Goal: Task Accomplishment & Management: Complete application form

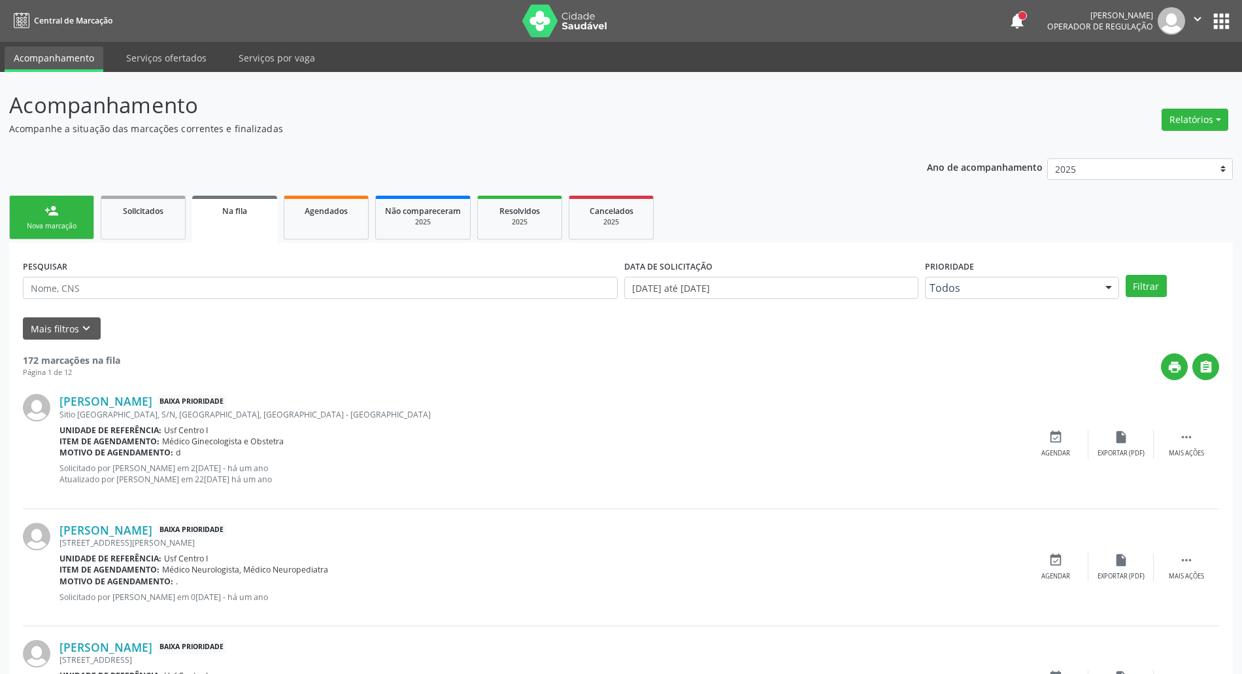
click at [58, 221] on div "Nova marcação" at bounding box center [51, 226] width 65 height 10
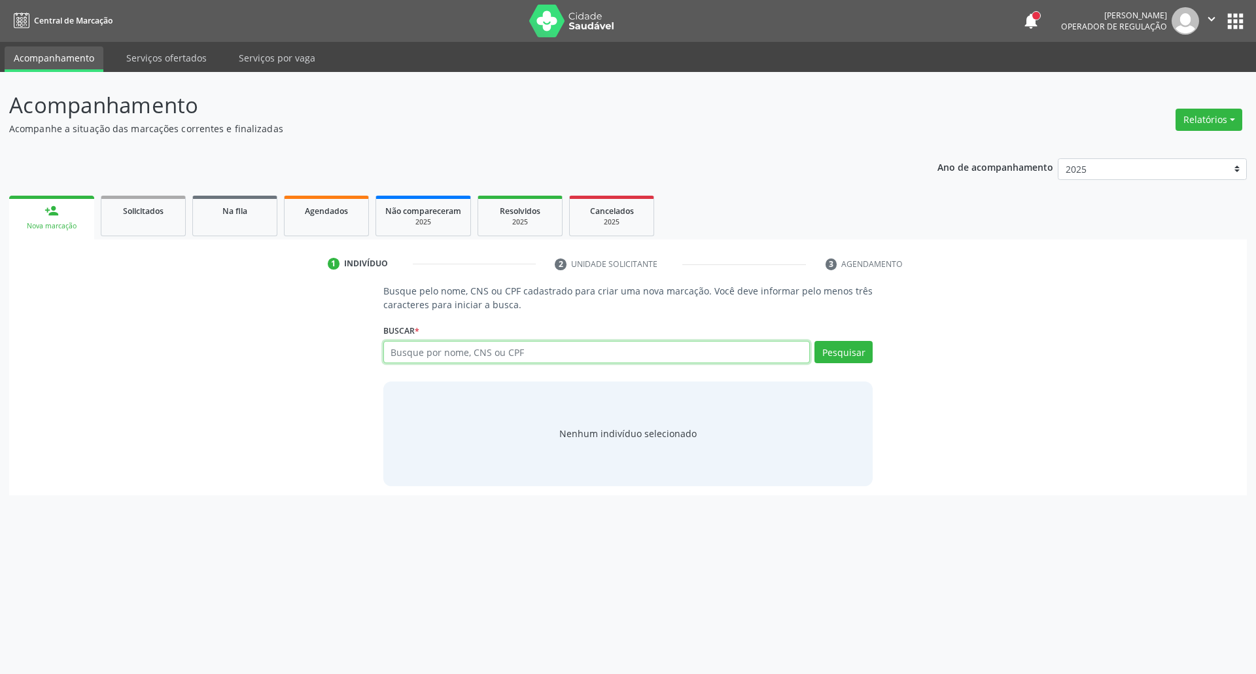
click at [474, 356] on input "text" at bounding box center [596, 352] width 427 height 22
type input "10585987408"
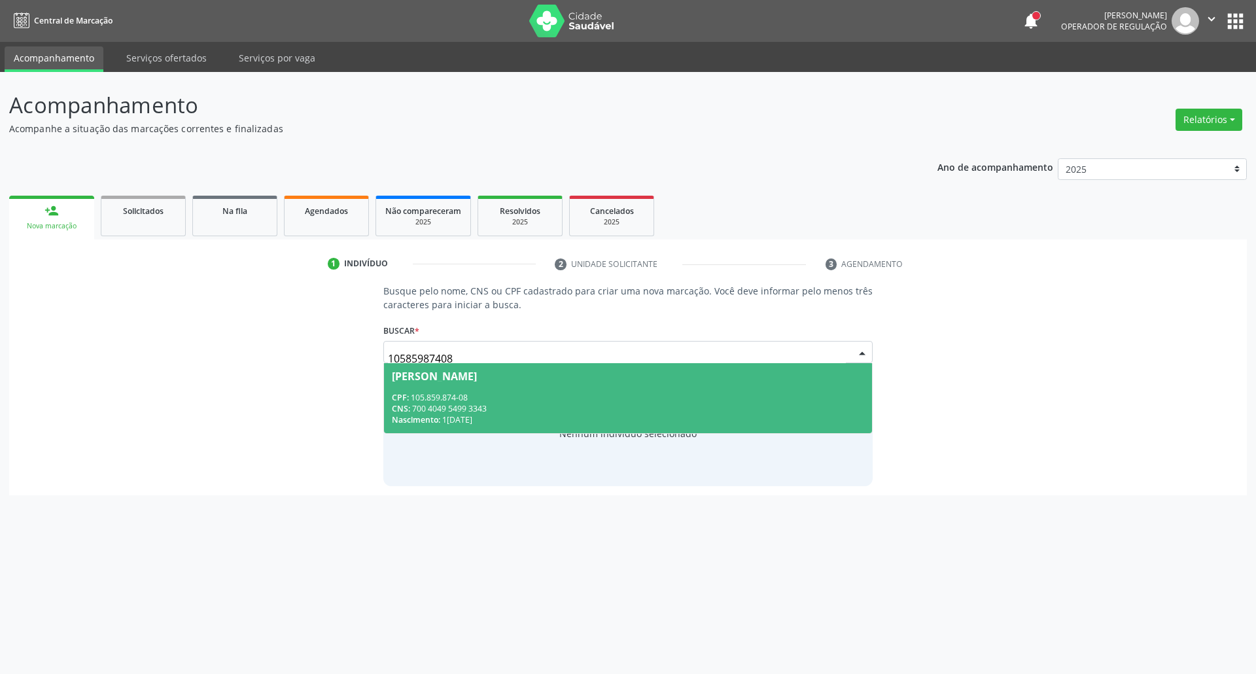
click at [470, 375] on div "Aliny Danielle Ribeiro" at bounding box center [434, 376] width 85 height 10
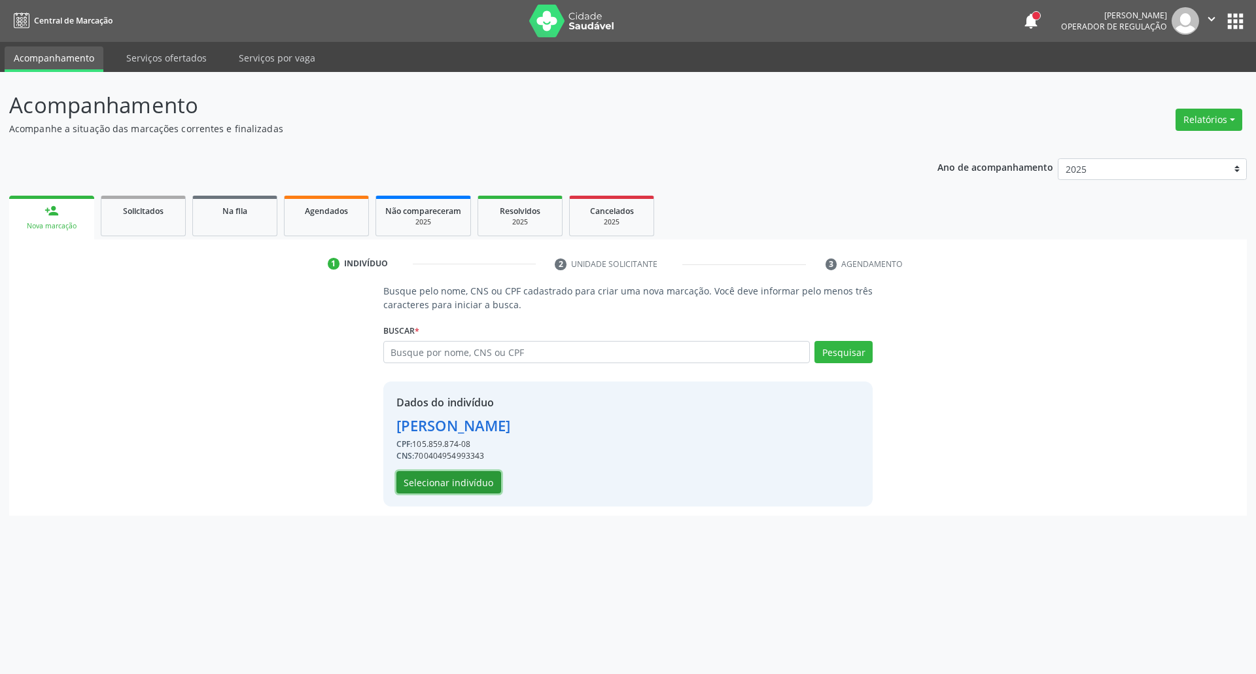
click at [466, 474] on button "Selecionar indivíduo" at bounding box center [448, 482] width 105 height 22
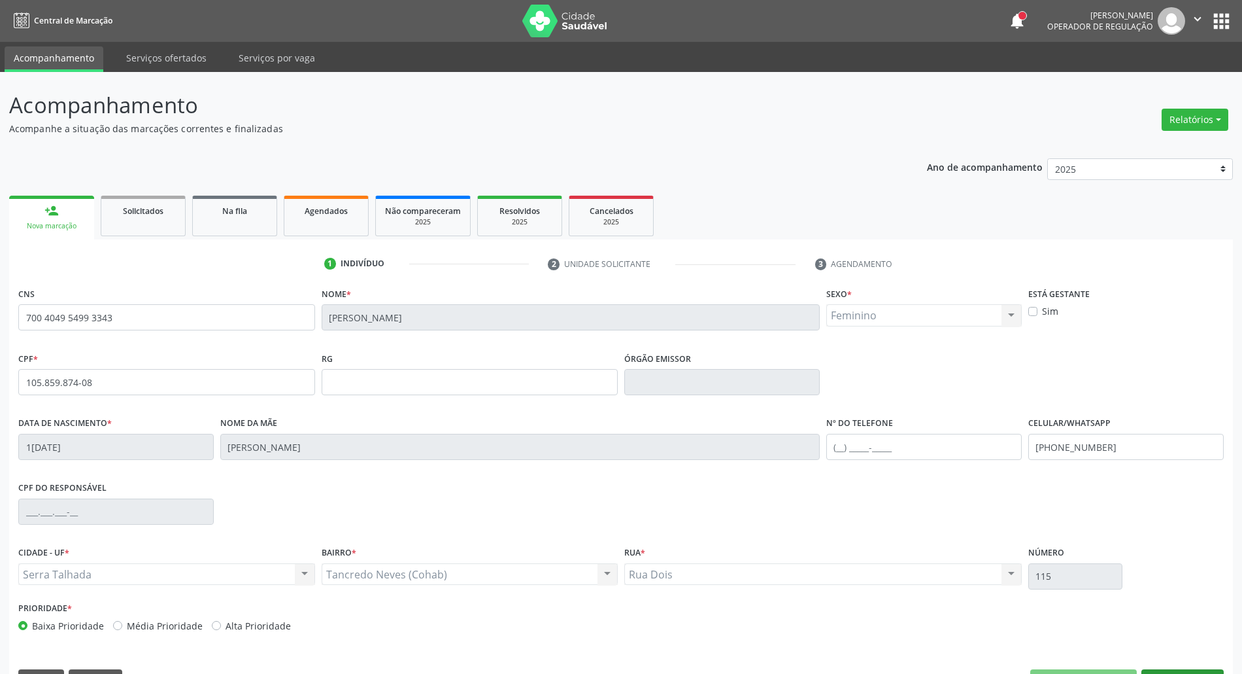
scroll to position [35, 0]
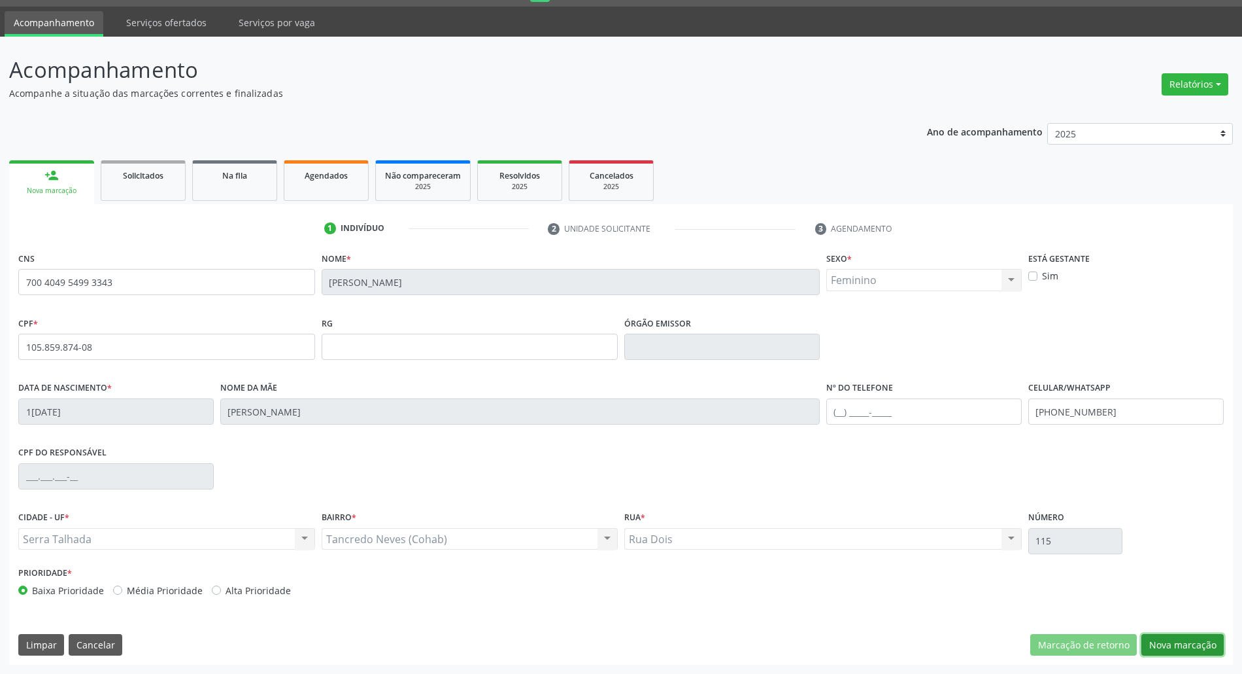
click at [1170, 649] on button "Nova marcação" at bounding box center [1183, 645] width 82 height 22
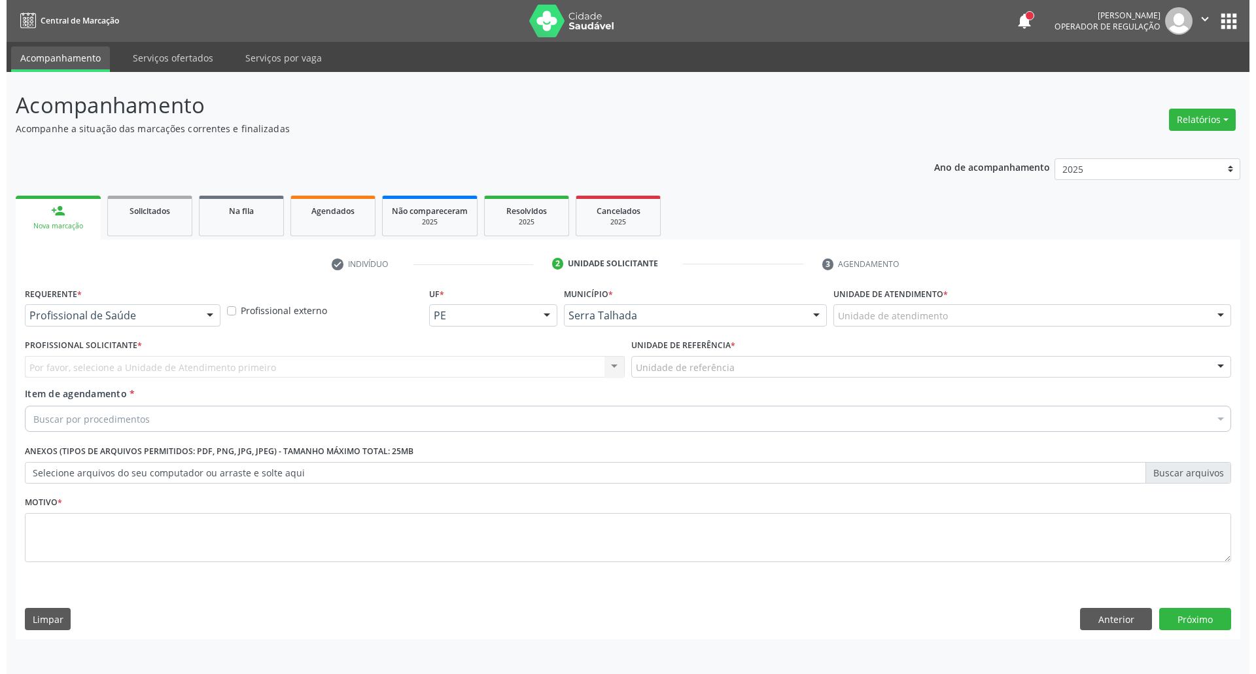
scroll to position [0, 0]
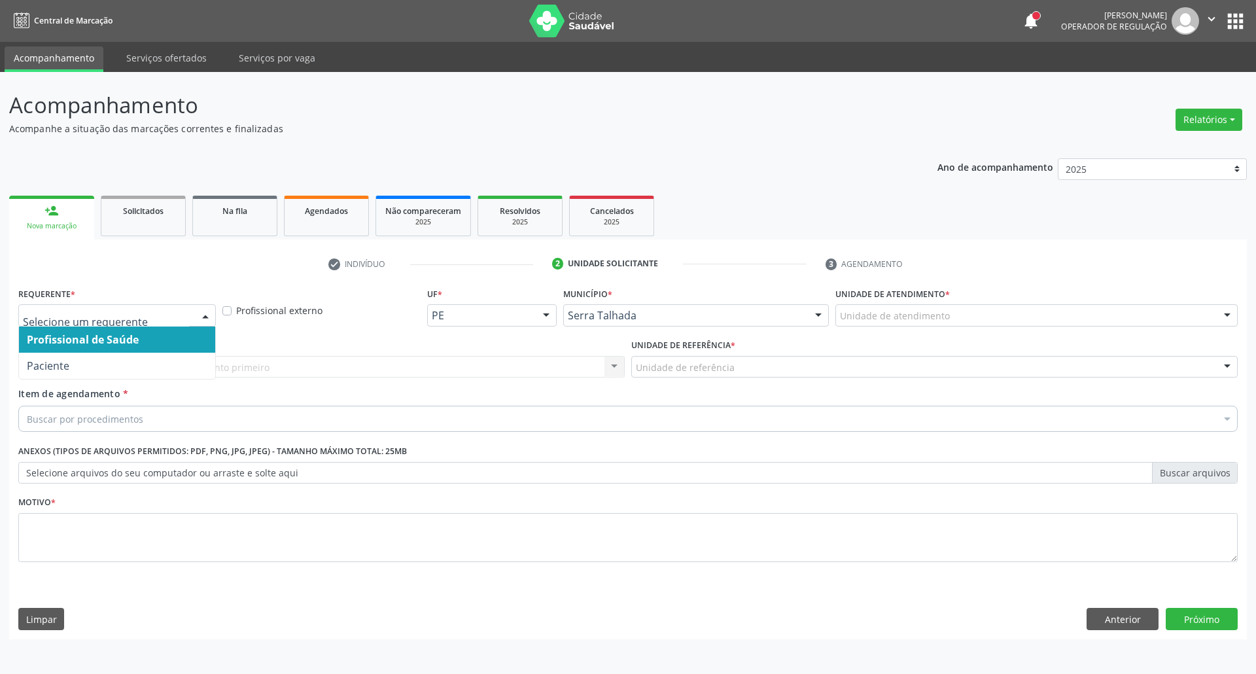
drag, startPoint x: 190, startPoint y: 313, endPoint x: 158, endPoint y: 359, distance: 56.4
click at [189, 315] on div at bounding box center [116, 315] width 197 height 22
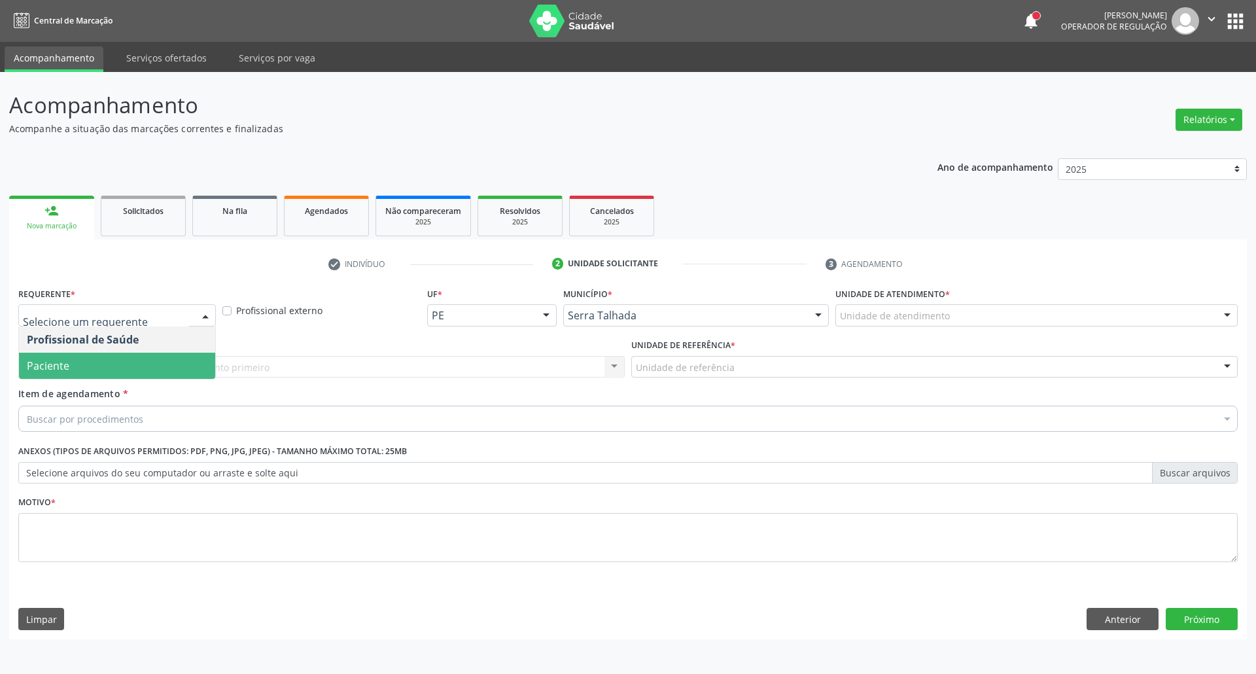
click at [156, 360] on span "Paciente" at bounding box center [117, 365] width 196 height 26
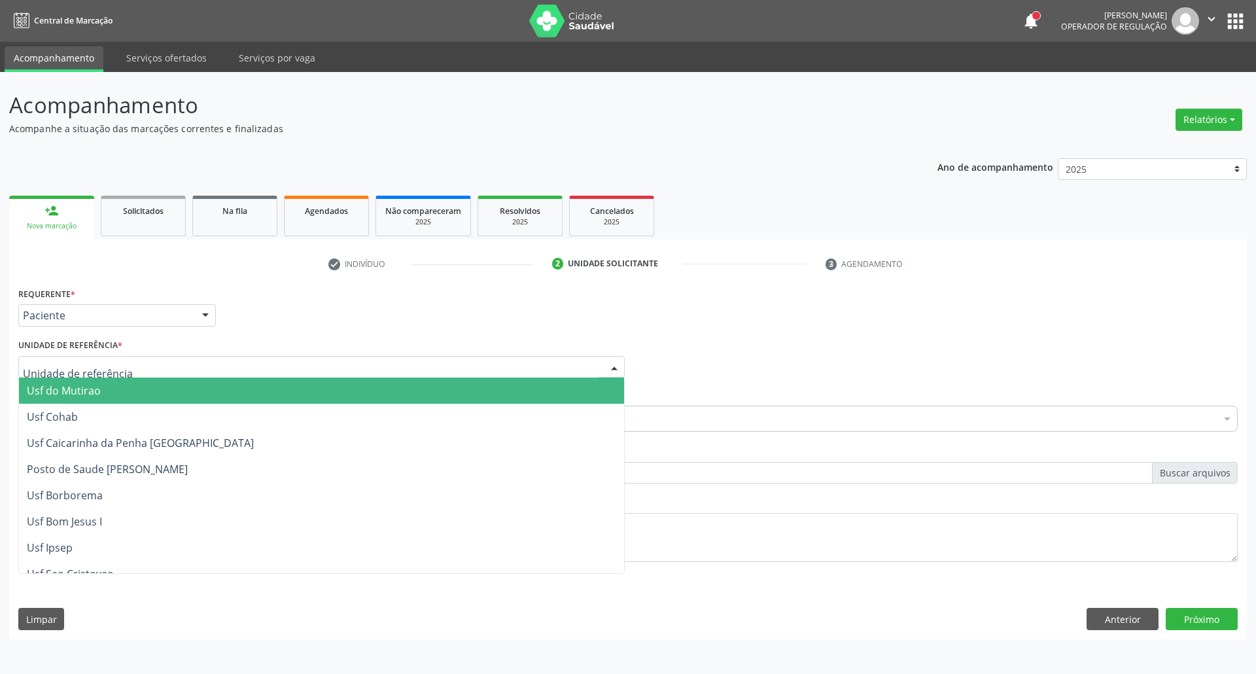
click at [150, 364] on div at bounding box center [321, 367] width 606 height 22
type input "d"
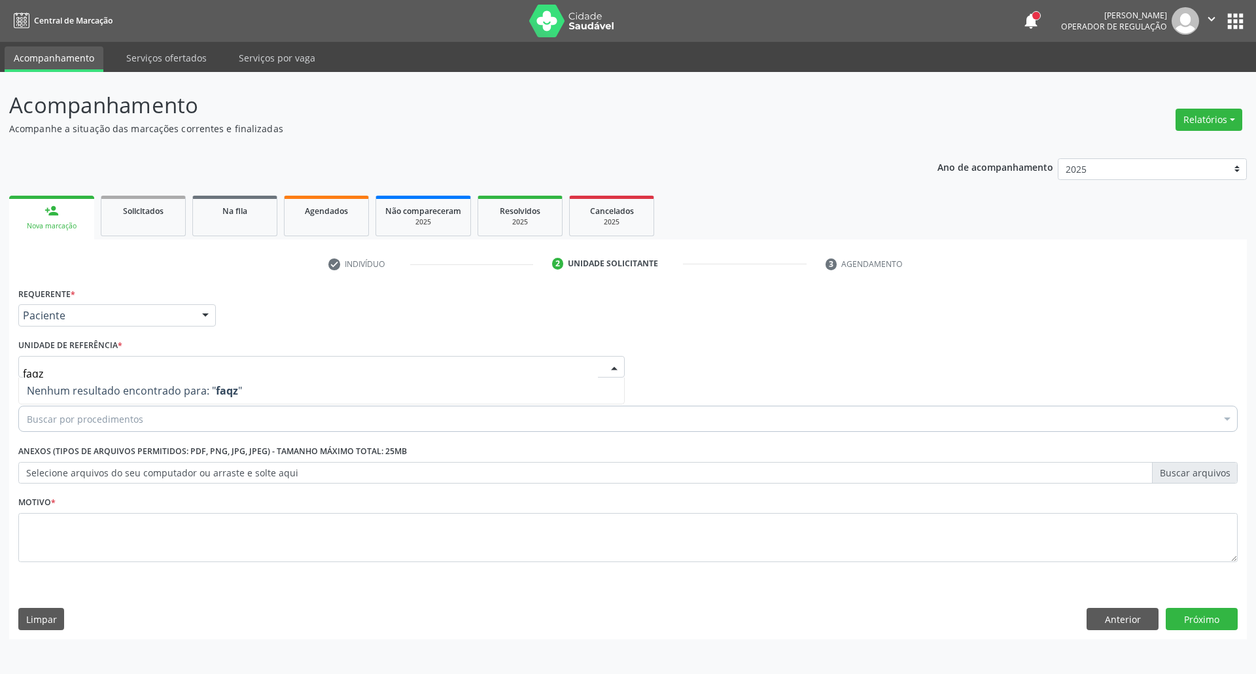
click at [129, 360] on input "faqz" at bounding box center [310, 373] width 575 height 26
type input "faz"
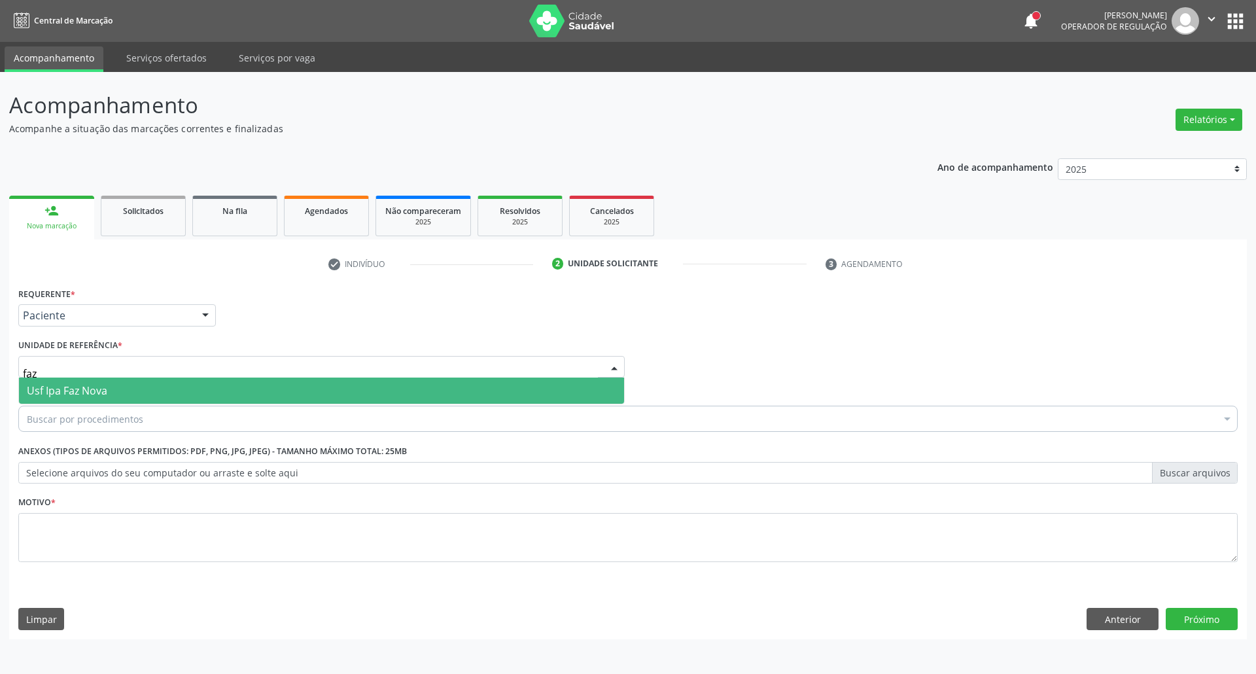
click at [95, 394] on span "Usf Ipa Faz Nova" at bounding box center [67, 390] width 80 height 14
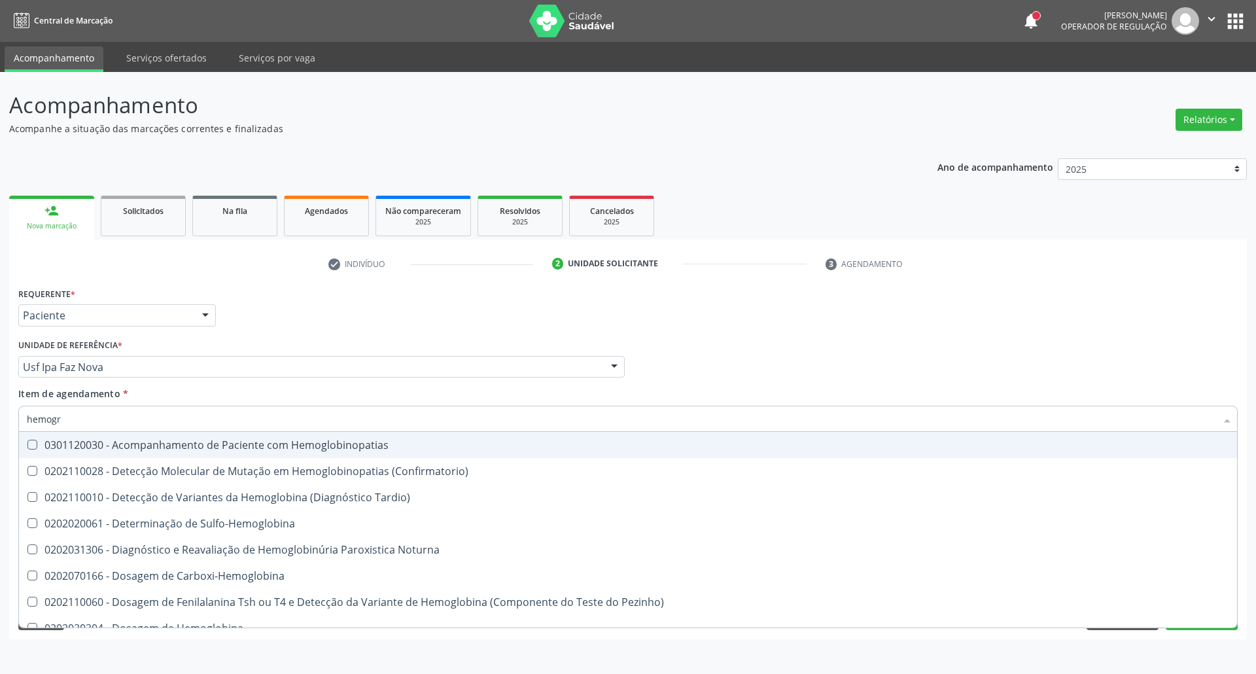
type input "hemogra"
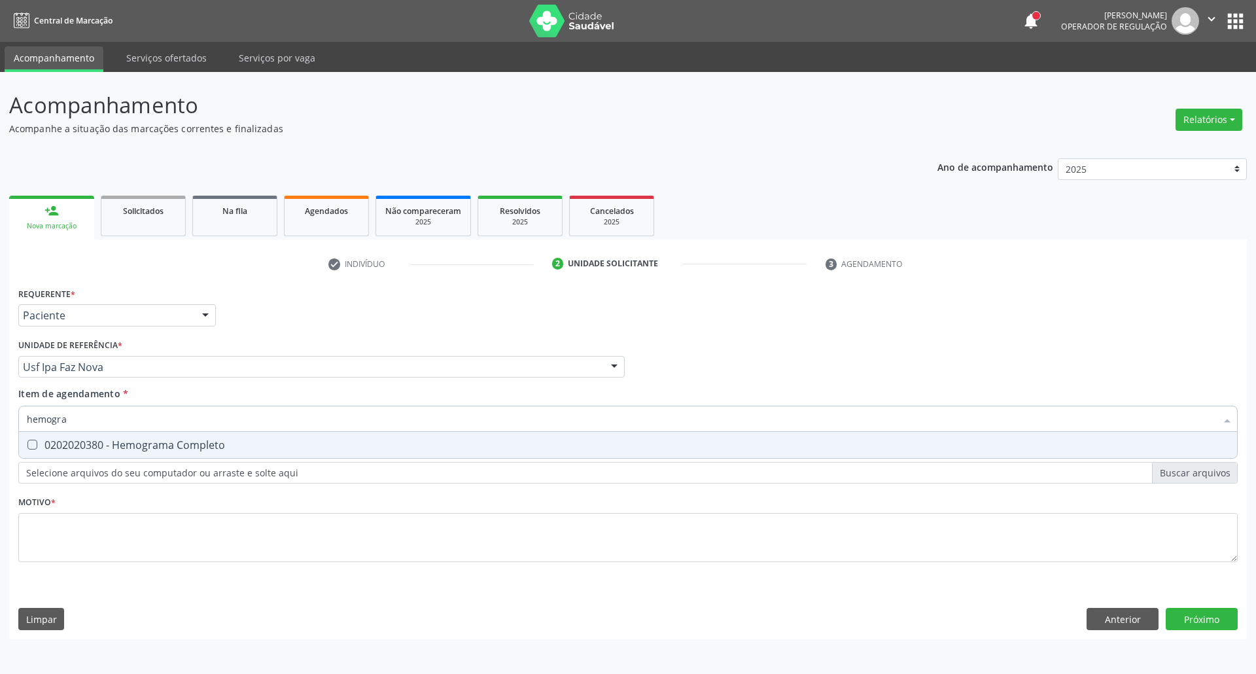
drag, startPoint x: 95, startPoint y: 443, endPoint x: 102, endPoint y: 409, distance: 35.3
click at [95, 441] on div "0202020380 - Hemograma Completo" at bounding box center [628, 444] width 1202 height 10
checkbox Completo "true"
click at [0, 409] on div "Acompanhamento Acompanhe a situação das marcações correntes e finalizadas Relat…" at bounding box center [628, 373] width 1256 height 602
type input "ur"
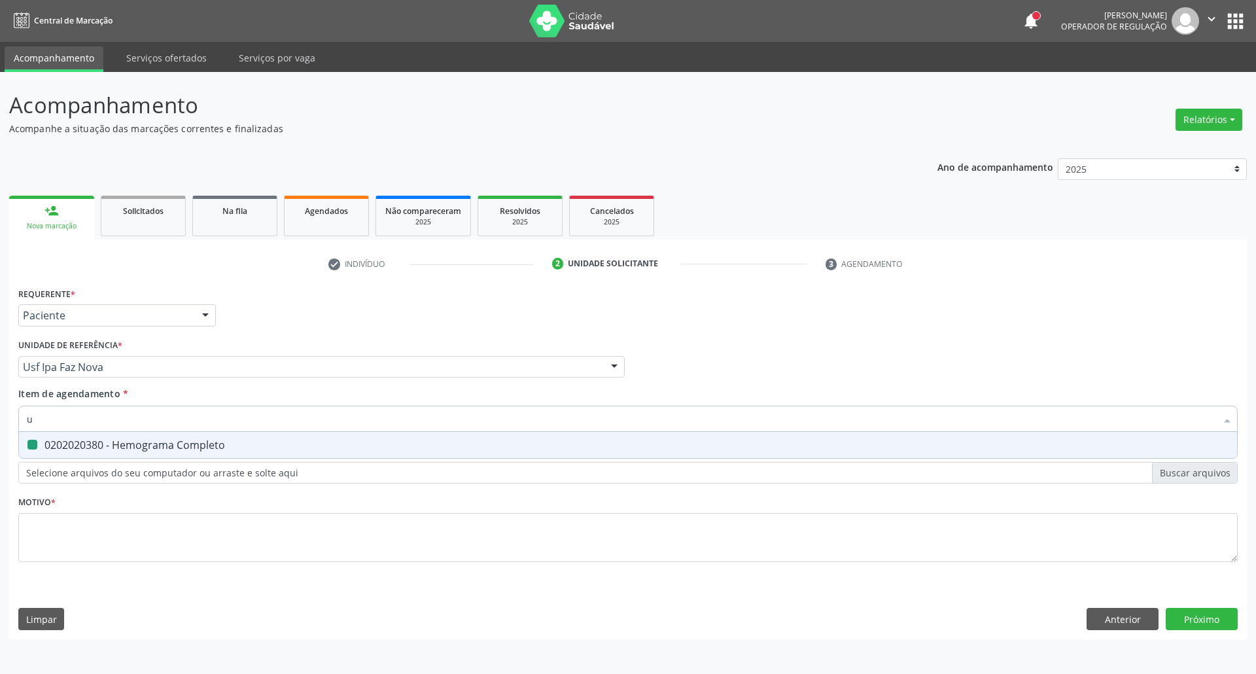
checkbox Completo "false"
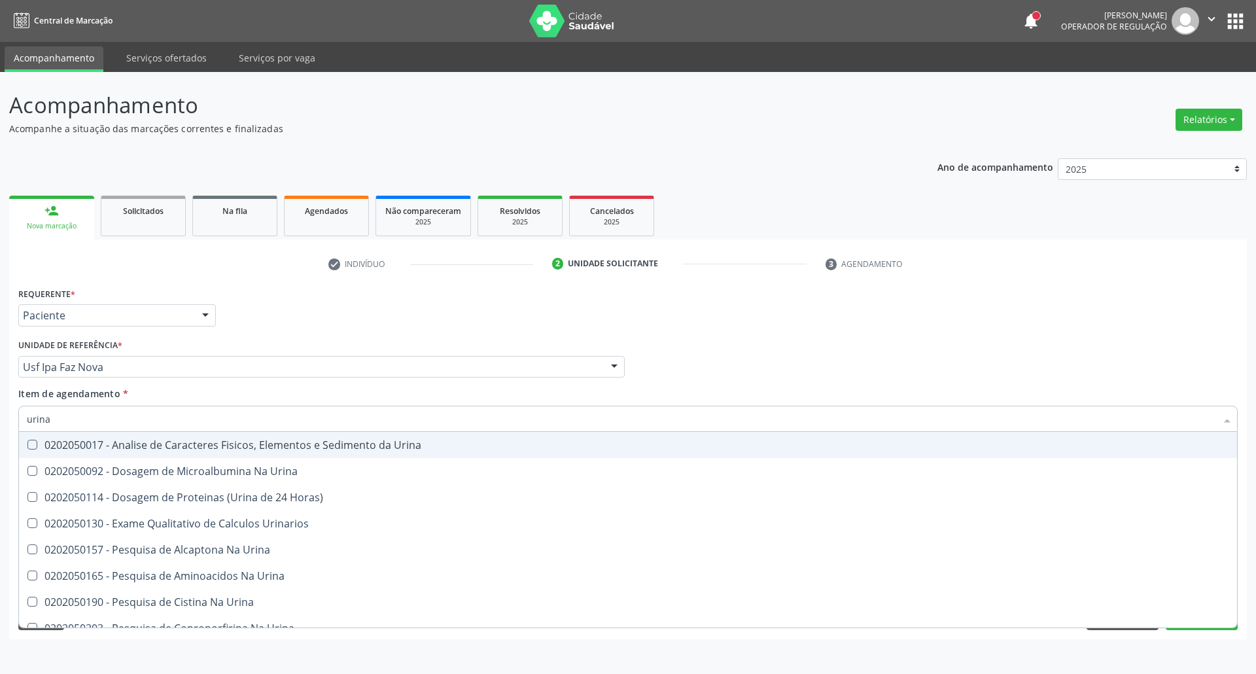
type input "urina"
click at [101, 448] on div "0202050017 - Analise de Caracteres Fisicos, Elementos e Sedimento da Urina" at bounding box center [628, 444] width 1202 height 10
checkbox Urina "true"
click at [0, 416] on div "Acompanhamento Acompanhe a situação das marcações correntes e finalizadas Relat…" at bounding box center [628, 373] width 1256 height 602
type input "cu"
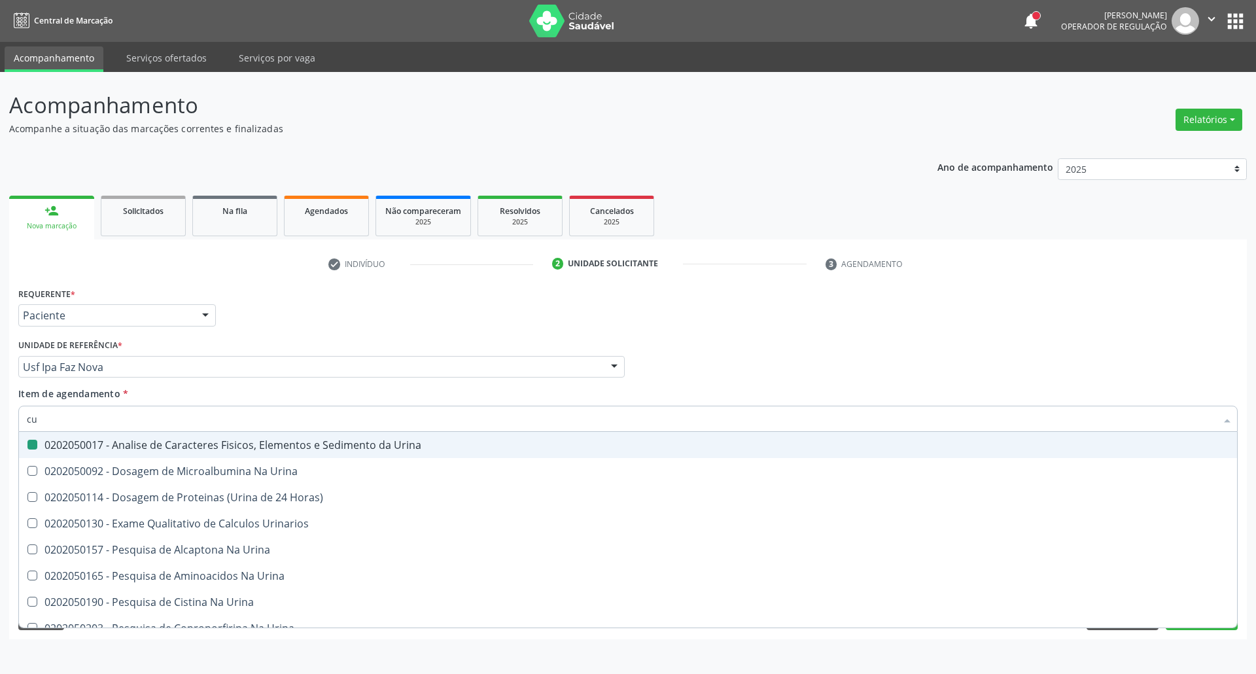
checkbox Urina "false"
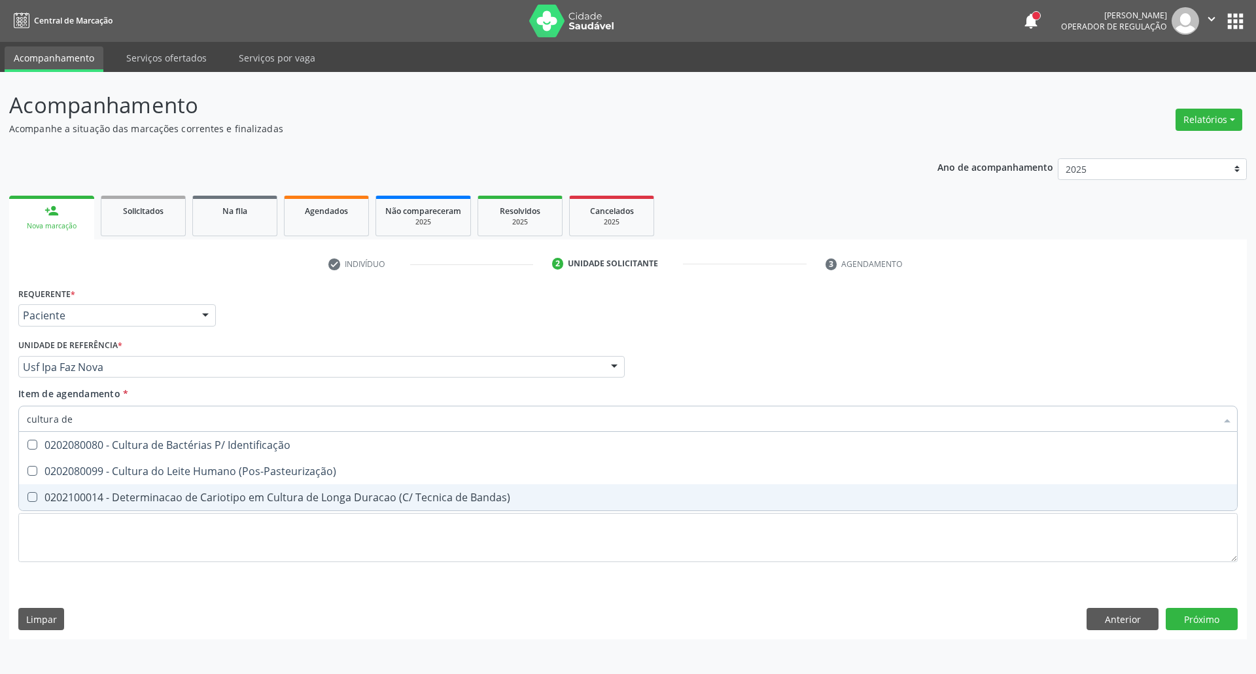
type input "cultura de"
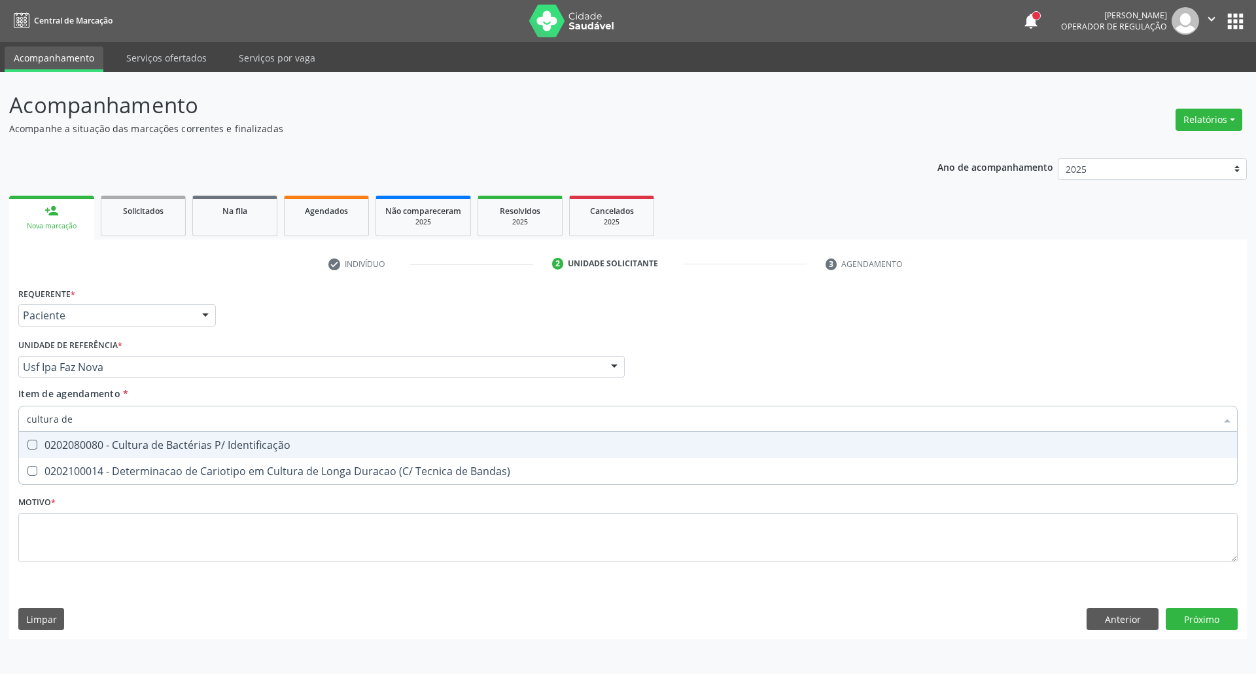
drag, startPoint x: 76, startPoint y: 453, endPoint x: 81, endPoint y: 430, distance: 24.1
click at [76, 451] on span "0202080080 - Cultura de Bactérias P/ Identificação" at bounding box center [628, 445] width 1218 height 26
checkbox Identificação "true"
click at [0, 421] on div "Acompanhamento Acompanhe a situação das marcações correntes e finalizadas Relat…" at bounding box center [628, 373] width 1256 height 602
type input "t"
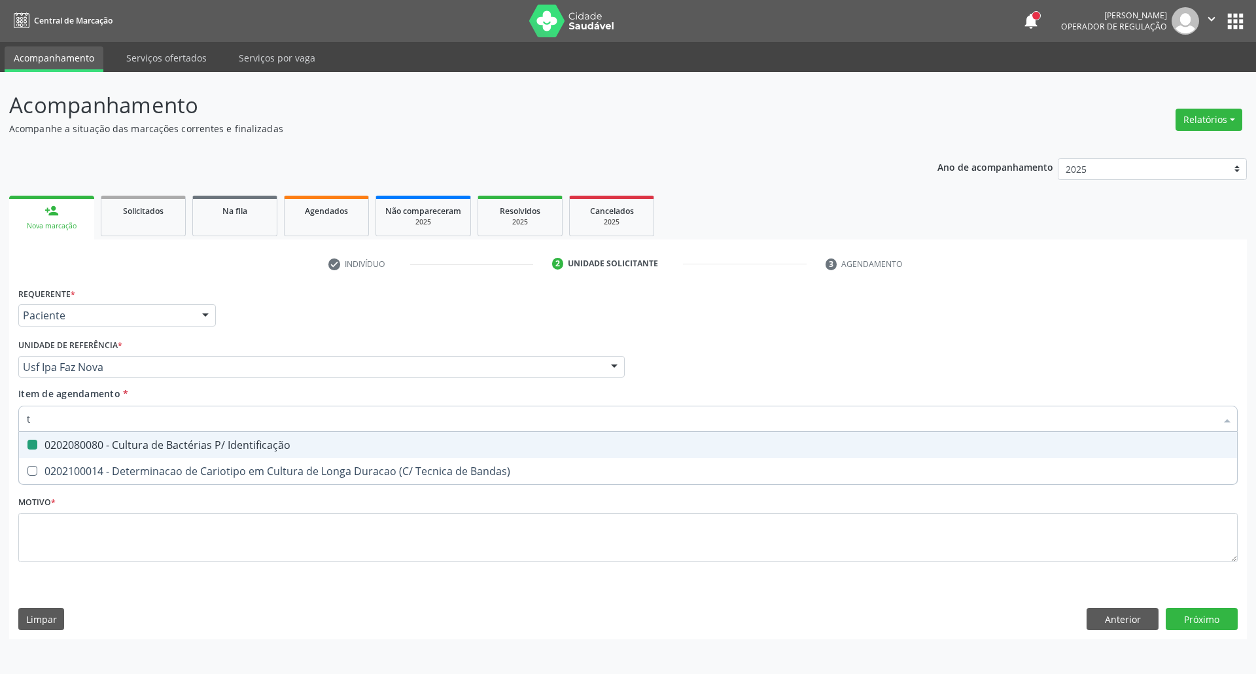
checkbox Identificação "false"
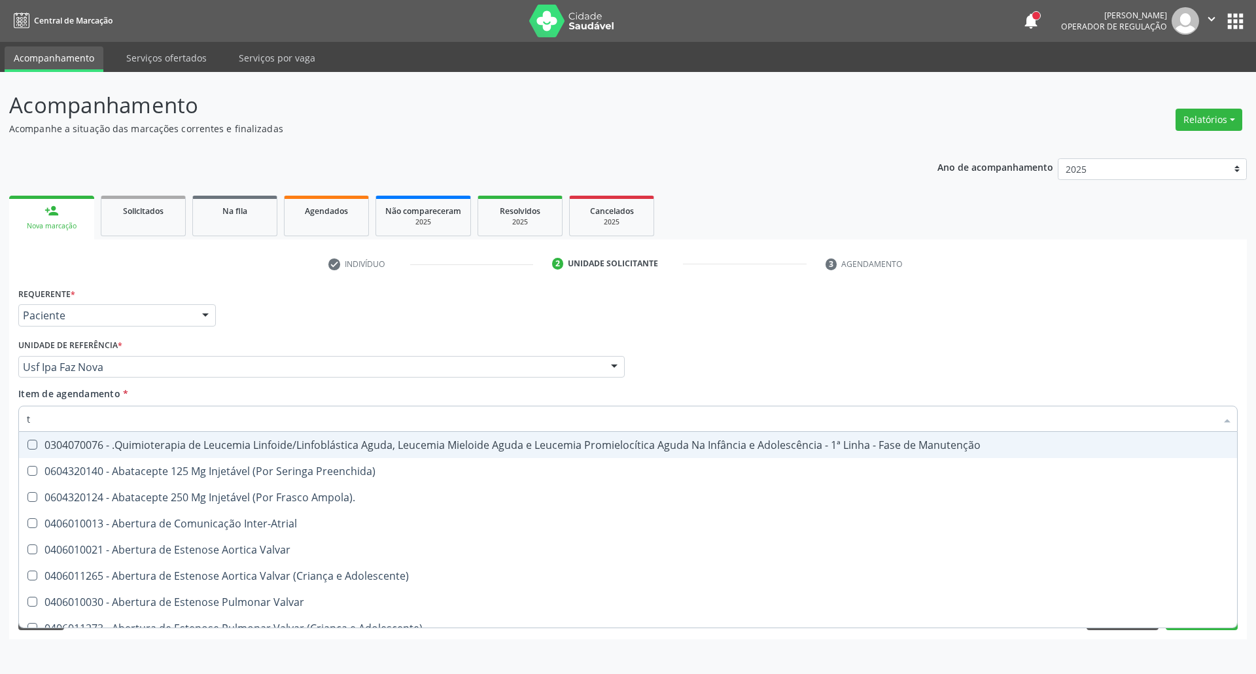
type input "to"
checkbox Transeptal "true"
checkbox Urina "false"
checkbox Videolaparoscópica "true"
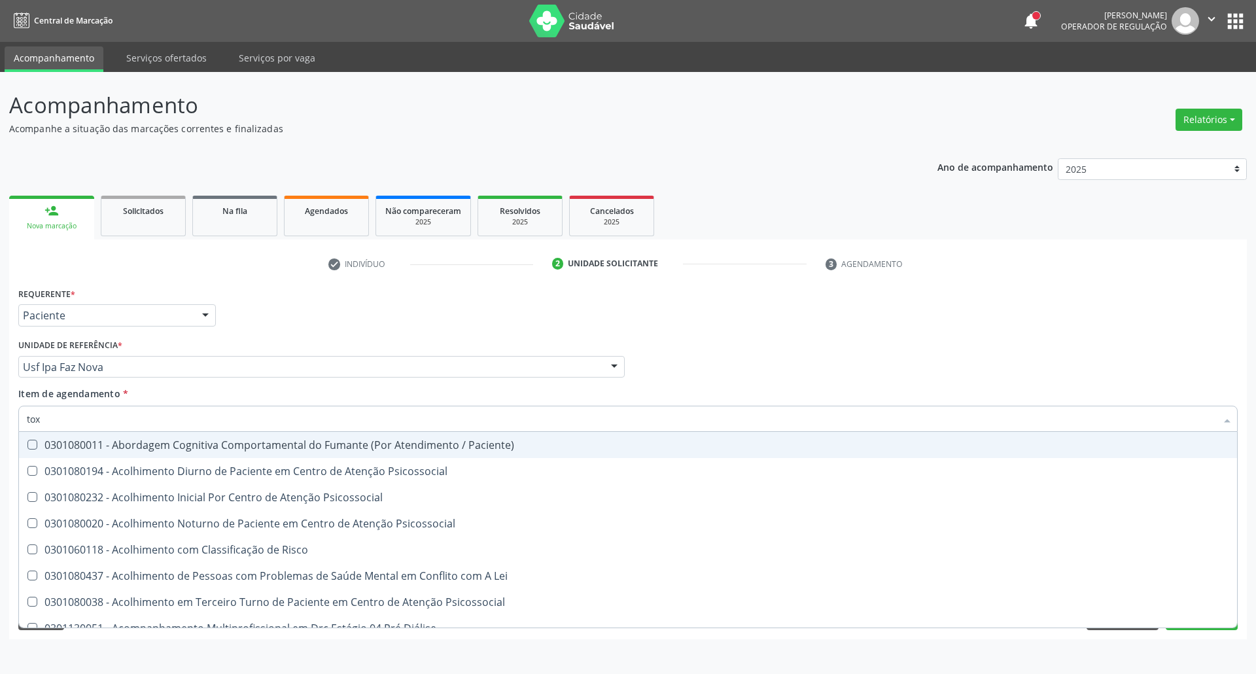
type input "toxo"
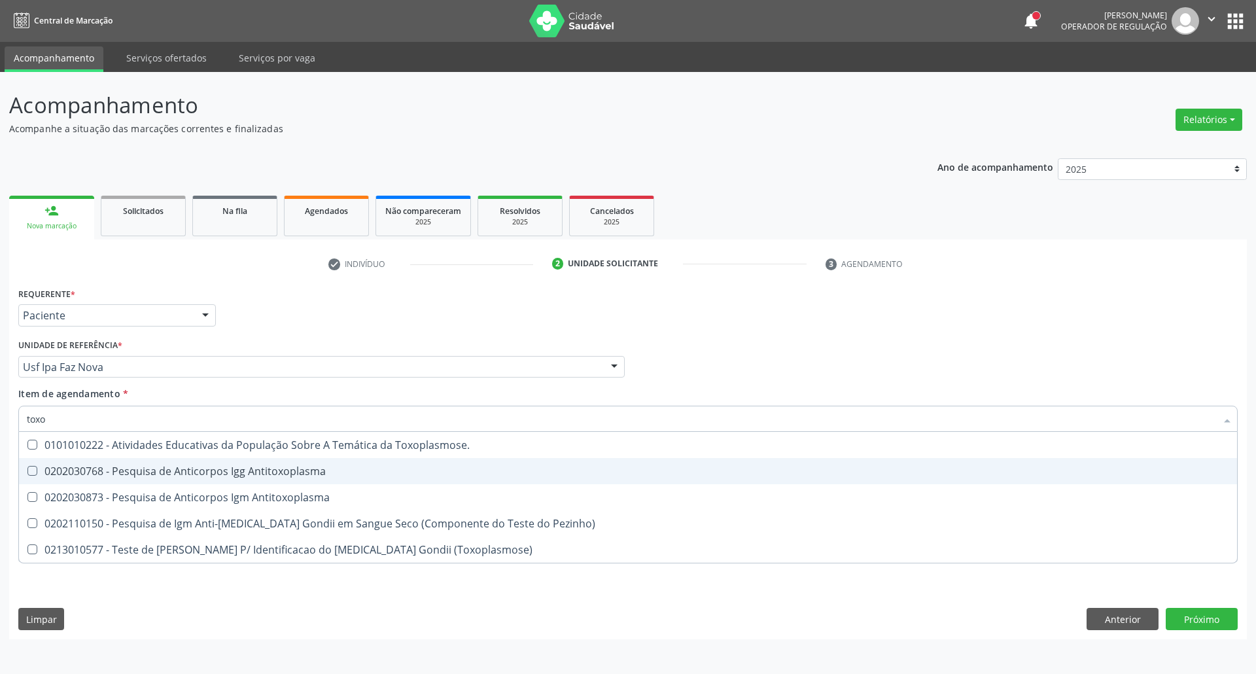
click at [24, 477] on span "0202030768 - Pesquisa de Anticorpos Igg Antitoxoplasma" at bounding box center [628, 471] width 1218 height 26
checkbox Antitoxoplasma "true"
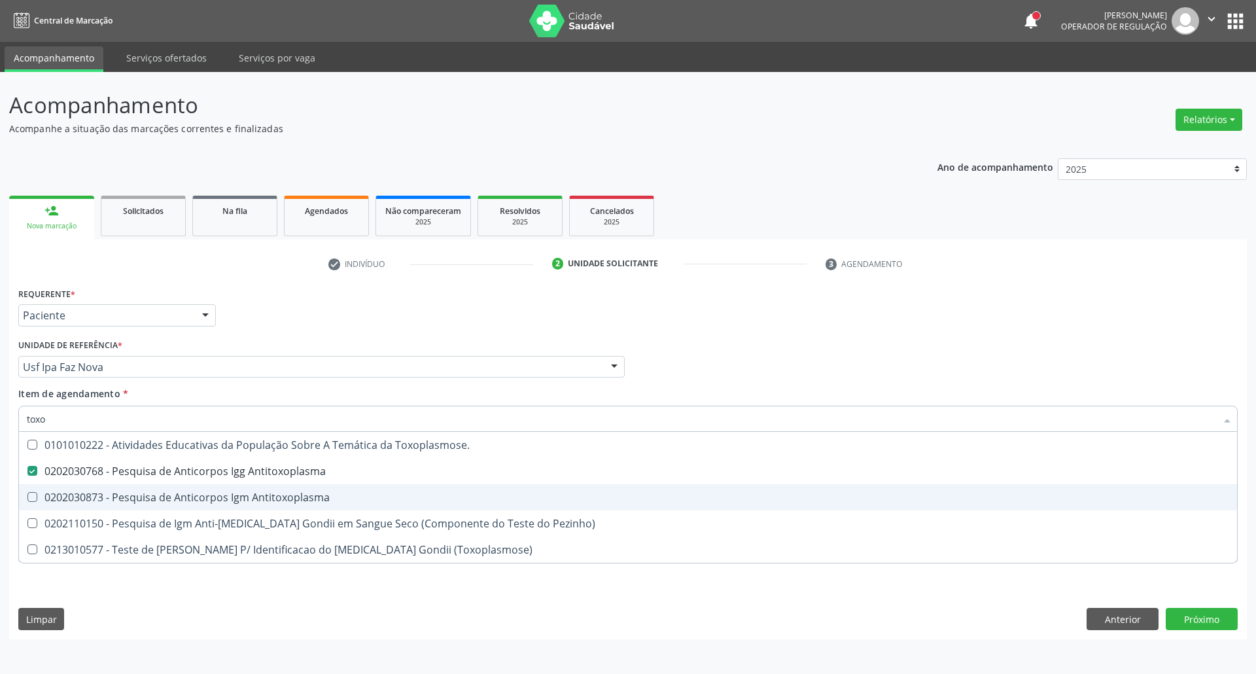
click at [33, 498] on Antitoxoplasma at bounding box center [32, 497] width 10 height 10
click at [27, 498] on Antitoxoplasma "checkbox" at bounding box center [23, 496] width 9 height 9
checkbox Antitoxoplasma "true"
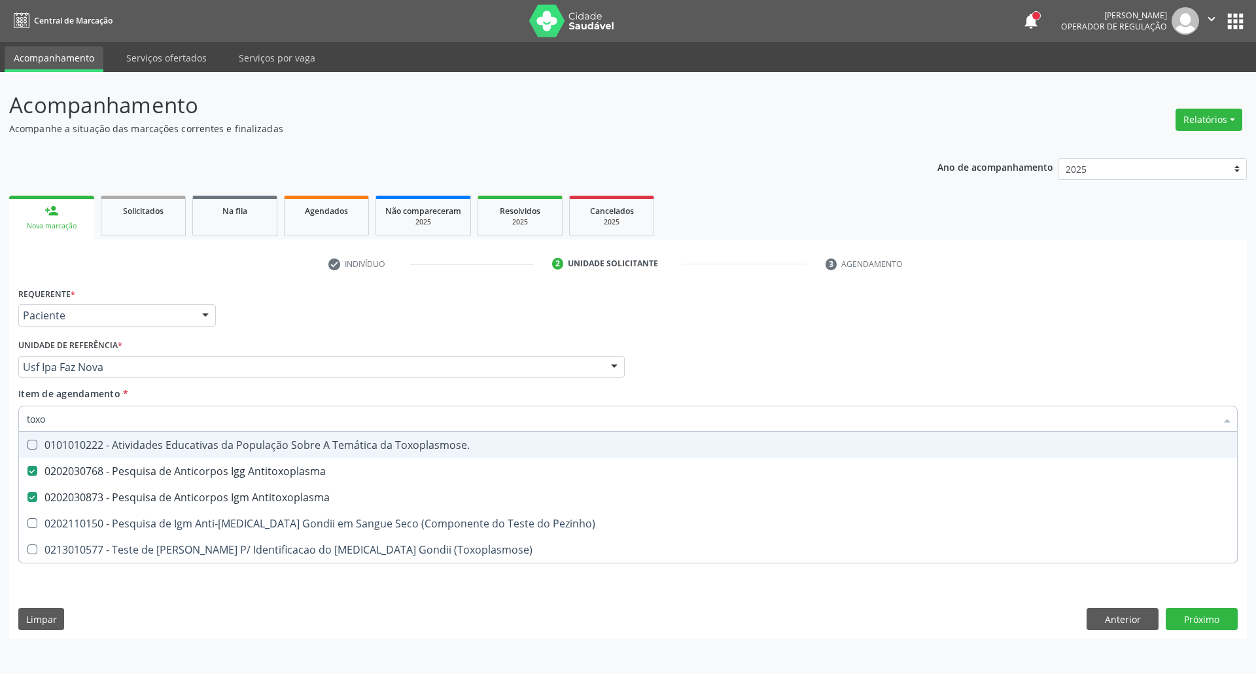
click at [0, 440] on div "Acompanhamento Acompanhe a situação das marcações correntes e finalizadas Relat…" at bounding box center [628, 373] width 1256 height 602
type input "gl"
checkbox Antitoxoplasma "false"
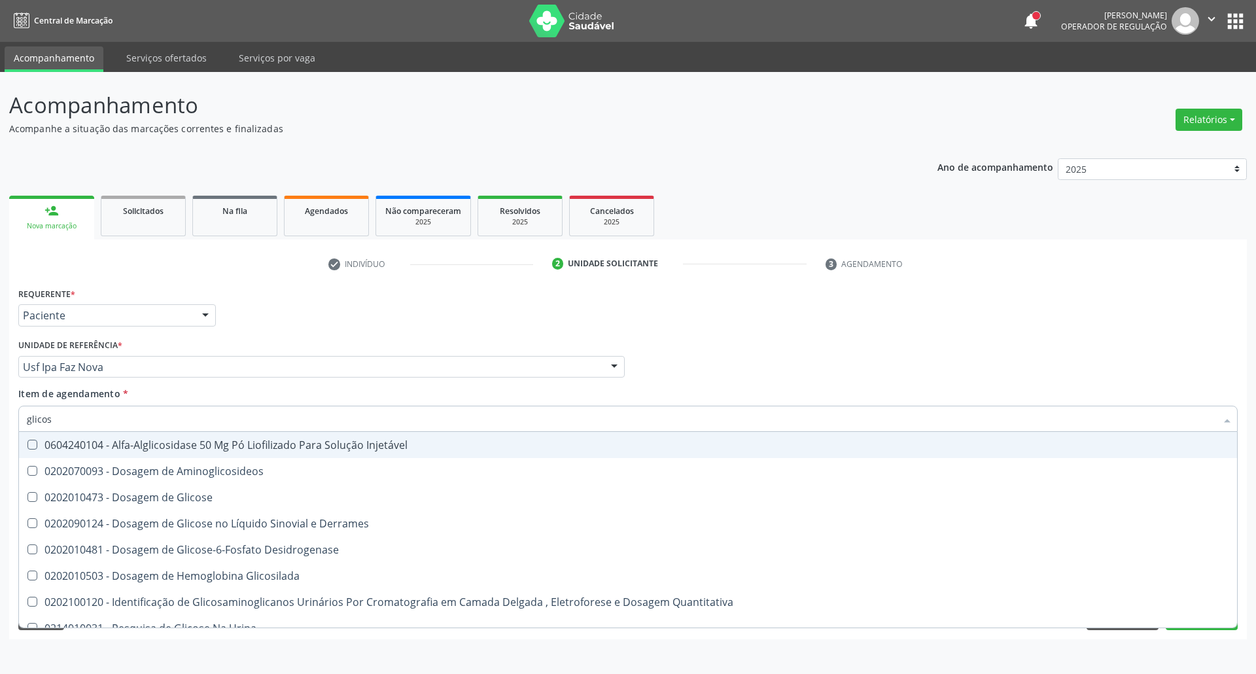
type input "glicose"
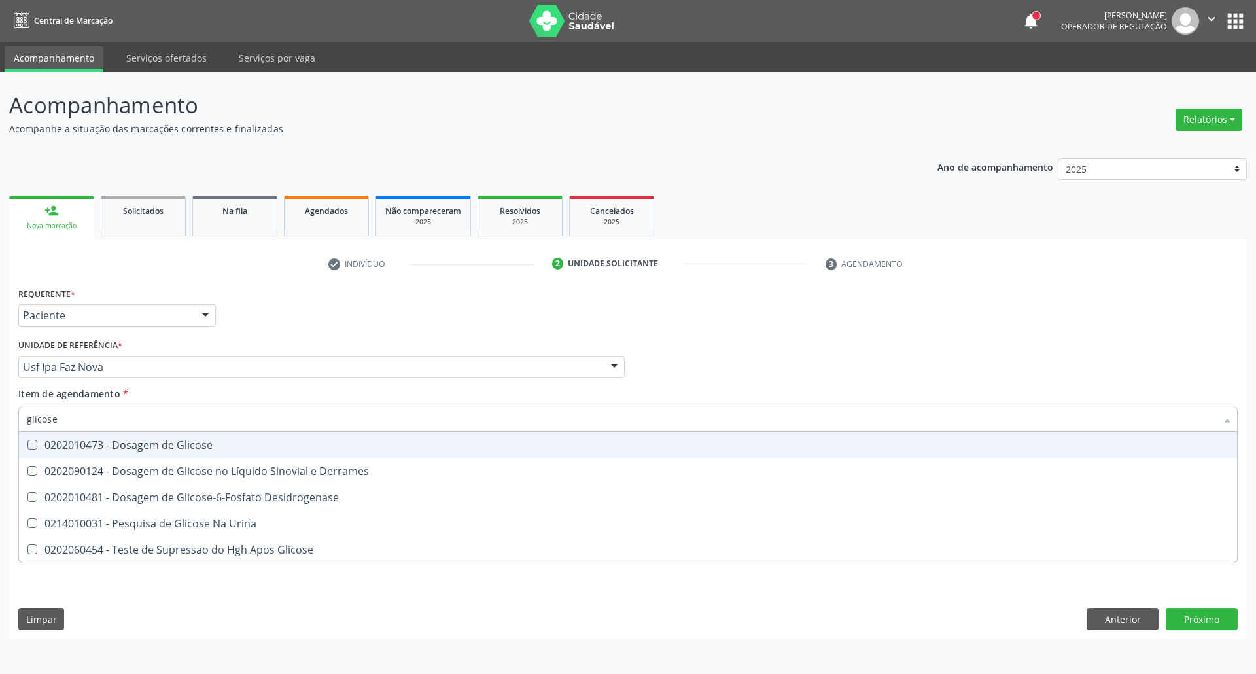
click at [93, 443] on div "0202010473 - Dosagem de Glicose" at bounding box center [628, 444] width 1202 height 10
checkbox Glicose "true"
drag, startPoint x: 0, startPoint y: 415, endPoint x: 0, endPoint y: 399, distance: 15.7
click at [0, 403] on div "Acompanhamento Acompanhe a situação das marcações correntes e finalizadas Relat…" at bounding box center [628, 373] width 1256 height 602
type input "t"
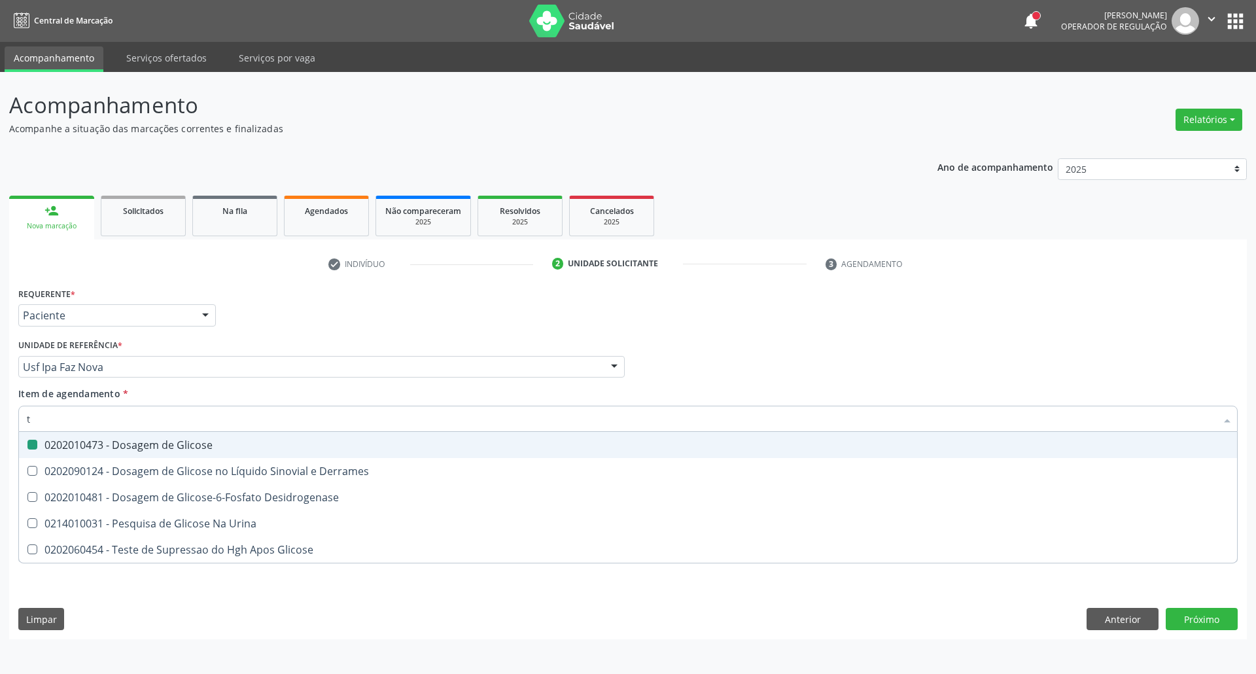
checkbox Glicose "false"
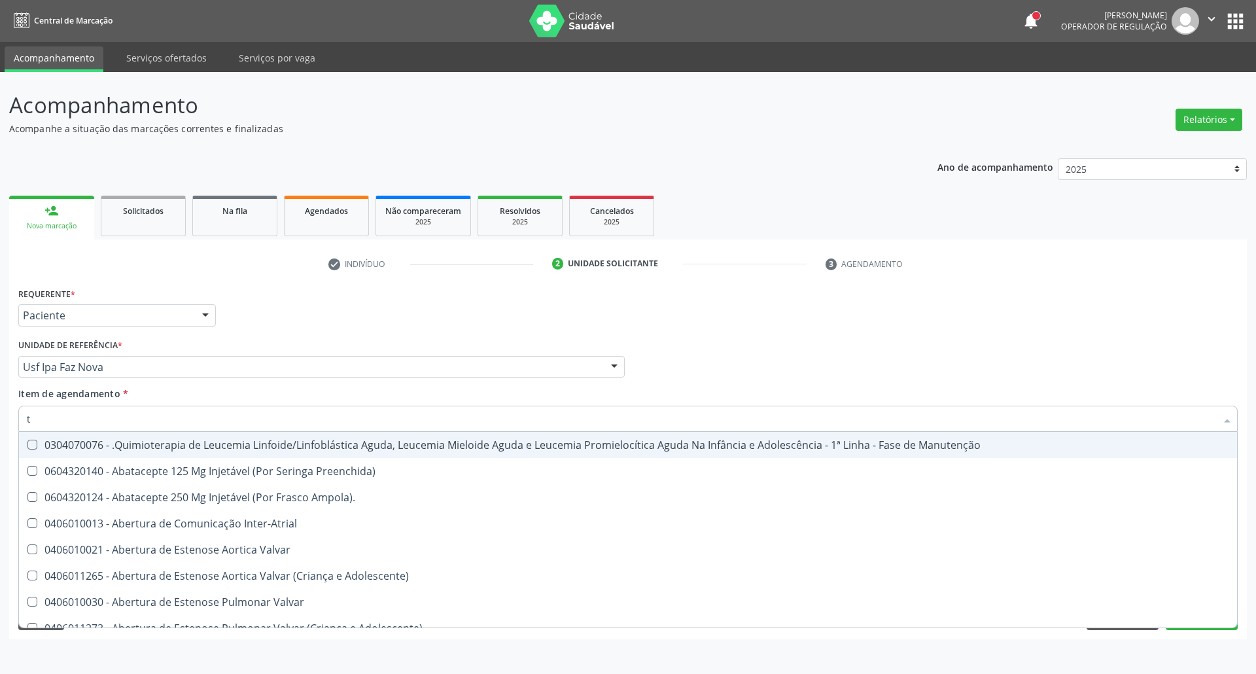
type input "tg"
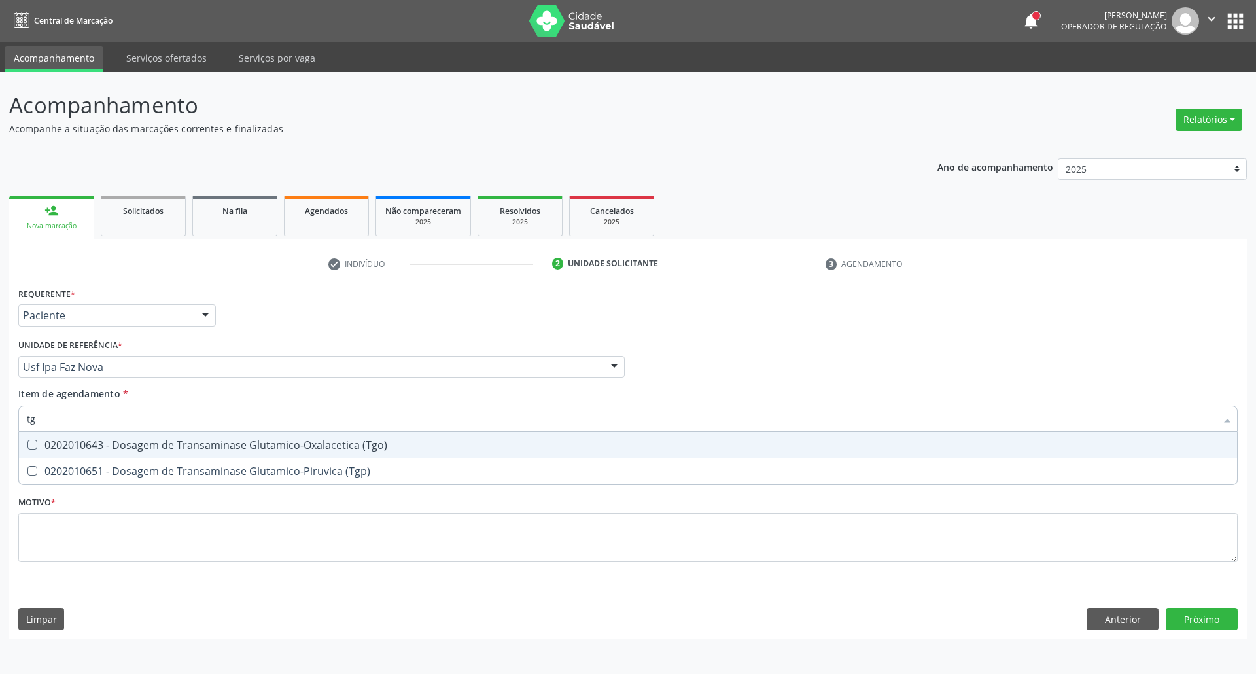
click at [81, 442] on div "0202010643 - Dosagem de Transaminase Glutamico-Oxalacetica (Tgo)" at bounding box center [628, 444] width 1202 height 10
checkbox \(Tgo\) "true"
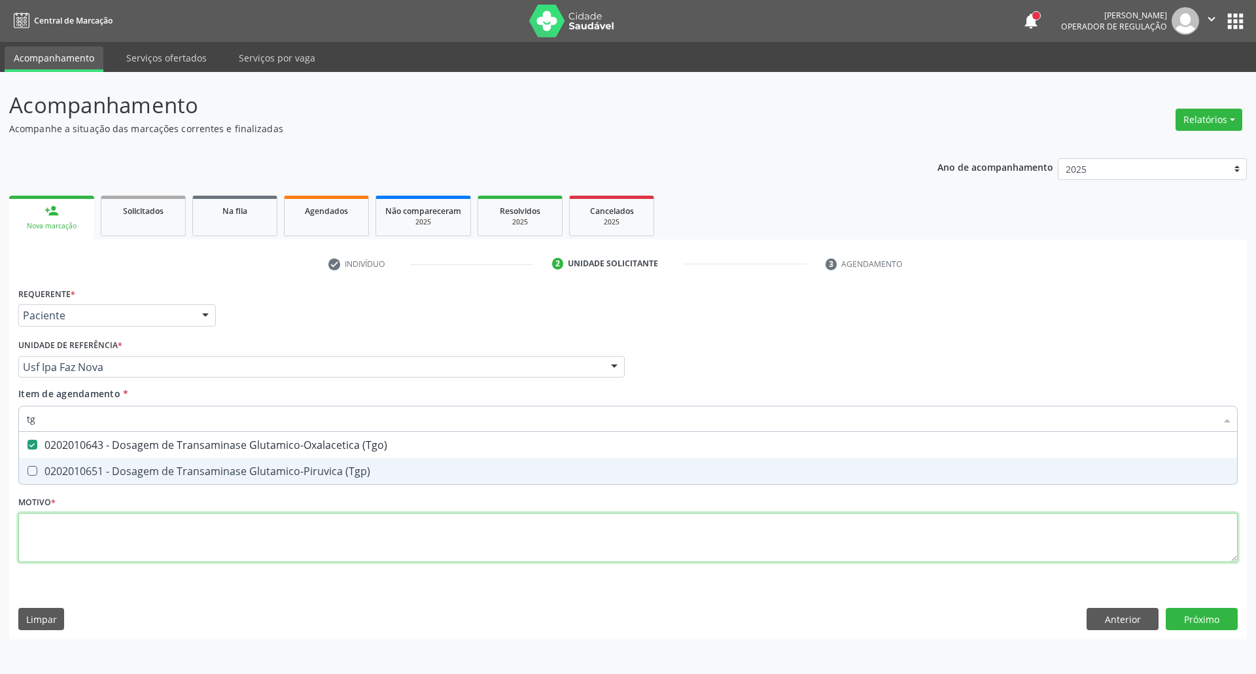
click at [285, 550] on div "Requerente * Paciente Profissional de Saúde Paciente Nenhum resultado encontrad…" at bounding box center [627, 432] width 1219 height 296
checkbox \(Tgp\) "true"
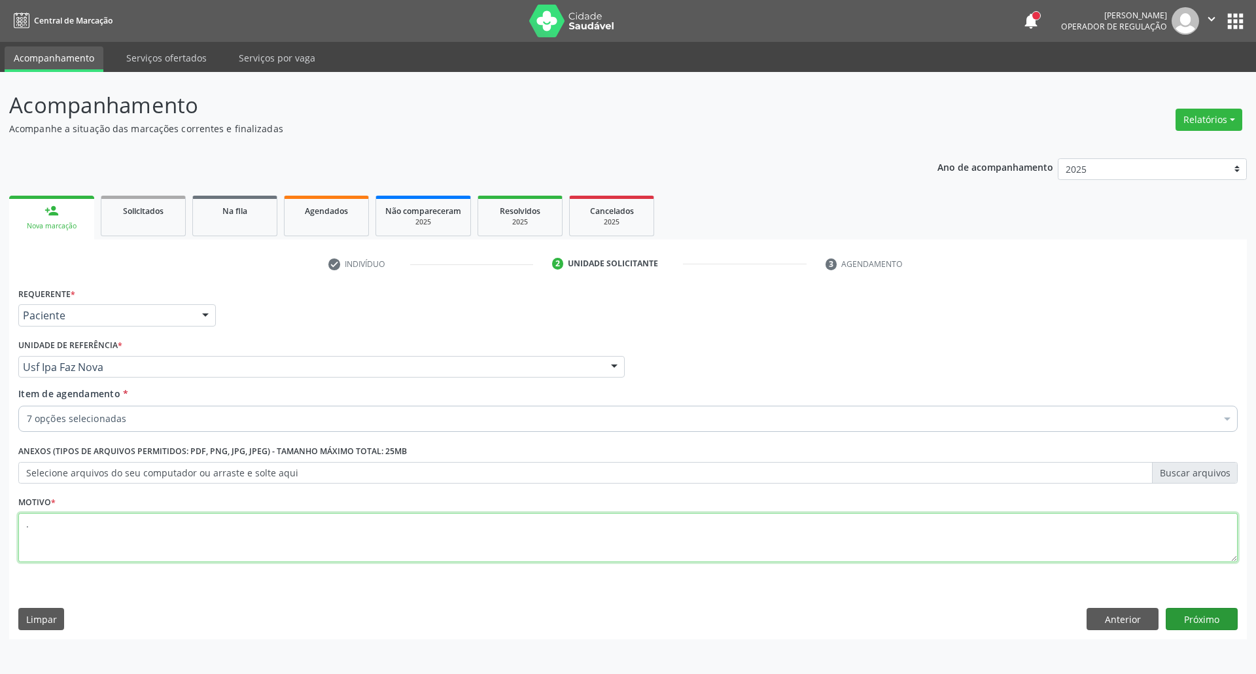
type textarea "."
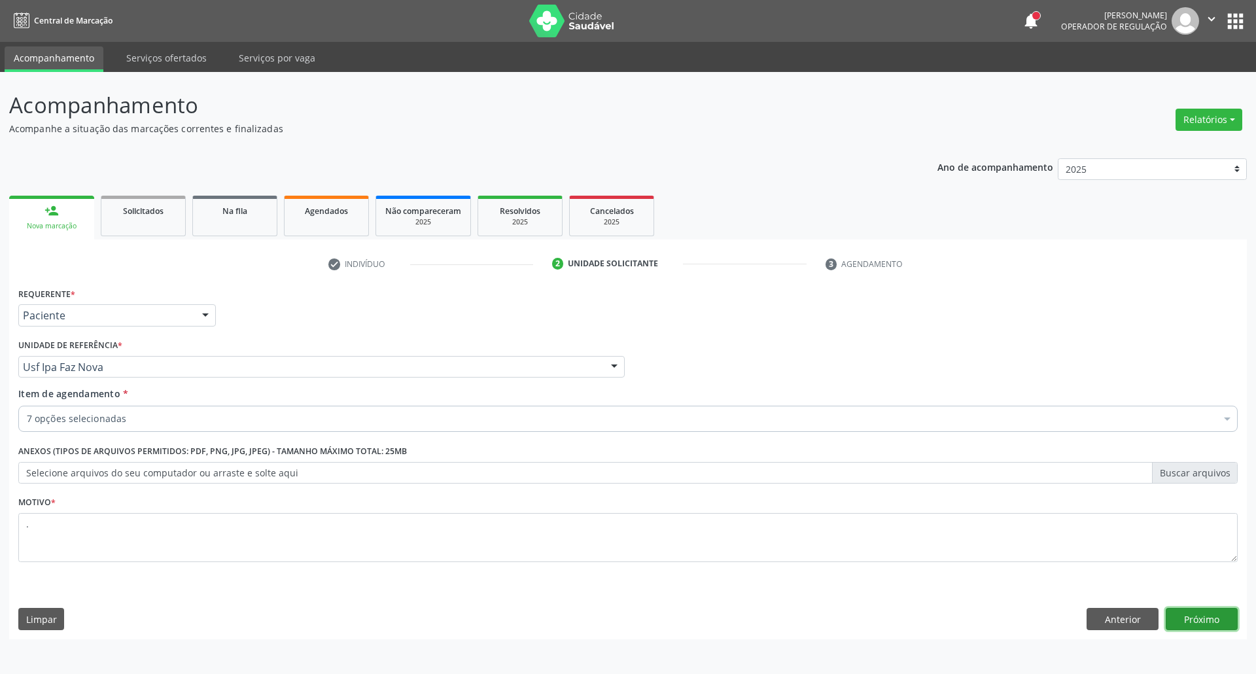
click at [1184, 620] on button "Próximo" at bounding box center [1201, 618] width 72 height 22
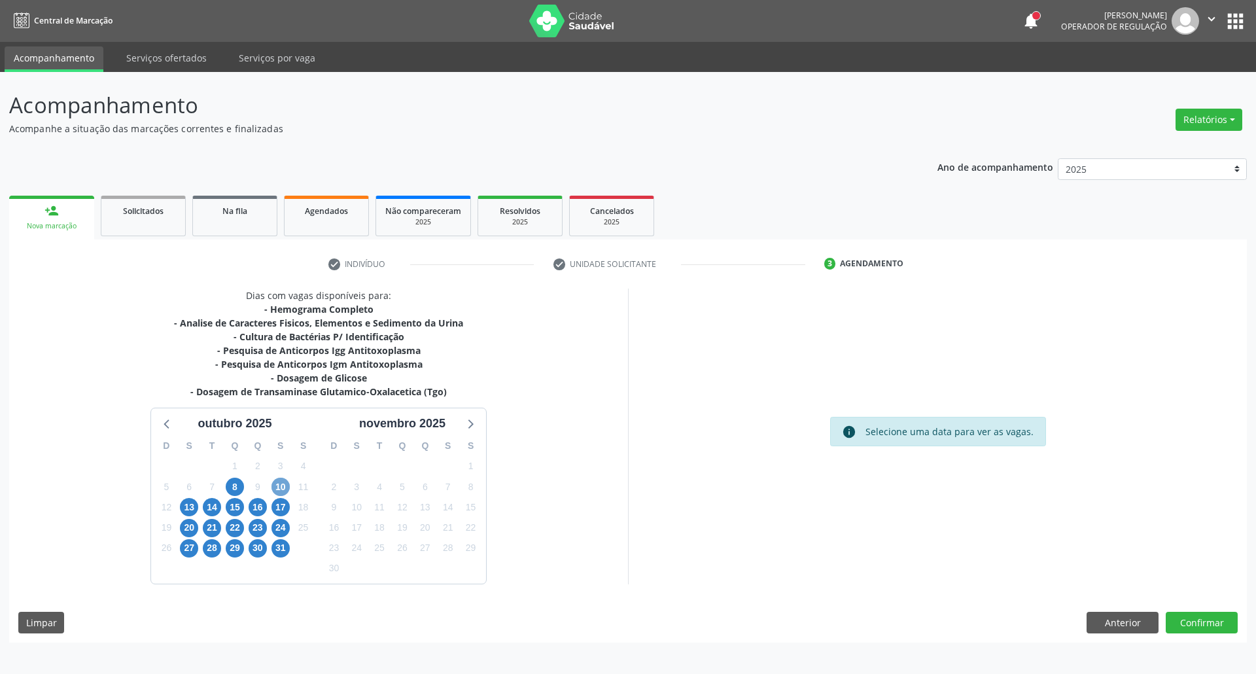
click at [285, 488] on span "10" at bounding box center [280, 486] width 18 height 18
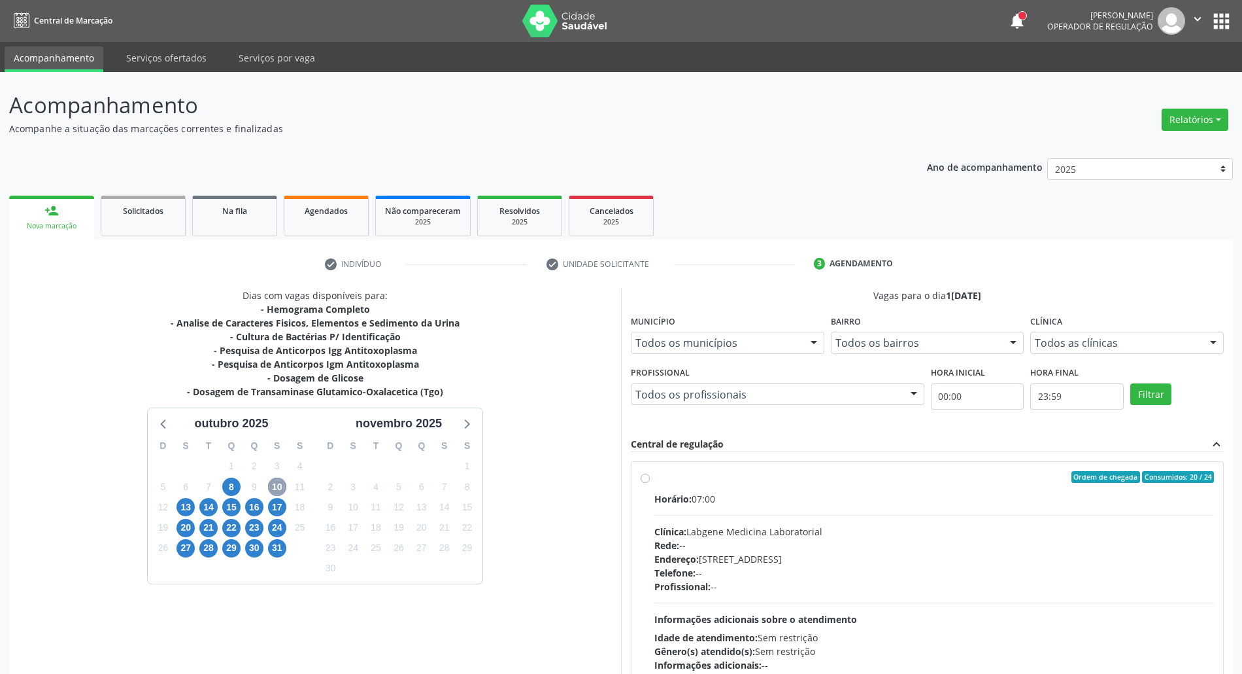
scroll to position [207, 0]
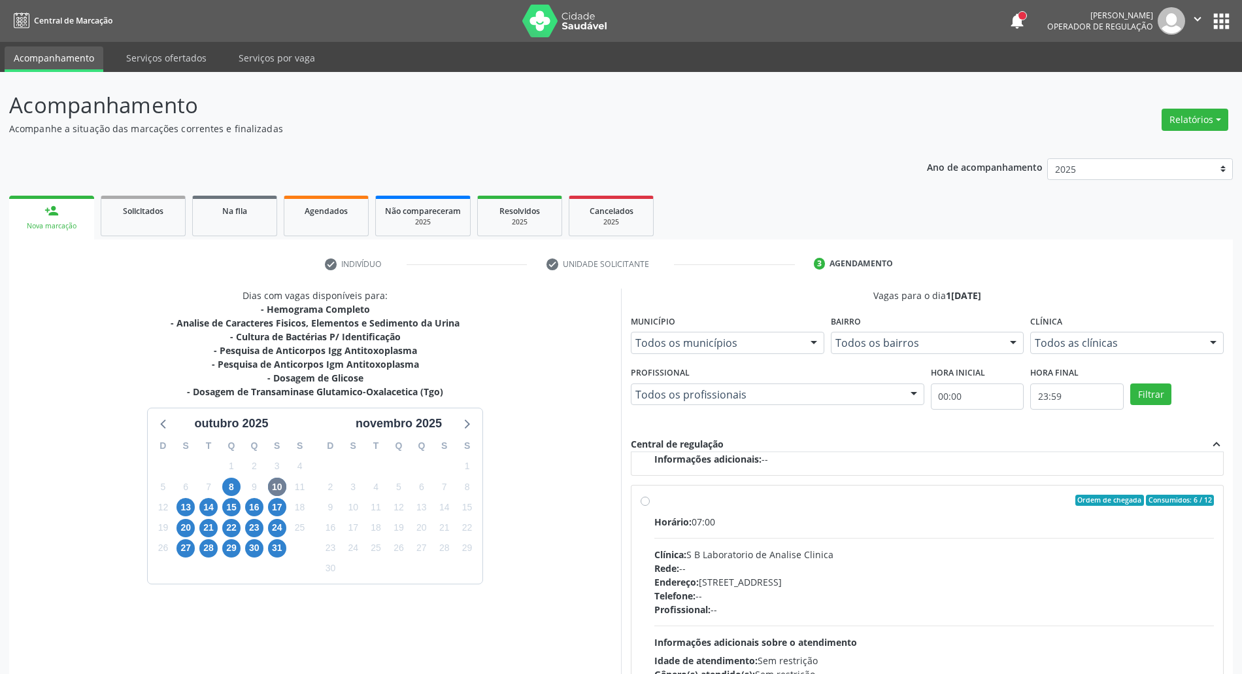
click at [821, 548] on div "Clínica: S B Laboratorio de Analise Clinica" at bounding box center [935, 554] width 560 height 14
click at [650, 506] on input "Ordem de chegada Consumidos: 6 / 12 Horário: 07:00 Clínica: S B Laboratorio de …" at bounding box center [645, 500] width 9 height 12
radio input "true"
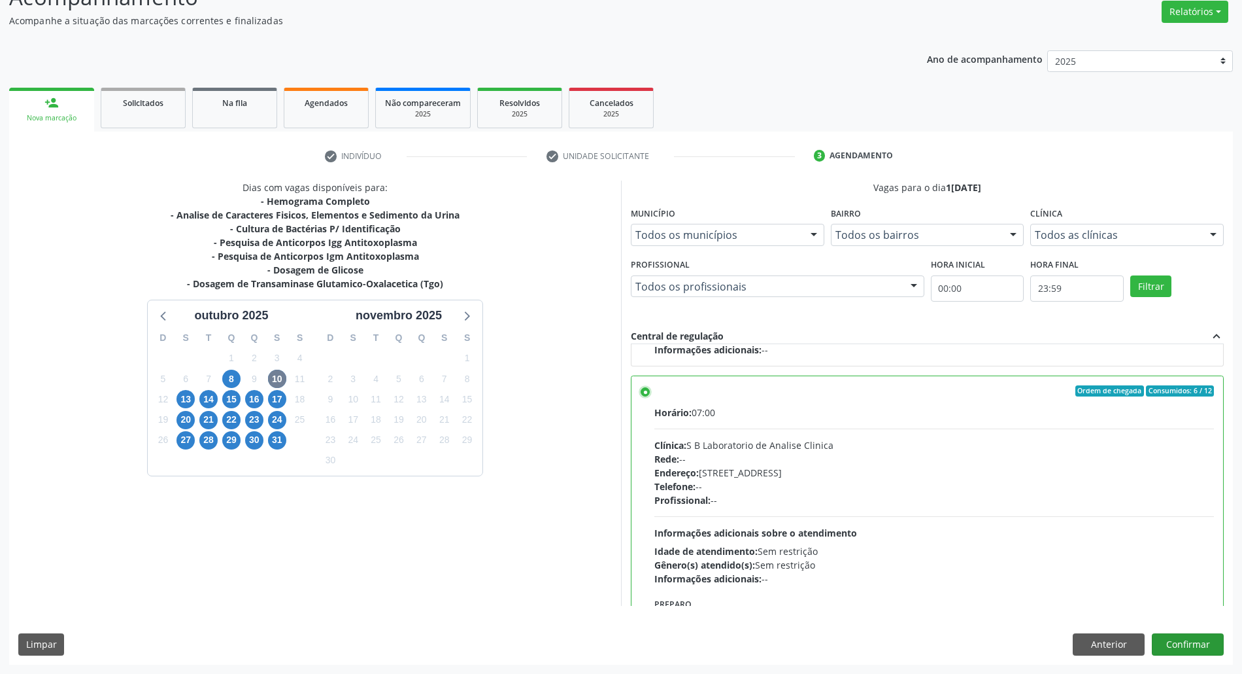
scroll to position [294, 0]
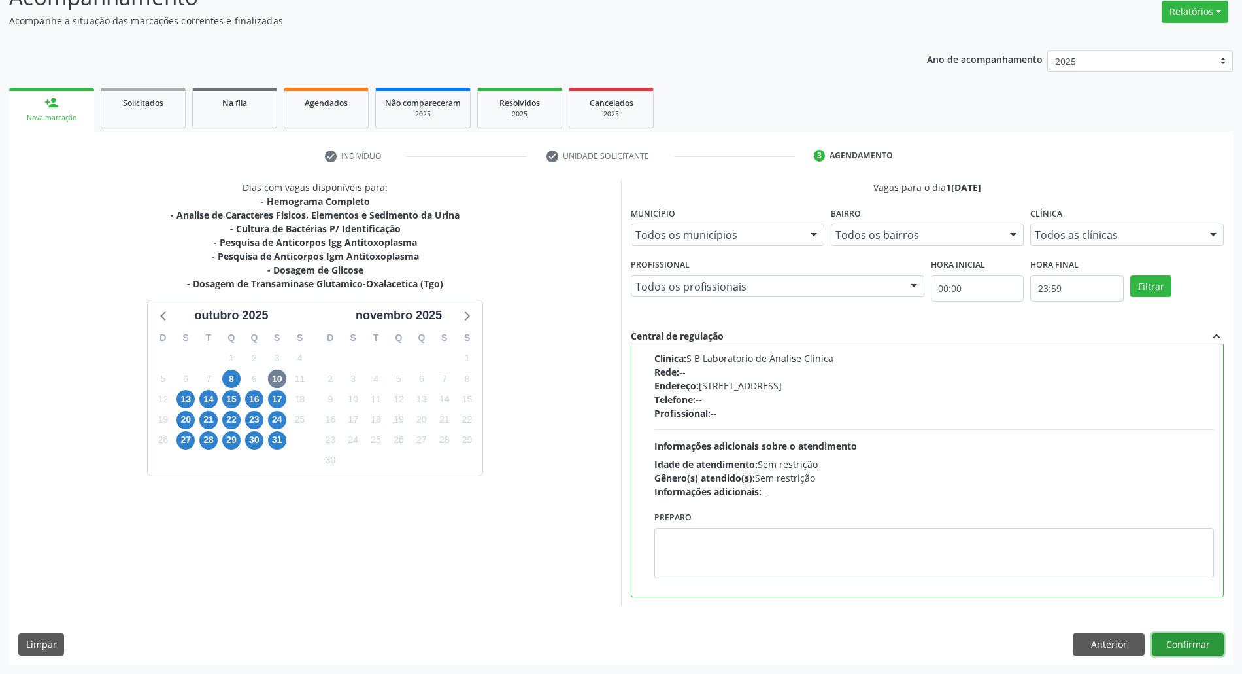
click at [1180, 646] on button "Confirmar" at bounding box center [1188, 644] width 72 height 22
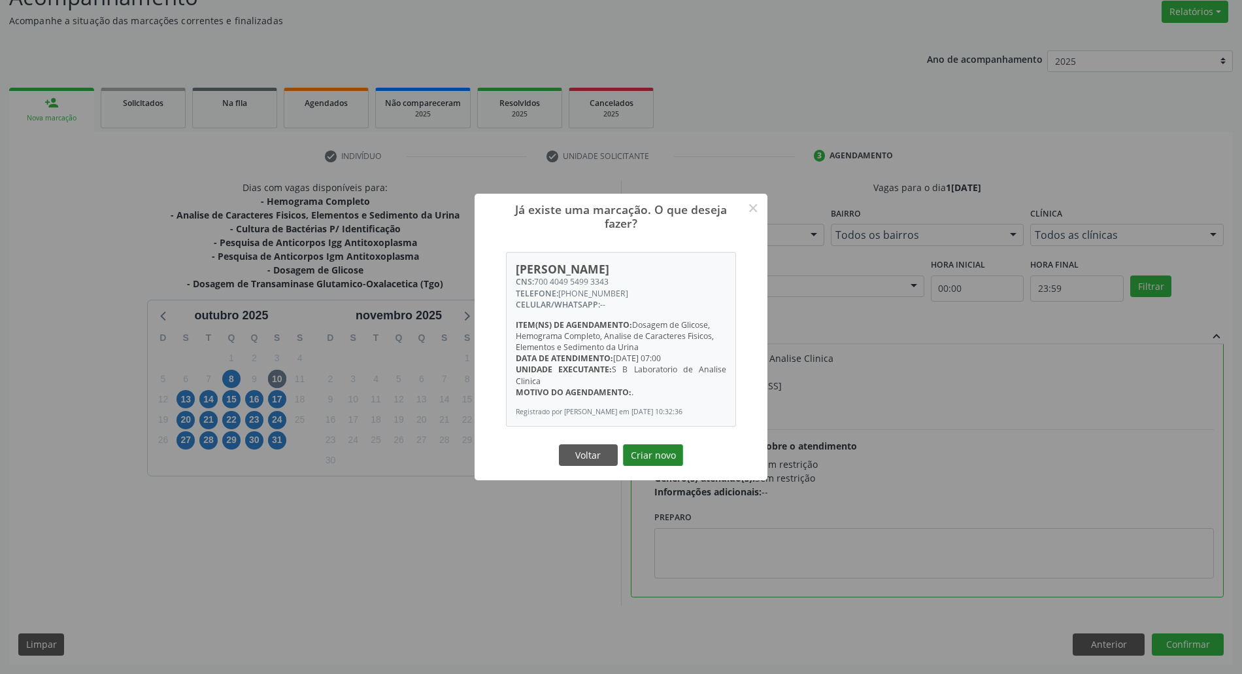
click at [640, 458] on button "Criar novo" at bounding box center [653, 455] width 60 height 22
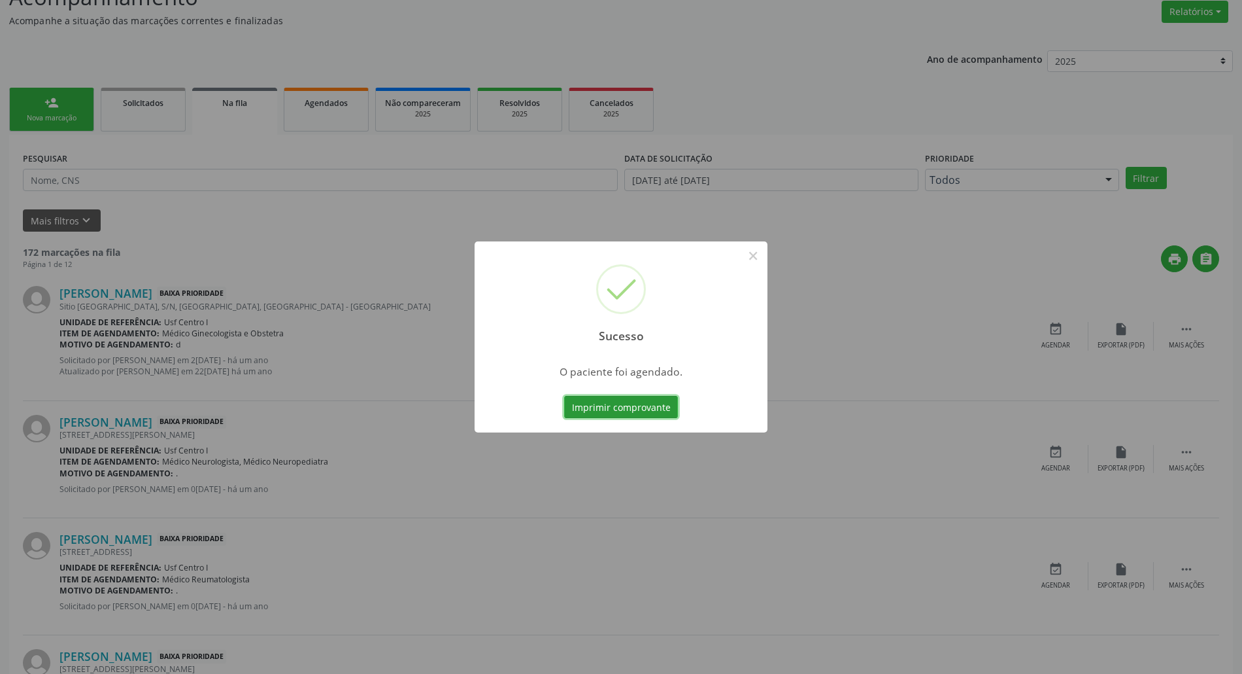
scroll to position [0, 0]
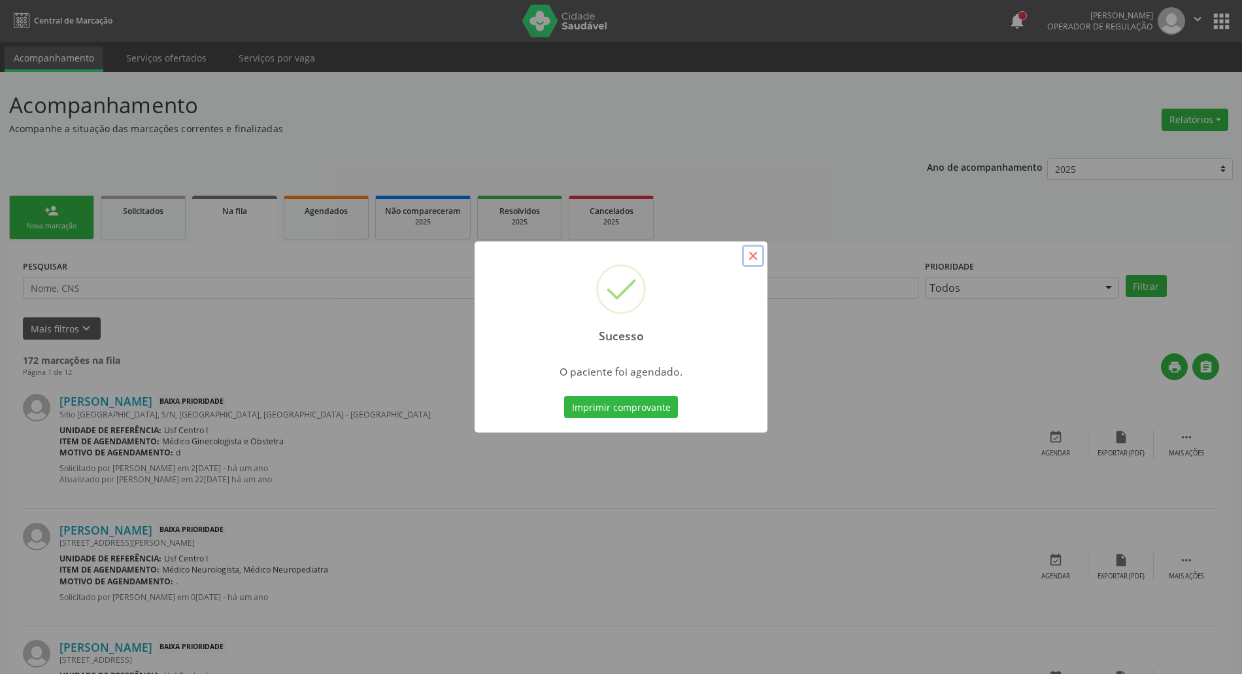
click at [752, 252] on button "×" at bounding box center [753, 256] width 22 height 22
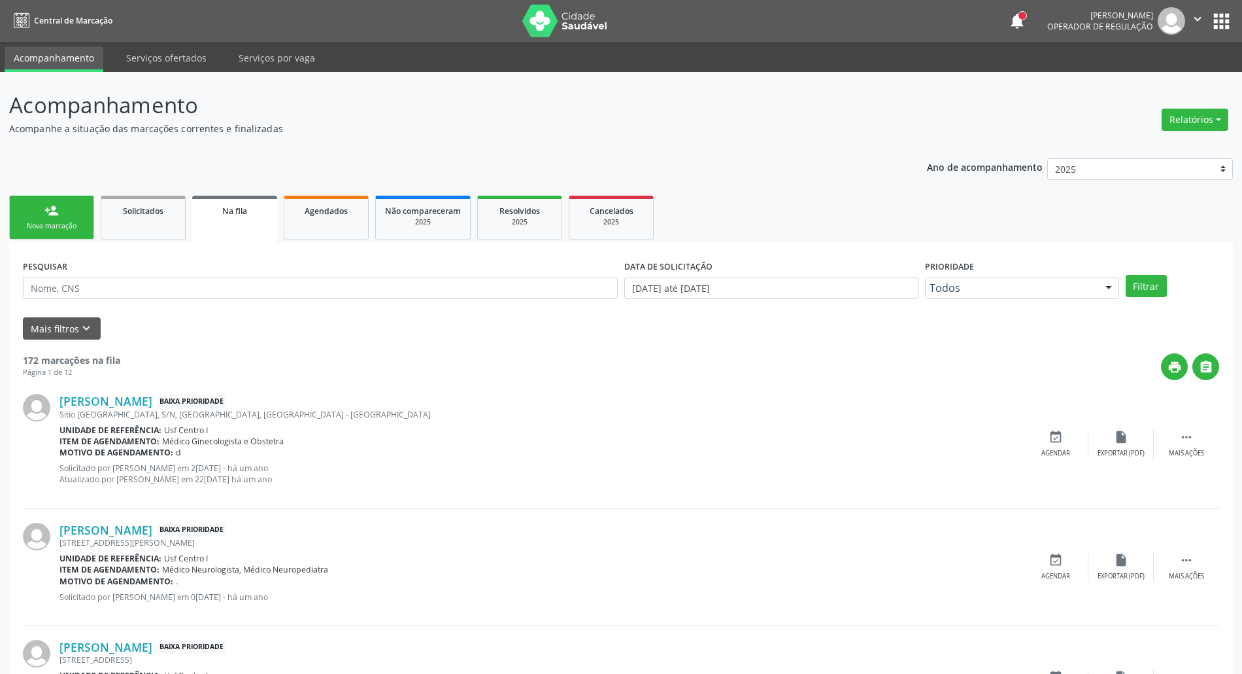
click at [37, 217] on link "person_add Nova marcação" at bounding box center [51, 218] width 85 height 44
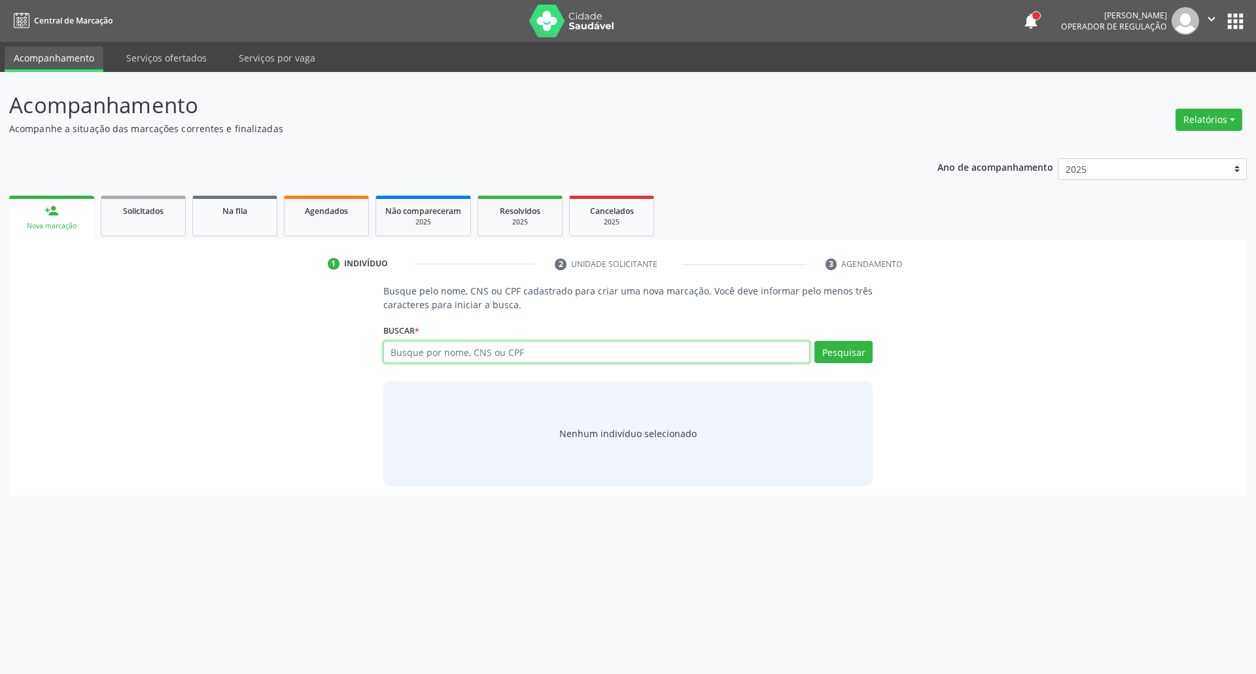
click at [590, 351] on input "text" at bounding box center [596, 352] width 427 height 22
type input "703600022660732"
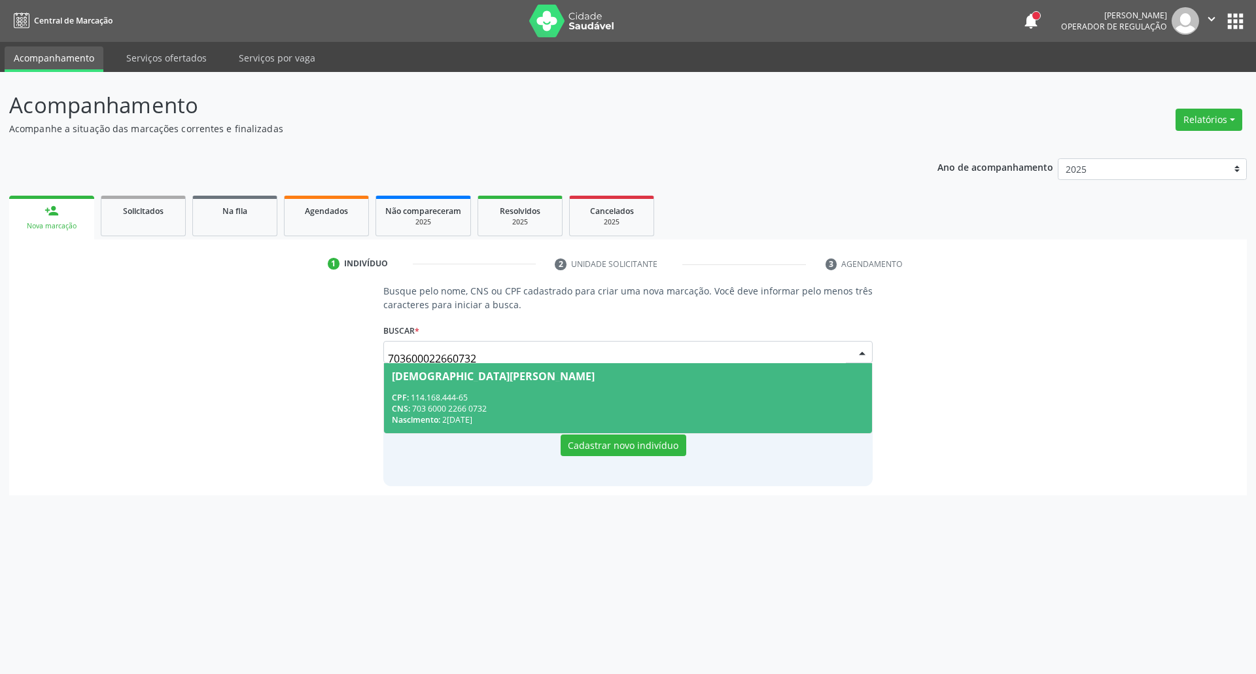
click at [562, 403] on div "CNS: 703 6000 2266 0732" at bounding box center [628, 408] width 473 height 11
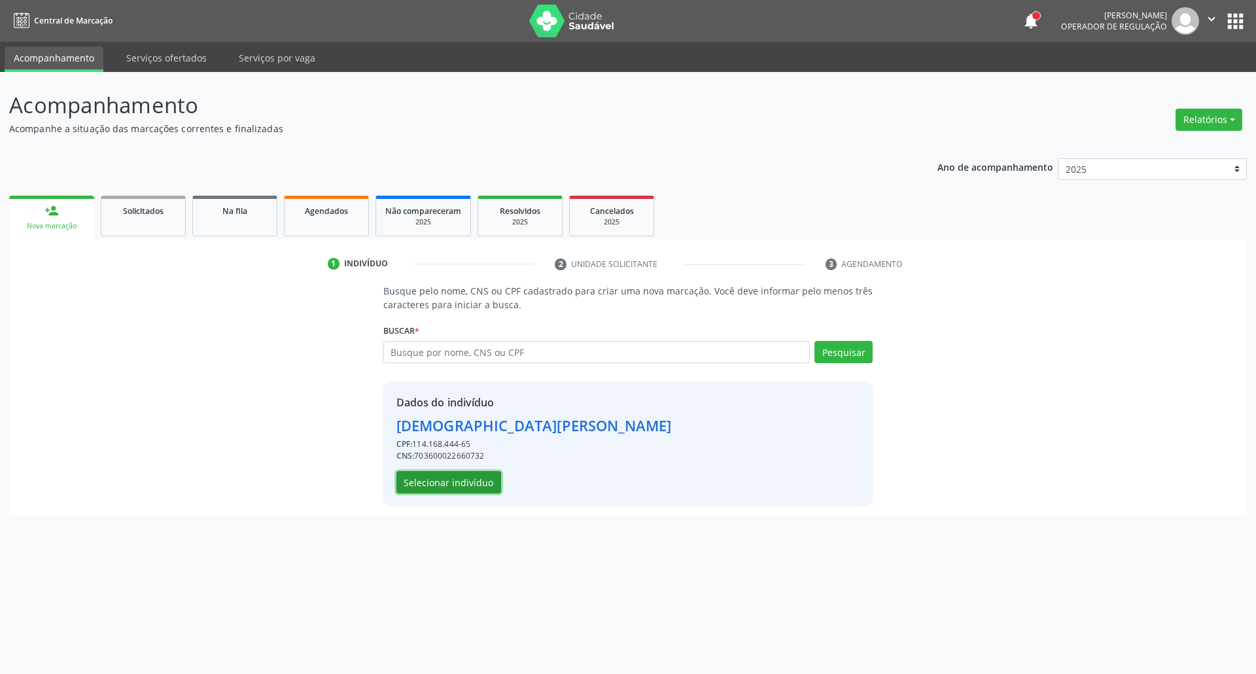
click at [484, 471] on button "Selecionar indivíduo" at bounding box center [448, 482] width 105 height 22
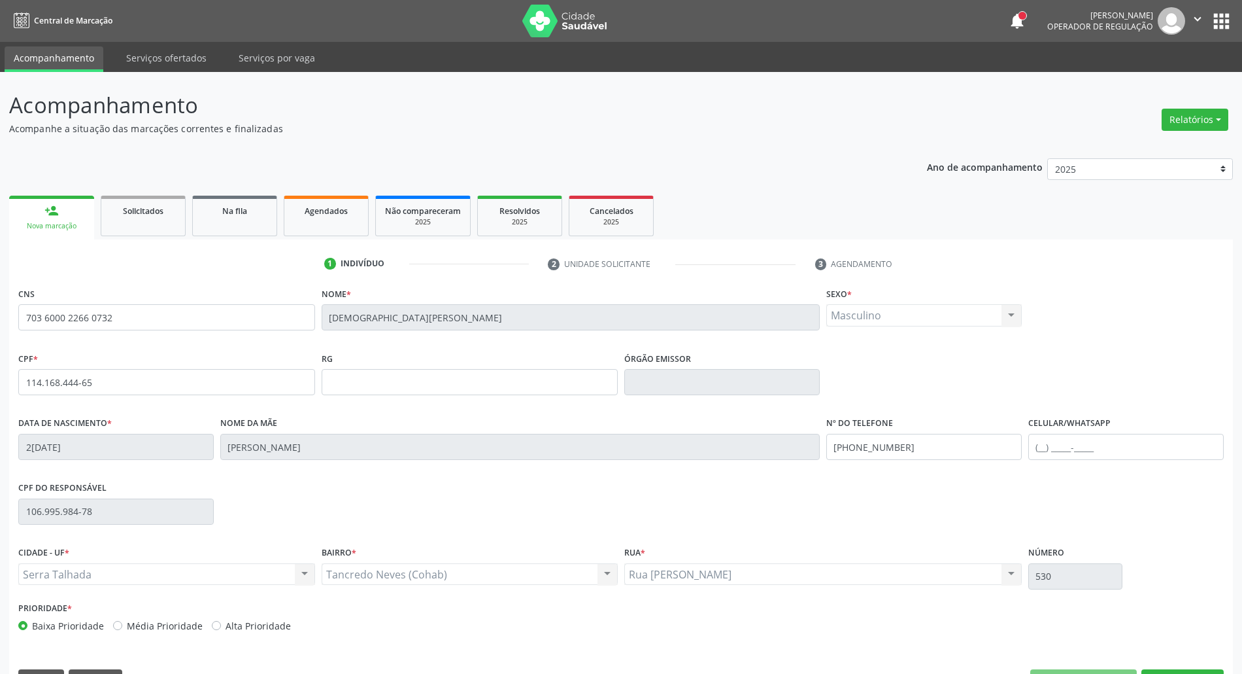
scroll to position [35, 0]
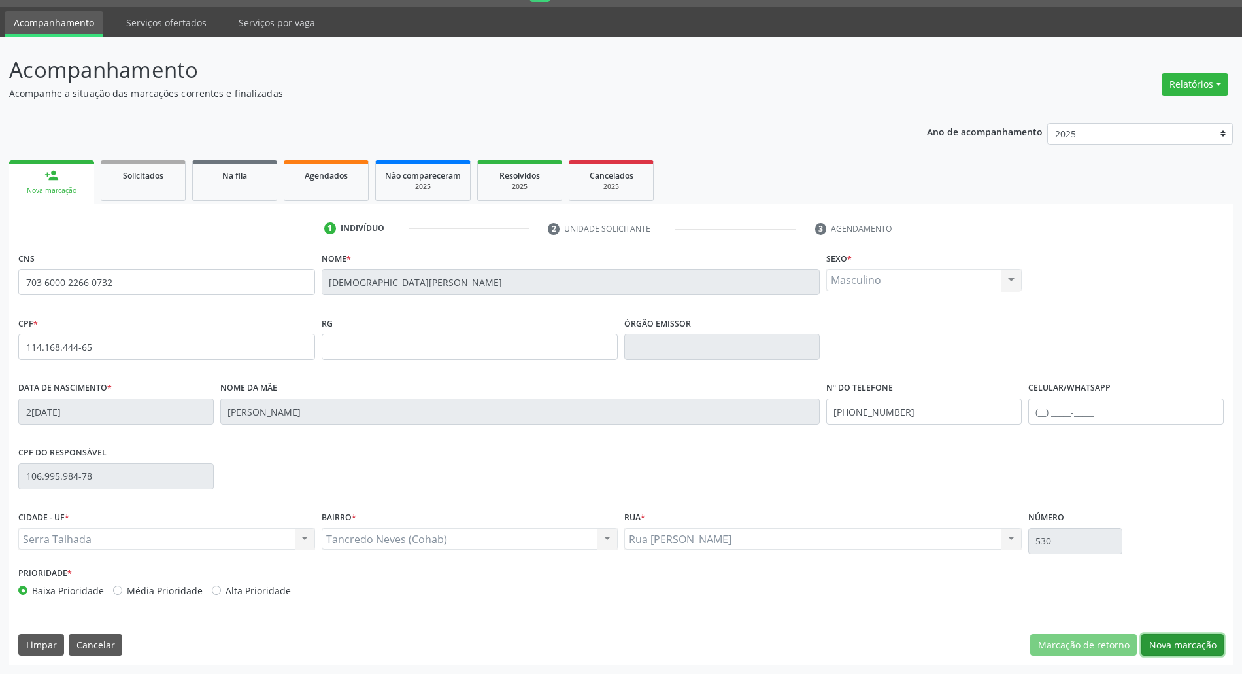
drag, startPoint x: 1160, startPoint y: 646, endPoint x: 623, endPoint y: 526, distance: 550.8
click at [1154, 645] on button "Nova marcação" at bounding box center [1183, 645] width 82 height 22
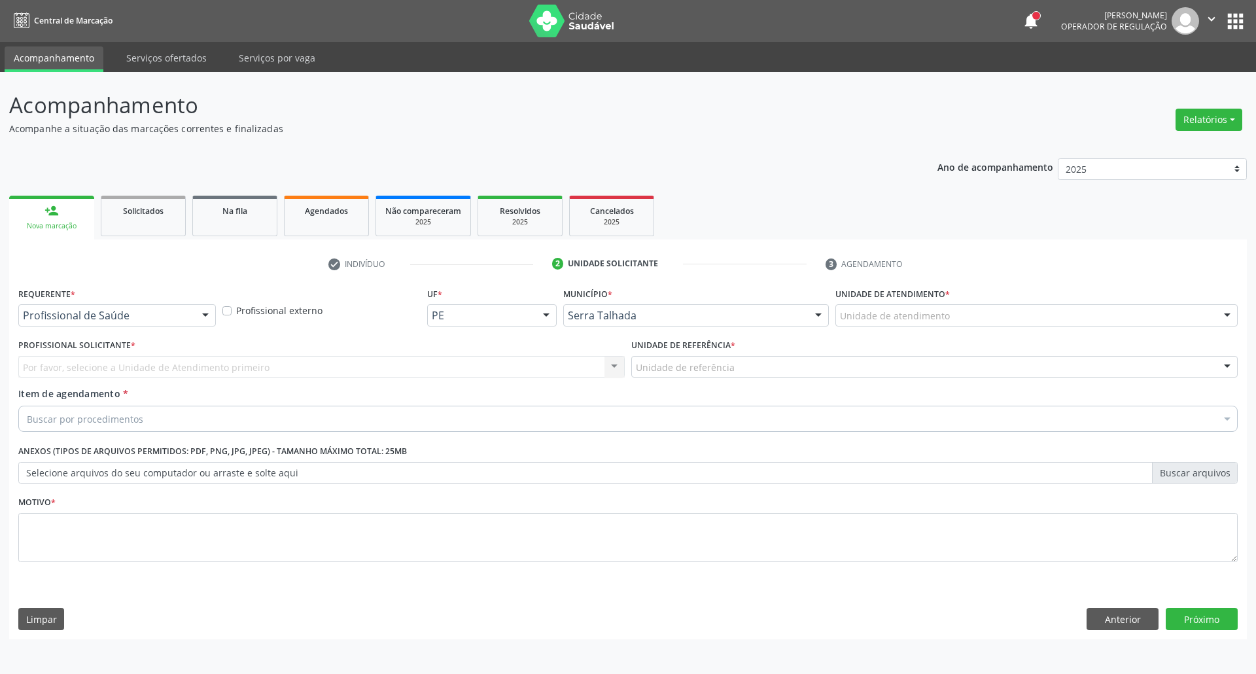
drag, startPoint x: 145, startPoint y: 318, endPoint x: 144, endPoint y: 326, distance: 7.9
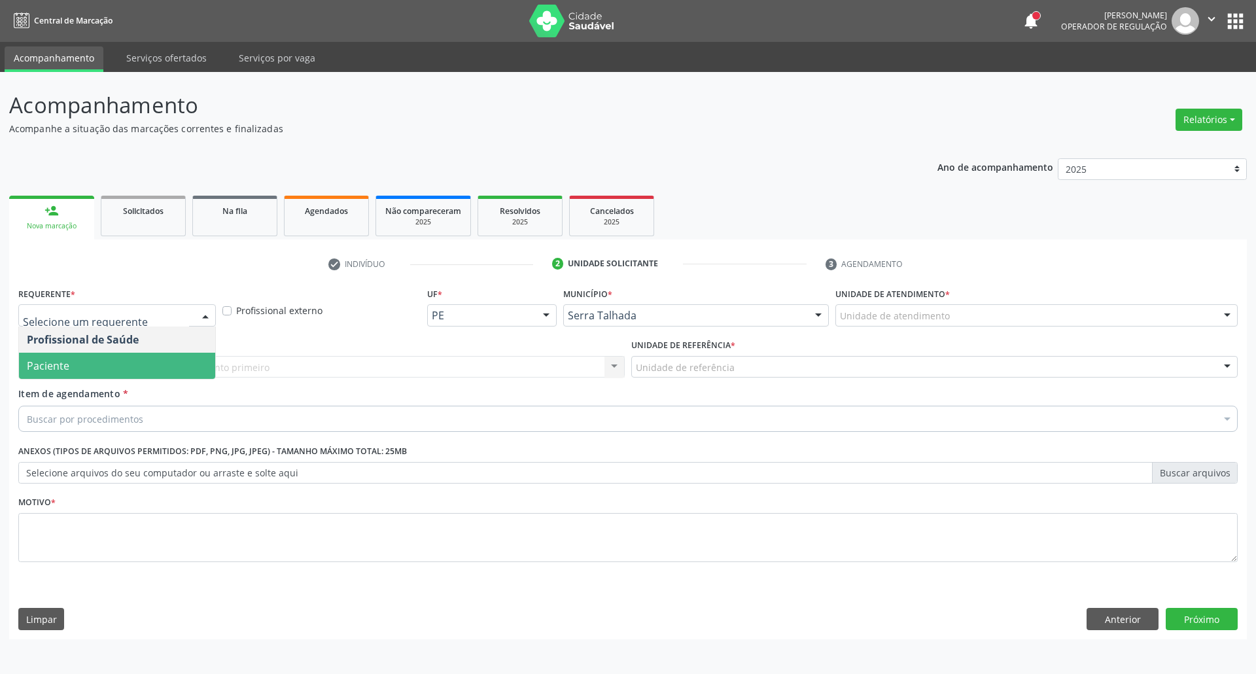
click at [135, 357] on span "Paciente" at bounding box center [117, 365] width 196 height 26
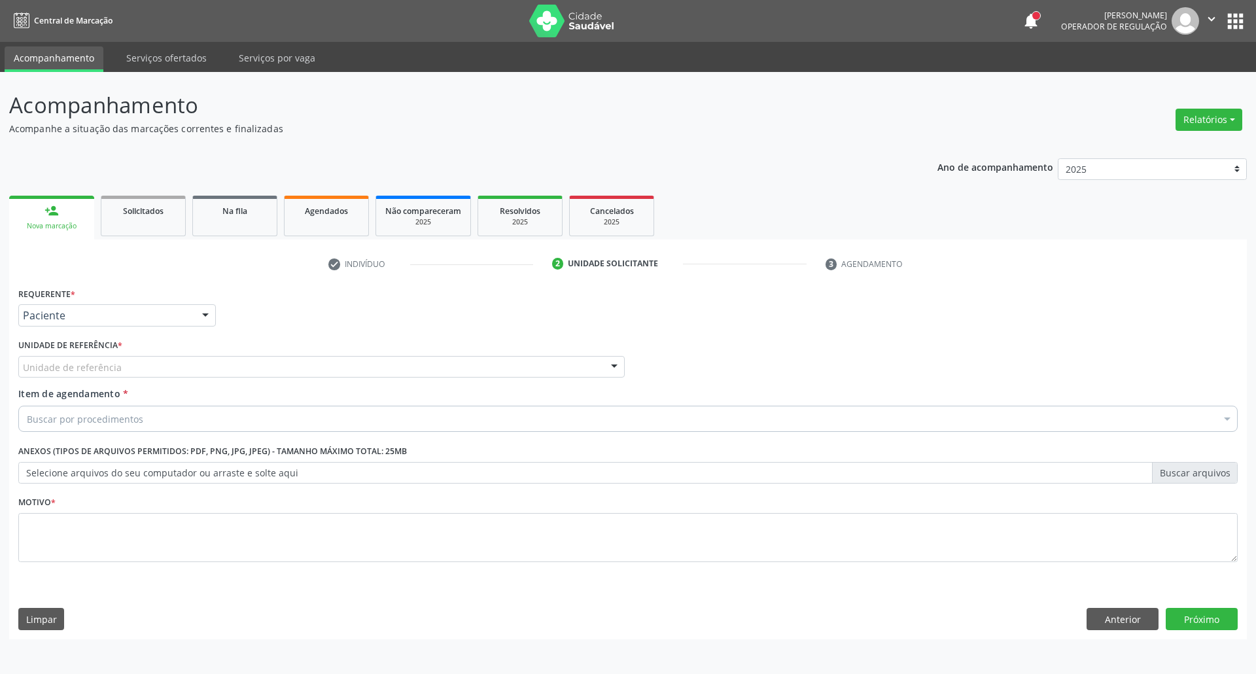
click at [136, 357] on div "Unidade de referência" at bounding box center [321, 367] width 606 height 22
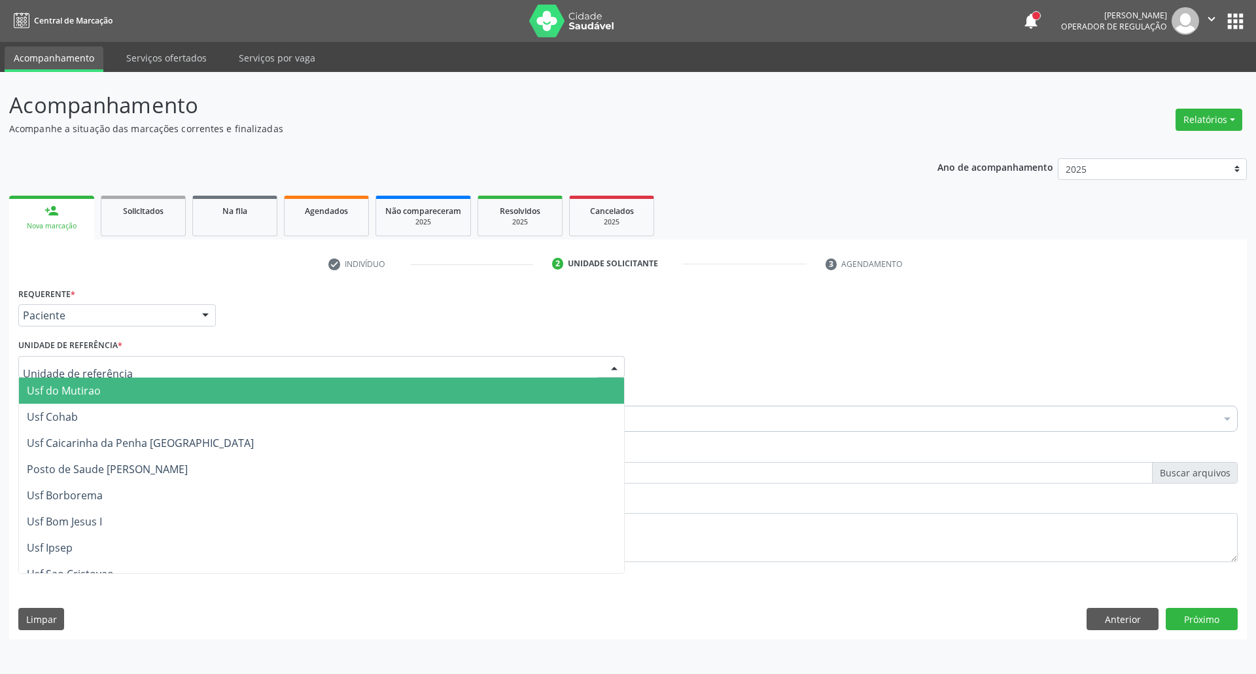
type input "s"
type input "faz"
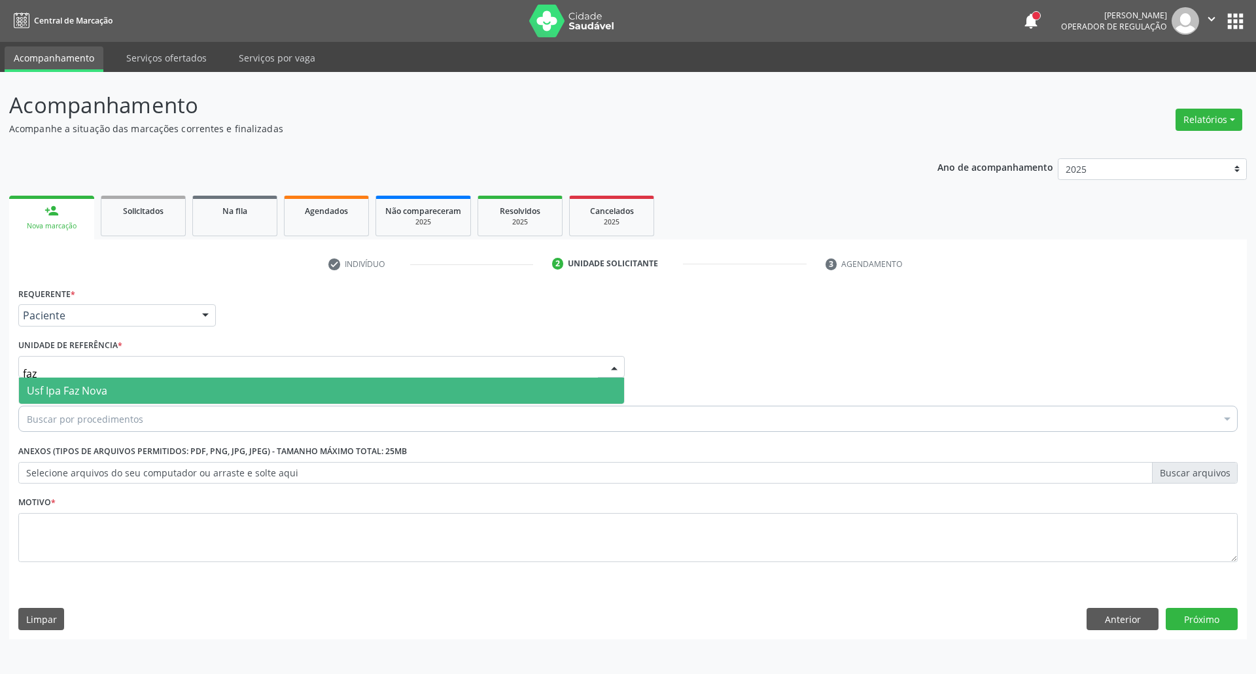
click at [109, 398] on span "Usf Ipa Faz Nova" at bounding box center [321, 390] width 605 height 26
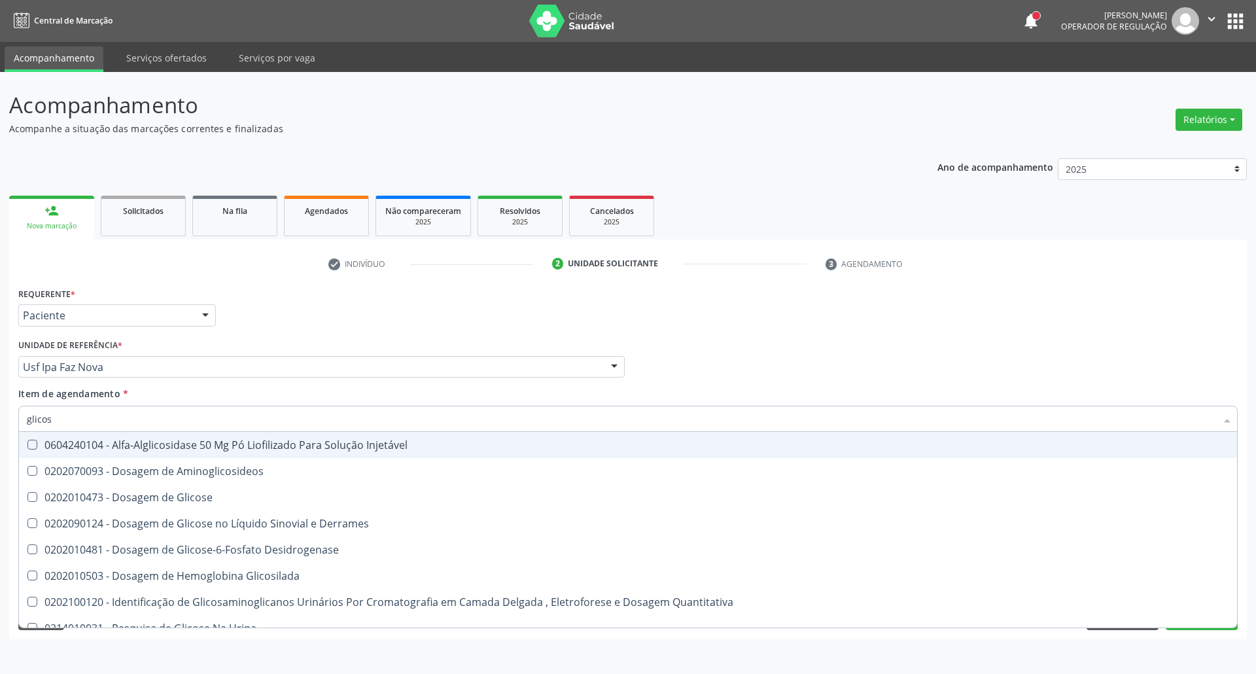
type input "glicose"
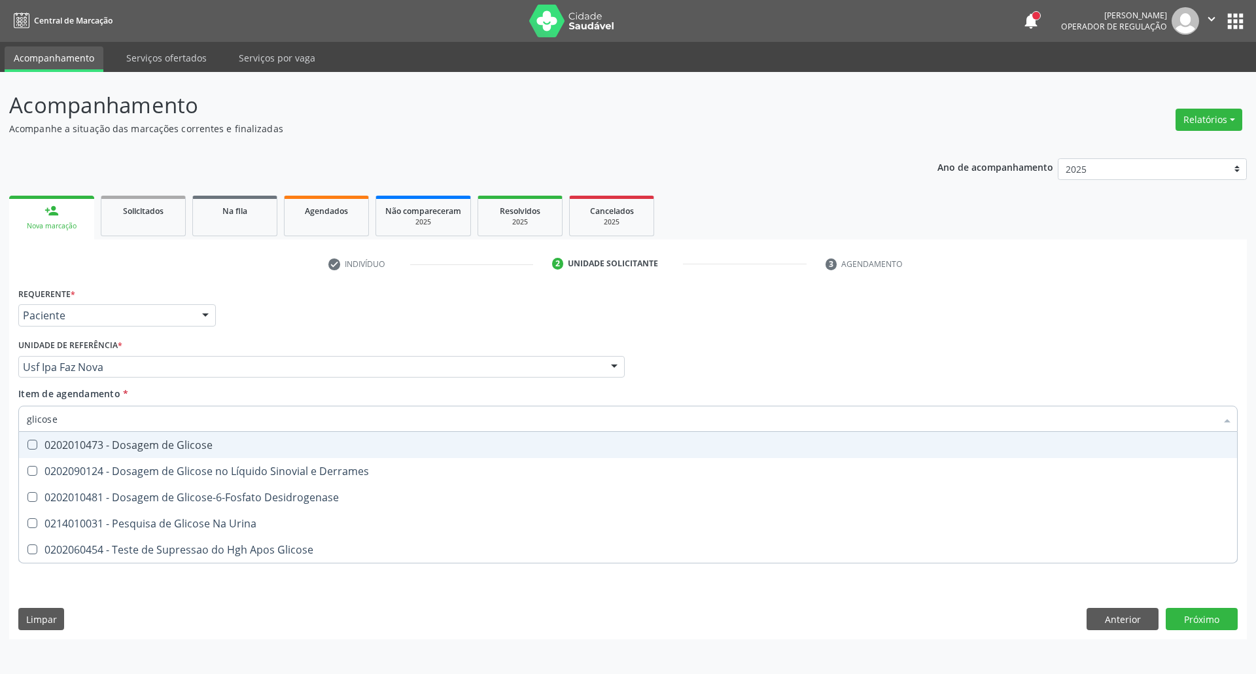
click at [48, 445] on div "0202010473 - Dosagem de Glicose" at bounding box center [628, 444] width 1202 height 10
checkbox Glicose "true"
drag, startPoint x: 56, startPoint y: 414, endPoint x: 0, endPoint y: 411, distance: 55.7
click at [0, 412] on div "Acompanhamento Acompanhe a situação das marcações correntes e finalizadas Relat…" at bounding box center [628, 373] width 1256 height 602
type input "c"
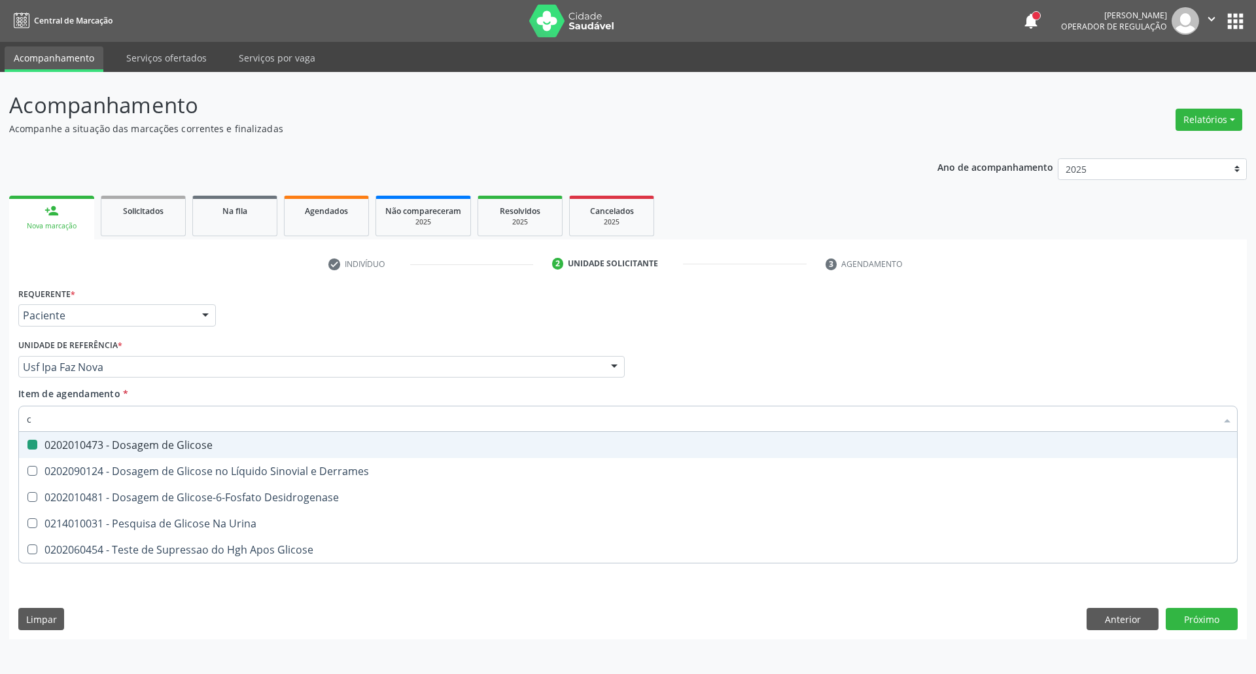
checkbox Glicose "false"
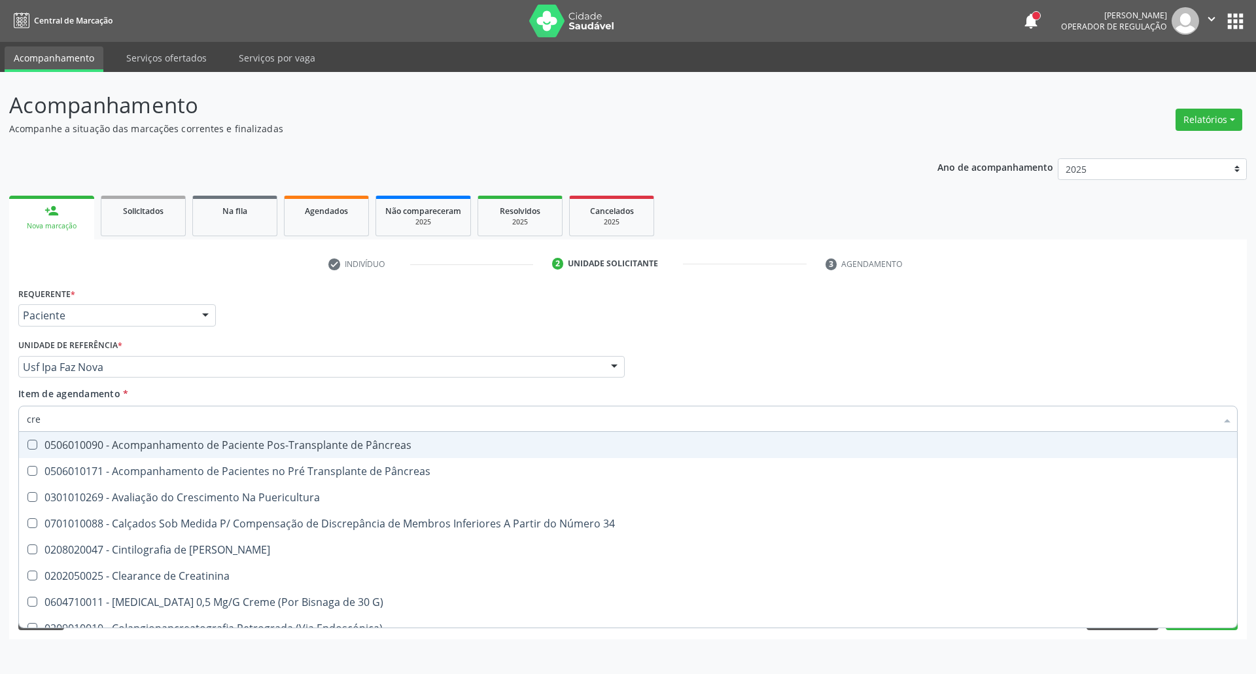
type input "crea"
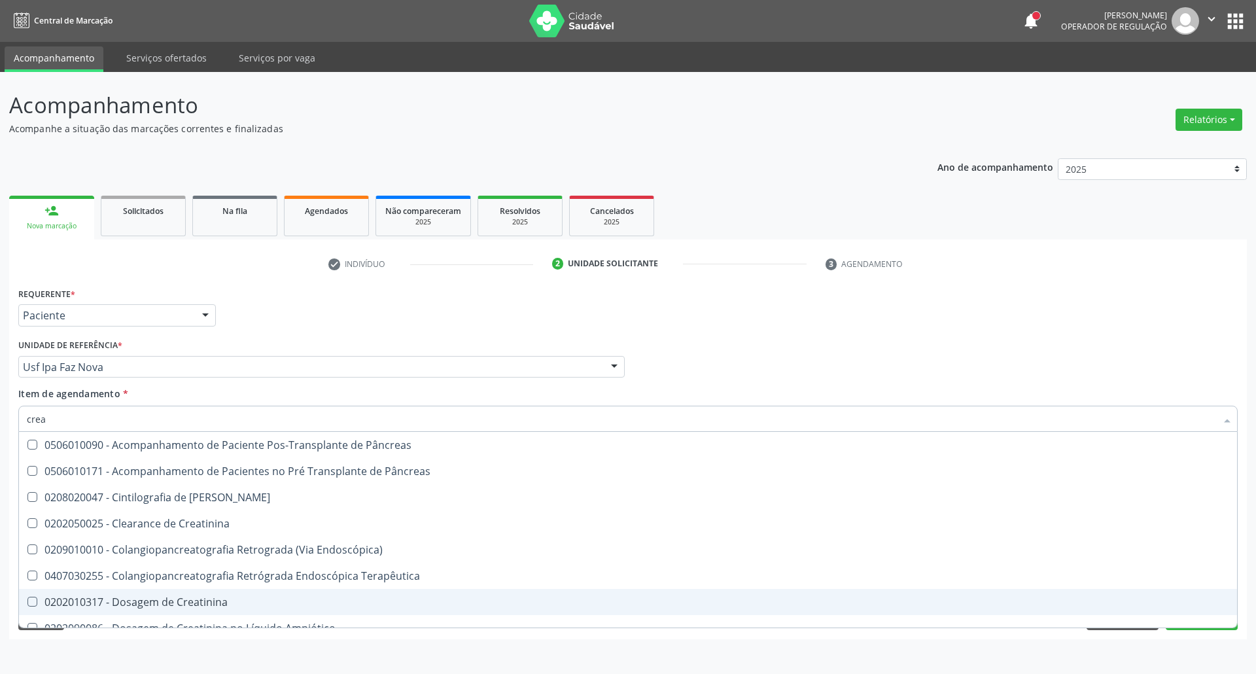
drag, startPoint x: 58, startPoint y: 607, endPoint x: 48, endPoint y: 487, distance: 120.7
click at [58, 606] on div "0202010317 - Dosagem de Creatinina" at bounding box center [628, 601] width 1202 height 10
checkbox Creatinina "true"
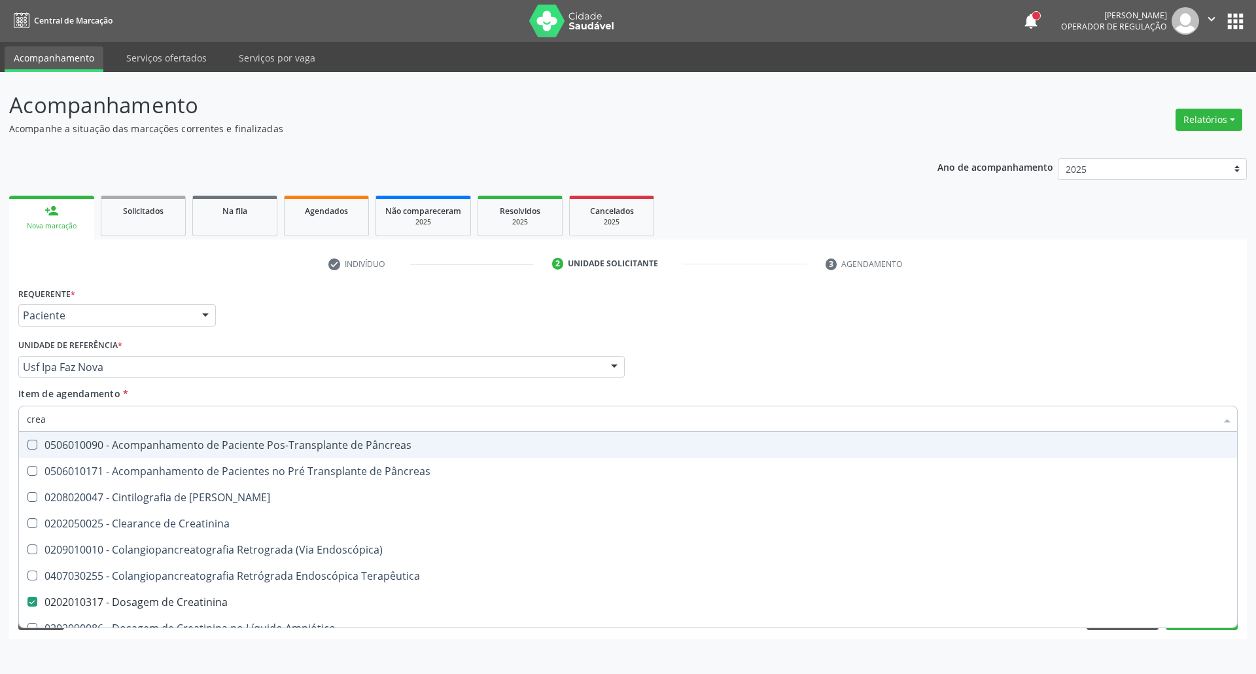
drag, startPoint x: 9, startPoint y: 409, endPoint x: 0, endPoint y: 401, distance: 11.6
click at [0, 405] on div "Acompanhamento Acompanhe a situação das marcações correntes e finalizadas Relat…" at bounding box center [628, 373] width 1256 height 602
type input "u"
checkbox Creatinina "false"
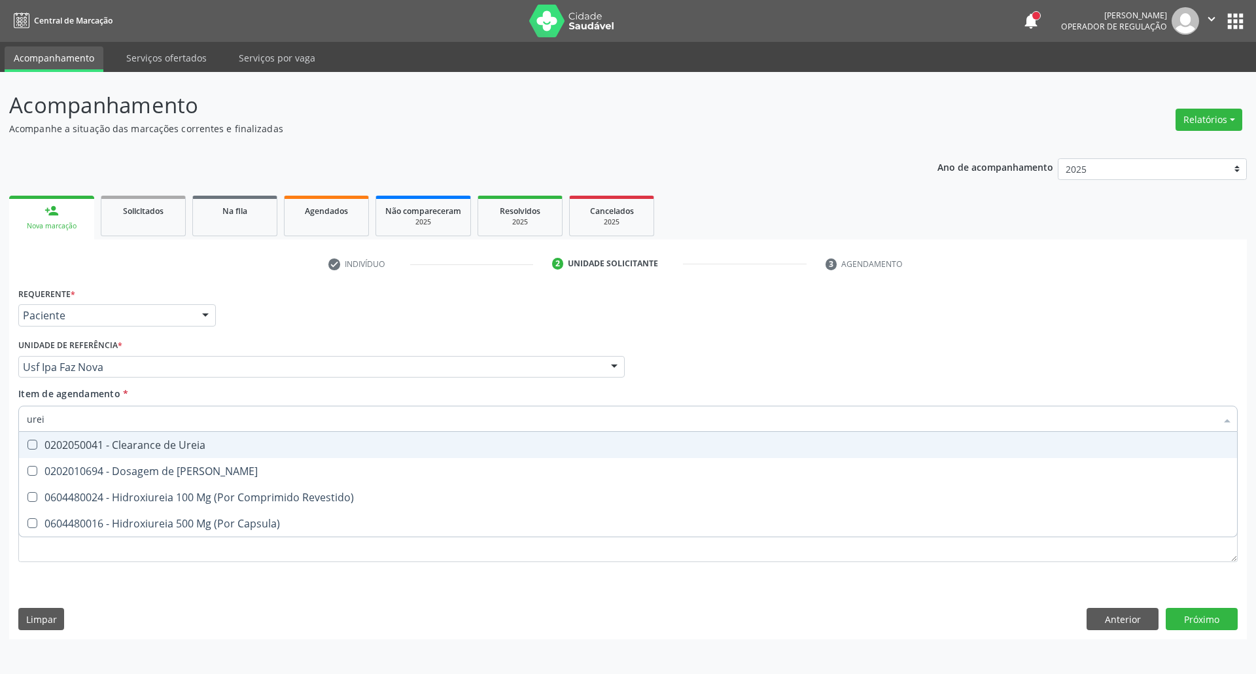
type input "ureia"
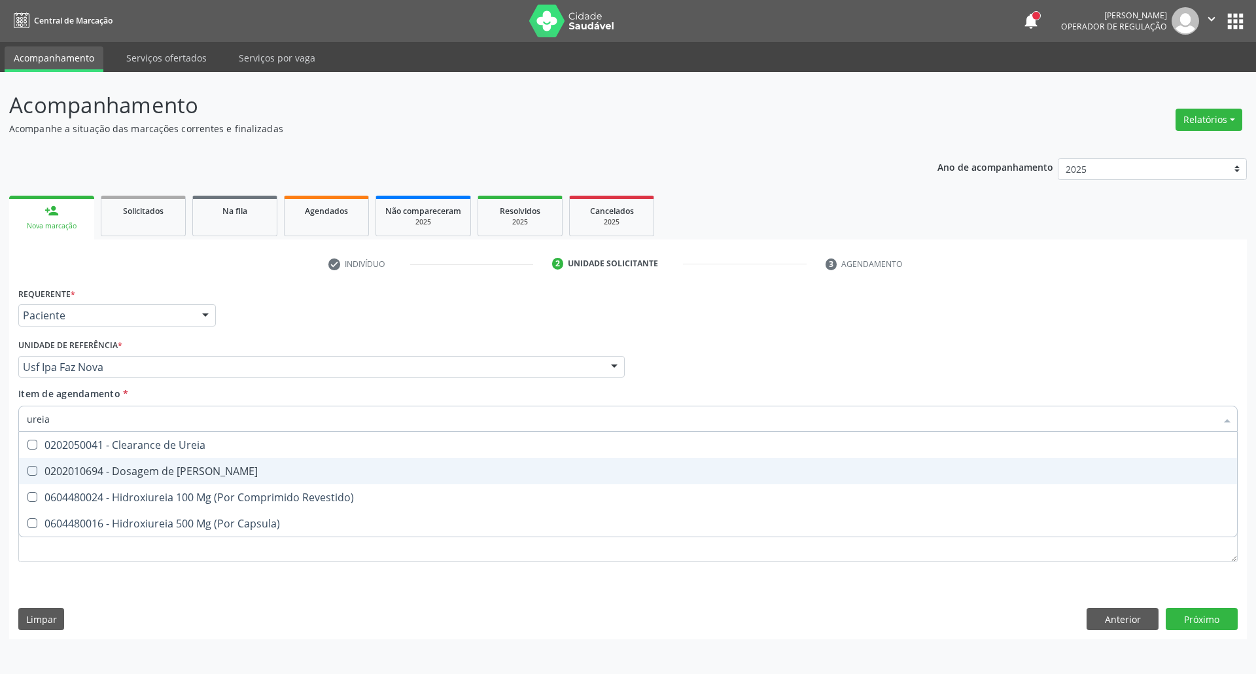
drag, startPoint x: 41, startPoint y: 479, endPoint x: 66, endPoint y: 417, distance: 66.5
click at [43, 473] on span "0202010694 - Dosagem de Ureia" at bounding box center [628, 471] width 1218 height 26
checkbox Ureia "true"
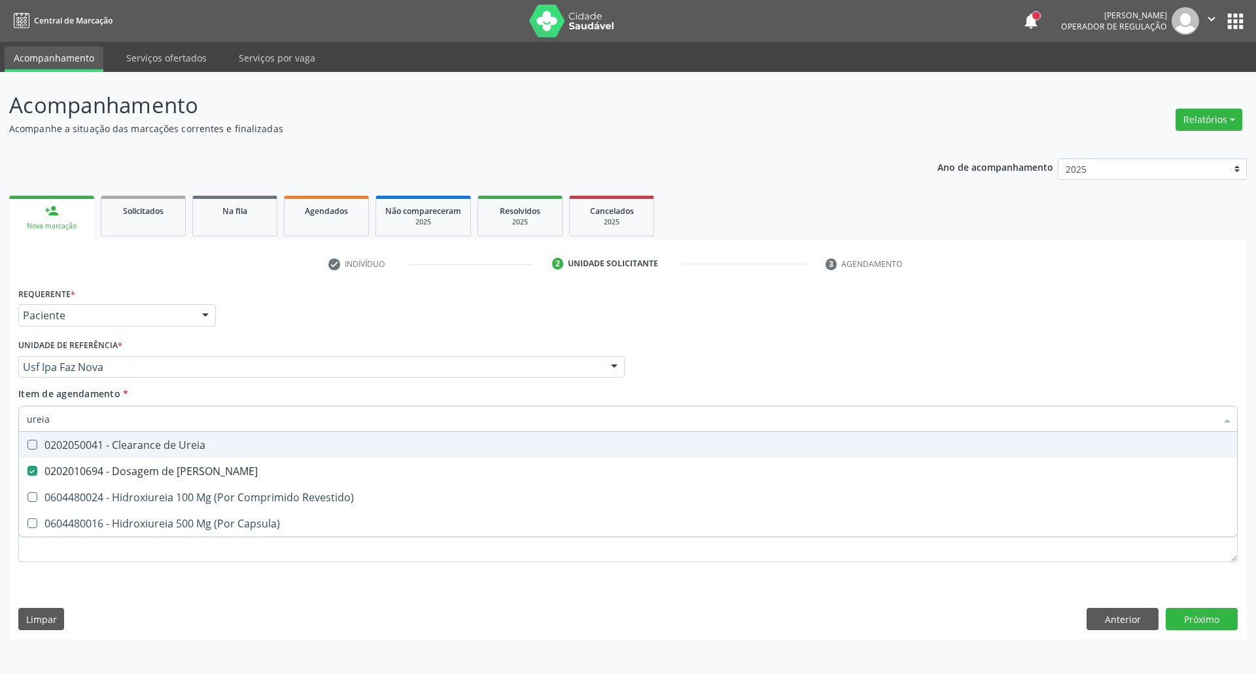
click at [0, 411] on div "Acompanhamento Acompanhe a situação das marcações correntes e finalizadas Relat…" at bounding box center [628, 373] width 1256 height 602
type input "co"
checkbox Ureia "false"
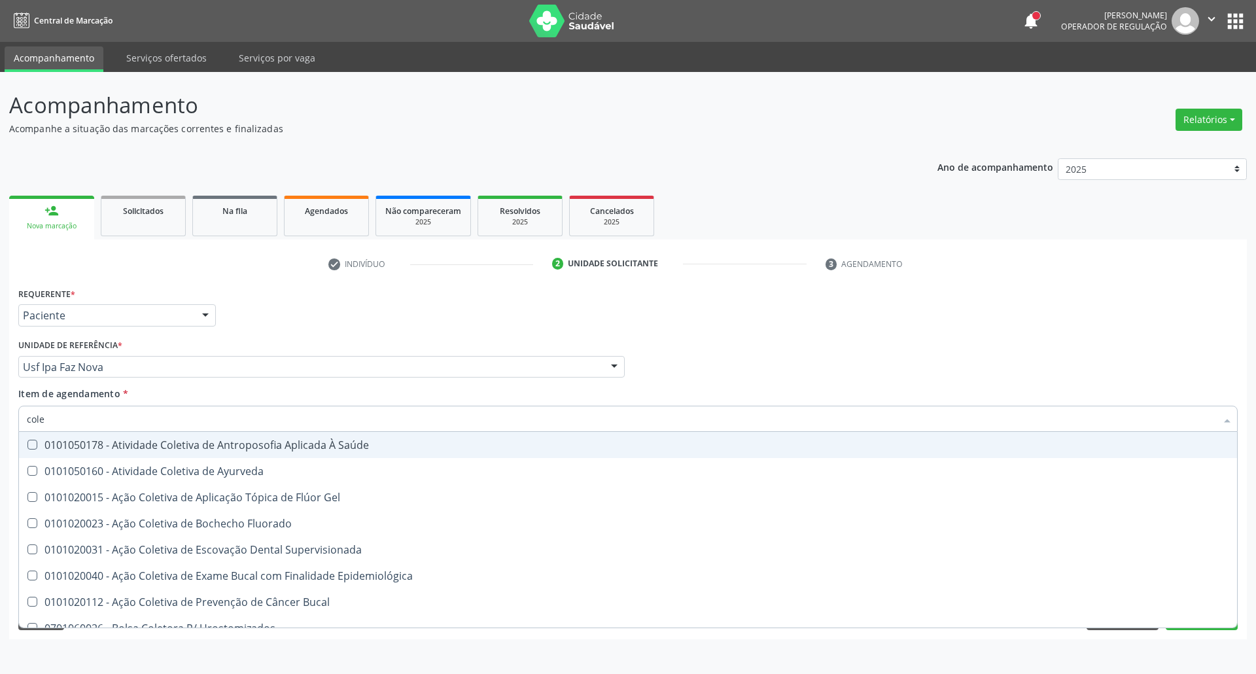
type input "coles"
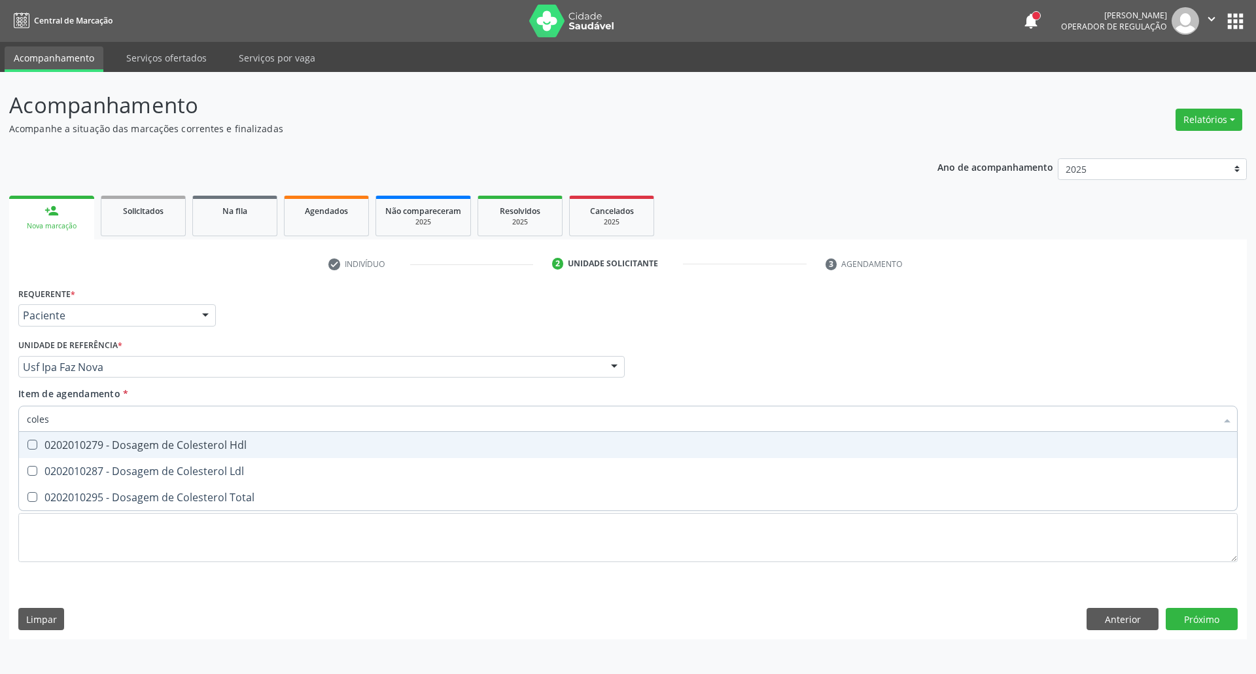
drag, startPoint x: 82, startPoint y: 443, endPoint x: 81, endPoint y: 458, distance: 15.1
click at [82, 450] on div "0202010279 - Dosagem de Colesterol Hdl" at bounding box center [628, 444] width 1202 height 10
checkbox Hdl "true"
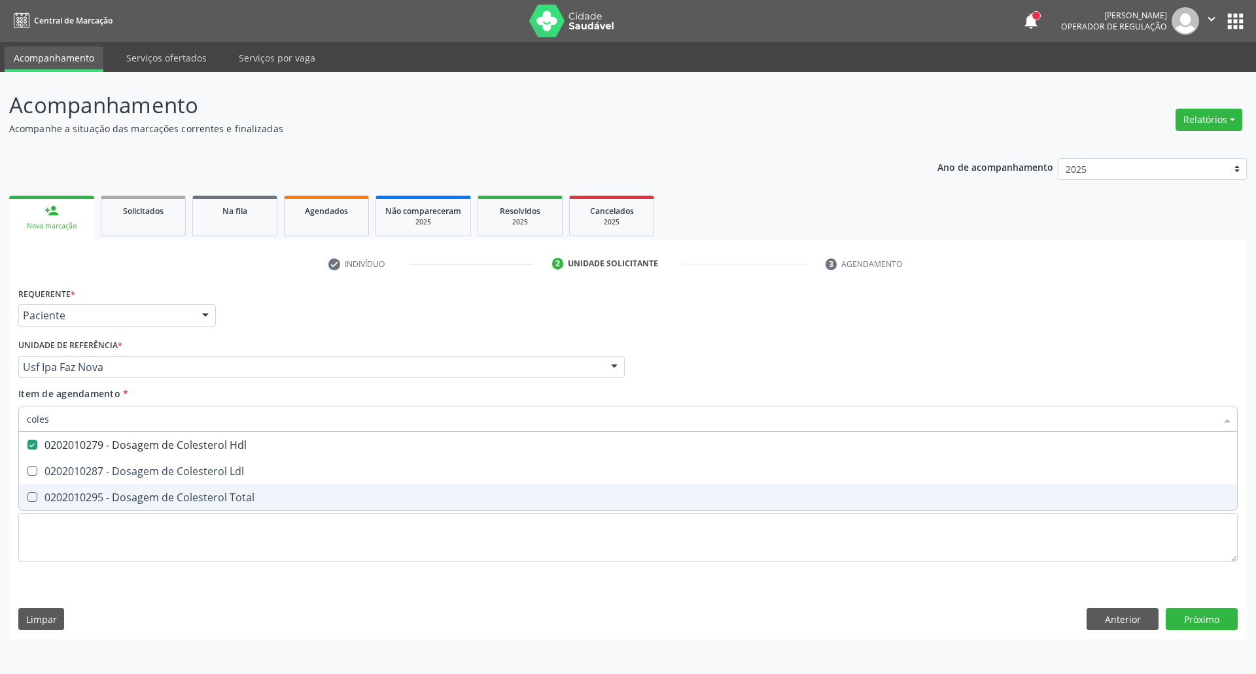
click at [79, 487] on span "0202010295 - Dosagem de Colesterol Total" at bounding box center [628, 497] width 1218 height 26
checkbox Total "true"
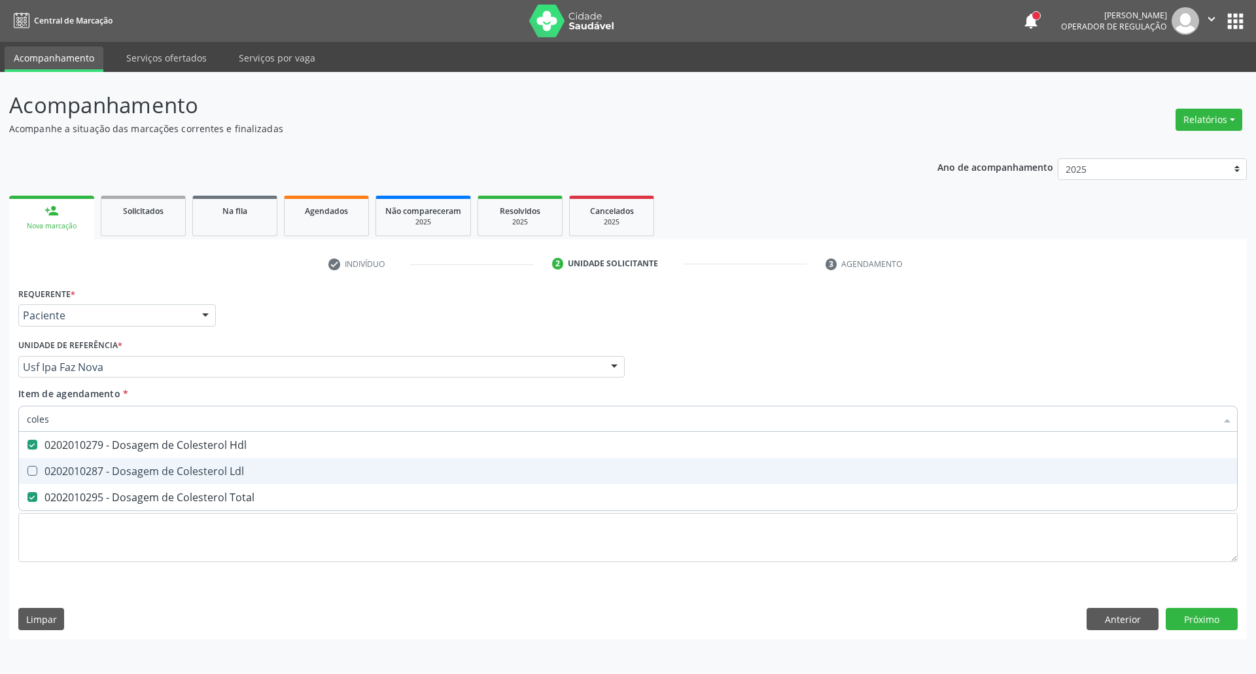
drag, startPoint x: 89, startPoint y: 464, endPoint x: 84, endPoint y: 415, distance: 49.9
click at [89, 466] on div "0202010287 - Dosagem de Colesterol Ldl" at bounding box center [628, 471] width 1202 height 10
checkbox Ldl "true"
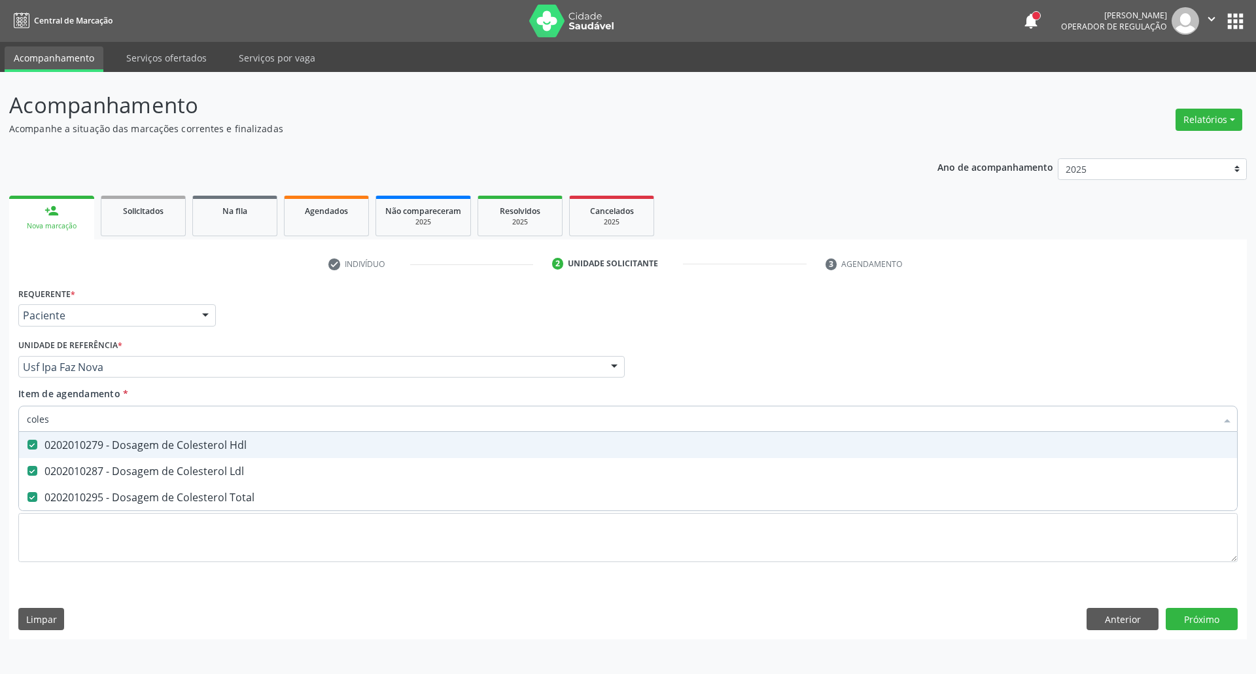
drag, startPoint x: 67, startPoint y: 409, endPoint x: 0, endPoint y: 408, distance: 66.7
click at [0, 409] on div "Acompanhamento Acompanhe a situação das marcações correntes e finalizadas Relat…" at bounding box center [628, 373] width 1256 height 602
type input "bi"
checkbox Hdl "false"
checkbox Ldl "false"
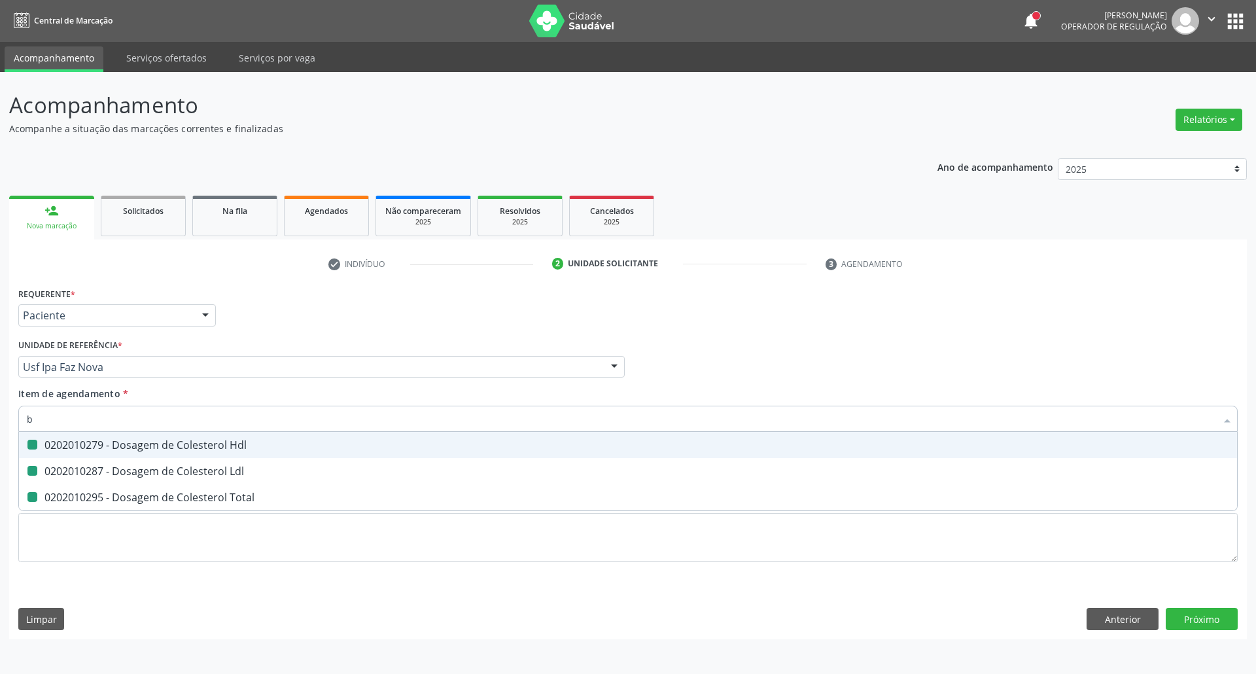
checkbox Total "false"
type input "bilirru"
click at [175, 446] on div "0202010201 - Dosagem de Bilirrubina Total e Fracoes" at bounding box center [628, 444] width 1202 height 10
checkbox Fracoes "true"
click at [0, 414] on div "Acompanhamento Acompanhe a situação das marcações correntes e finalizadas Relat…" at bounding box center [628, 373] width 1256 height 602
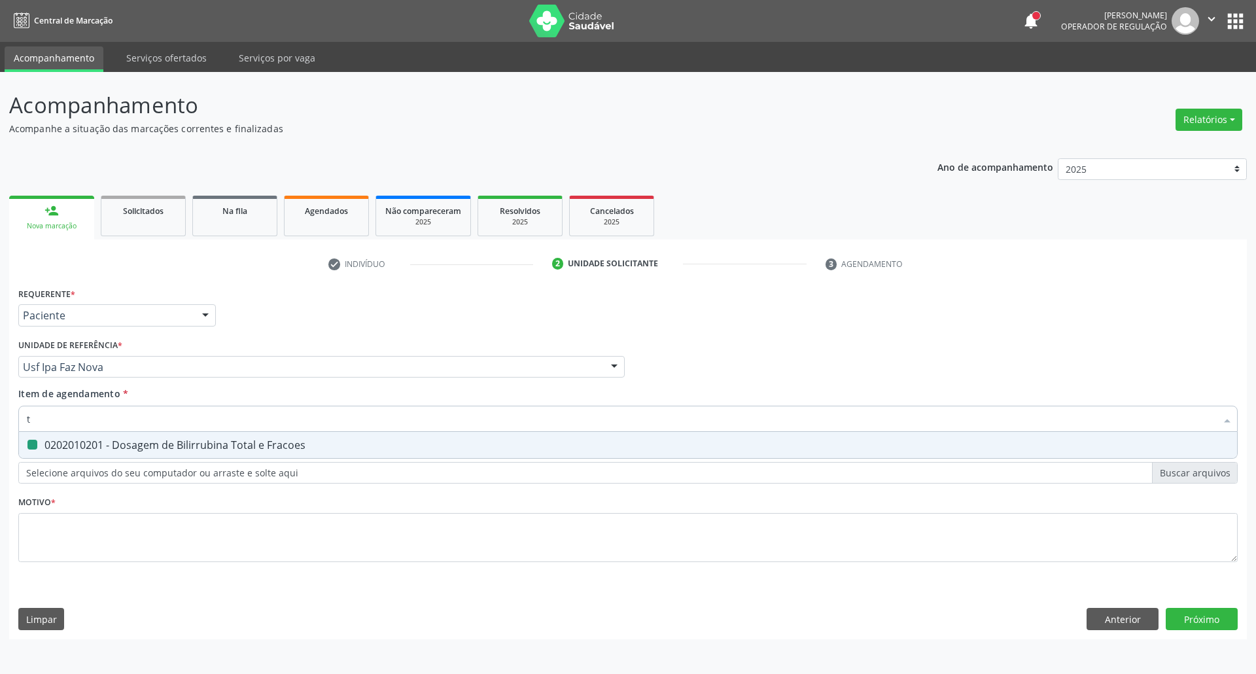
type input "tr"
checkbox Fracoes "false"
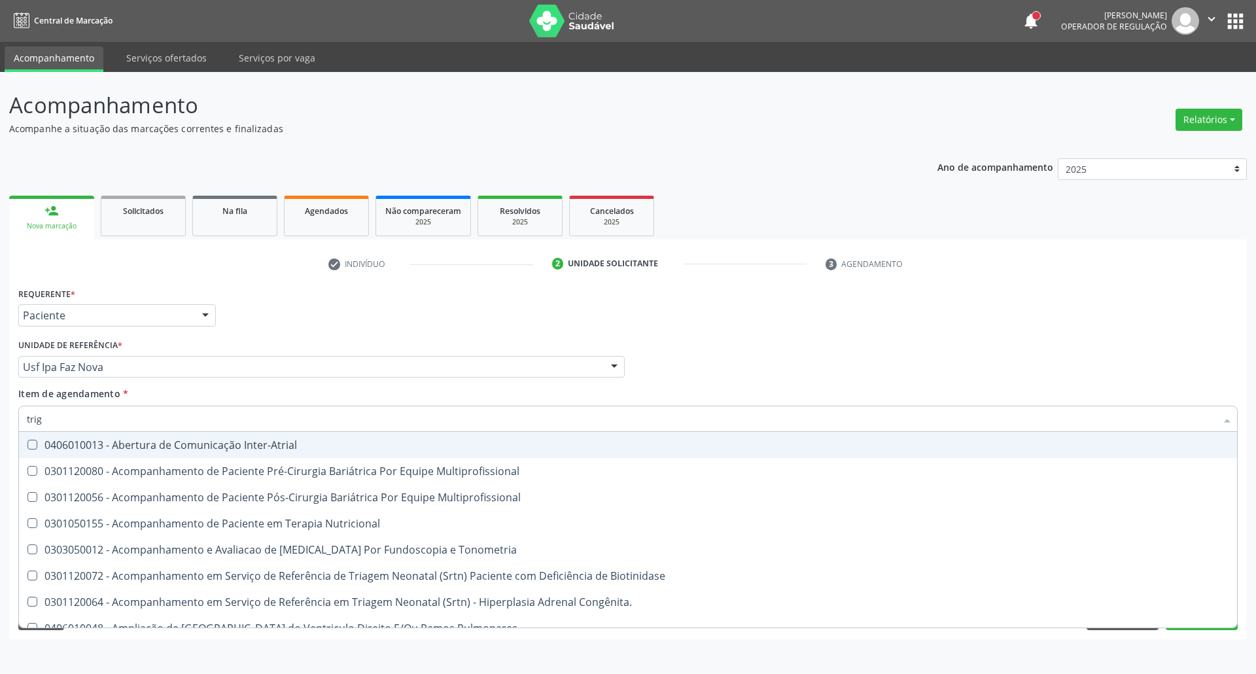
type input "trigl"
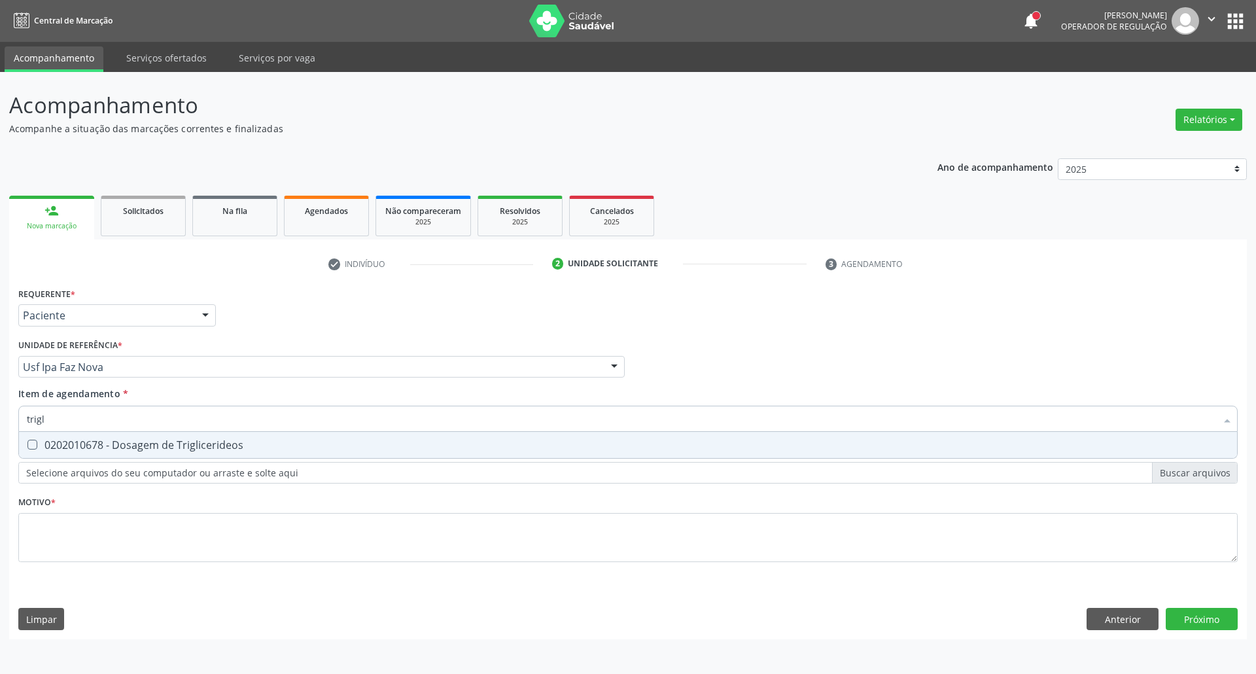
drag, startPoint x: 92, startPoint y: 440, endPoint x: 86, endPoint y: 429, distance: 12.6
click at [92, 439] on div "0202010678 - Dosagem de Triglicerideos" at bounding box center [628, 444] width 1202 height 10
checkbox Triglicerideos "true"
drag, startPoint x: 27, startPoint y: 424, endPoint x: 0, endPoint y: 417, distance: 28.2
click at [0, 422] on div "Acompanhamento Acompanhe a situação das marcações correntes e finalizadas Relat…" at bounding box center [628, 373] width 1256 height 602
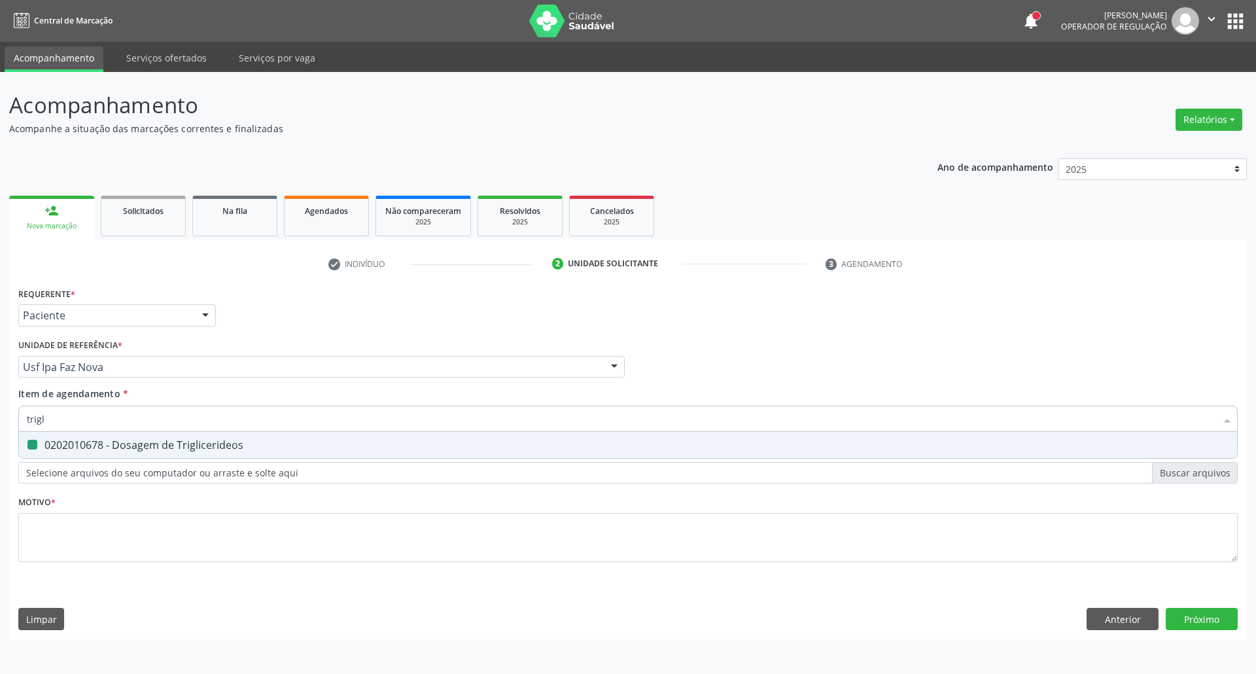
type input "h"
checkbox Triglicerideos "false"
type input "hemoglobina g"
drag, startPoint x: 48, startPoint y: 456, endPoint x: 64, endPoint y: 438, distance: 24.1
click at [48, 454] on span "0202010503 - Dosagem de Hemoglobina Glicosilada" at bounding box center [628, 445] width 1218 height 26
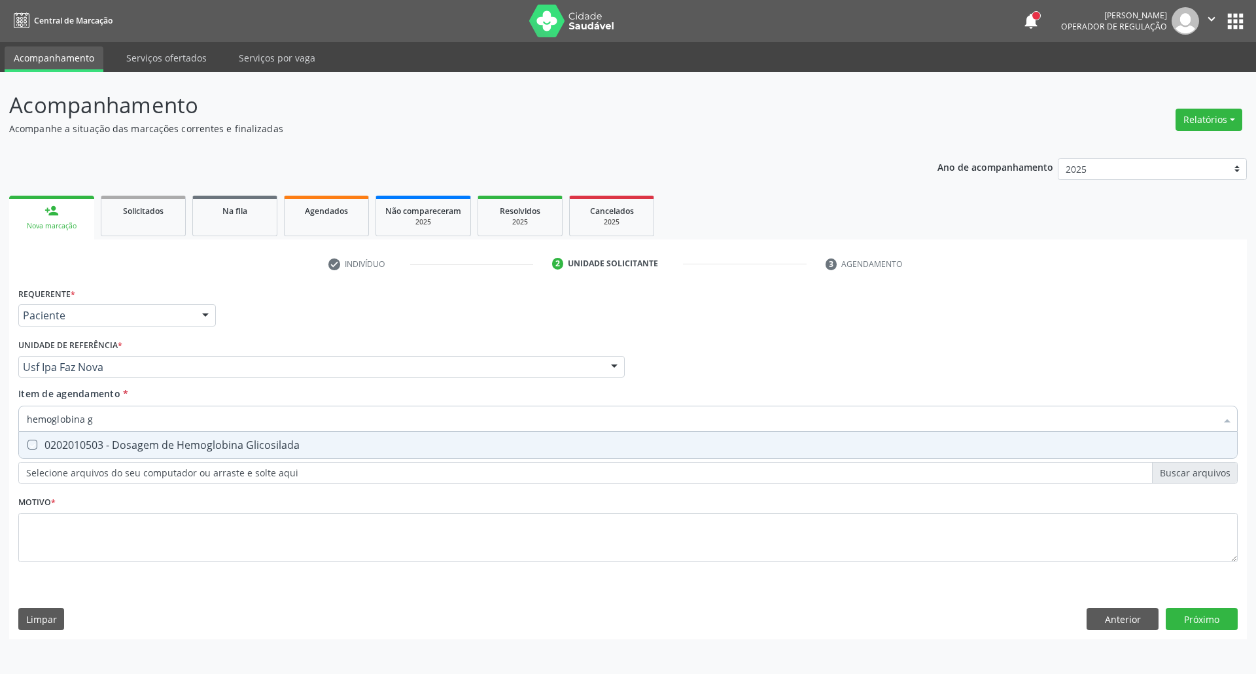
checkbox Glicosilada "true"
drag, startPoint x: 87, startPoint y: 419, endPoint x: 0, endPoint y: 419, distance: 87.0
click at [0, 419] on div "Acompanhamento Acompanhe a situação das marcações correntes e finalizadas Relat…" at bounding box center [628, 373] width 1256 height 602
type input "fe"
checkbox Glicosilada "false"
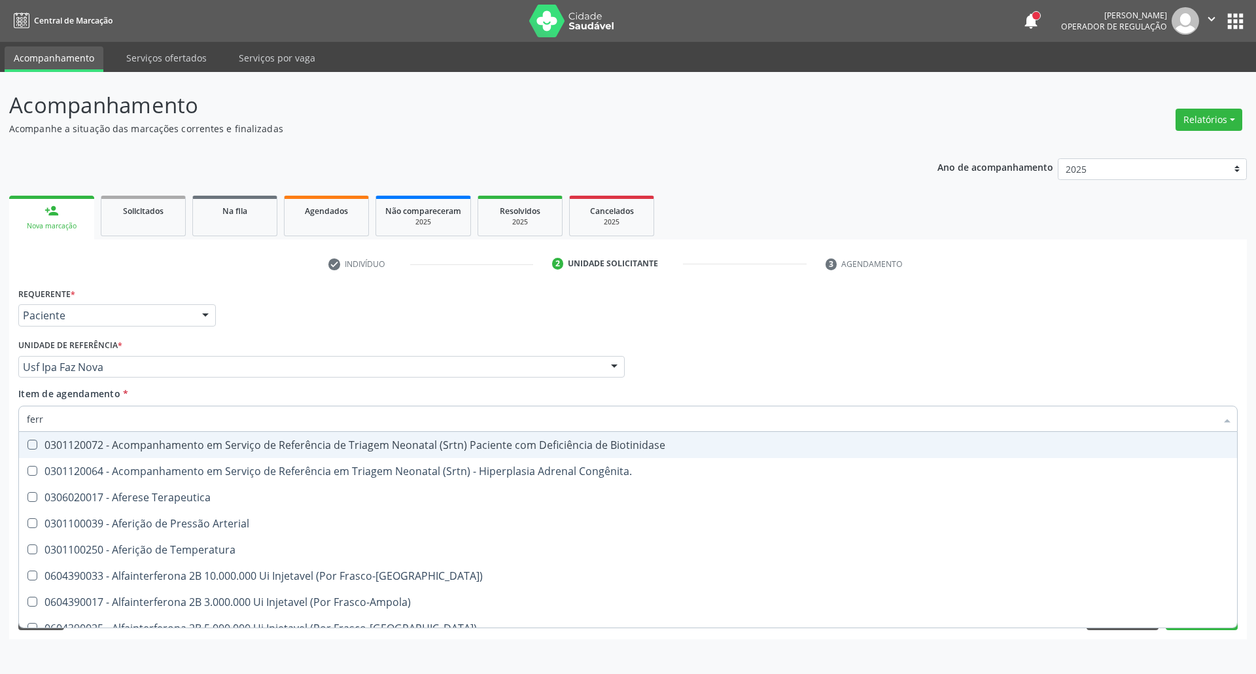
type input "ferro"
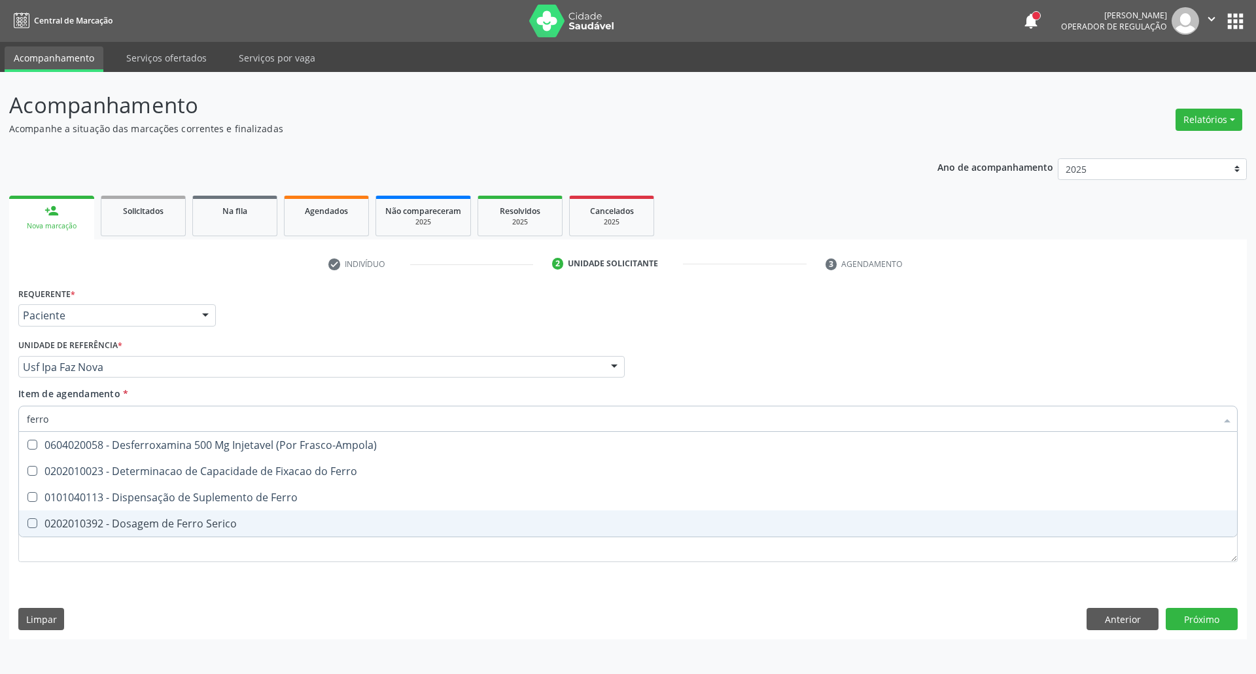
drag, startPoint x: 177, startPoint y: 529, endPoint x: 178, endPoint y: 470, distance: 59.5
click at [177, 524] on div "0202010392 - Dosagem de Ferro Serico" at bounding box center [628, 523] width 1202 height 10
checkbox Serico "true"
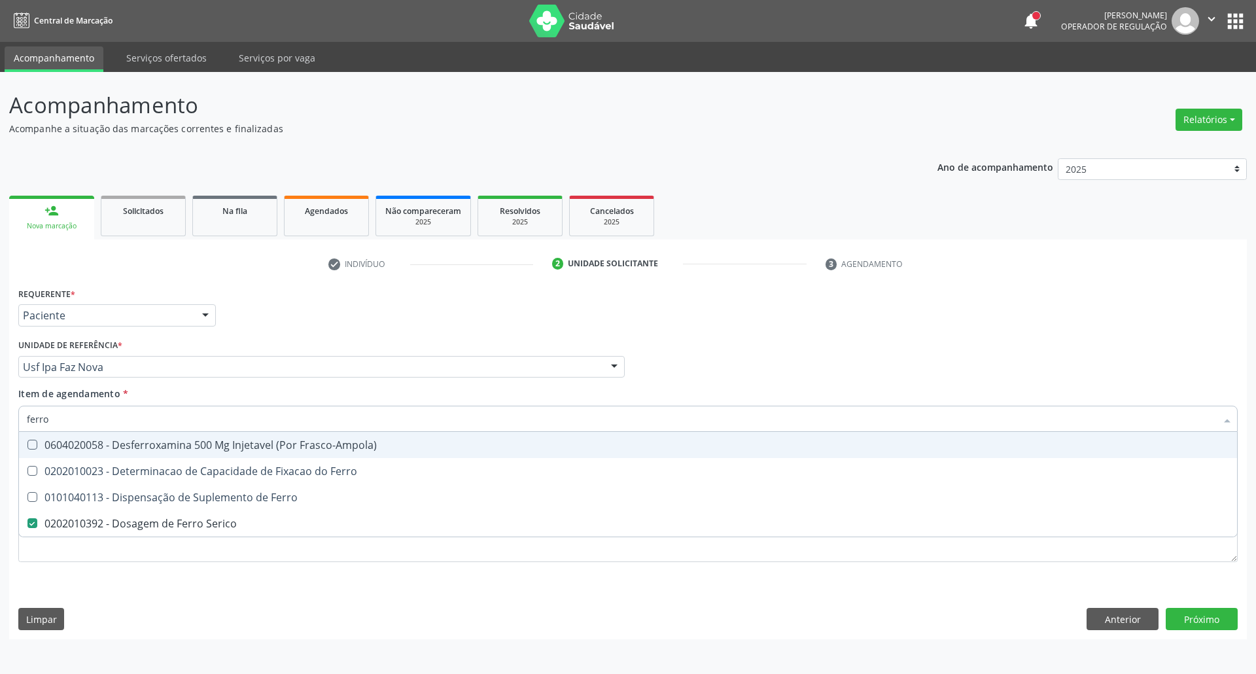
drag, startPoint x: 94, startPoint y: 416, endPoint x: 0, endPoint y: 381, distance: 100.6
click at [0, 401] on div "Acompanhamento Acompanhe a situação das marcações correntes e finalizadas Relat…" at bounding box center [628, 373] width 1256 height 602
type input "fe"
checkbox Serico "false"
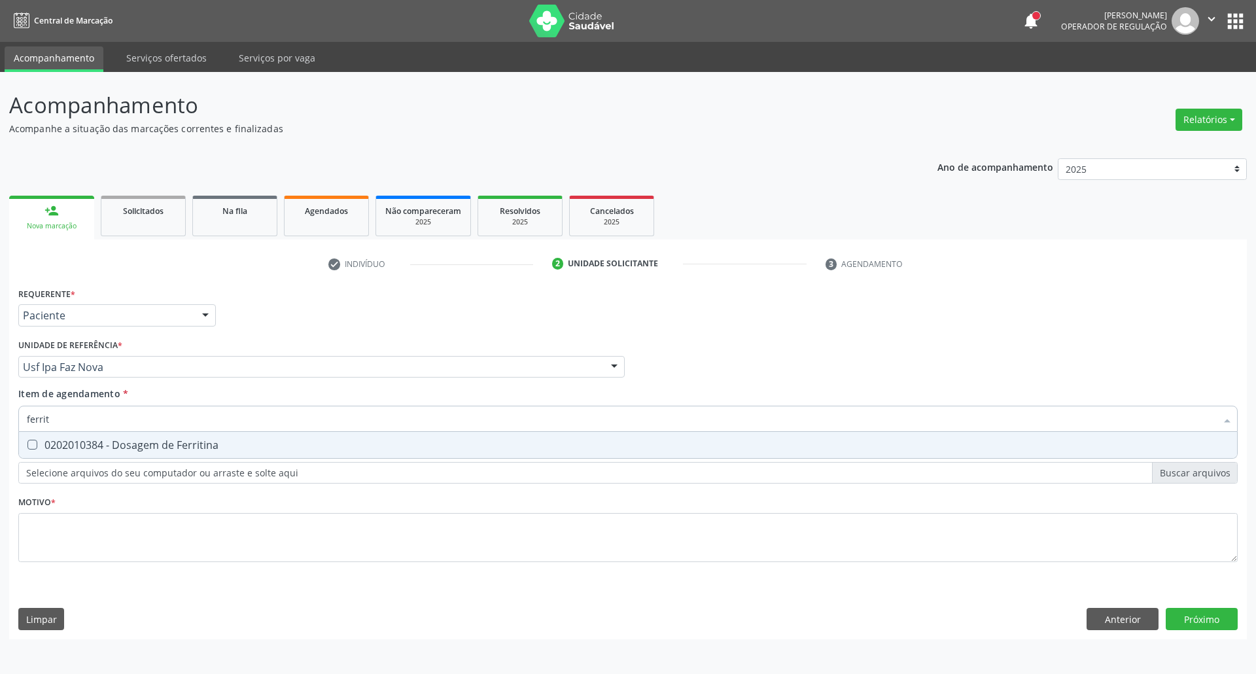
type input "ferriti"
drag, startPoint x: 52, startPoint y: 453, endPoint x: 63, endPoint y: 436, distance: 20.5
click at [53, 451] on span "0202010384 - Dosagem de Ferritina" at bounding box center [628, 445] width 1218 height 26
checkbox Ferritina "true"
drag, startPoint x: 53, startPoint y: 417, endPoint x: 0, endPoint y: 413, distance: 53.1
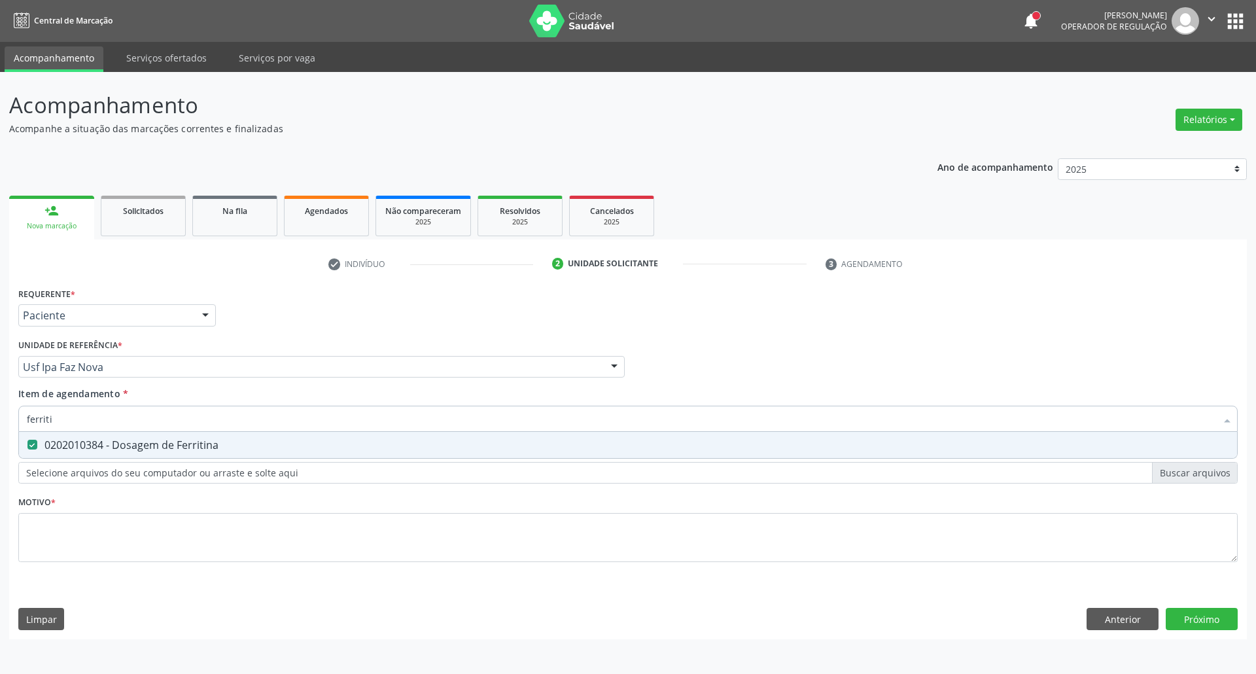
click at [0, 413] on div "Acompanhamento Acompanhe a situação das marcações correntes e finalizadas Relat…" at bounding box center [628, 373] width 1256 height 602
type input "he"
checkbox Ferritina "false"
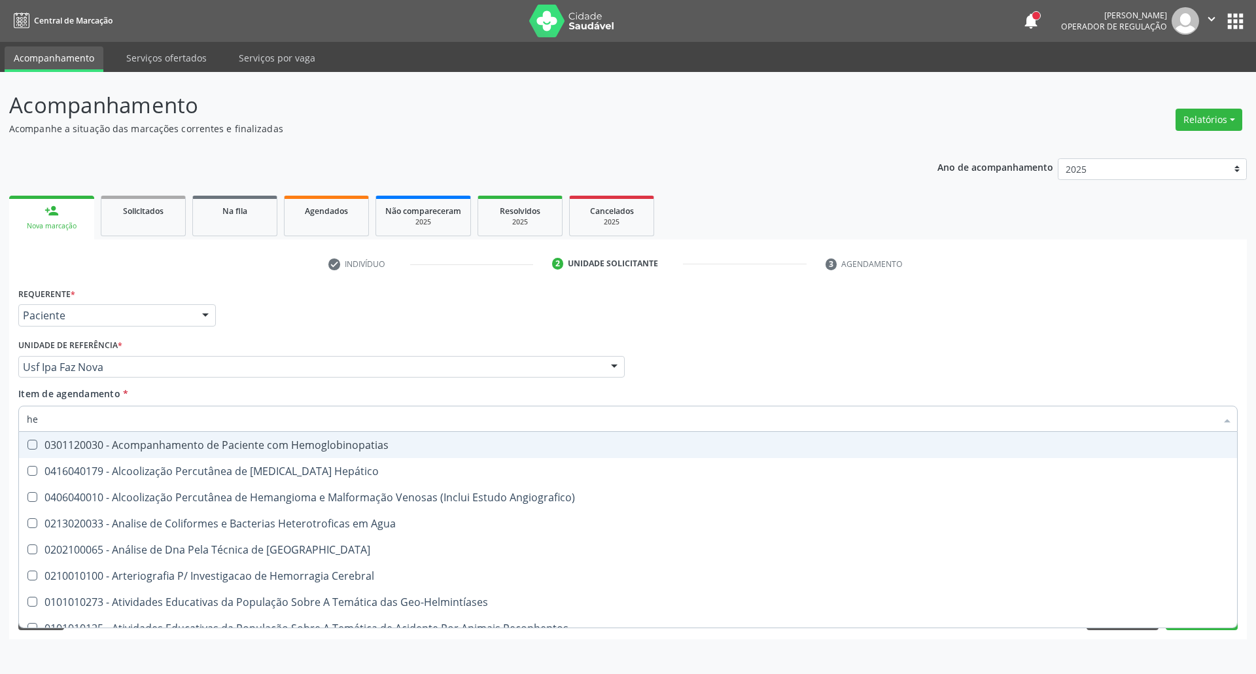
type input "hem"
checkbox \(Qualitativo\) "true"
checkbox Glicosilada "false"
type input "hemo"
checkbox Hemacias "true"
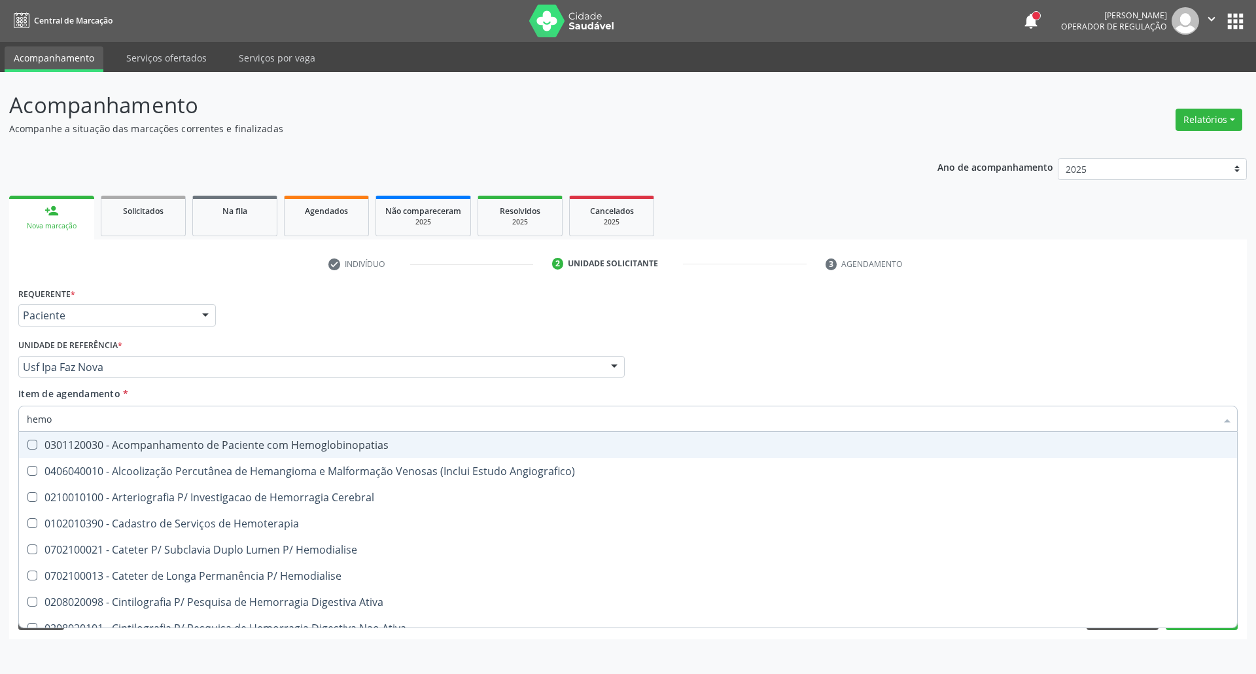
checkbox Glicosilada "false"
type input "hemog"
checkbox Tardio\) "true"
type input "hemogra"
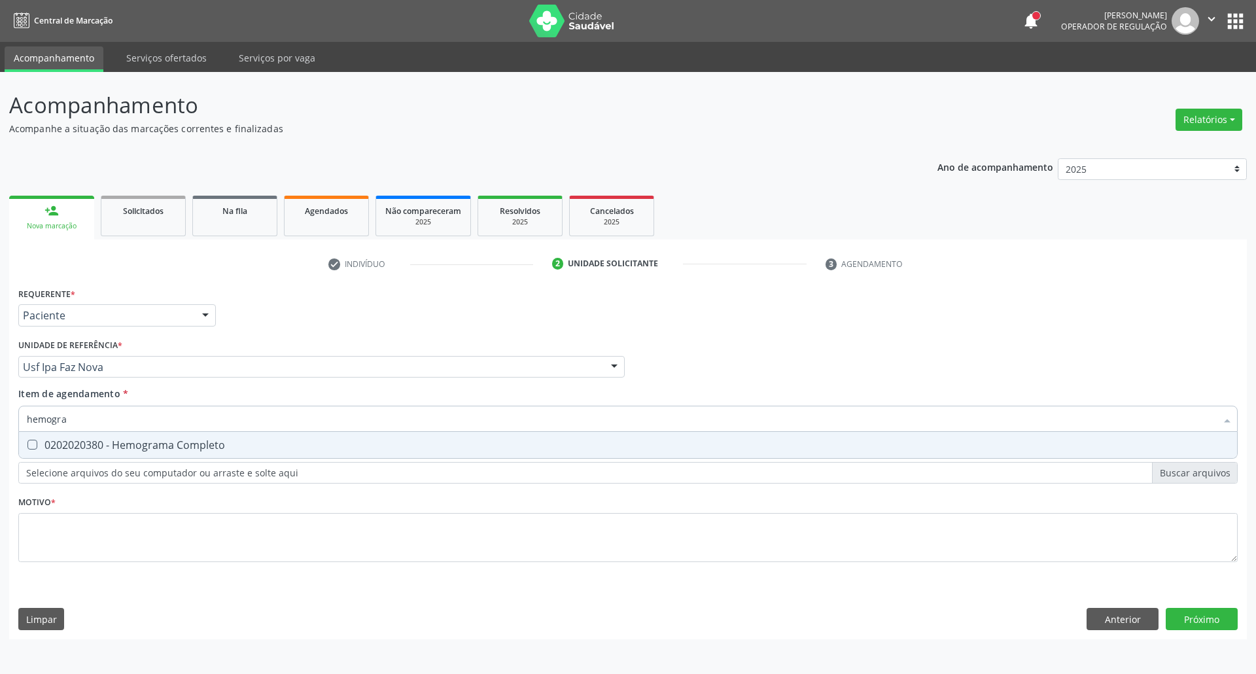
drag, startPoint x: 215, startPoint y: 442, endPoint x: 224, endPoint y: 415, distance: 28.7
click at [216, 440] on div "0202020380 - Hemograma Completo" at bounding box center [628, 444] width 1202 height 10
checkbox Completo "true"
click at [224, 414] on input "hemogra" at bounding box center [621, 418] width 1189 height 26
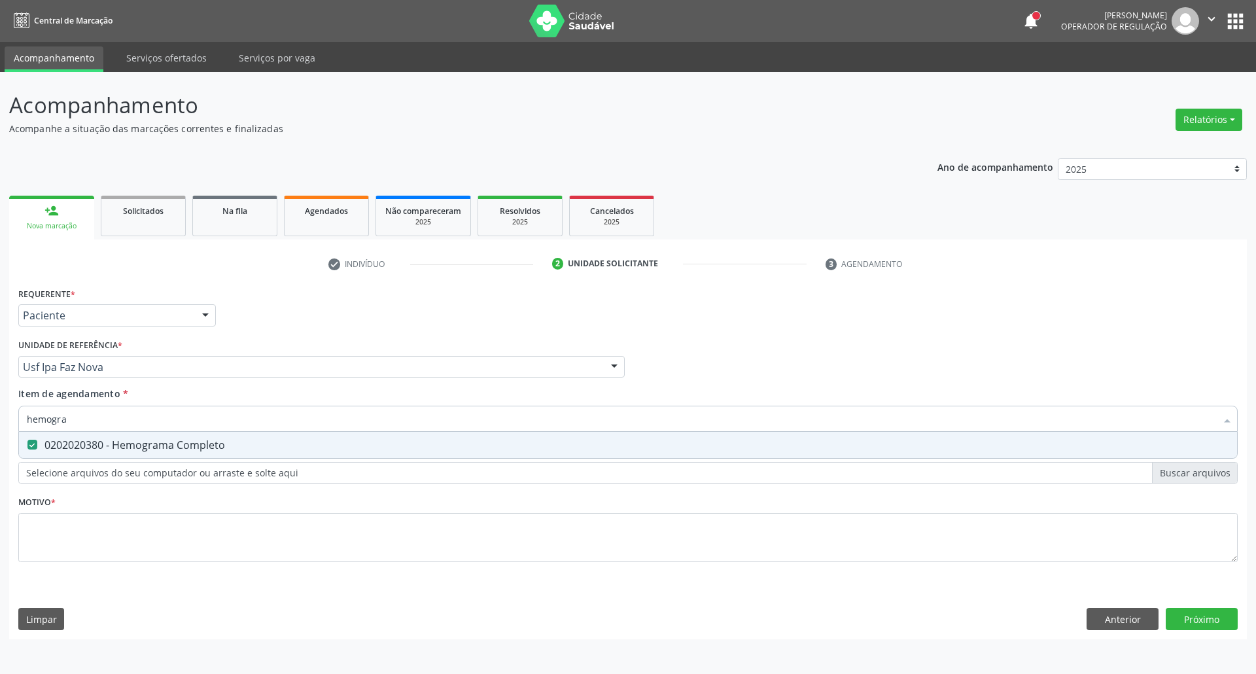
click at [224, 414] on input "hemogra" at bounding box center [621, 418] width 1189 height 26
type input "t4"
checkbox Completo "false"
type input "t4 l"
click at [186, 443] on div "0202060381 - Dosagem de Tiroxina Livre (T4 Livre)" at bounding box center [628, 444] width 1202 height 10
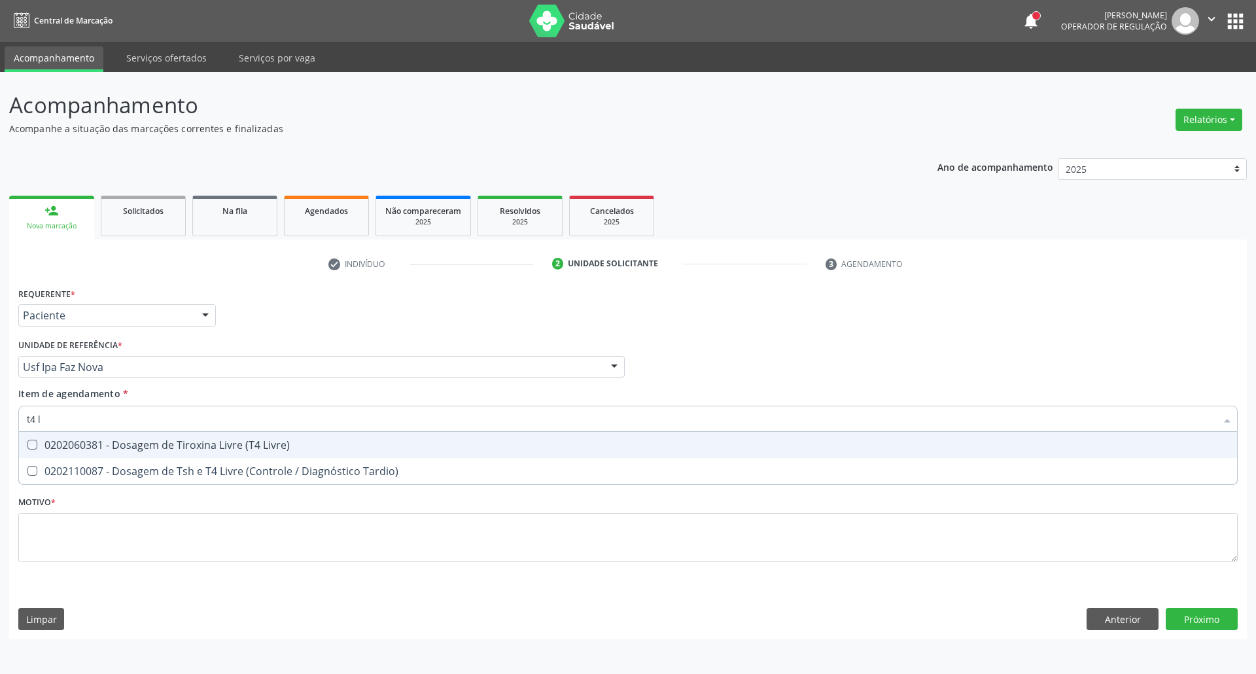
checkbox Livre\) "true"
click at [197, 414] on input "t4 l" at bounding box center [621, 418] width 1189 height 26
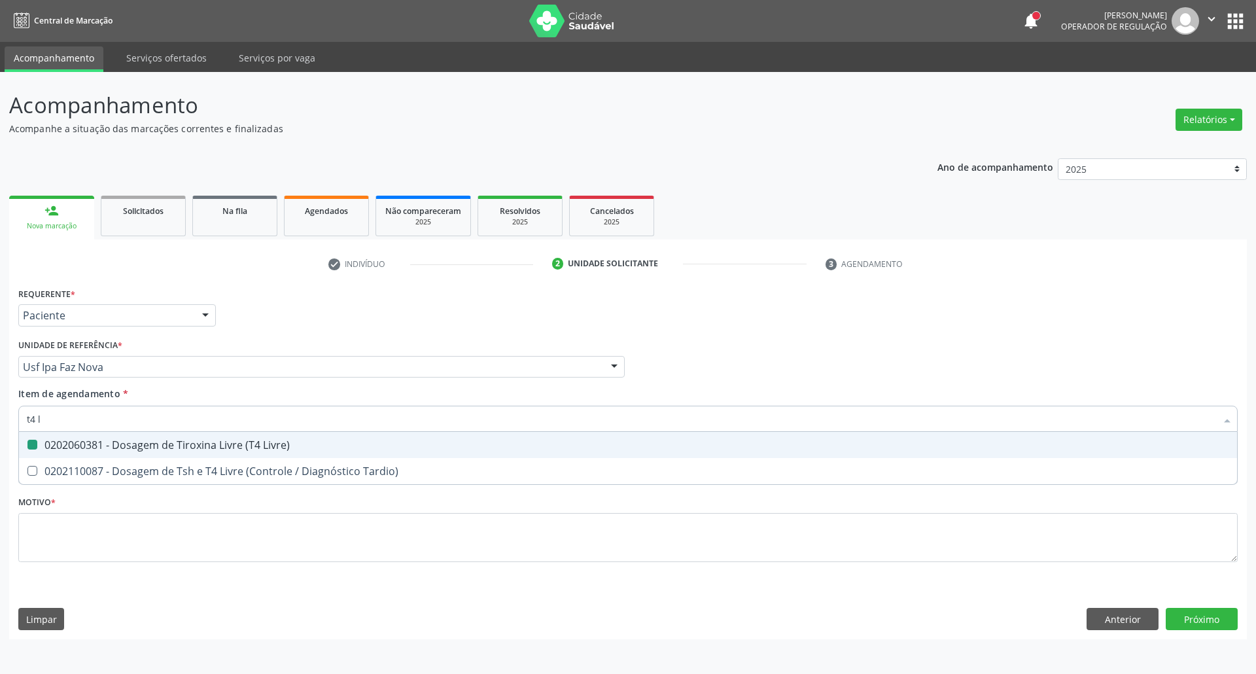
type input "t"
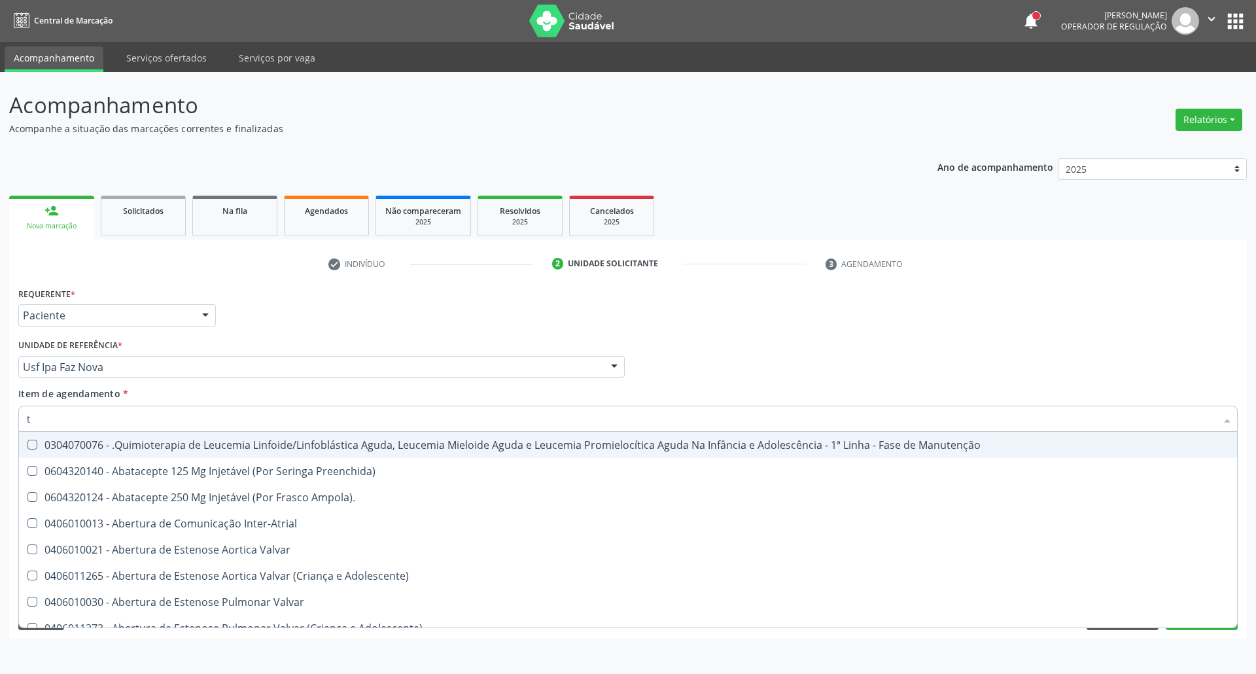
checkbox Manutenção "false"
type input "tsh"
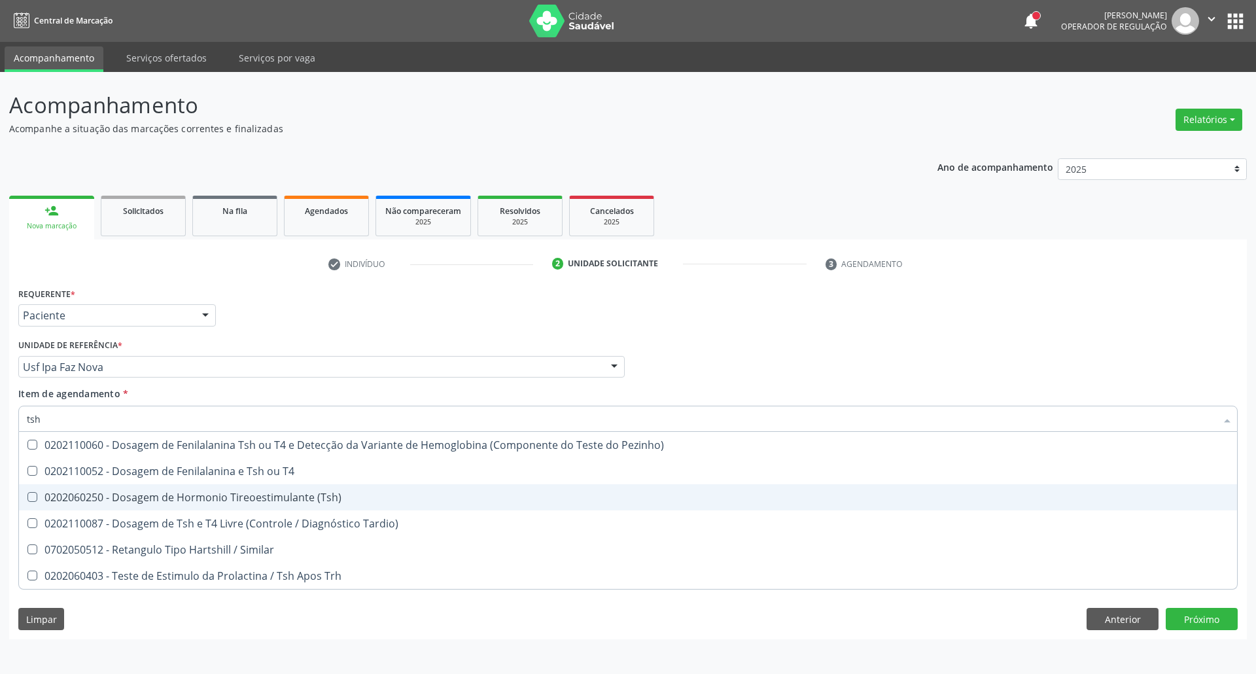
drag, startPoint x: 242, startPoint y: 497, endPoint x: 278, endPoint y: 490, distance: 36.7
click at [242, 498] on div "0202060250 - Dosagem de Hormonio Tireoestimulante (Tsh)" at bounding box center [628, 497] width 1202 height 10
checkbox \(Tsh\) "true"
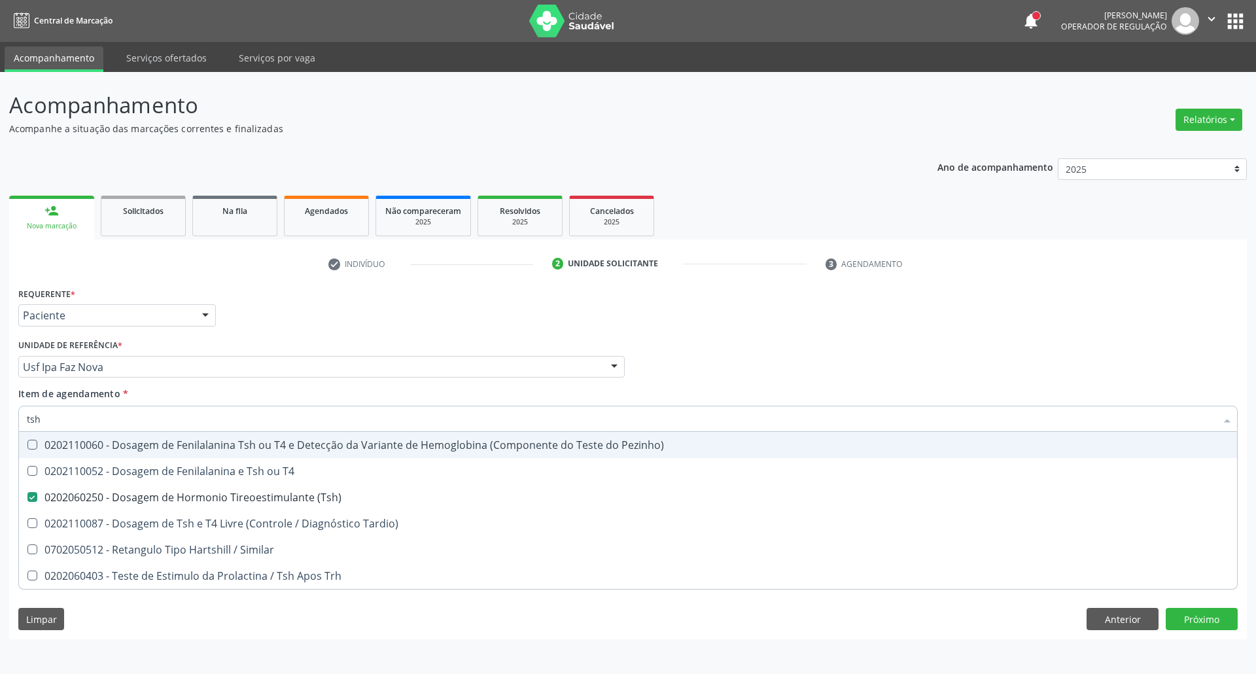
drag, startPoint x: 895, startPoint y: 340, endPoint x: 824, endPoint y: 506, distance: 180.5
click at [895, 341] on div "Profissional Solicitante Por favor, selecione a Unidade de Atendimento primeiro…" at bounding box center [627, 360] width 1225 height 51
checkbox T4 "true"
checkbox Tardio\) "true"
checkbox Similar "true"
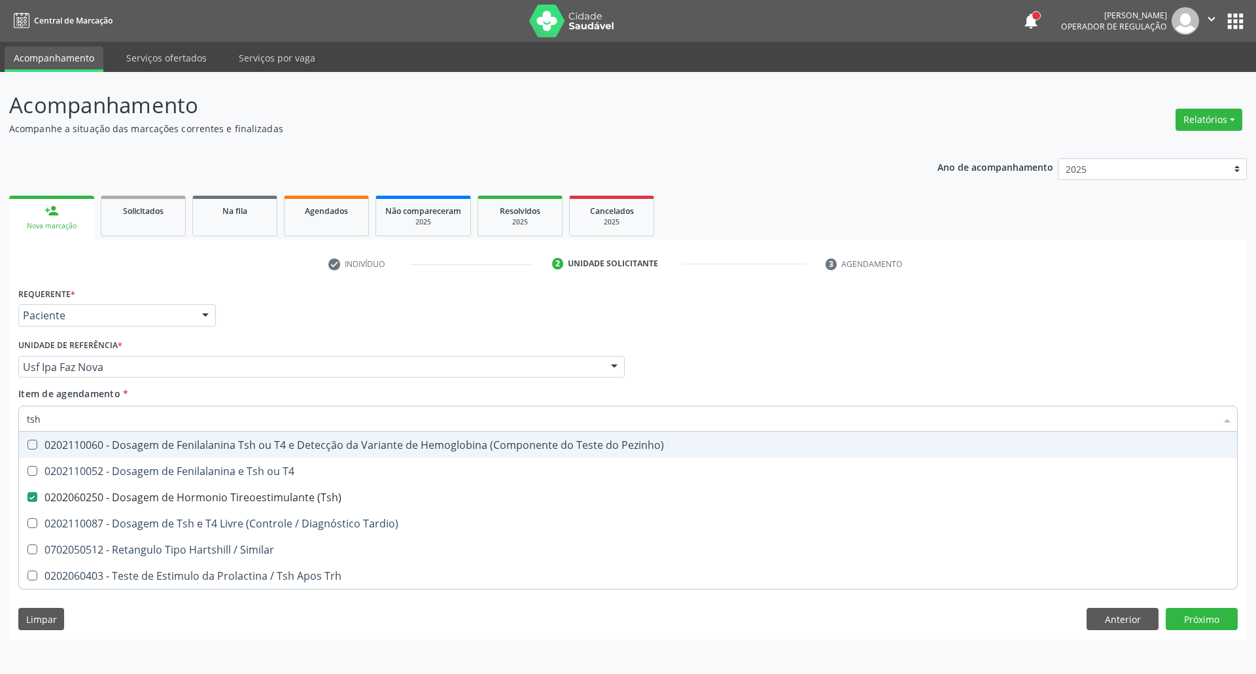
checkbox Trh "true"
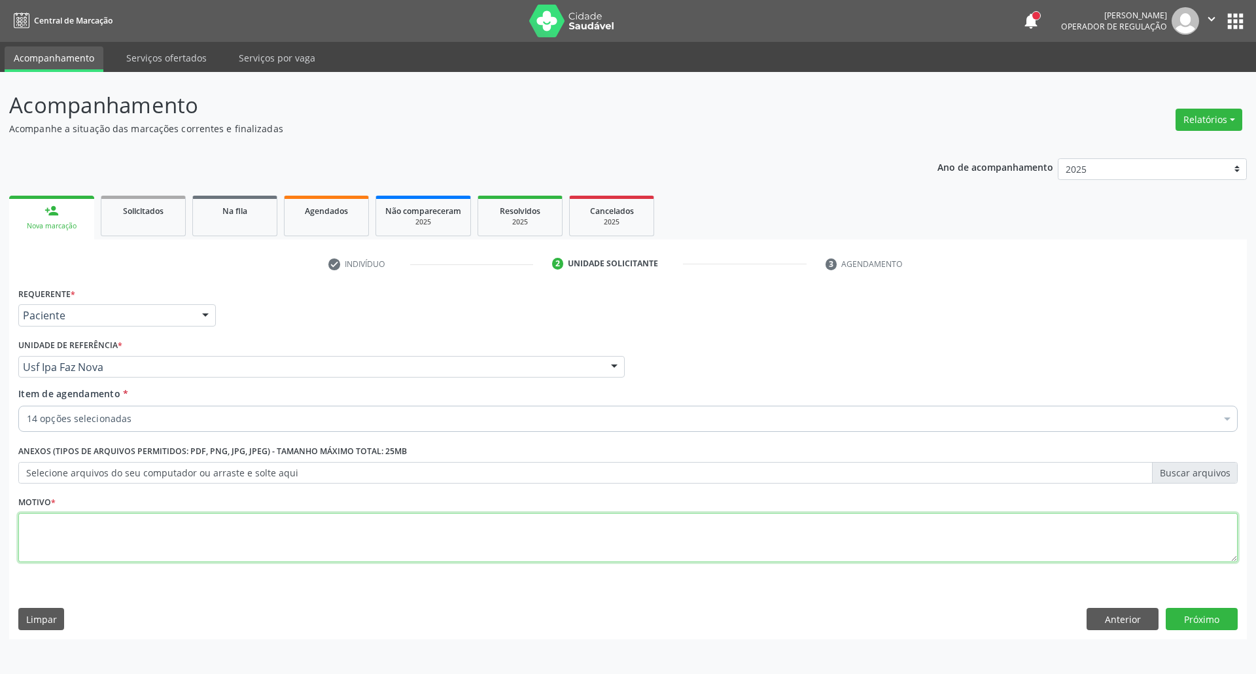
click at [814, 524] on textarea at bounding box center [627, 538] width 1219 height 50
type textarea "."
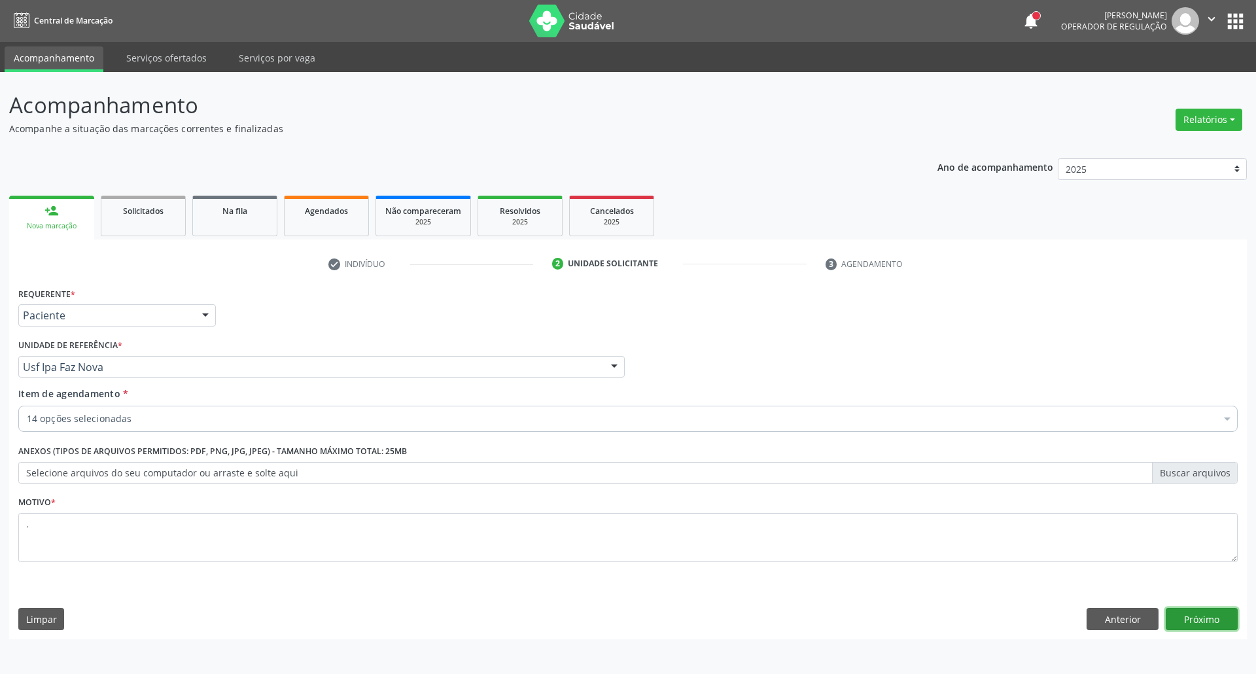
click at [1215, 615] on button "Próximo" at bounding box center [1201, 618] width 72 height 22
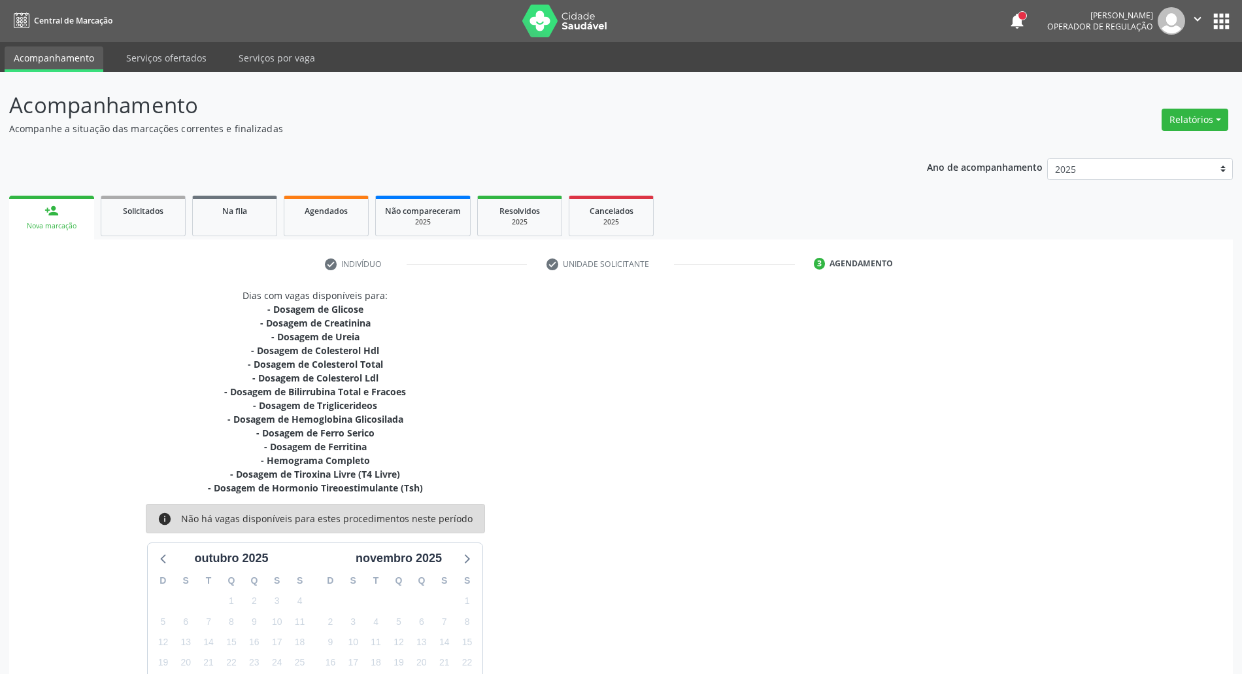
scroll to position [113, 0]
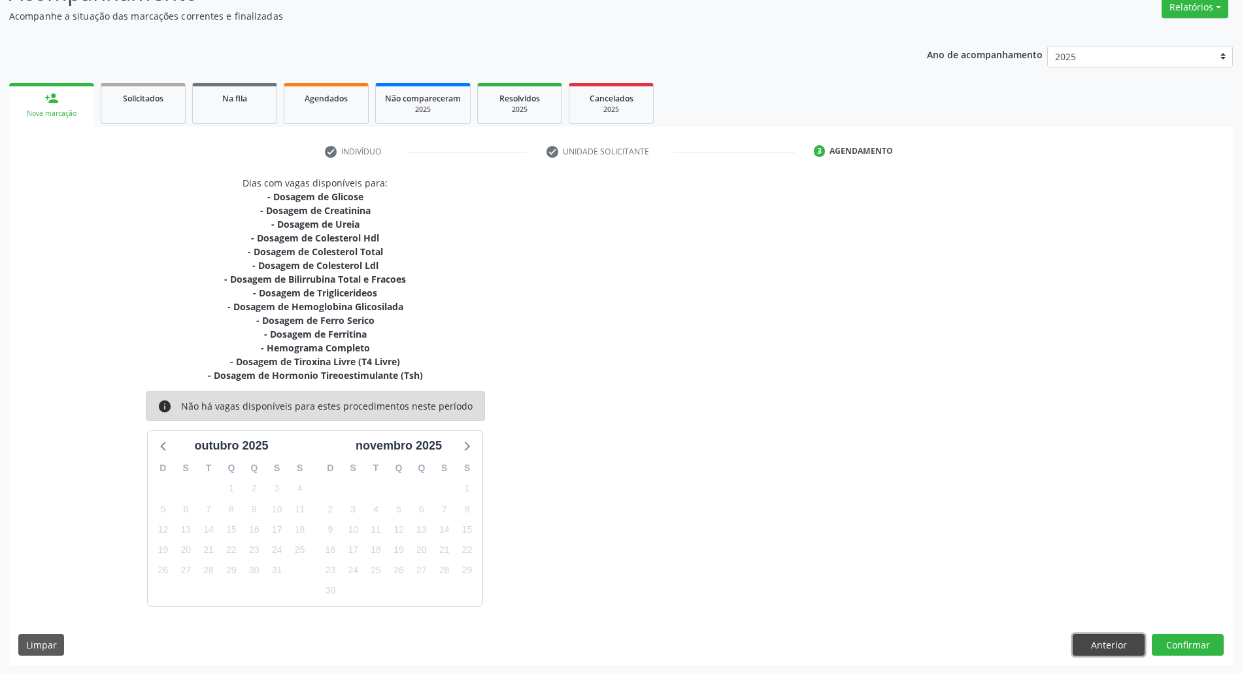
click at [1123, 646] on button "Anterior" at bounding box center [1109, 645] width 72 height 22
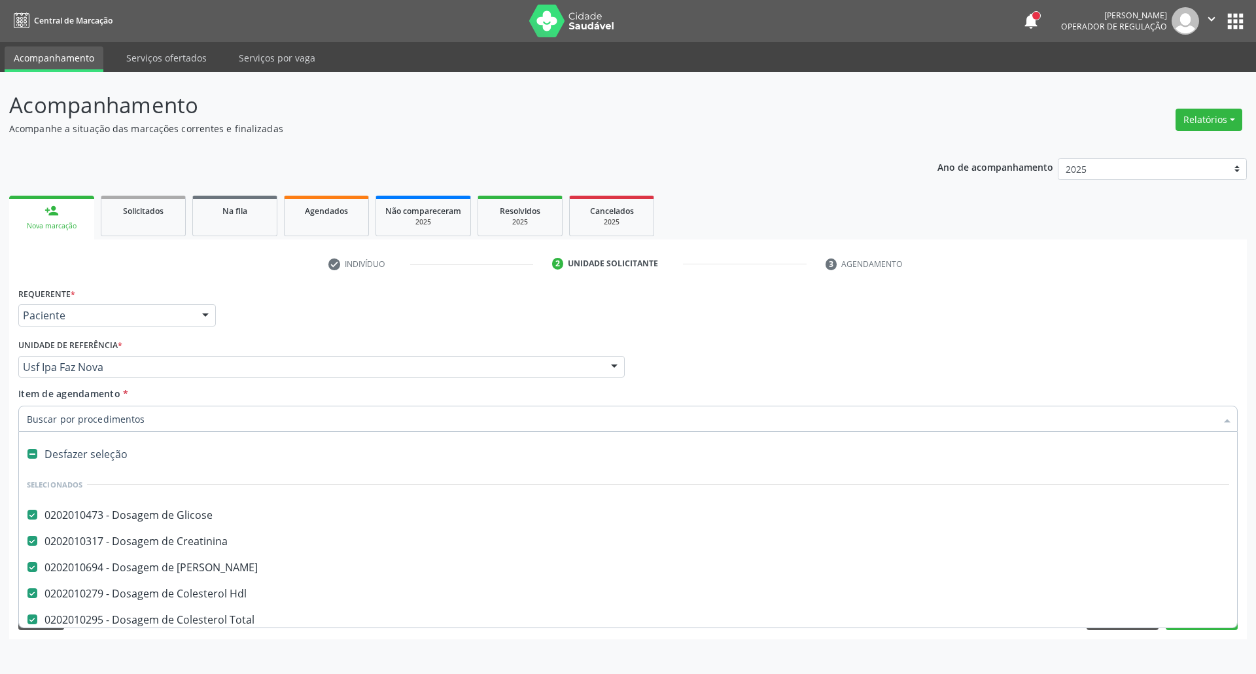
scroll to position [174, 0]
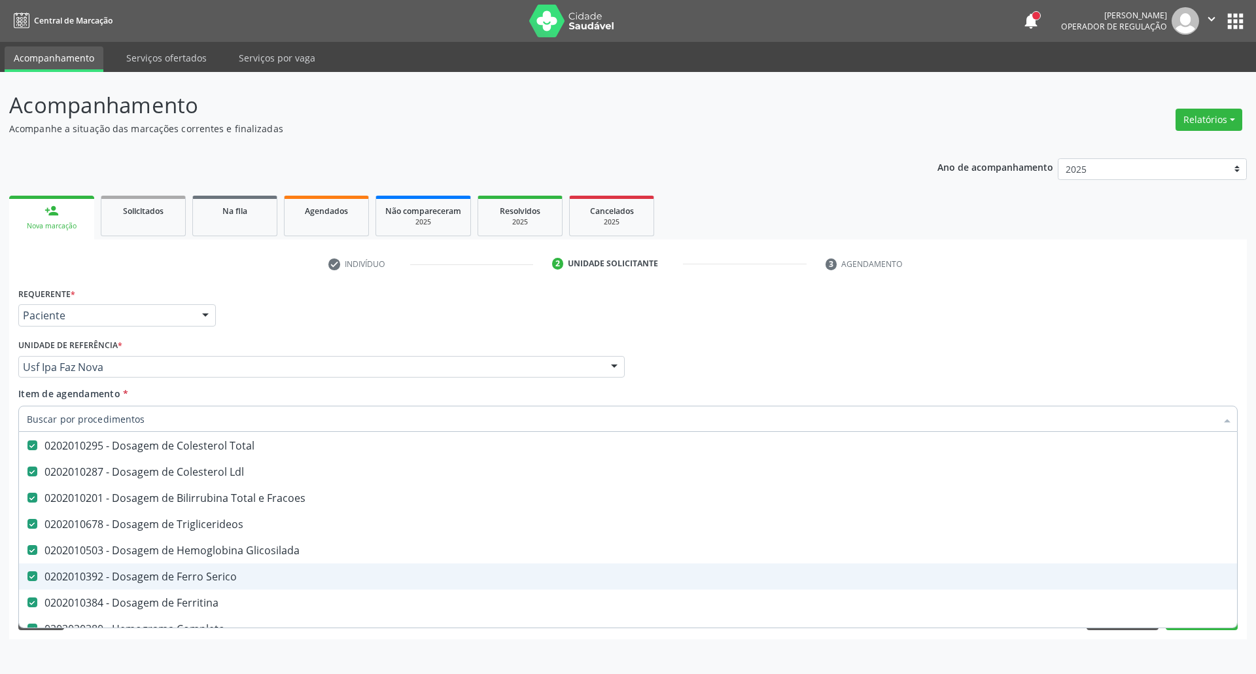
click at [263, 570] on span "0202010392 - Dosagem de Ferro Serico" at bounding box center [628, 576] width 1218 height 26
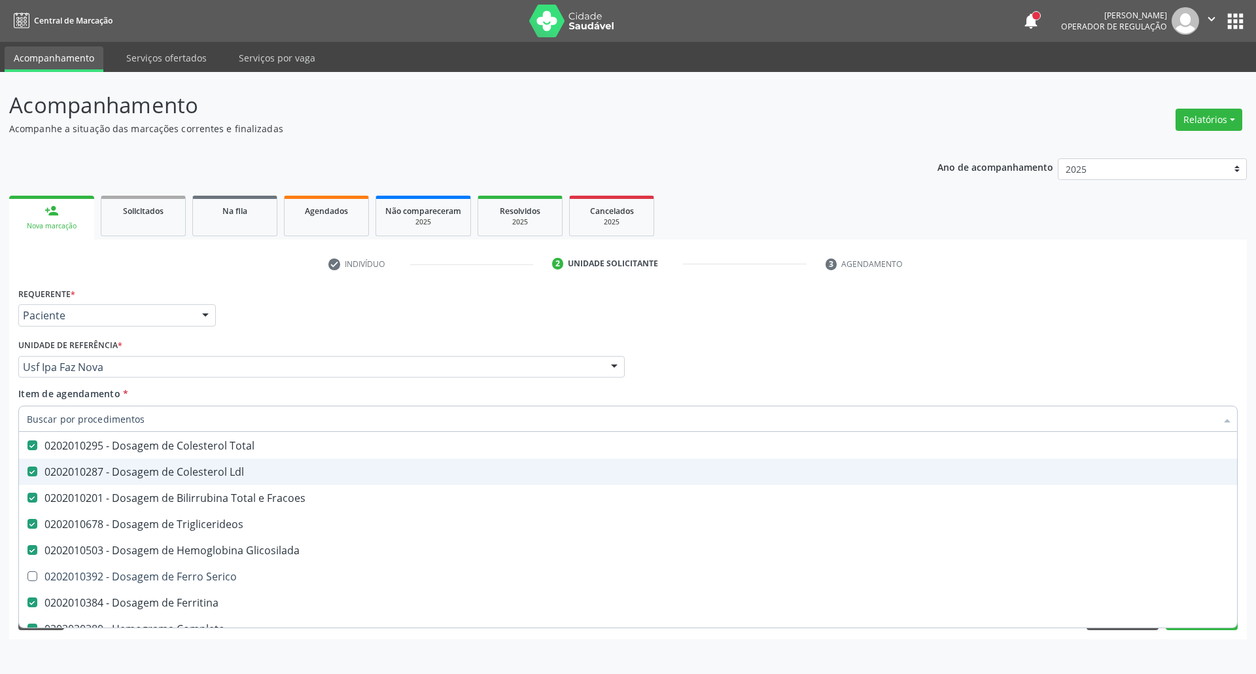
click at [1046, 307] on div "Requerente * Paciente Profissional de Saúde Paciente Nenhum resultado encontrad…" at bounding box center [627, 309] width 1225 height 51
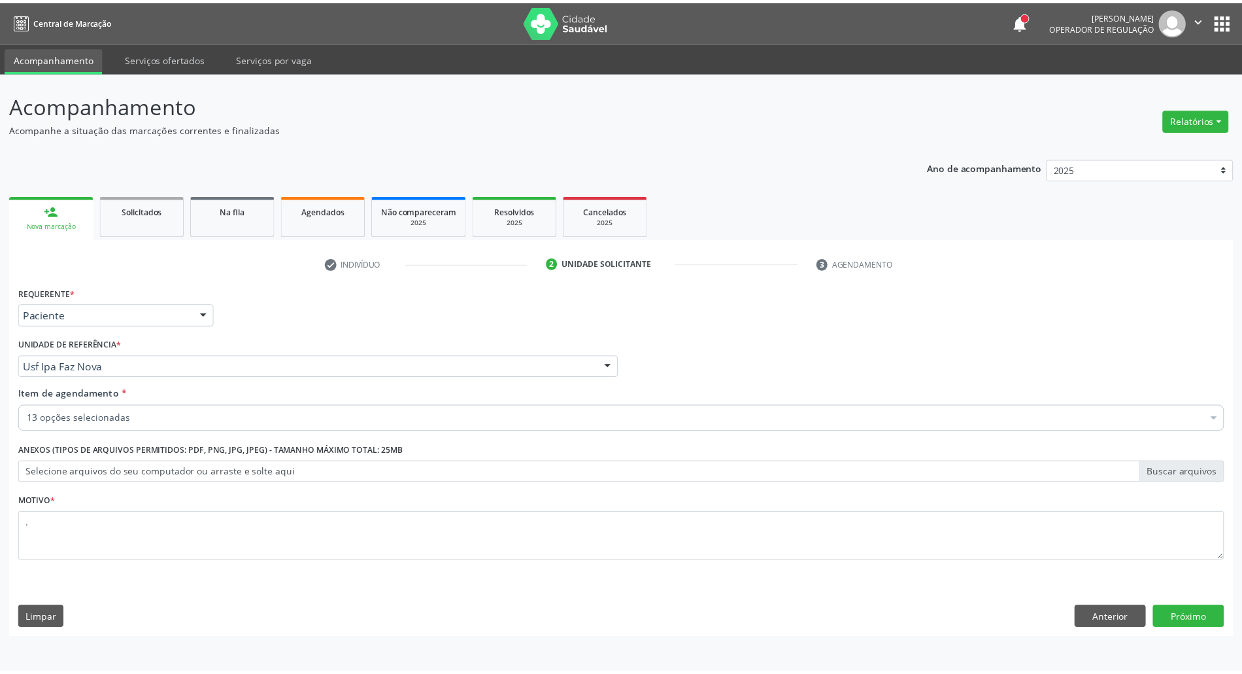
scroll to position [0, 0]
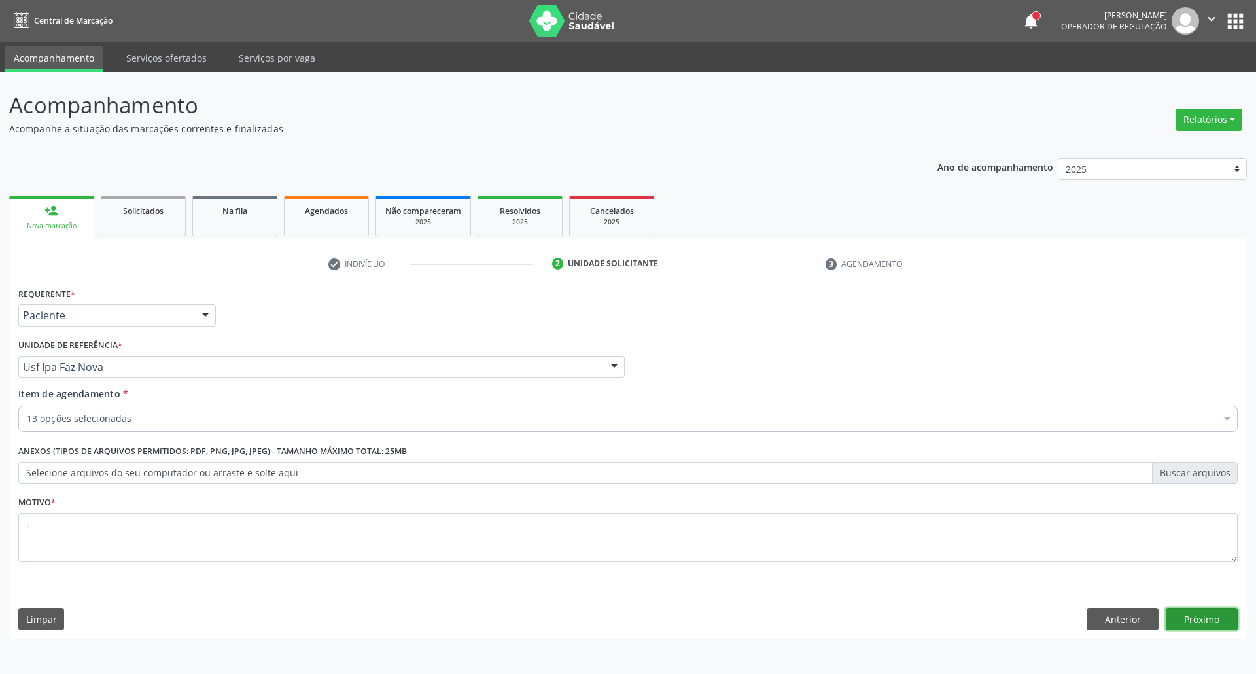
click at [1212, 623] on button "Próximo" at bounding box center [1201, 618] width 72 height 22
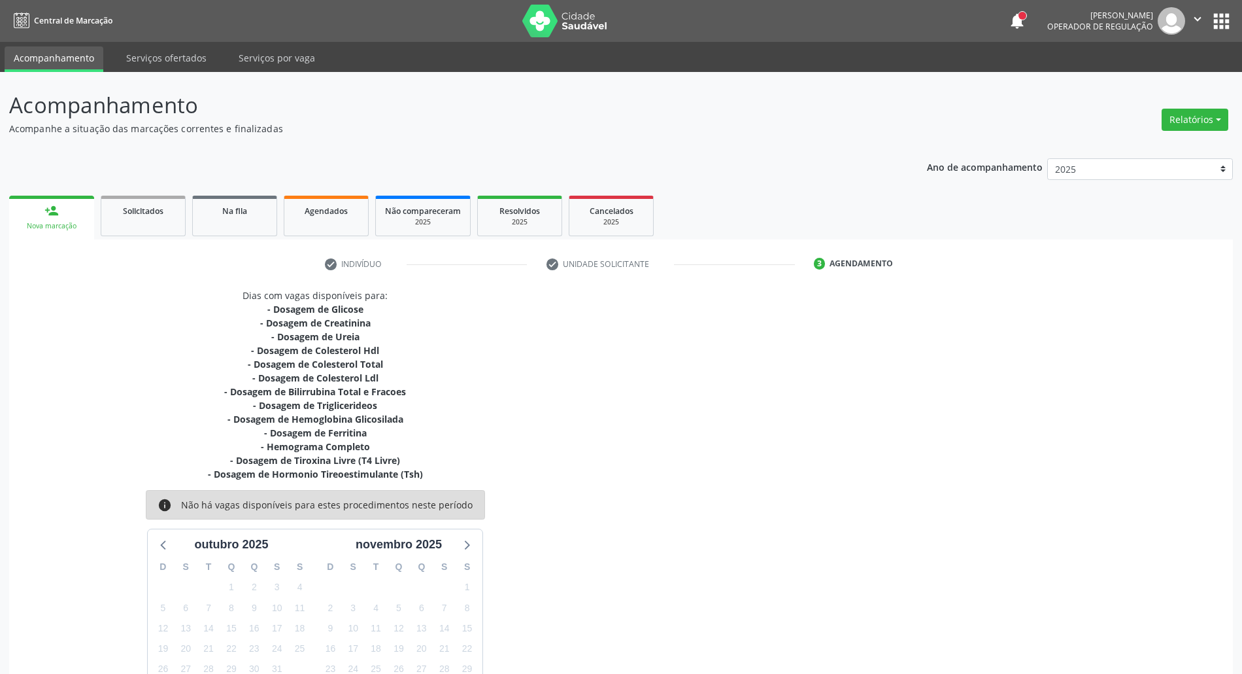
scroll to position [100, 0]
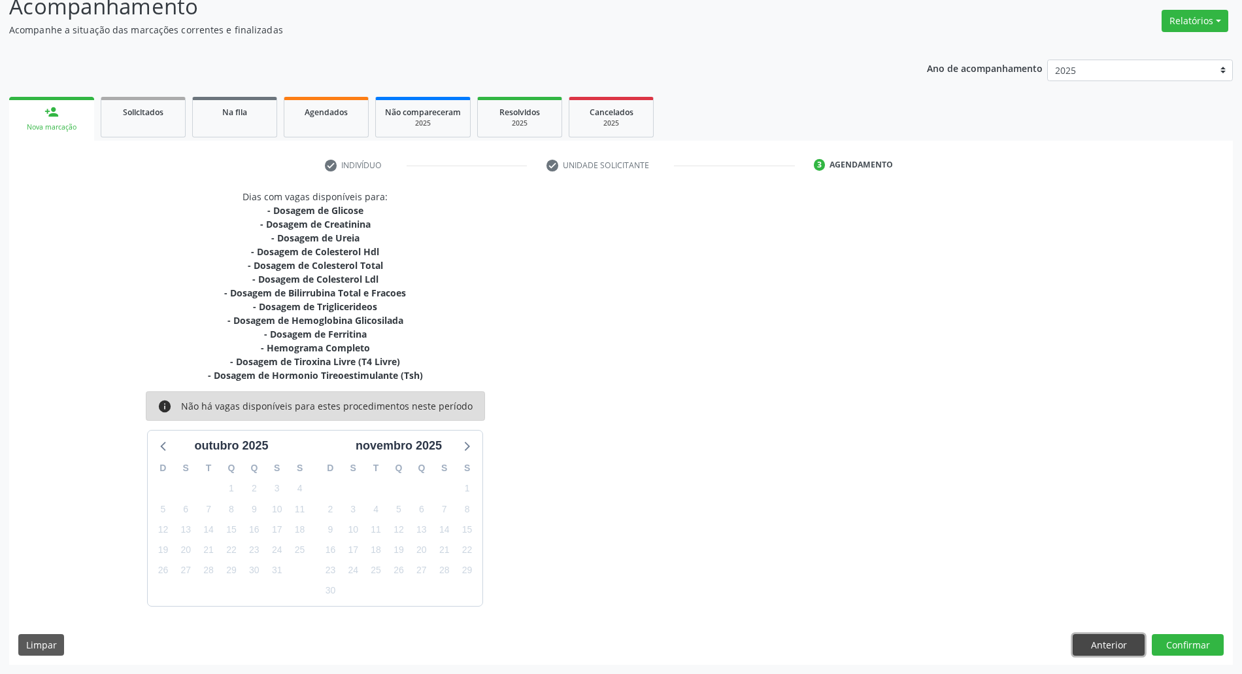
click at [1091, 641] on button "Anterior" at bounding box center [1109, 645] width 72 height 22
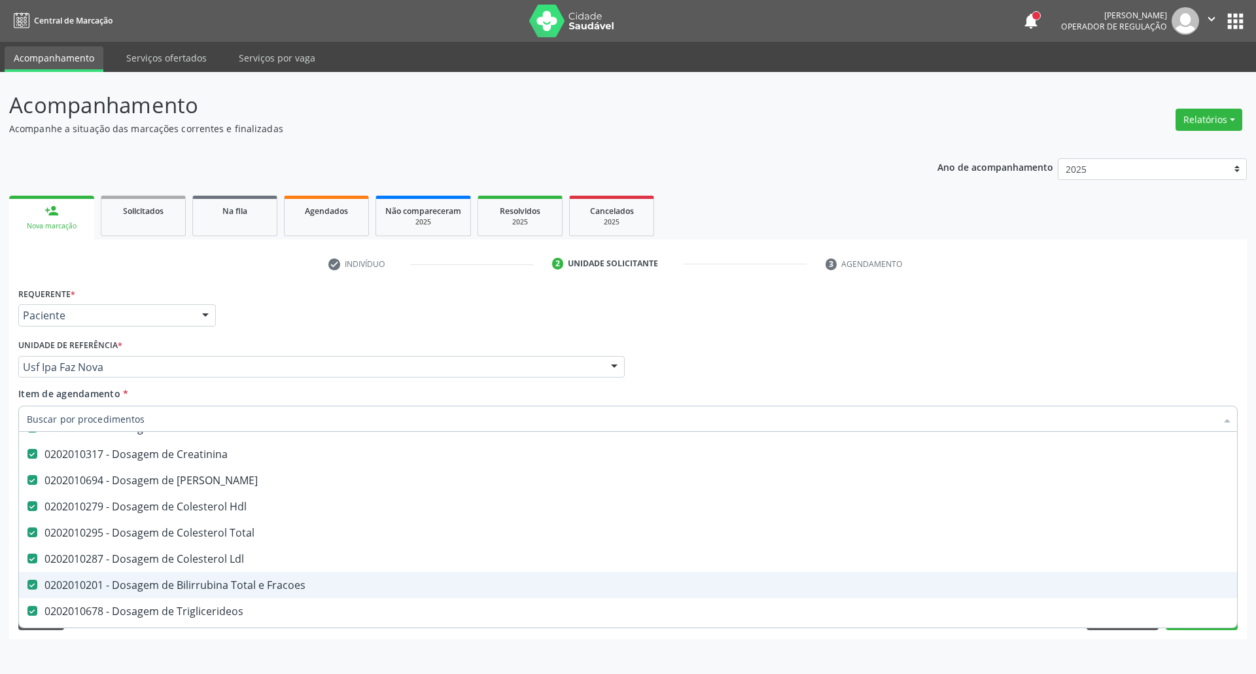
scroll to position [262, 0]
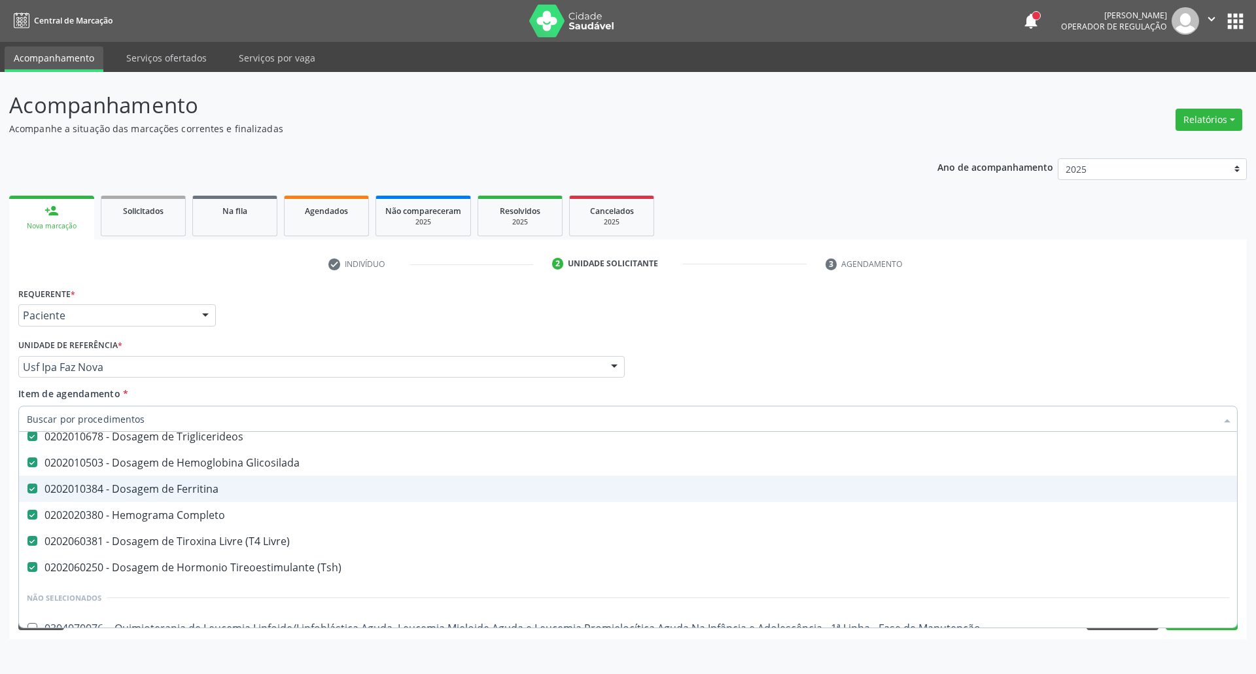
click at [236, 485] on div "0202010384 - Dosagem de Ferritina" at bounding box center [628, 488] width 1202 height 10
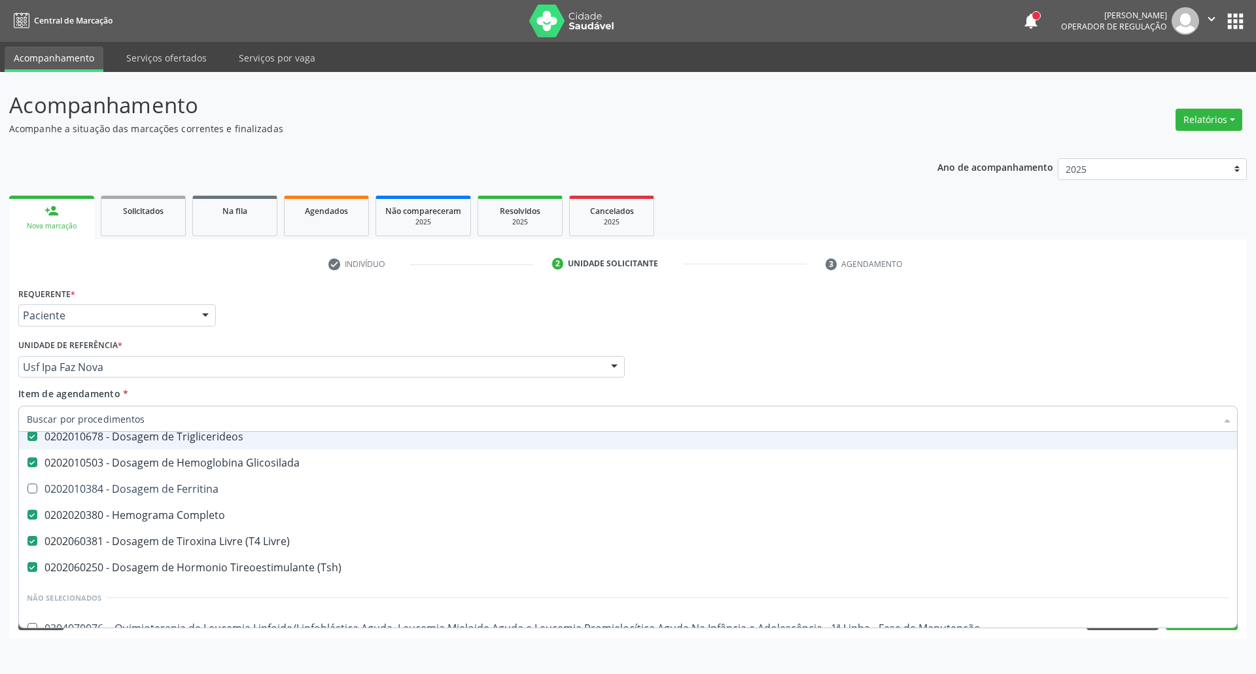
drag, startPoint x: 913, startPoint y: 305, endPoint x: 1048, endPoint y: 471, distance: 213.9
click at [911, 307] on div "Requerente * Paciente Profissional de Saúde Paciente Nenhum resultado encontrad…" at bounding box center [627, 309] width 1225 height 51
checkbox Ferritina "true"
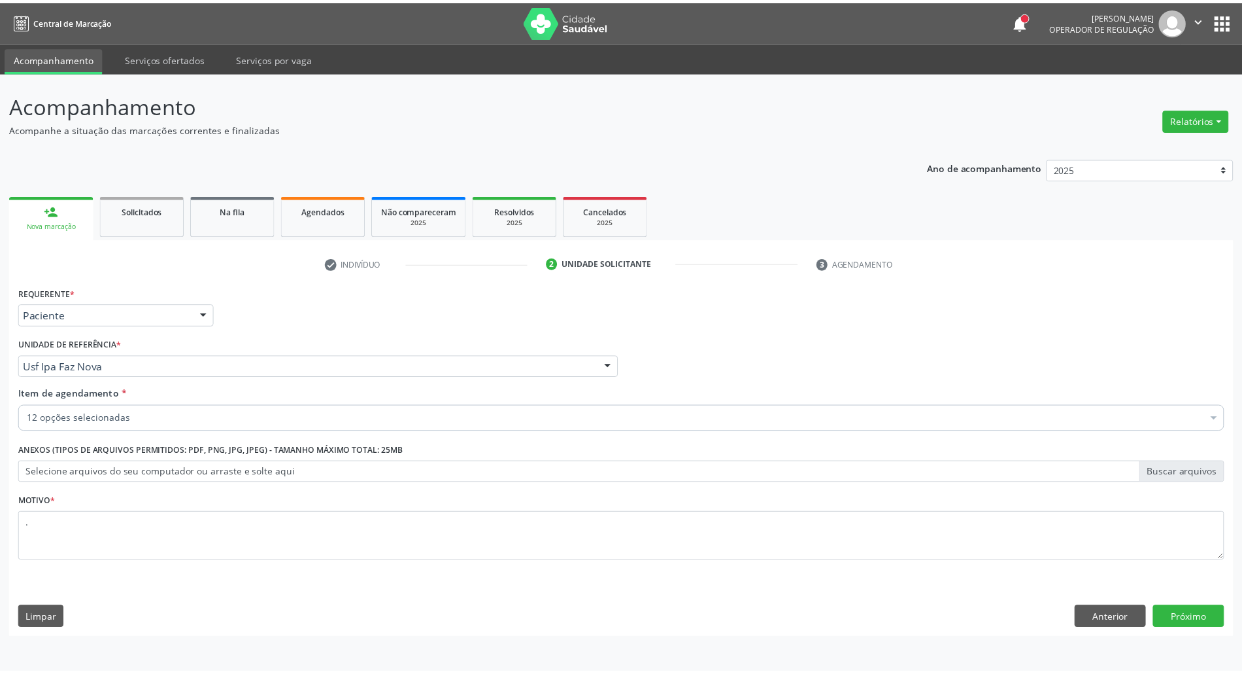
scroll to position [0, 0]
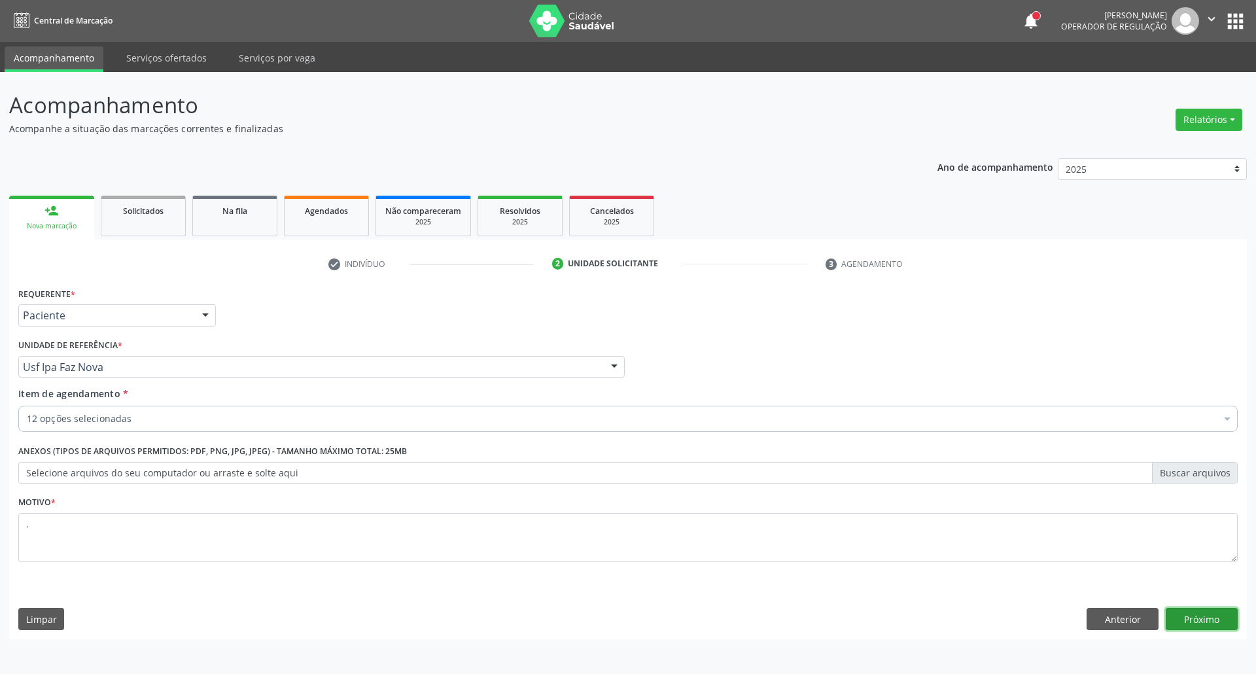
click at [1186, 625] on button "Próximo" at bounding box center [1201, 618] width 72 height 22
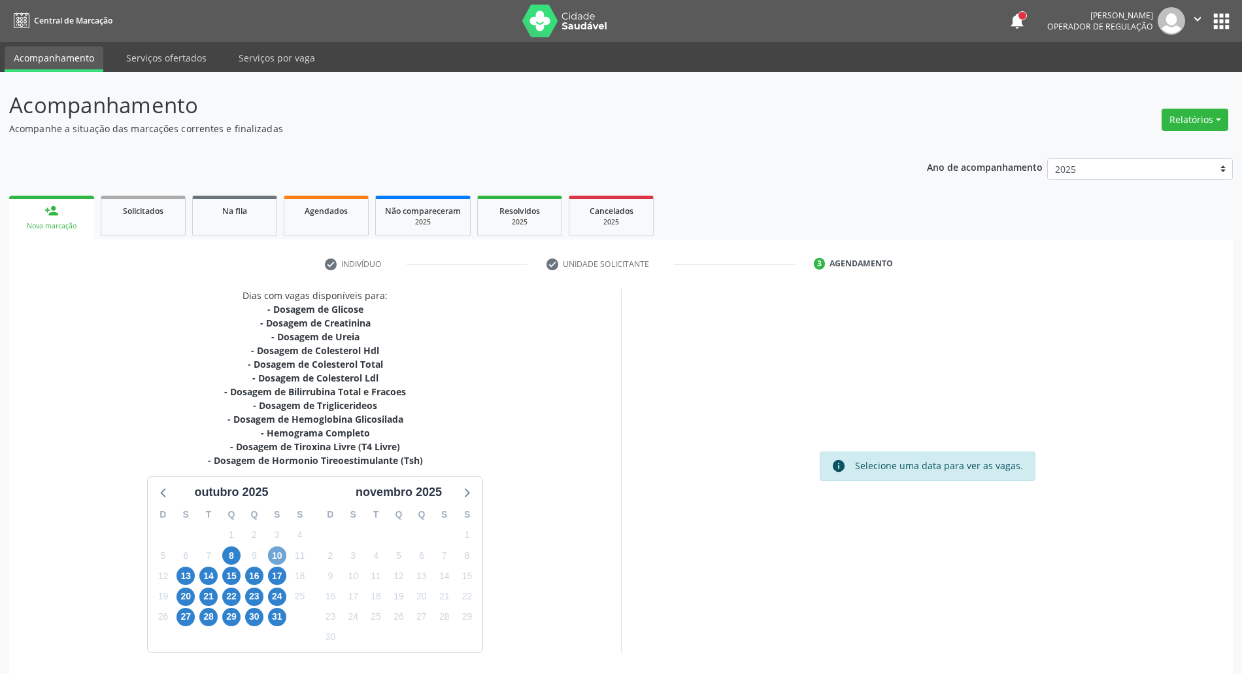
click at [275, 555] on span "10" at bounding box center [277, 555] width 18 height 18
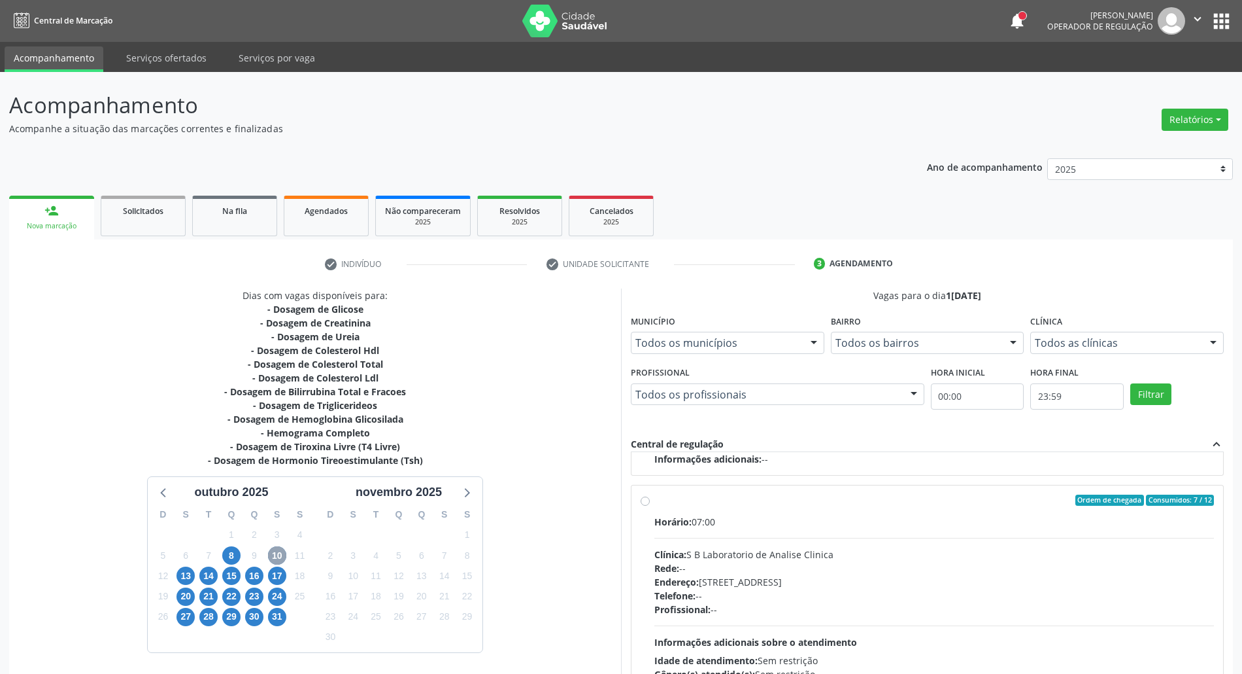
scroll to position [108, 0]
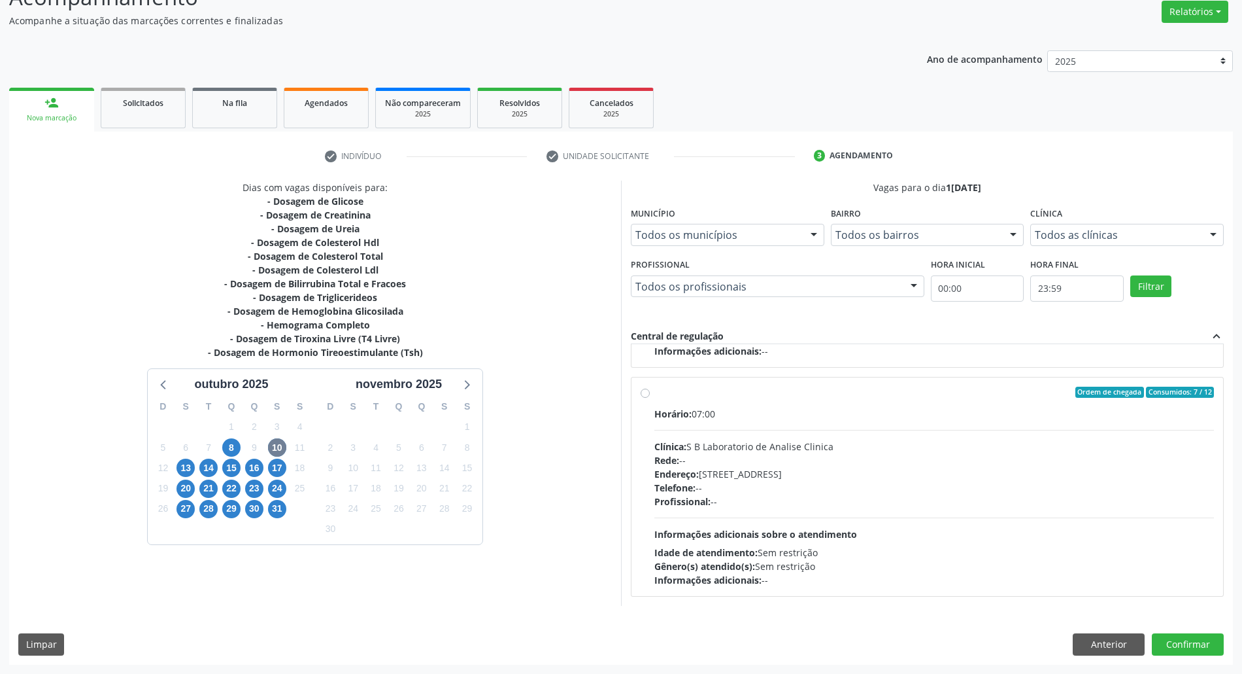
click at [880, 485] on div "Telefone: --" at bounding box center [935, 488] width 560 height 14
click at [650, 398] on input "Ordem de chegada Consumidos: 7 / 12 Horário: 07:00 Clínica: S B Laboratorio de …" at bounding box center [645, 392] width 9 height 12
radio input "true"
click at [1199, 641] on button "Confirmar" at bounding box center [1188, 644] width 72 height 22
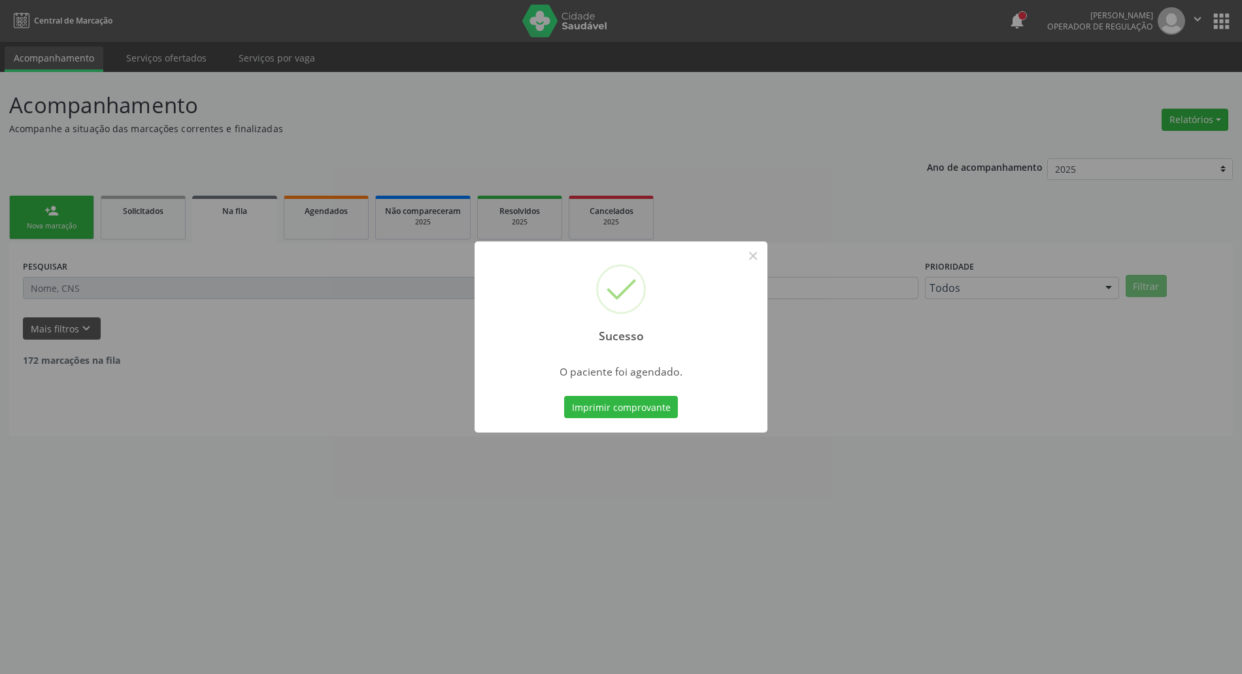
scroll to position [0, 0]
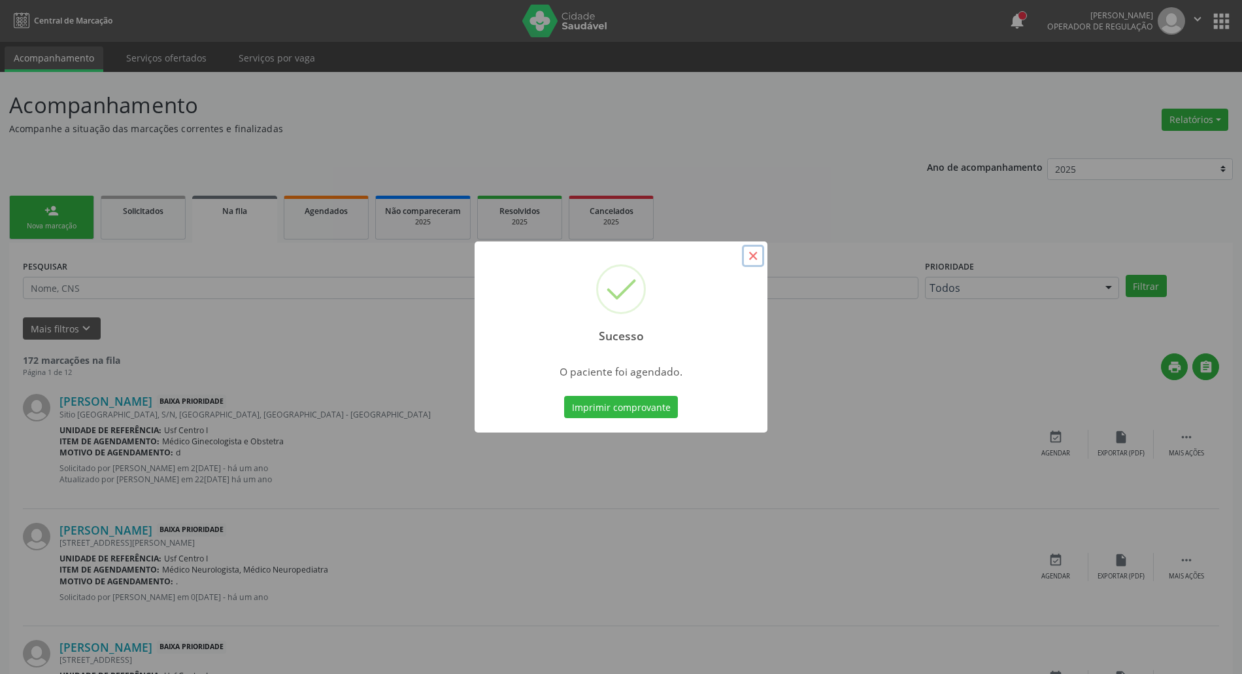
click at [749, 251] on button "×" at bounding box center [753, 256] width 22 height 22
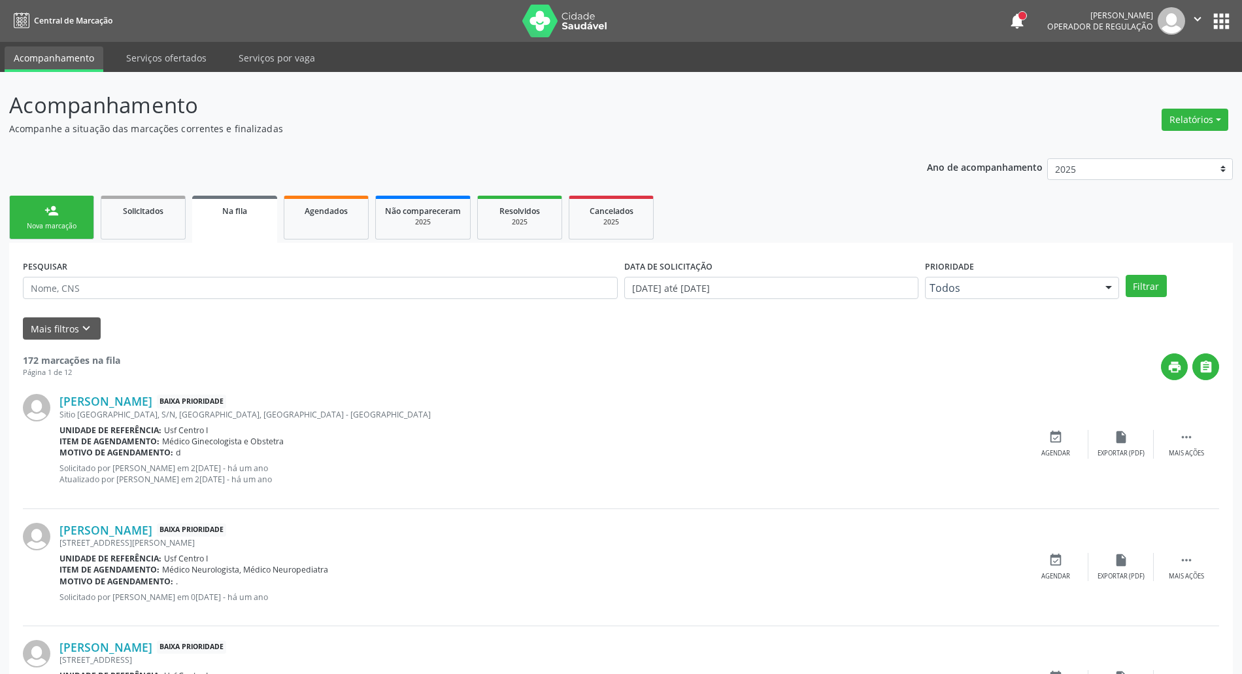
click at [37, 226] on div "Nova marcação" at bounding box center [51, 226] width 65 height 10
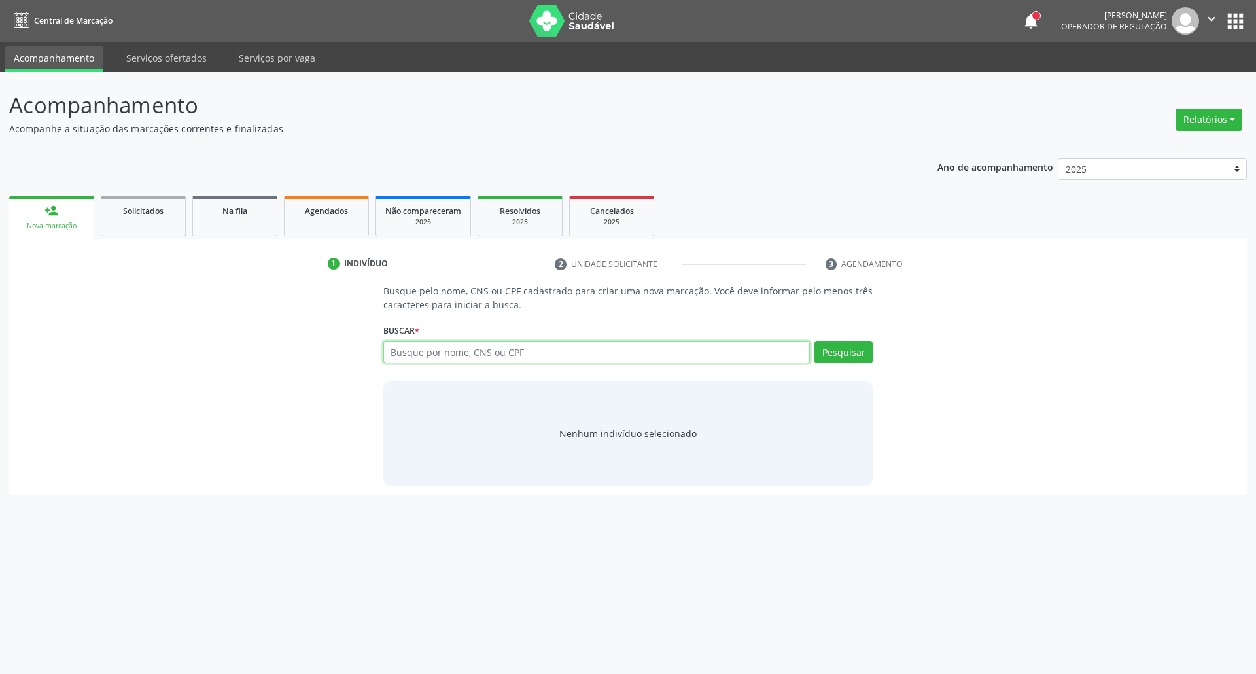
click at [462, 356] on input "text" at bounding box center [596, 352] width 427 height 22
click at [440, 350] on input "text" at bounding box center [596, 352] width 427 height 22
type input "1660191155100091"
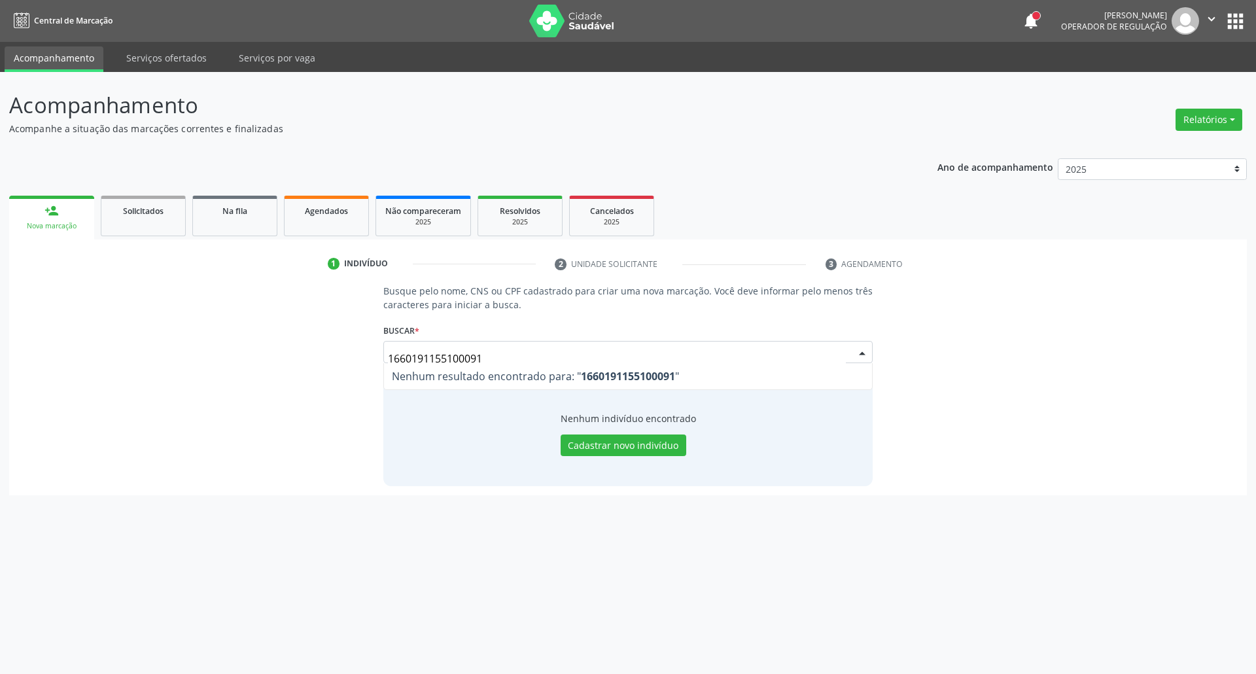
drag, startPoint x: 490, startPoint y: 356, endPoint x: 0, endPoint y: 328, distance: 491.2
click at [0, 328] on div "Acompanhamento Acompanhe a situação das marcações correntes e finalizadas Relat…" at bounding box center [628, 373] width 1256 height 602
type input "12728889421"
drag, startPoint x: 307, startPoint y: 354, endPoint x: 0, endPoint y: 353, distance: 307.3
click at [52, 354] on div "Busque pelo nome, CNS ou CPF cadastrado para criar uma nova marcação. Você deve…" at bounding box center [627, 384] width 1219 height 201
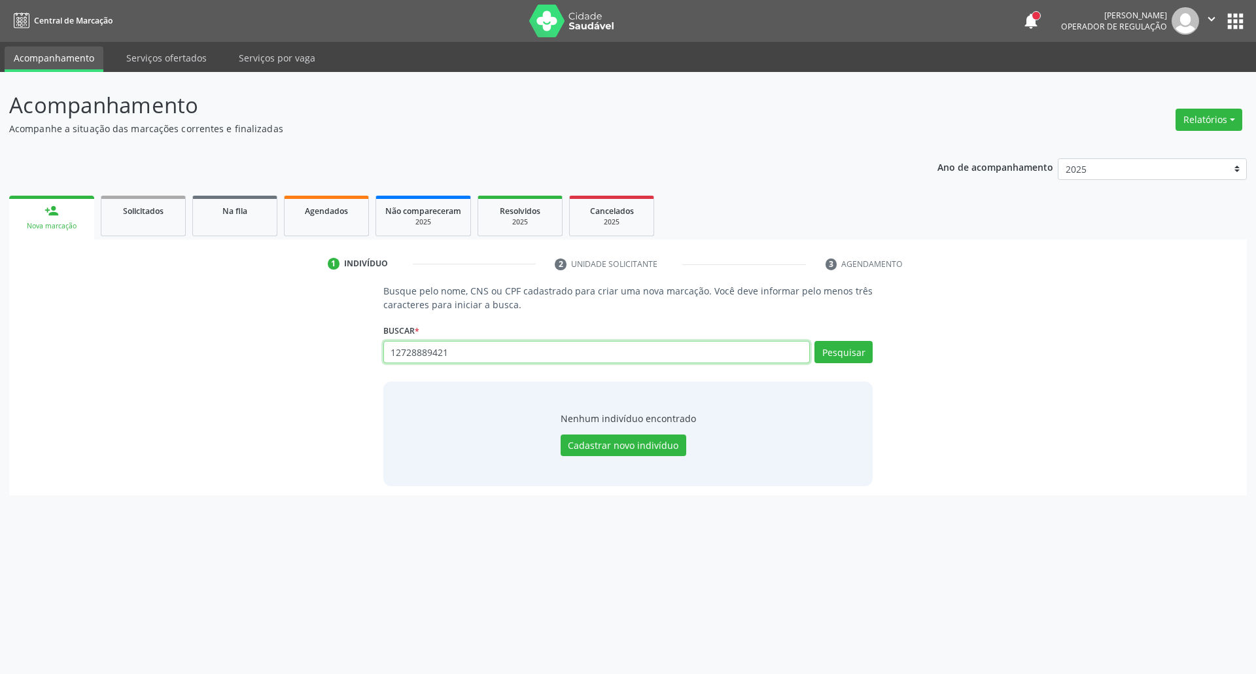
paste input "703400853982800"
type input "703400853982800"
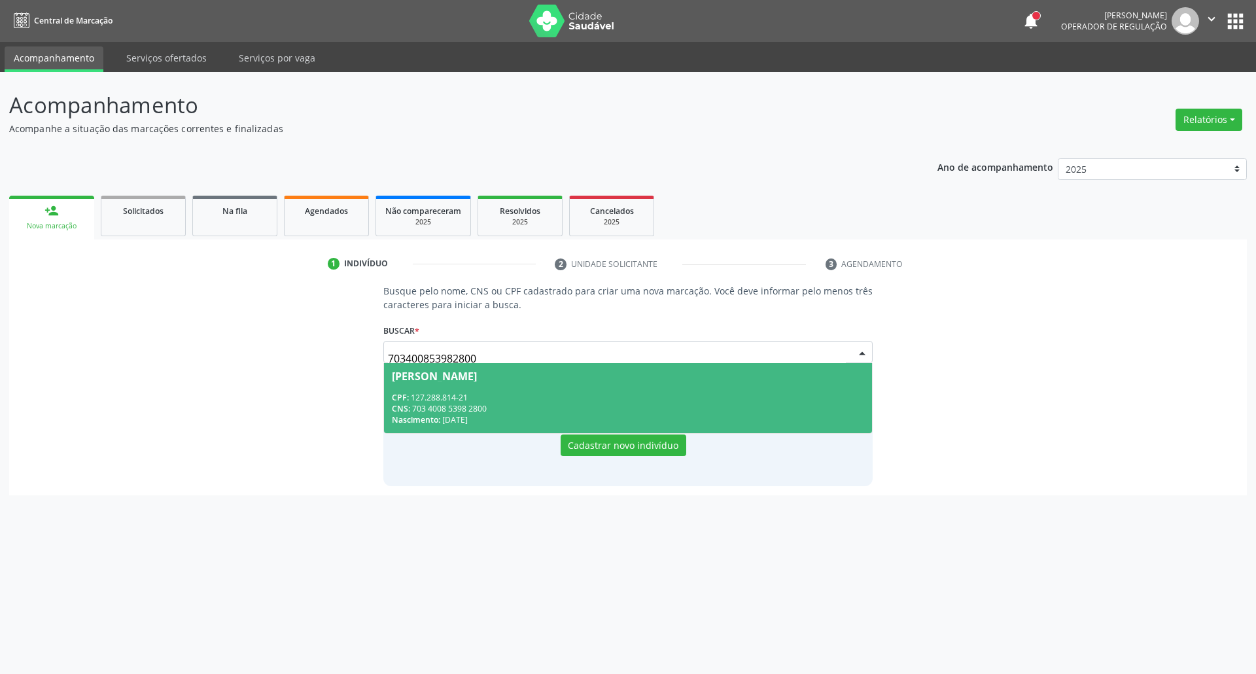
drag, startPoint x: 591, startPoint y: 408, endPoint x: 582, endPoint y: 411, distance: 9.7
click at [587, 409] on div "CNS: 703 4008 5398 2800" at bounding box center [628, 408] width 473 height 11
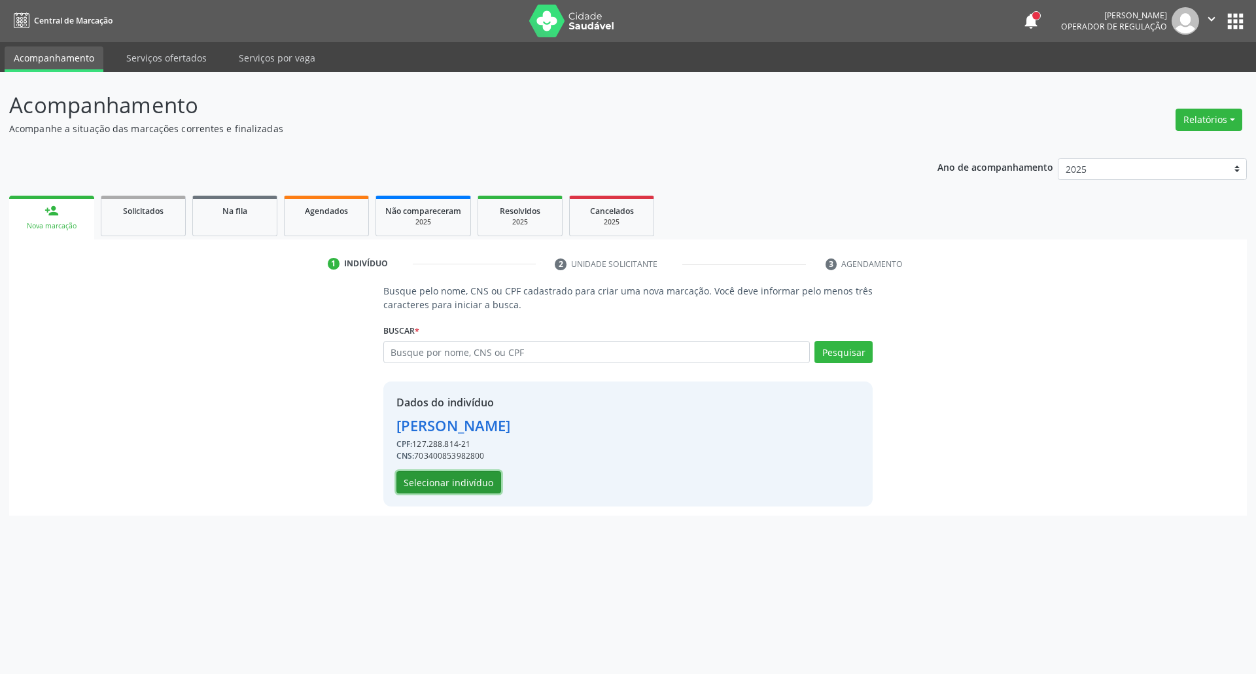
click at [461, 487] on button "Selecionar indivíduo" at bounding box center [448, 482] width 105 height 22
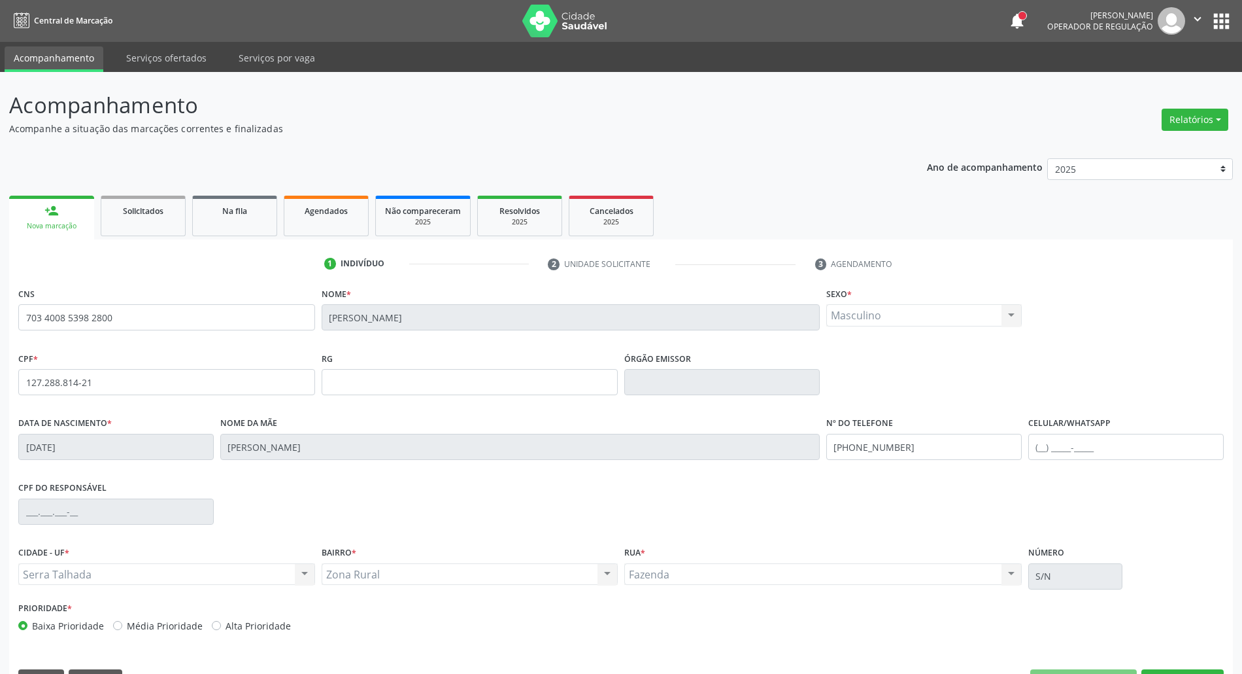
scroll to position [35, 0]
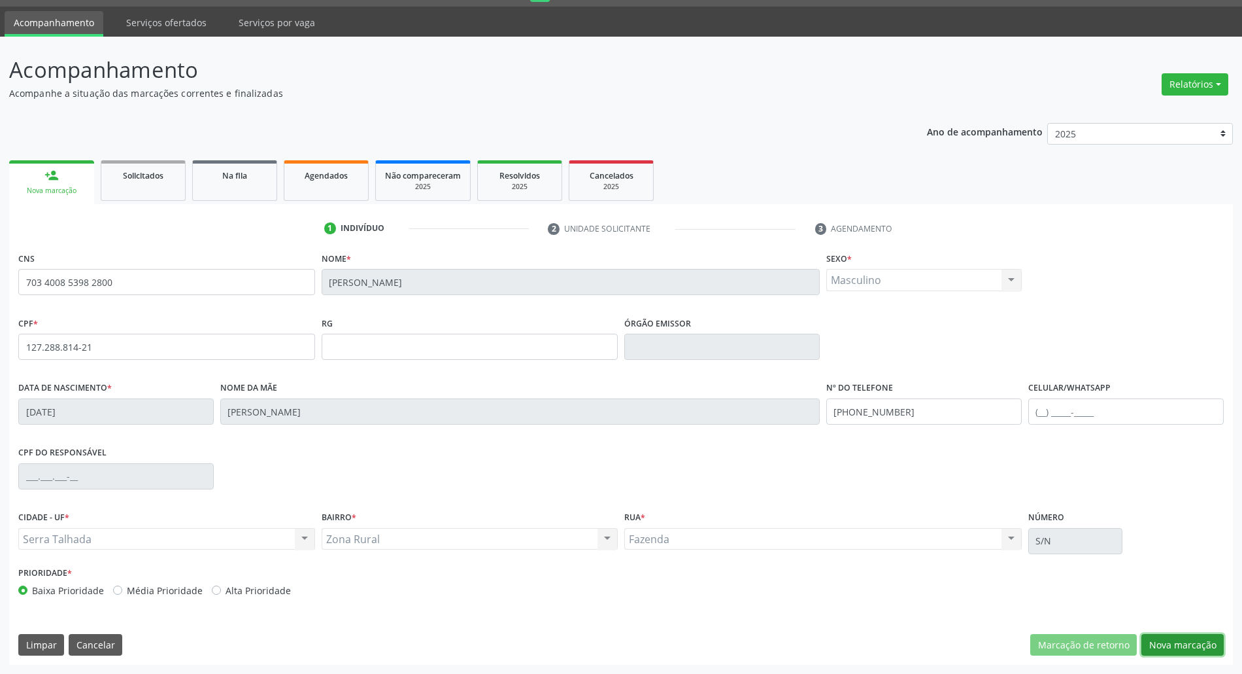
drag, startPoint x: 1167, startPoint y: 647, endPoint x: 726, endPoint y: 561, distance: 449.0
click at [1152, 646] on button "Nova marcação" at bounding box center [1183, 645] width 82 height 22
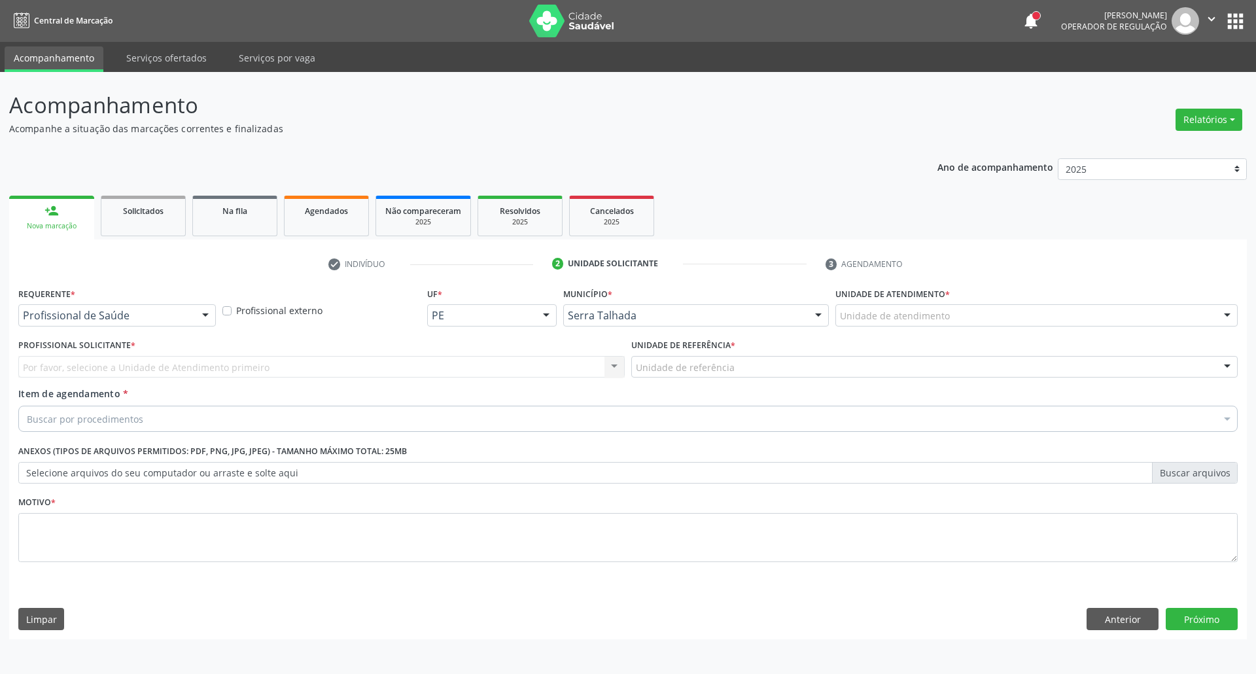
drag, startPoint x: 153, startPoint y: 320, endPoint x: 142, endPoint y: 381, distance: 61.8
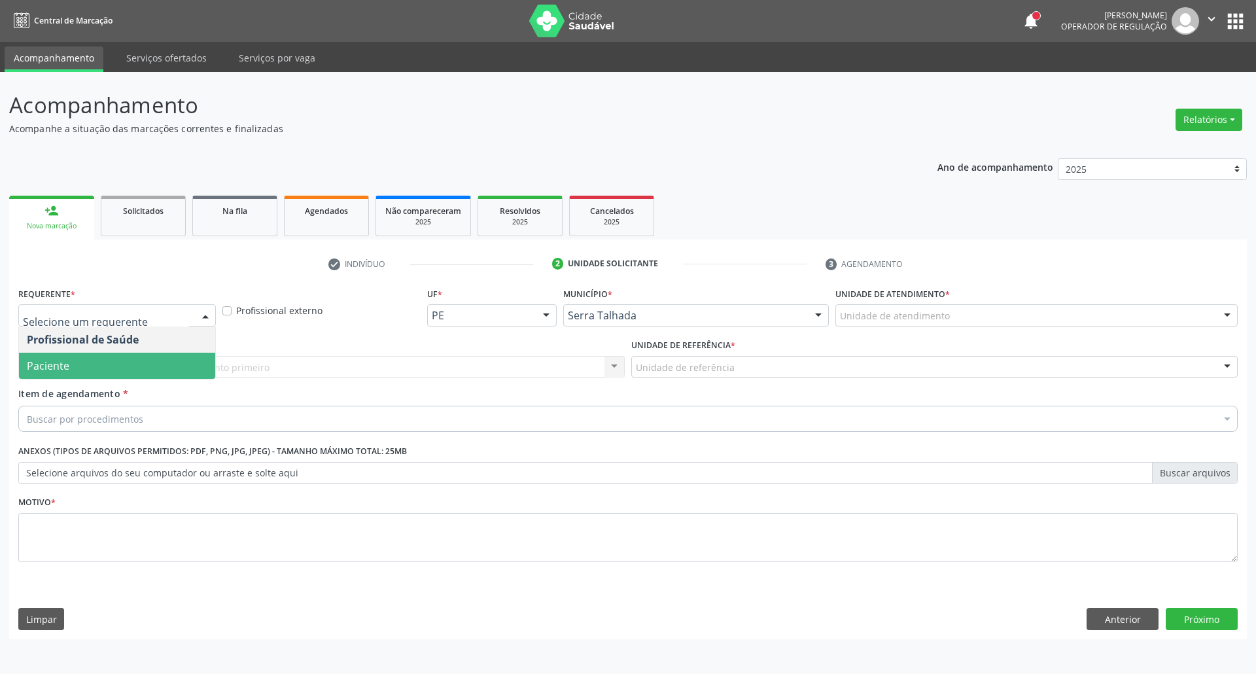
click at [142, 382] on div "Profissional Solicitante * Por favor, selecione a Unidade de Atendimento primei…" at bounding box center [321, 360] width 613 height 51
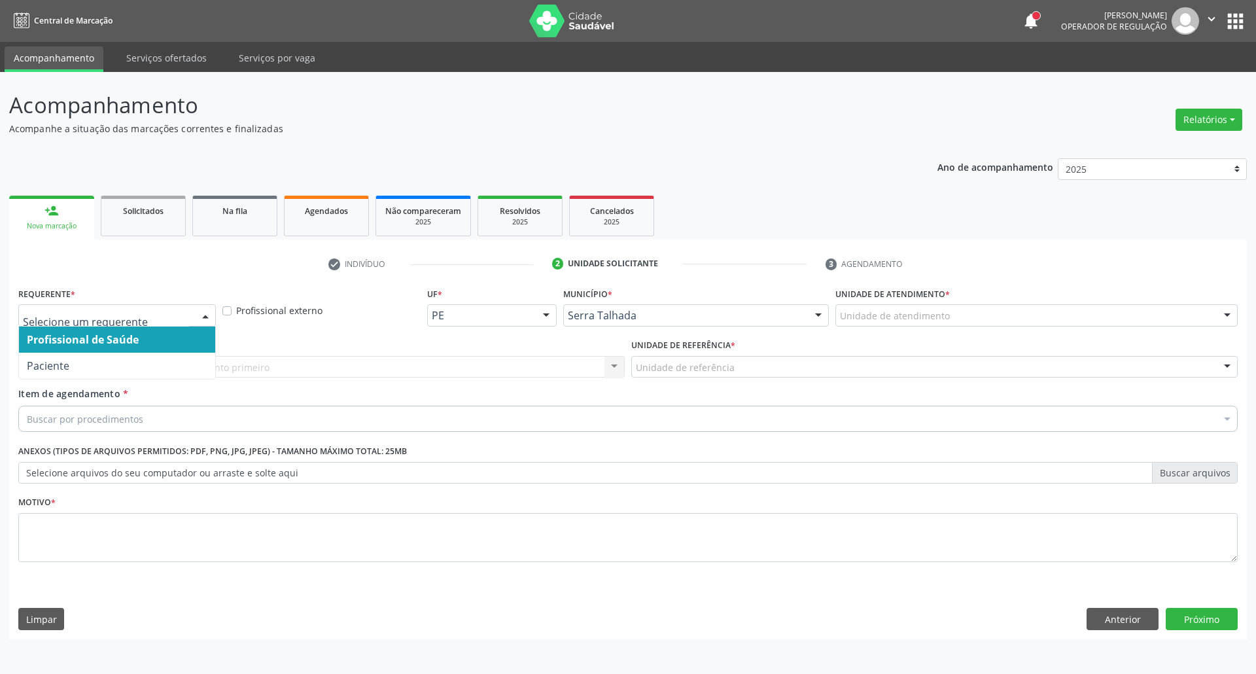
click at [152, 356] on span "Paciente" at bounding box center [117, 365] width 196 height 26
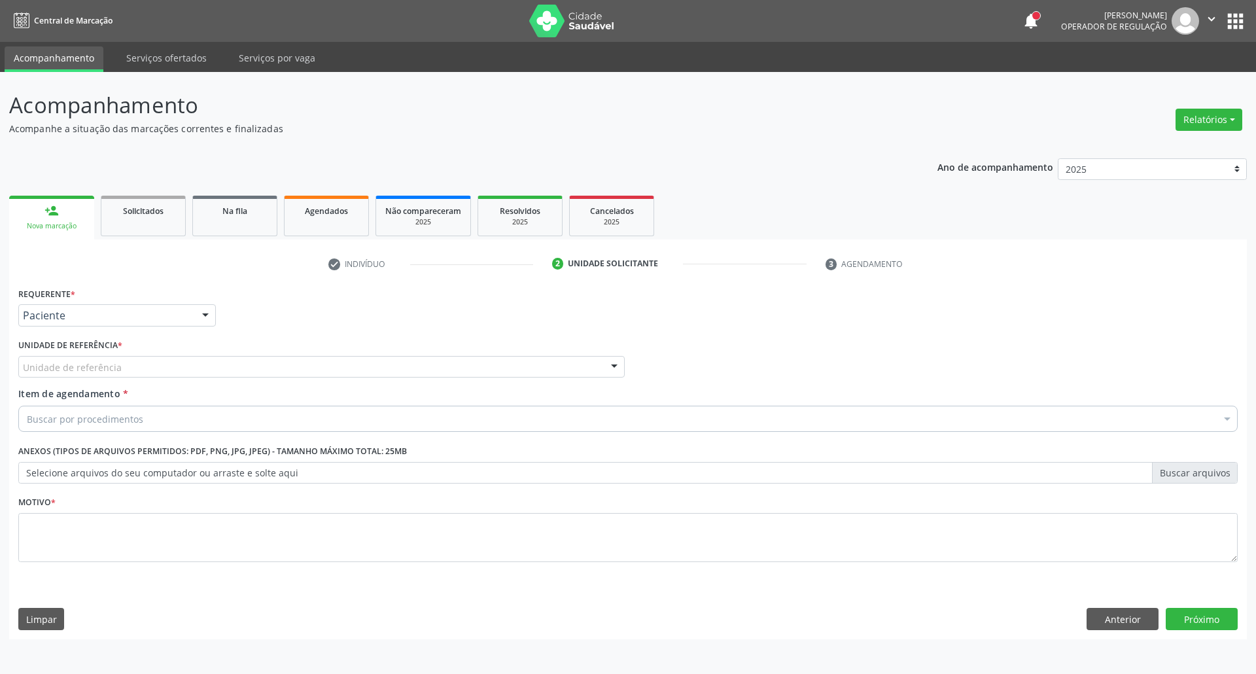
click at [152, 358] on div "Unidade de referência" at bounding box center [321, 367] width 606 height 22
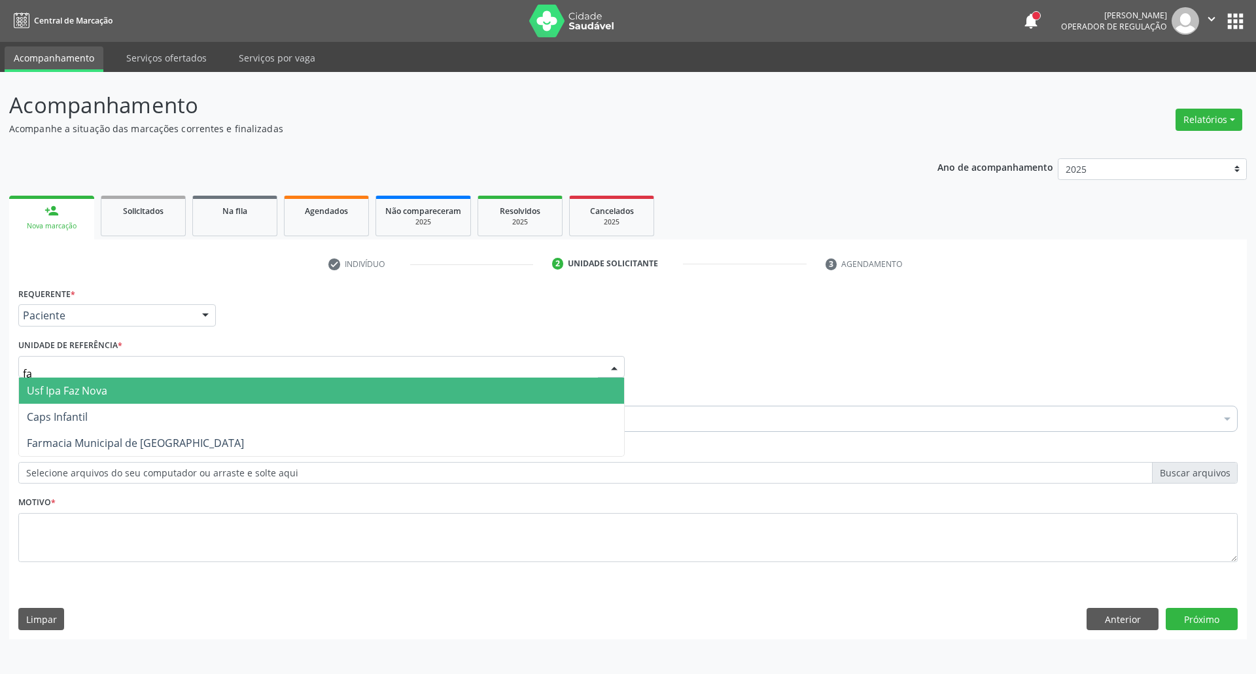
type input "faz"
click at [81, 387] on span "Usf Ipa Faz Nova" at bounding box center [67, 390] width 80 height 14
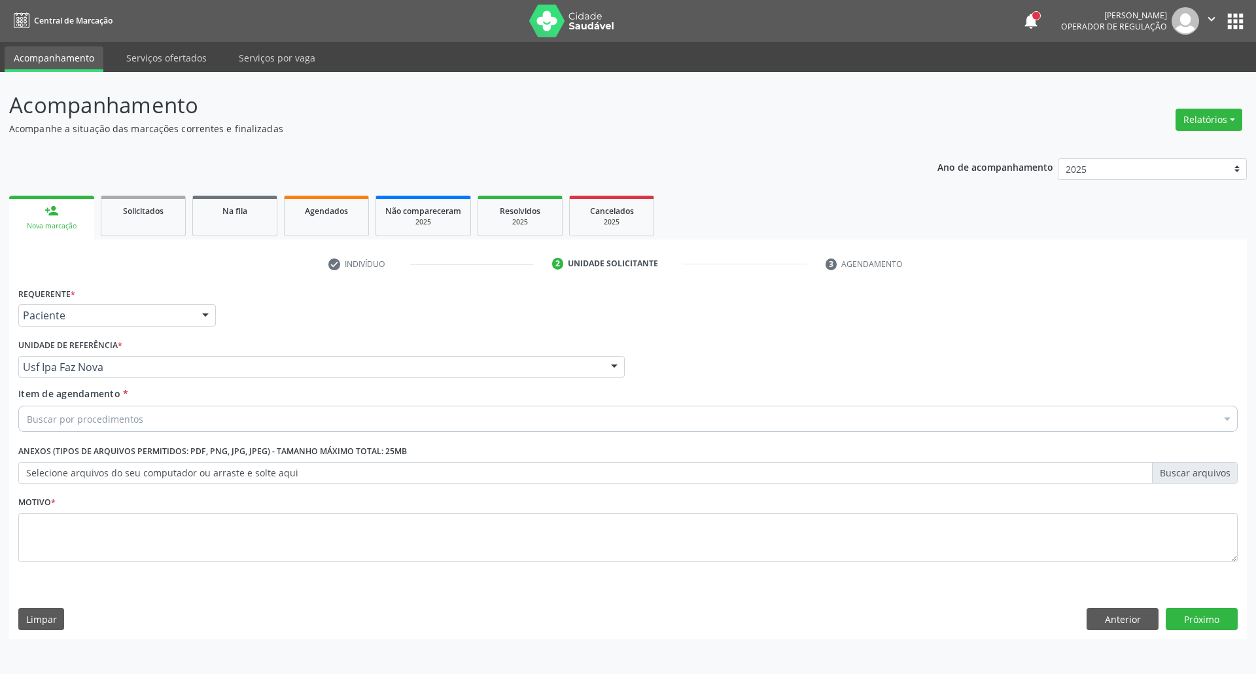
click at [77, 406] on div "Buscar por procedimentos" at bounding box center [627, 418] width 1219 height 26
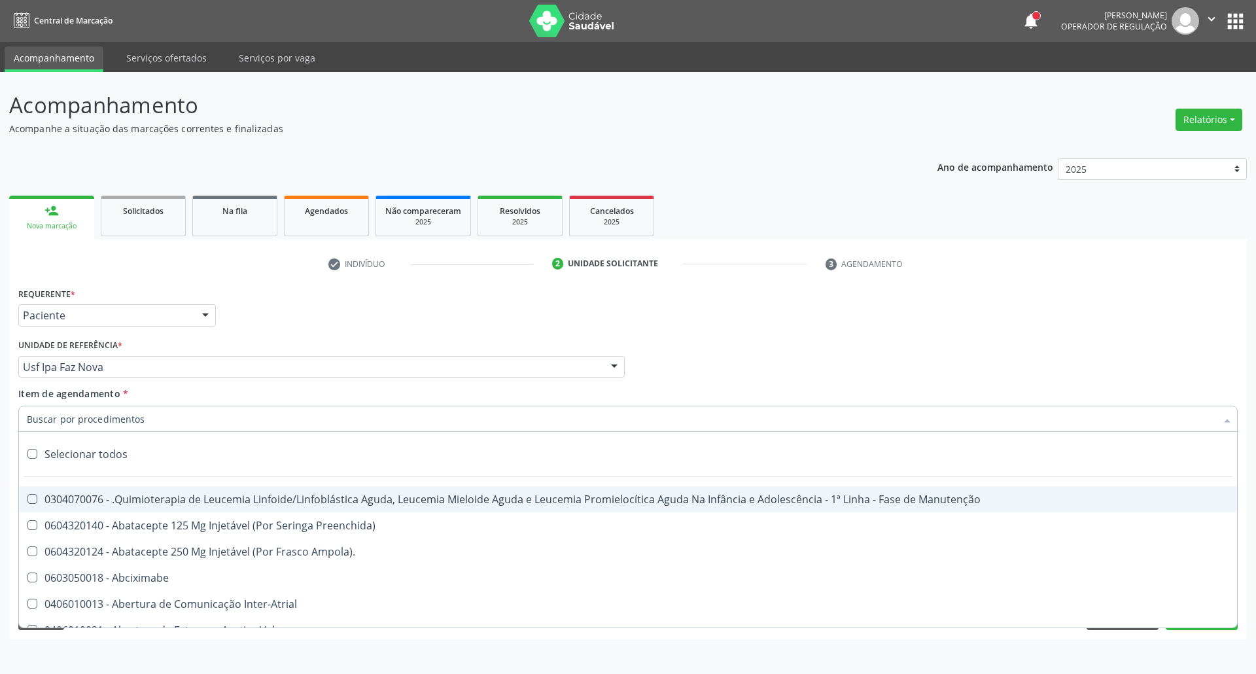
click at [82, 412] on input "Item de agendamento *" at bounding box center [621, 418] width 1189 height 26
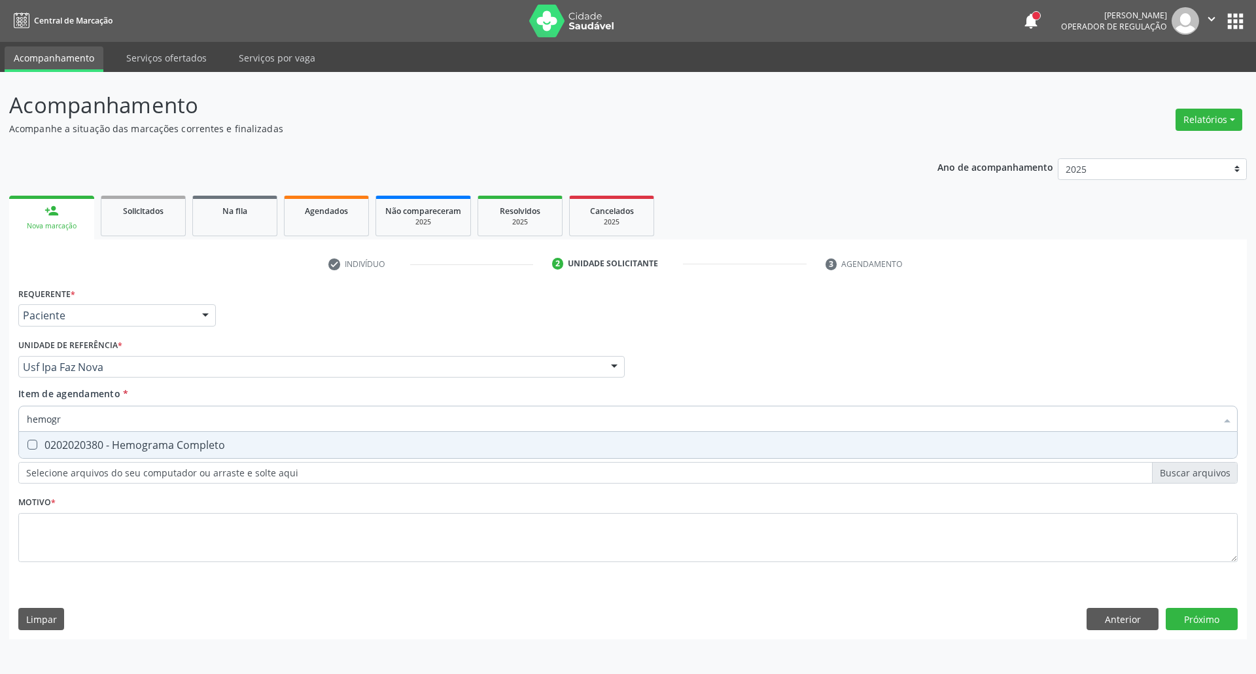
type input "hemogra"
click at [34, 443] on Completo at bounding box center [32, 444] width 10 height 10
click at [27, 443] on Completo "checkbox" at bounding box center [23, 444] width 9 height 9
checkbox Completo "true"
drag, startPoint x: 58, startPoint y: 414, endPoint x: 0, endPoint y: 379, distance: 67.7
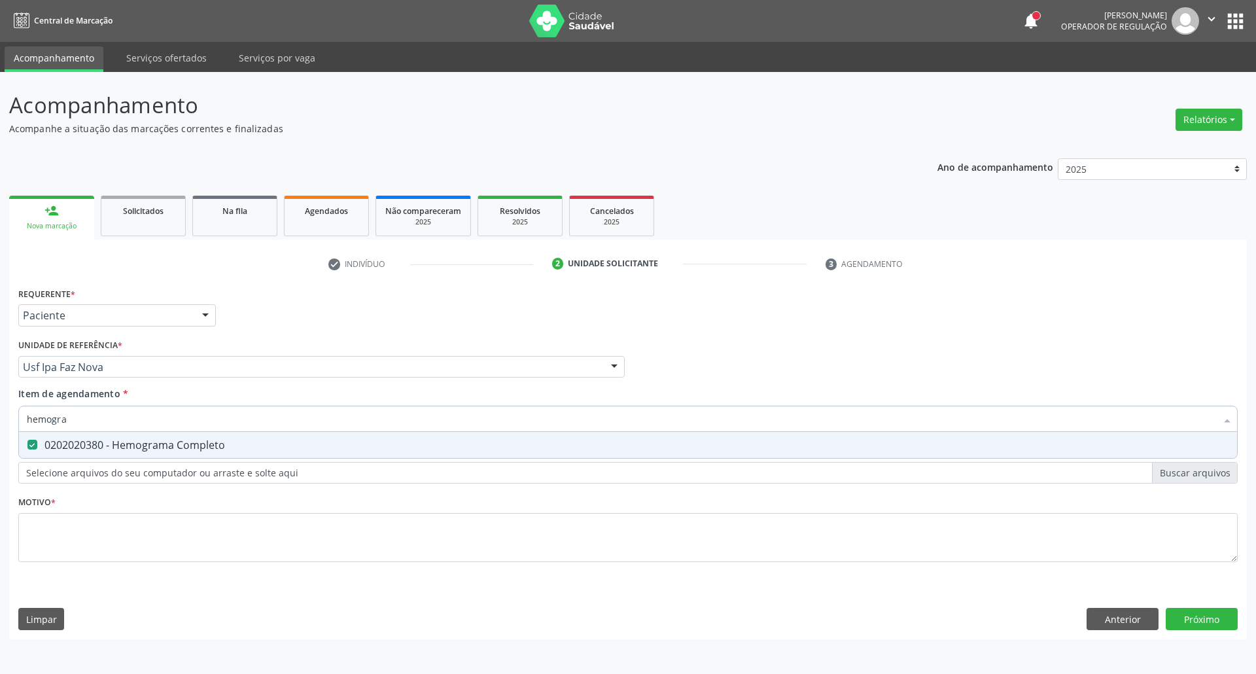
click at [0, 386] on div "Acompanhamento Acompanhe a situação das marcações correntes e finalizadas Relat…" at bounding box center [628, 373] width 1256 height 602
type input "ur"
checkbox Completo "false"
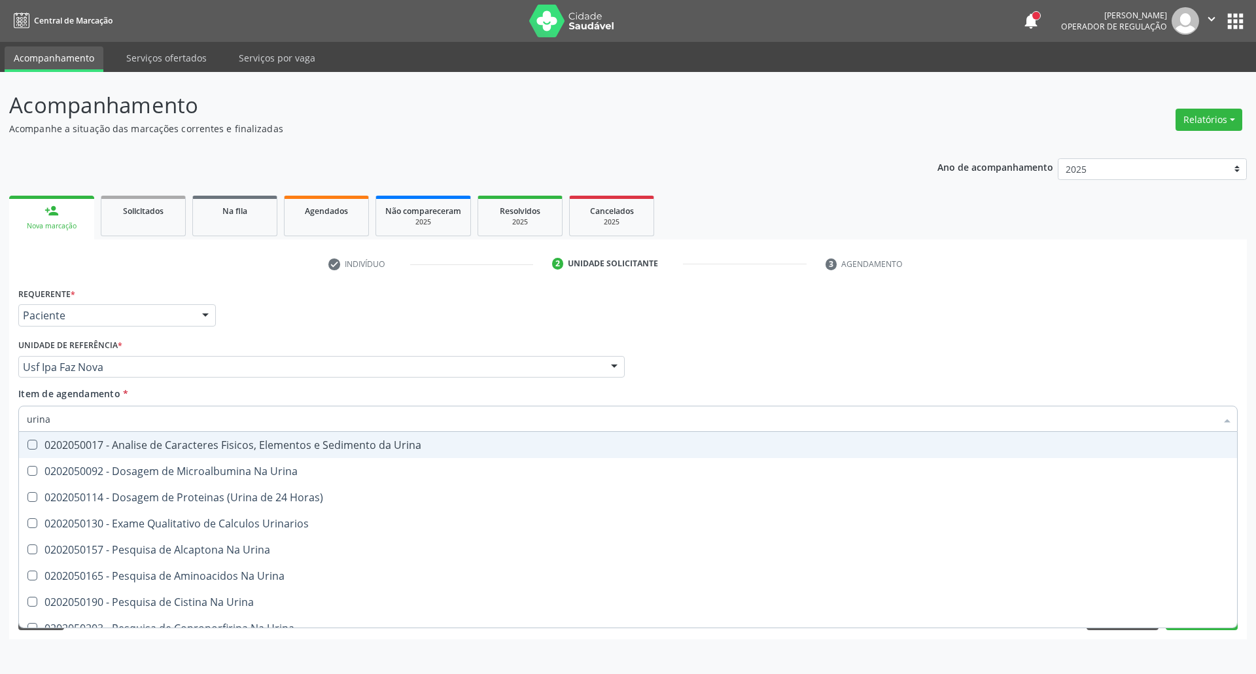
type input "urina"
click at [58, 440] on div "0202050017 - Analise de Caracteres Fisicos, Elementos e Sedimento da Urina" at bounding box center [628, 444] width 1202 height 10
checkbox Urina "true"
drag, startPoint x: 0, startPoint y: 403, endPoint x: 0, endPoint y: 391, distance: 11.8
click at [0, 390] on div "Acompanhamento Acompanhe a situação das marcações correntes e finalizadas Relat…" at bounding box center [628, 373] width 1256 height 602
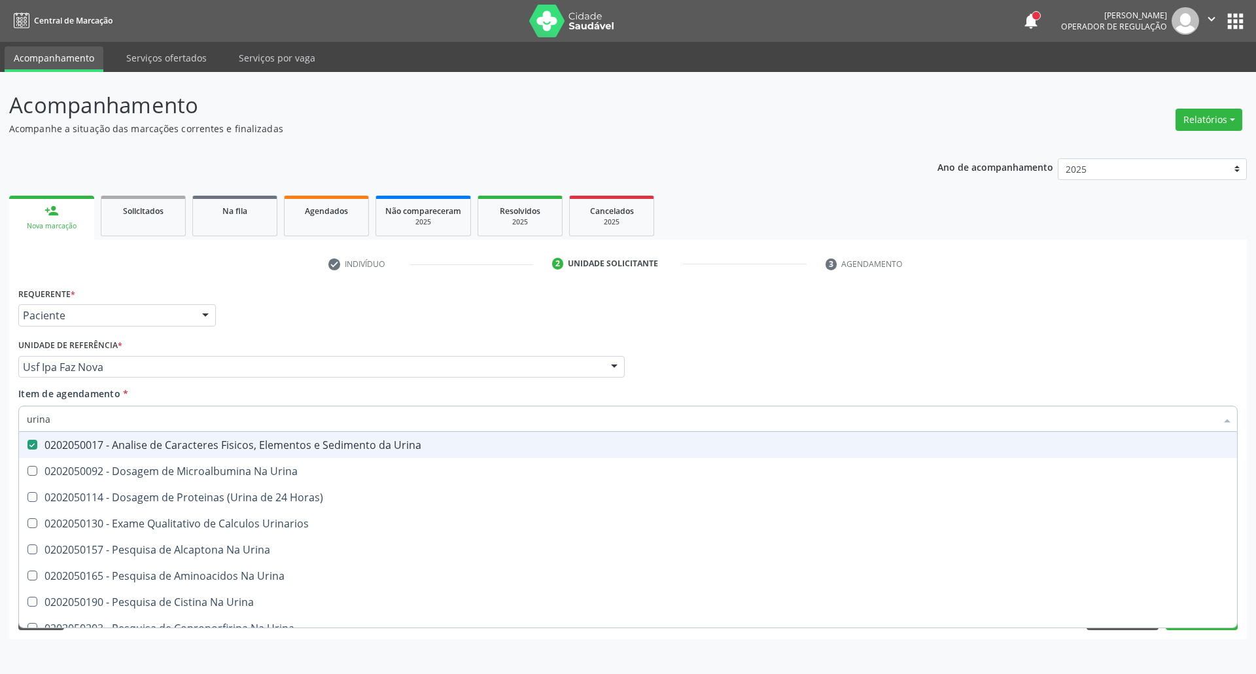
drag, startPoint x: 50, startPoint y: 422, endPoint x: 0, endPoint y: 395, distance: 57.0
click at [0, 396] on div "Acompanhamento Acompanhe a situação das marcações correntes e finalizadas Relat…" at bounding box center [628, 373] width 1256 height 602
click at [858, 350] on div "Profissional Solicitante Por favor, selecione a Unidade de Atendimento primeiro…" at bounding box center [627, 360] width 1225 height 51
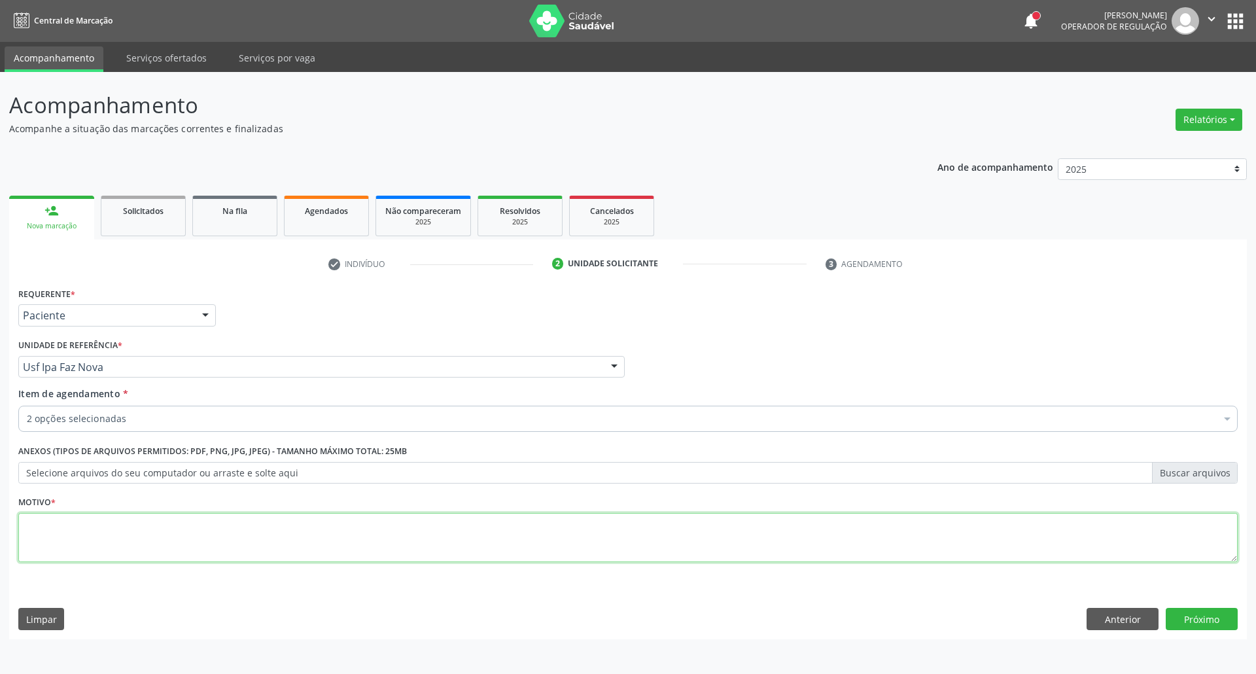
click at [229, 557] on textarea at bounding box center [627, 538] width 1219 height 50
type textarea "."
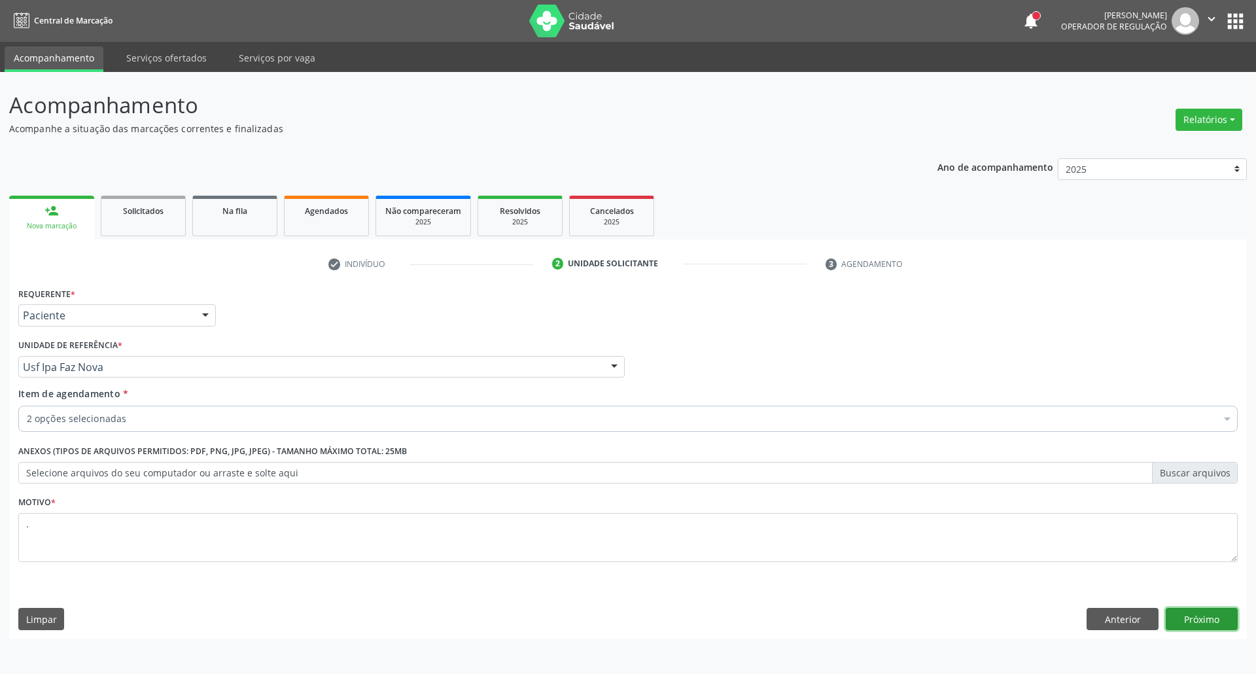
click at [1189, 630] on button "Próximo" at bounding box center [1201, 618] width 72 height 22
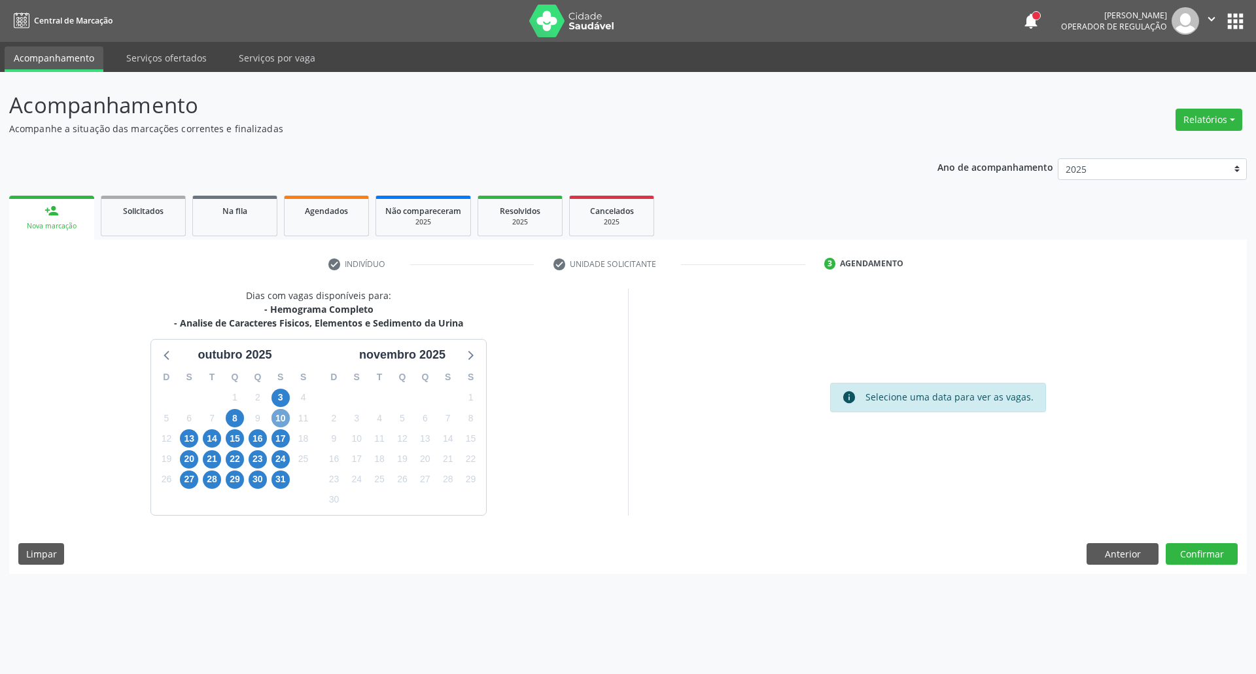
click at [282, 415] on span "10" at bounding box center [280, 418] width 18 height 18
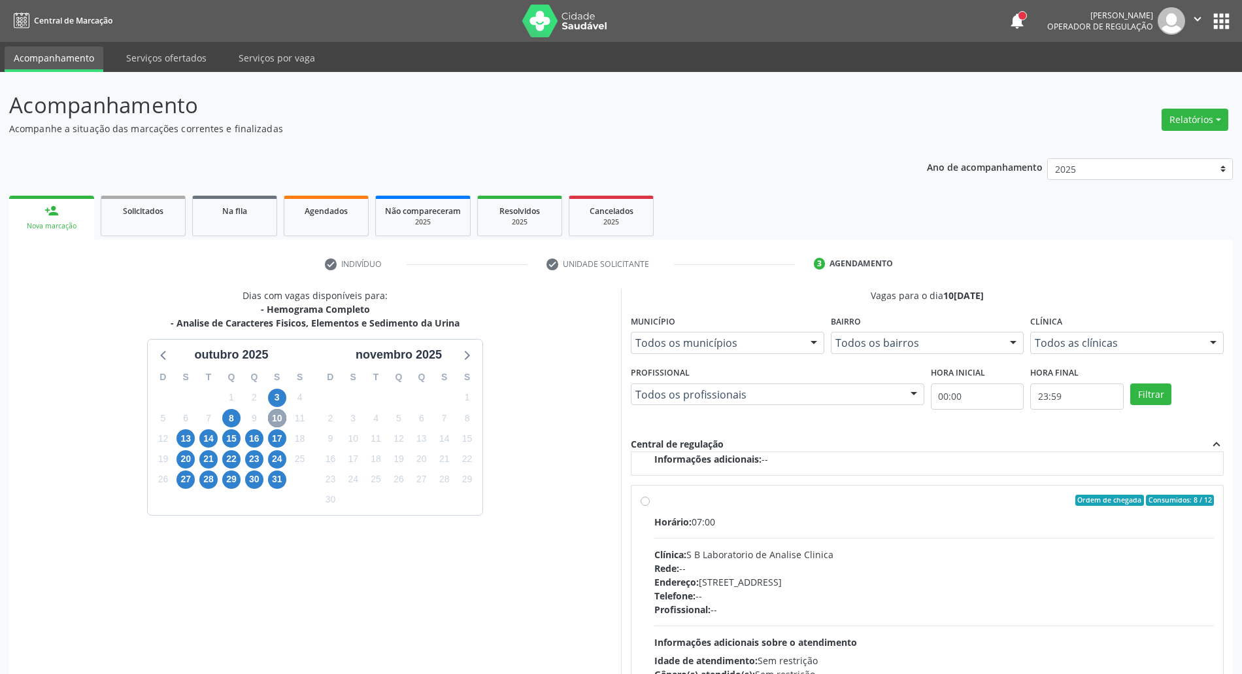
scroll to position [108, 0]
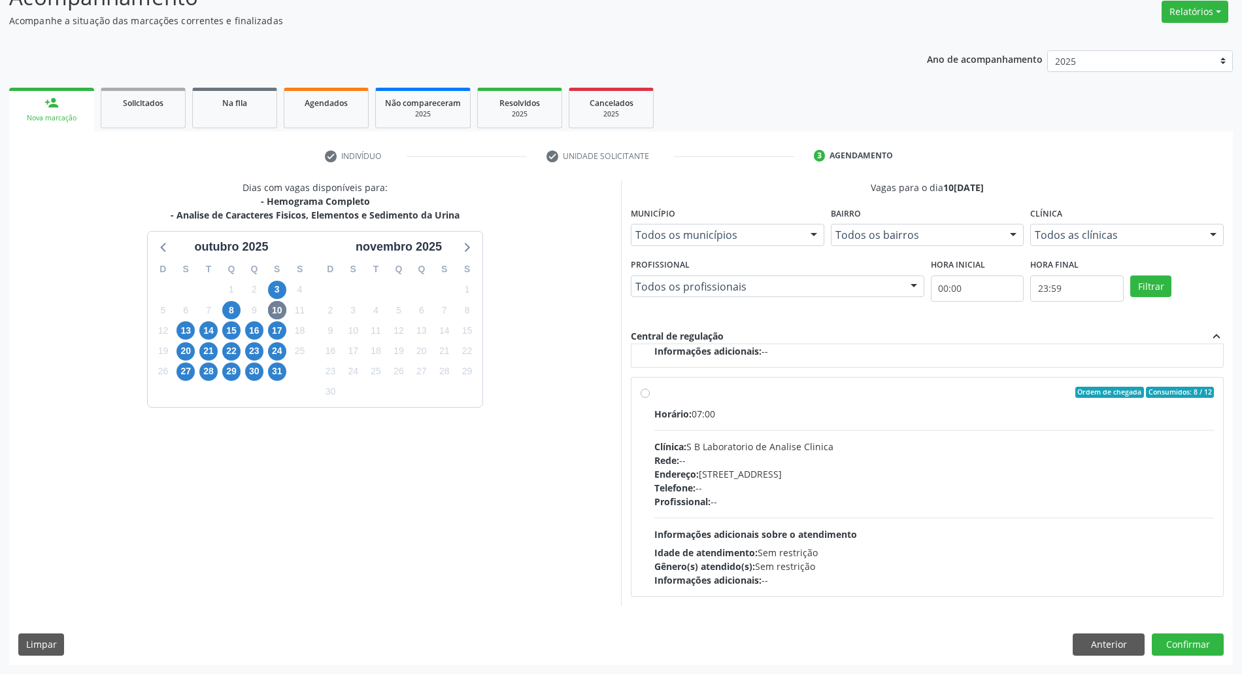
click at [1005, 493] on div "Telefone: --" at bounding box center [935, 488] width 560 height 14
click at [650, 398] on input "Ordem de chegada Consumidos: 8 / 12 Horário: 07:00 Clínica: S B Laboratorio de …" at bounding box center [645, 392] width 9 height 12
radio input "true"
click at [1191, 645] on button "Confirmar" at bounding box center [1188, 644] width 72 height 22
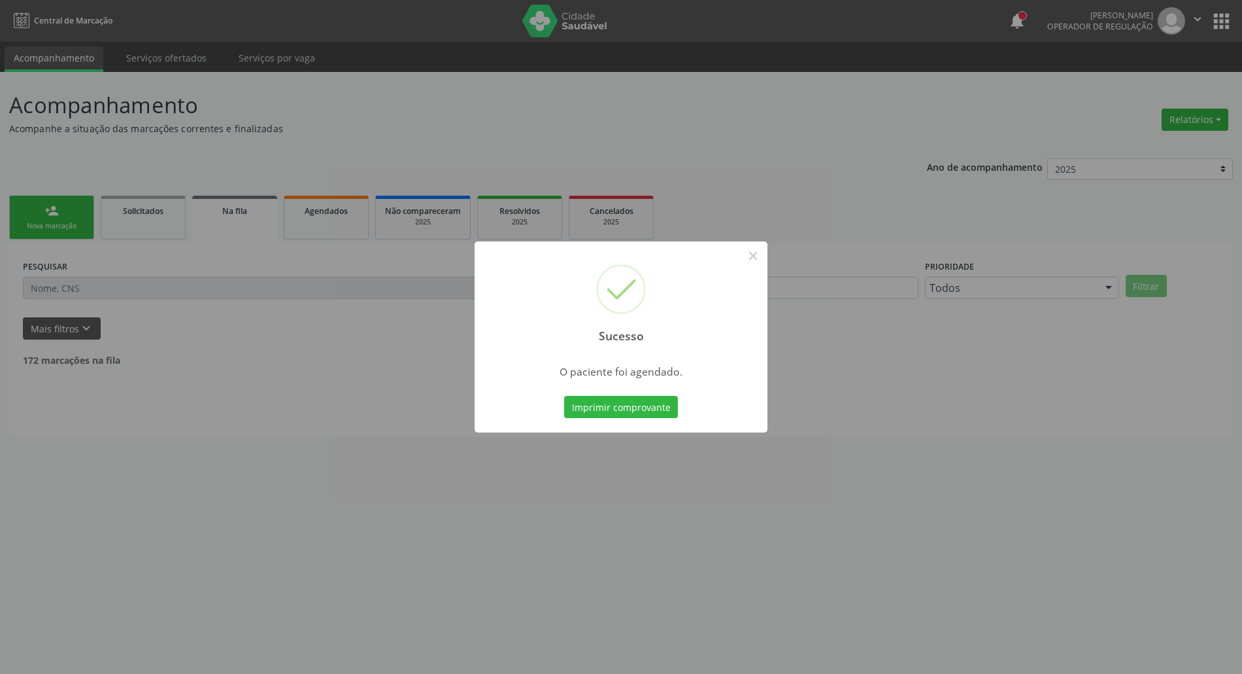
scroll to position [0, 0]
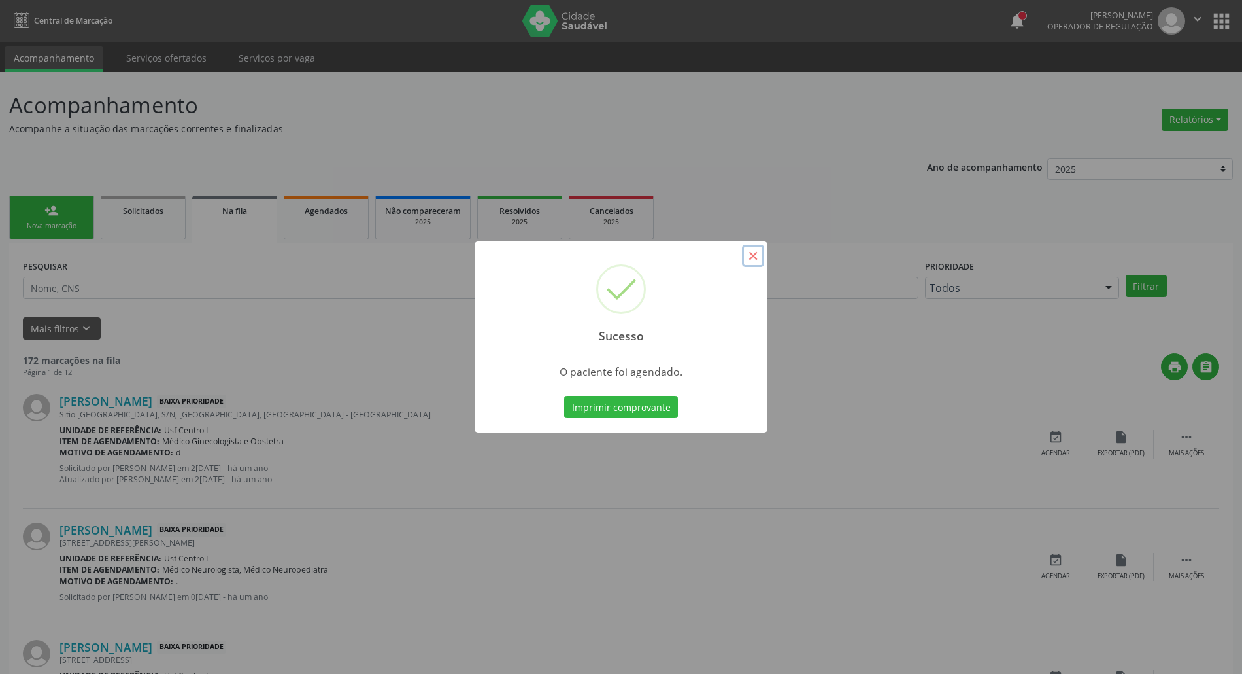
click at [755, 254] on button "×" at bounding box center [753, 256] width 22 height 22
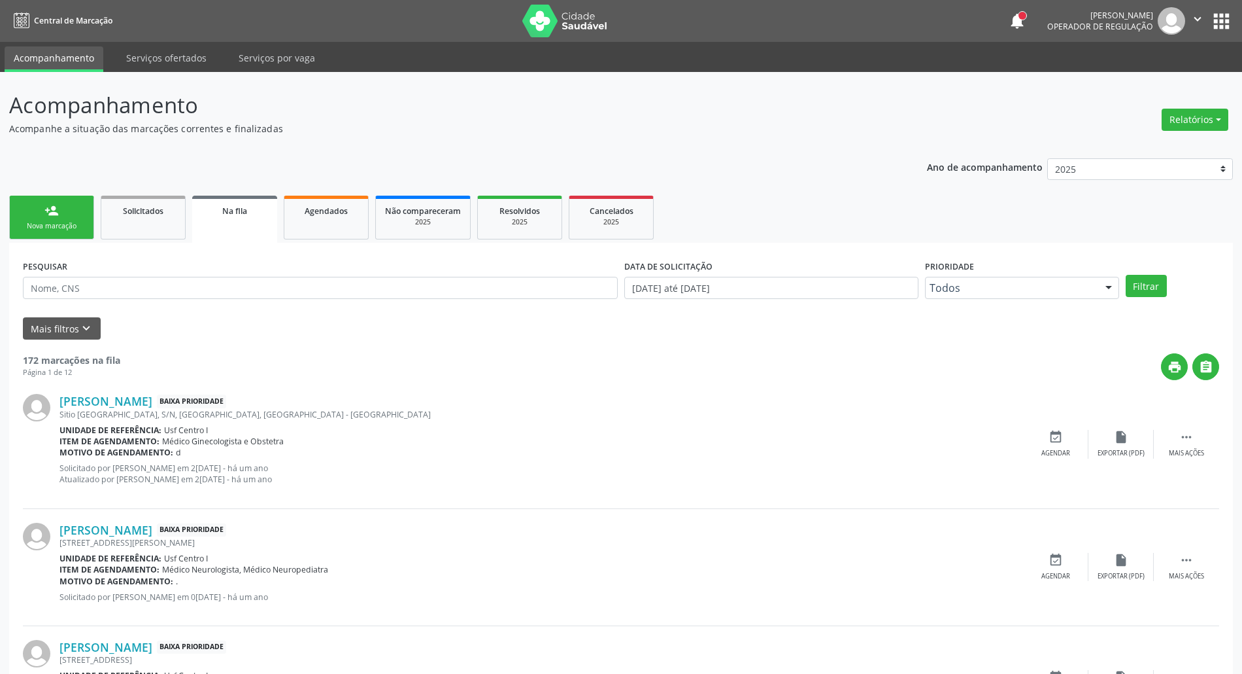
click at [33, 221] on div "Nova marcação" at bounding box center [51, 226] width 65 height 10
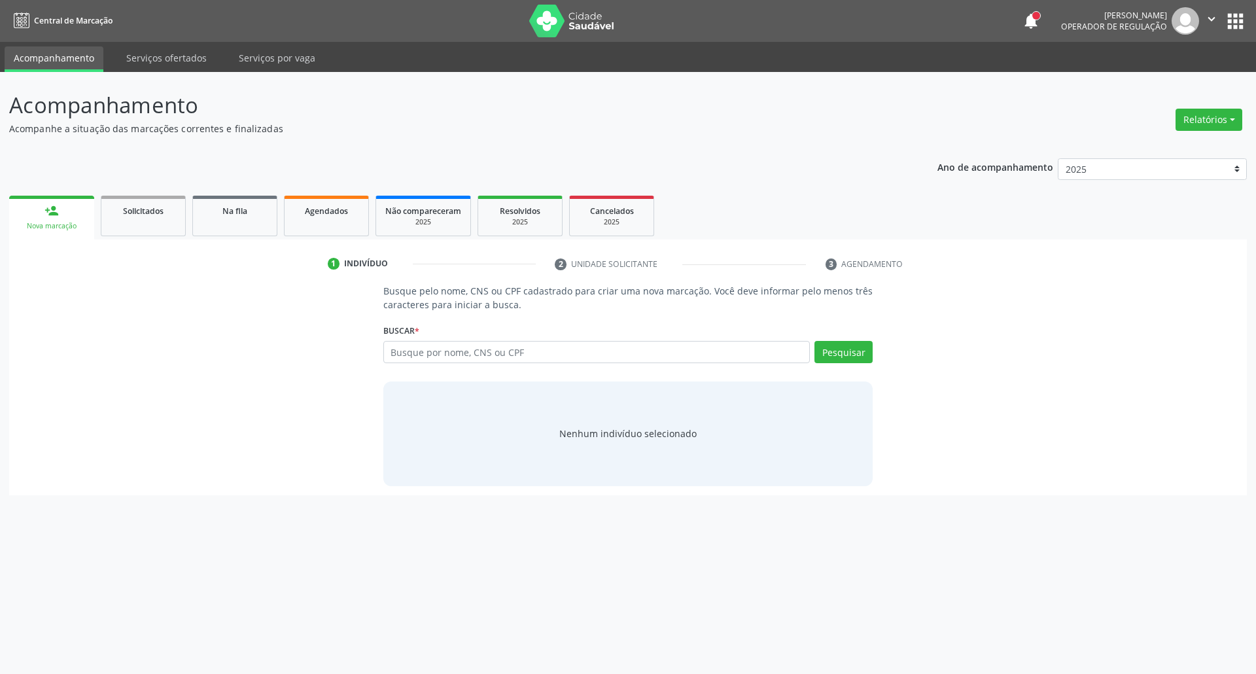
click at [40, 218] on link "person_add Nova marcação" at bounding box center [51, 218] width 85 height 44
click at [453, 344] on input "text" at bounding box center [596, 352] width 427 height 22
drag, startPoint x: 296, startPoint y: 352, endPoint x: 179, endPoint y: 356, distance: 117.1
click at [179, 354] on div "Busque pelo nome, CNS ou CPF cadastrado para criar uma nova marcação. Você deve…" at bounding box center [627, 384] width 1219 height 201
type input "12663249416"
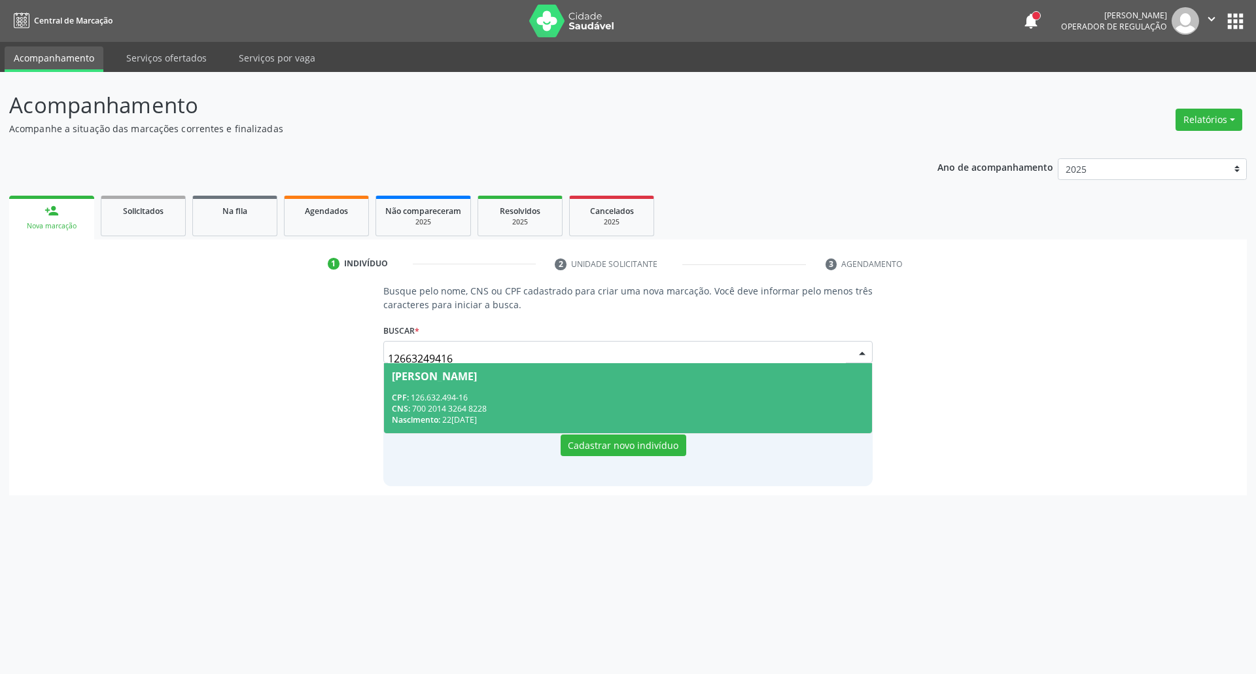
drag, startPoint x: 370, startPoint y: 394, endPoint x: 451, endPoint y: 403, distance: 81.0
click at [373, 395] on div "Busque pelo nome, CNS ou CPF cadastrado para criar uma nova marcação. Você deve…" at bounding box center [627, 384] width 1219 height 201
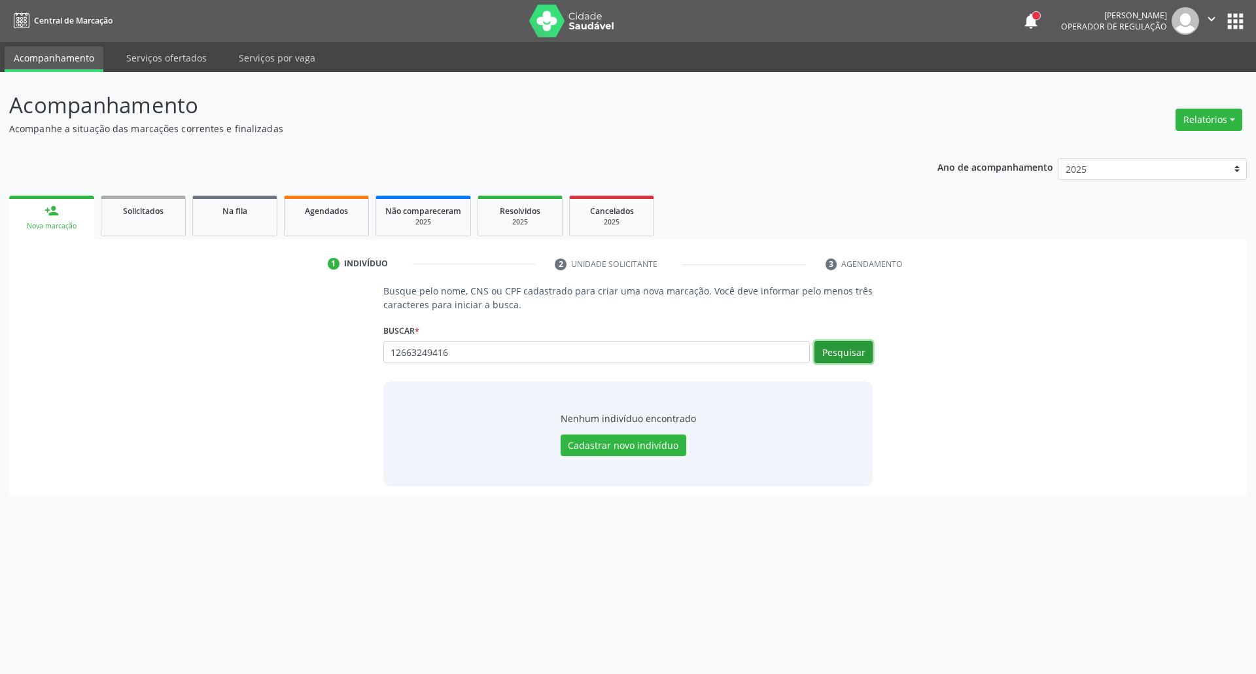
click at [845, 354] on button "Pesquisar" at bounding box center [843, 352] width 58 height 22
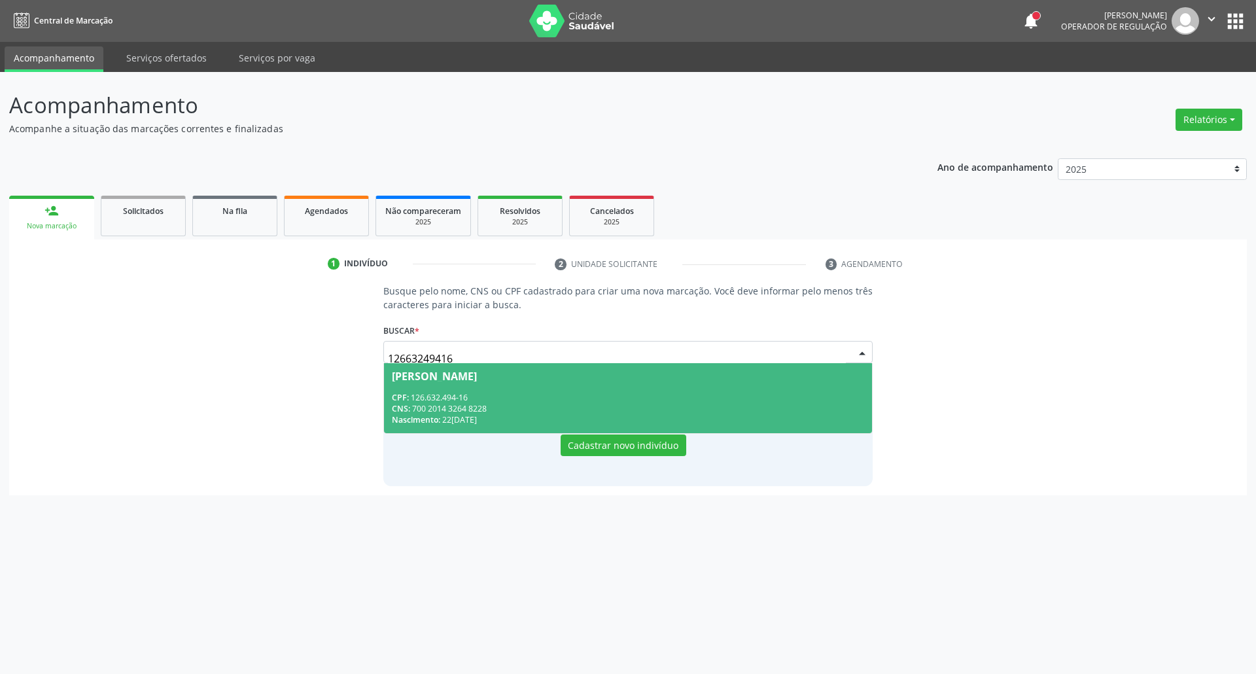
click at [712, 395] on div "CPF: 126.632.494-16" at bounding box center [628, 397] width 473 height 11
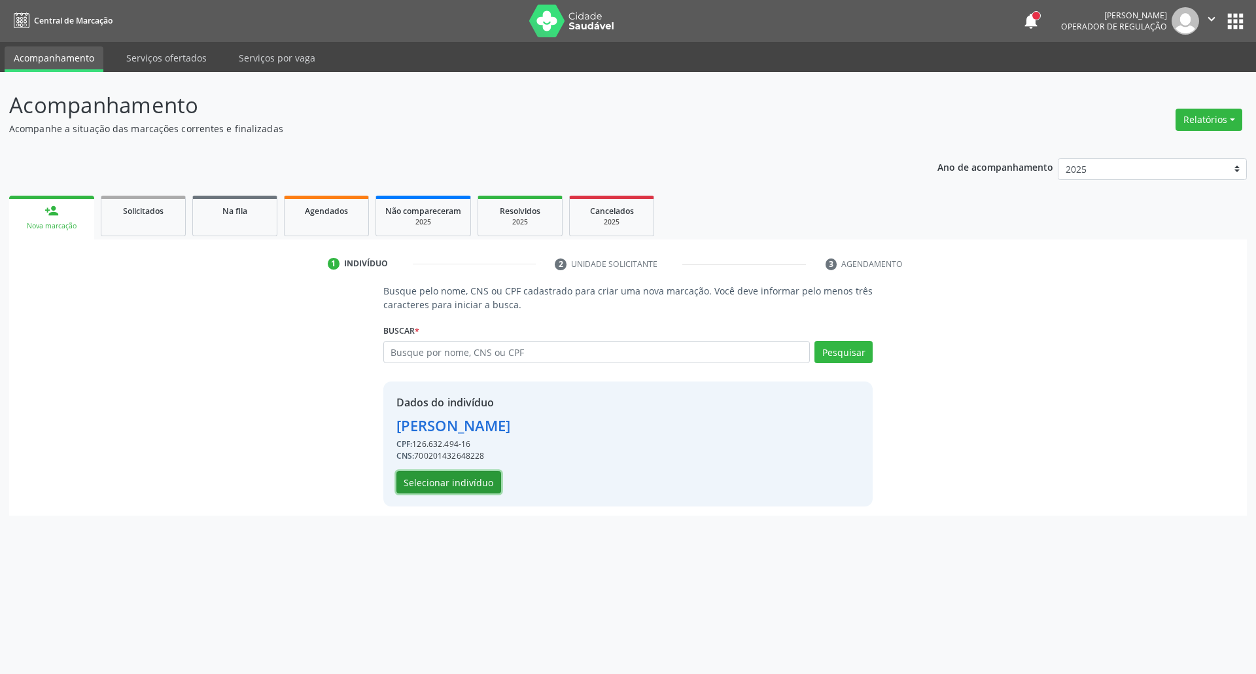
click at [487, 483] on button "Selecionar indivíduo" at bounding box center [448, 482] width 105 height 22
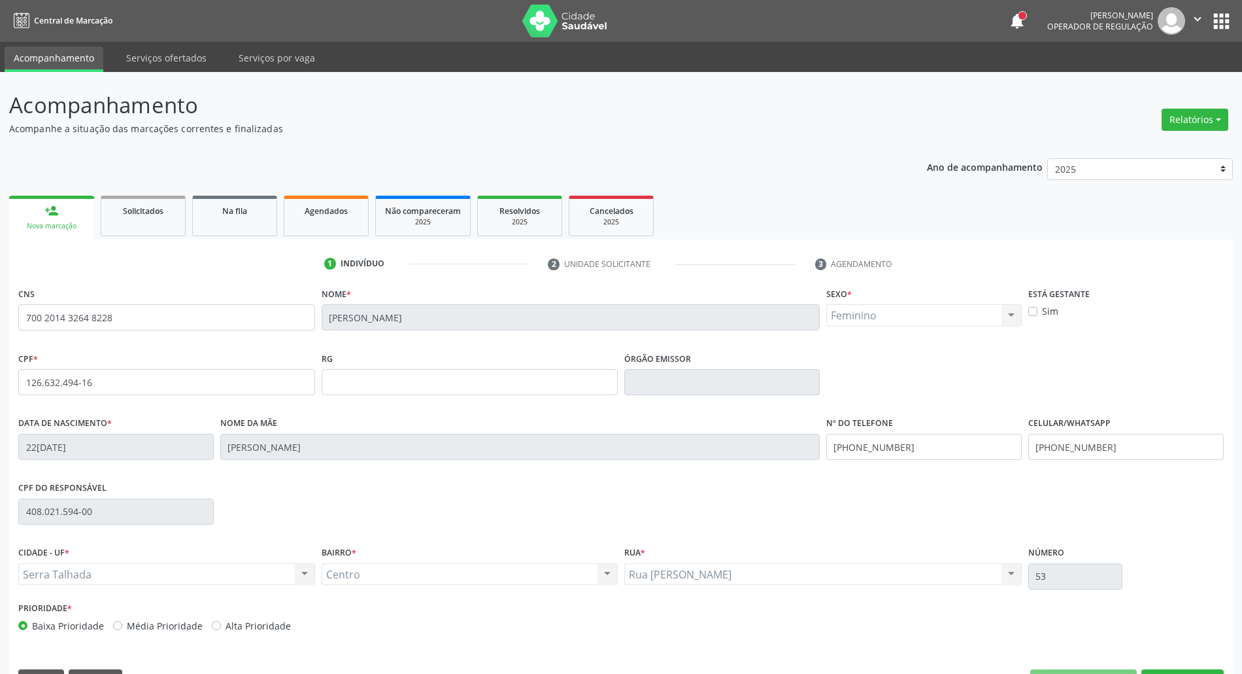
scroll to position [35, 0]
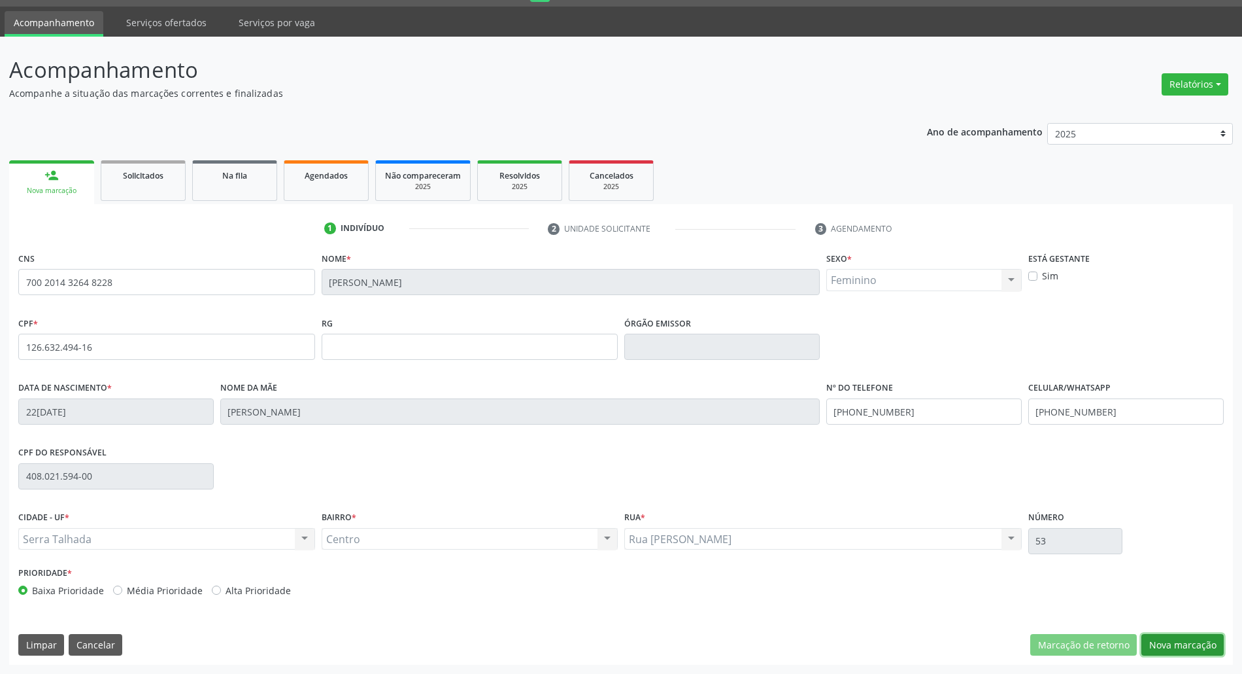
click at [1164, 645] on button "Nova marcação" at bounding box center [1183, 645] width 82 height 22
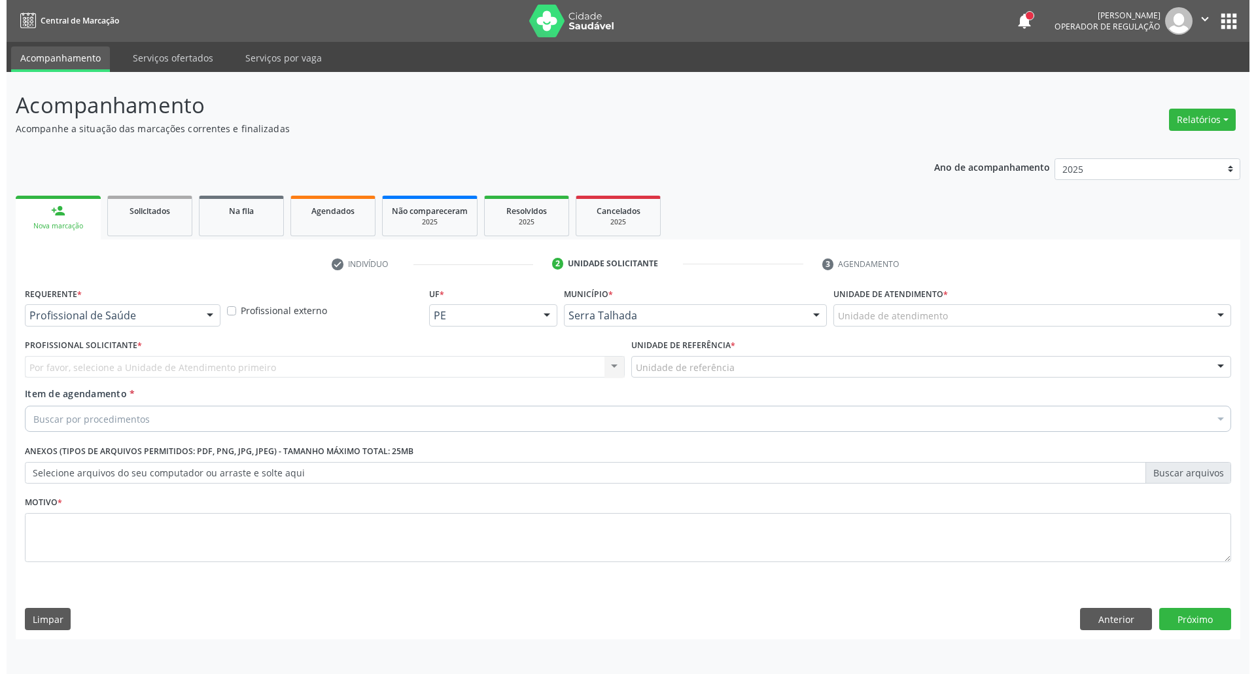
scroll to position [0, 0]
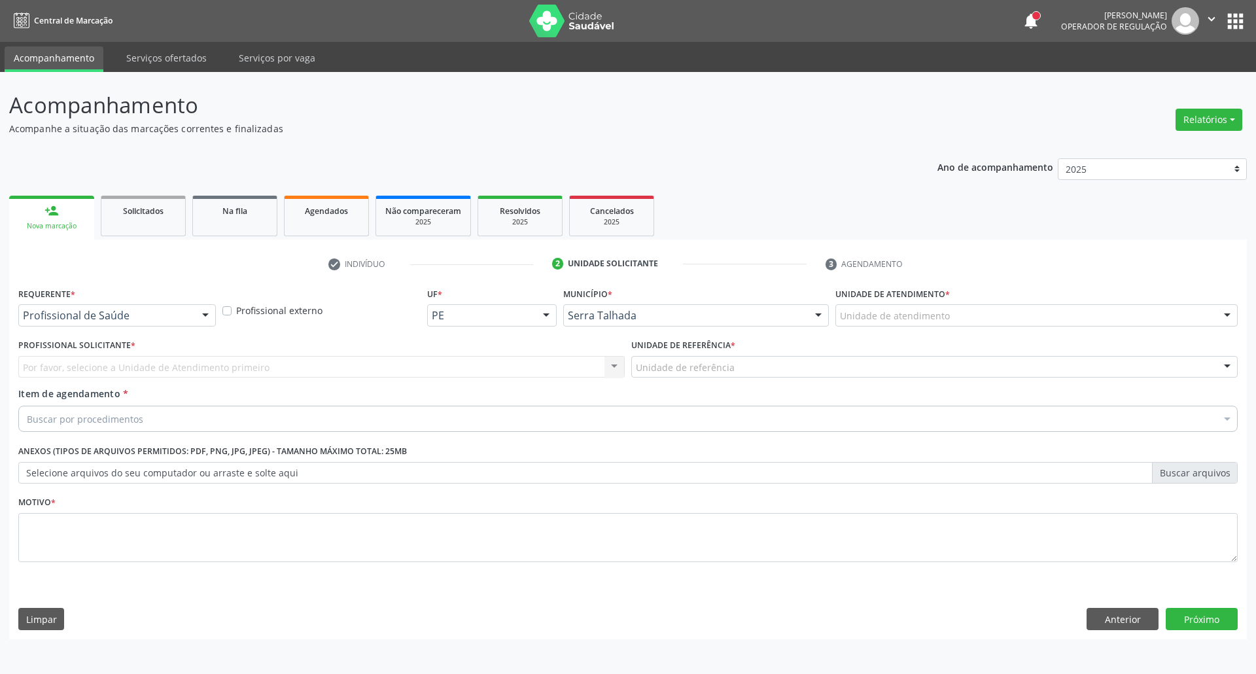
click at [150, 307] on div "Profissional de Saúde" at bounding box center [116, 315] width 197 height 22
click at [137, 362] on span "Paciente" at bounding box center [117, 365] width 196 height 26
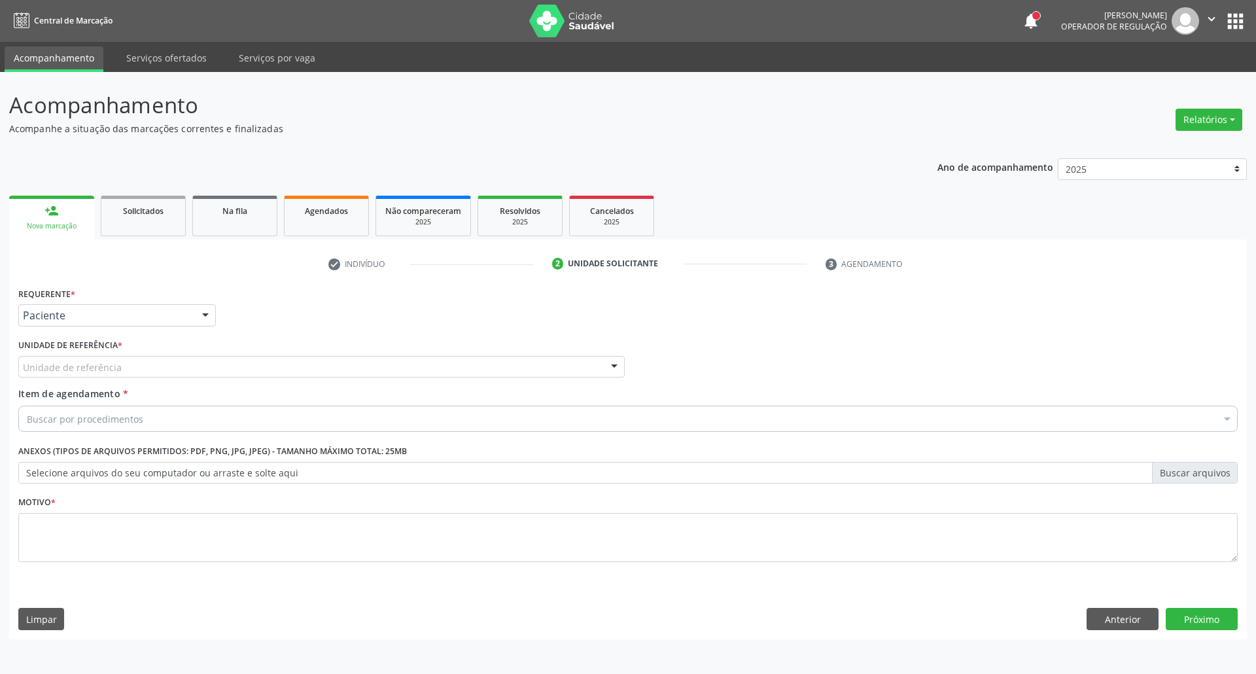
click at [137, 362] on div "Unidade de referência" at bounding box center [321, 367] width 606 height 22
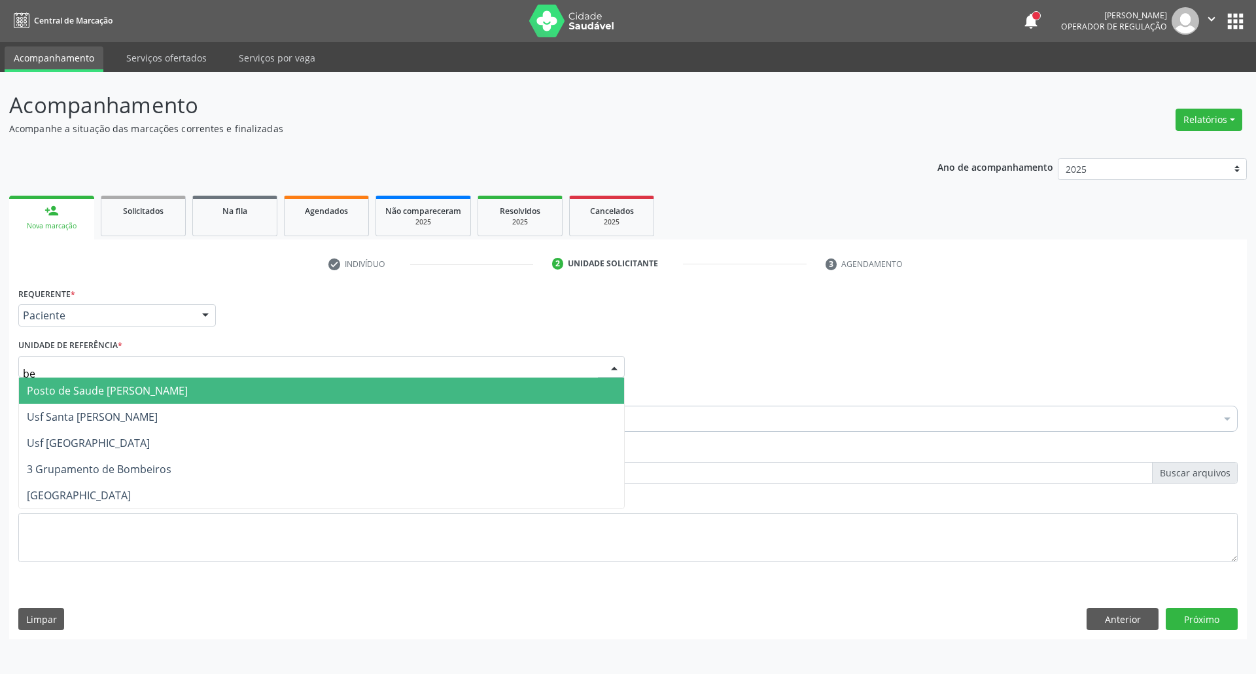
type input "ber"
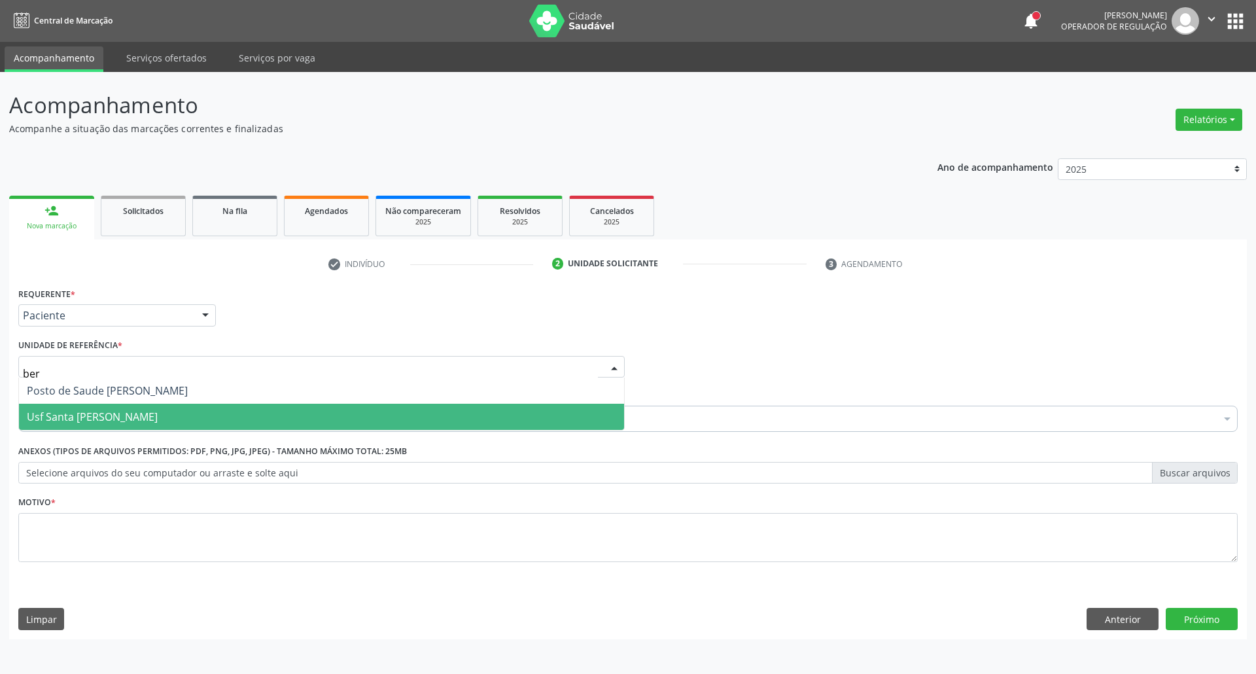
click at [105, 419] on span "Usf Santa [PERSON_NAME]" at bounding box center [92, 416] width 131 height 14
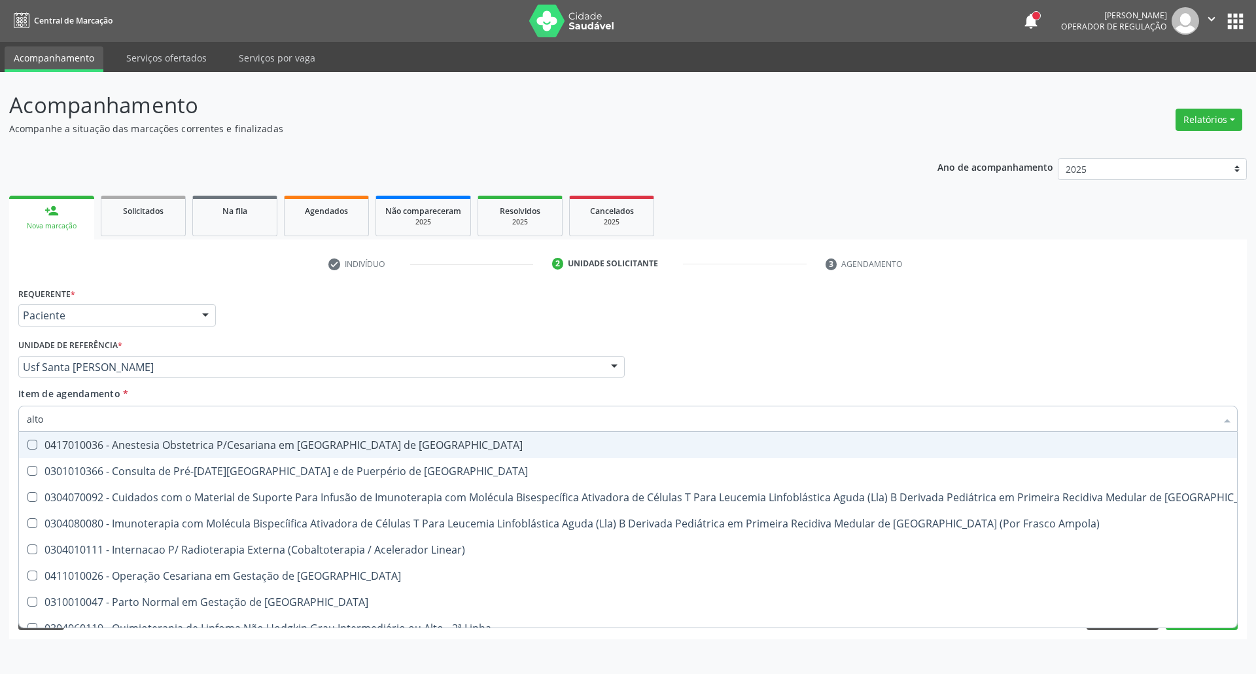
type input "alto r"
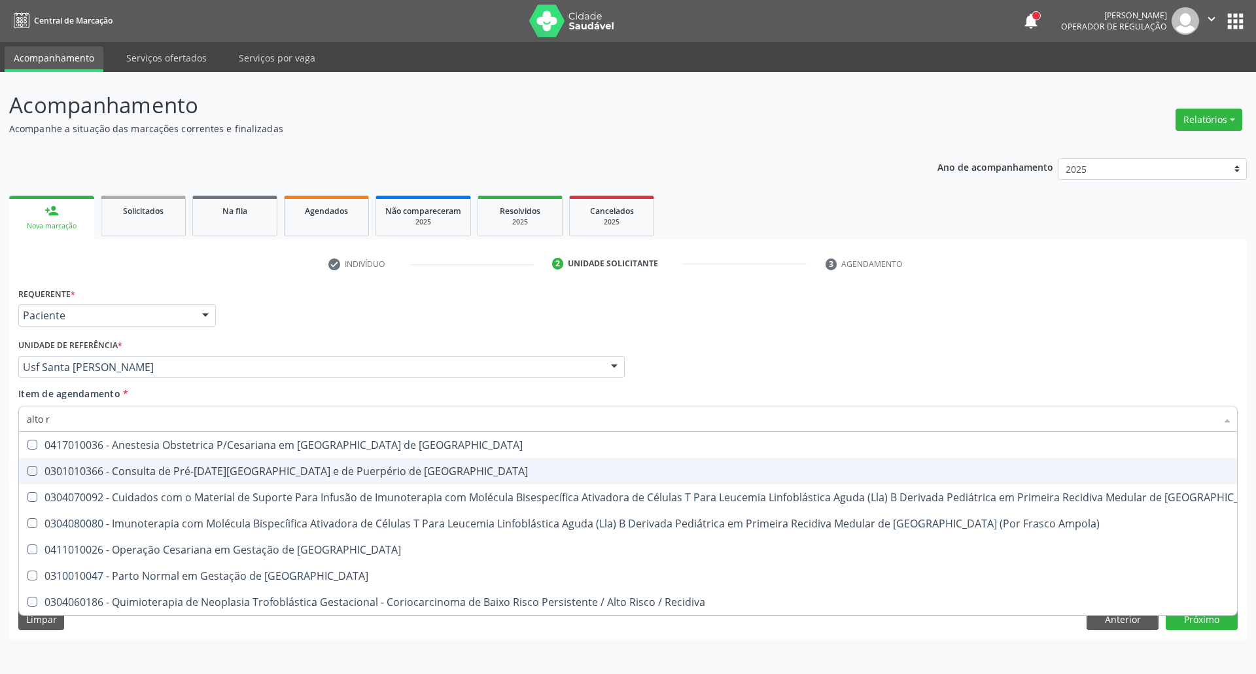
click at [108, 471] on div "0301010366 - Consulta de Pré-Natal de Gestante e de Puerpério de Alto Risco" at bounding box center [698, 471] width 1343 height 10
checkbox Risco "true"
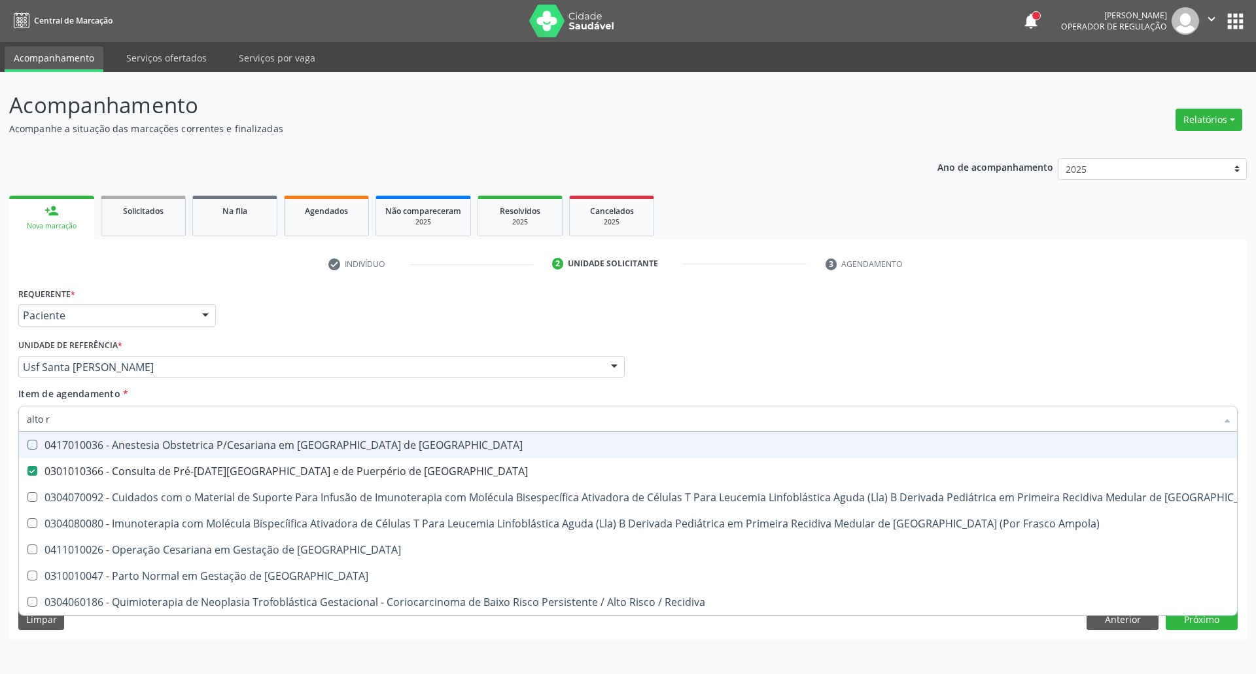
drag, startPoint x: 803, startPoint y: 377, endPoint x: 770, endPoint y: 437, distance: 68.2
click at [803, 379] on div "Profissional Solicitante Por favor, selecione a Unidade de Atendimento primeiro…" at bounding box center [627, 360] width 1225 height 51
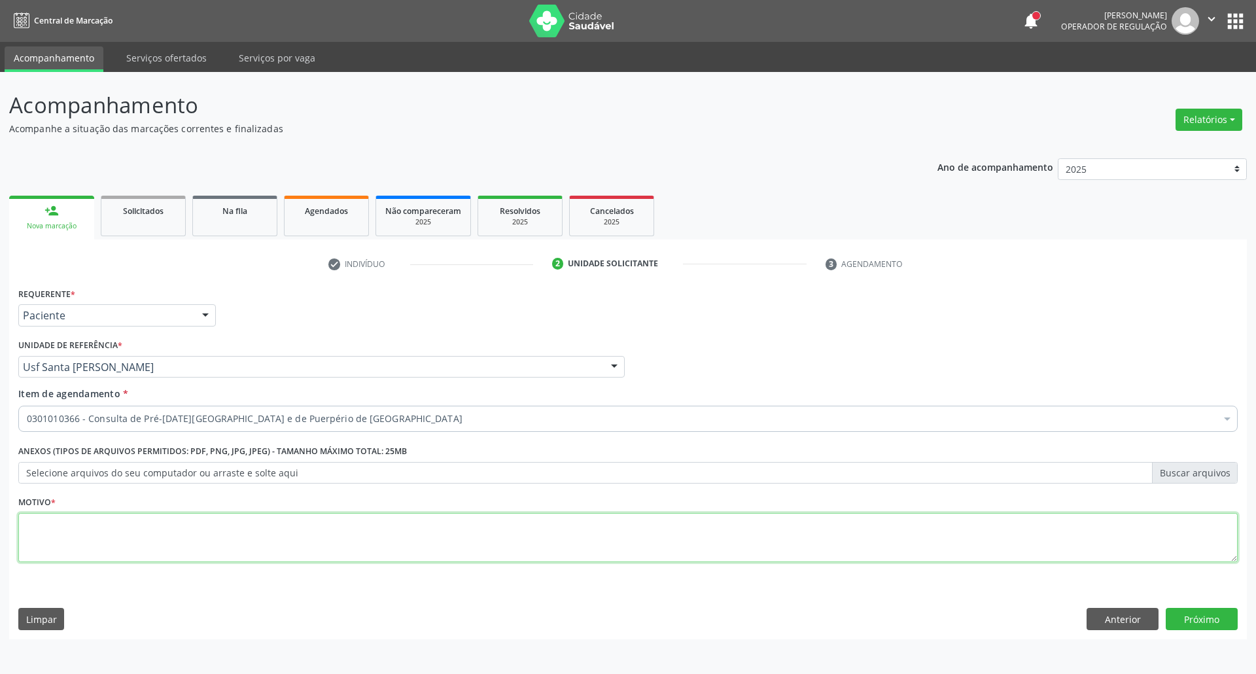
click at [620, 539] on textarea at bounding box center [627, 538] width 1219 height 50
type textarea "."
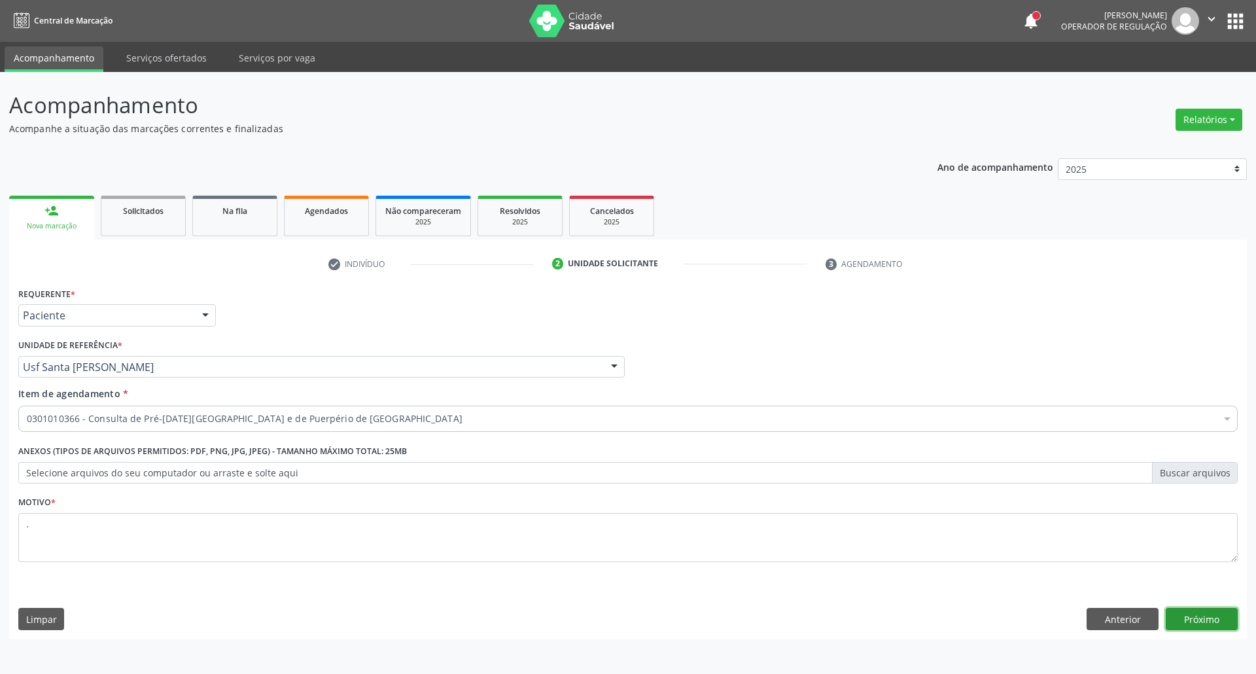
click at [1210, 618] on button "Próximo" at bounding box center [1201, 618] width 72 height 22
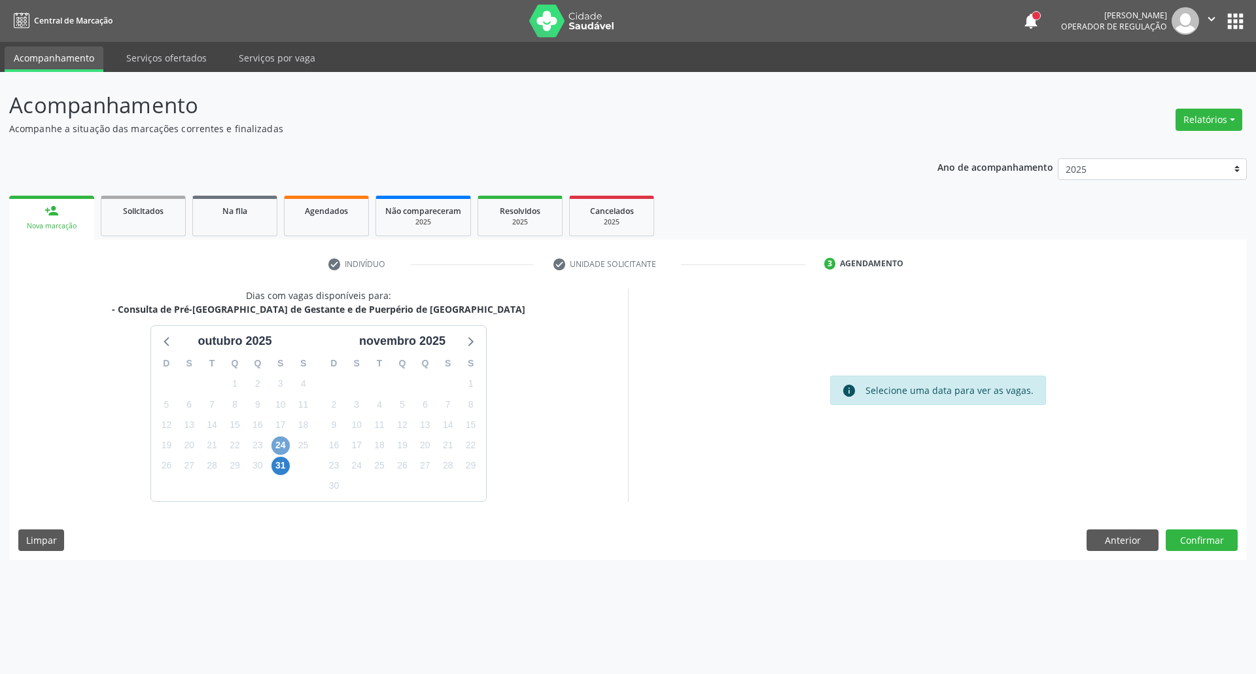
click at [276, 445] on span "24" at bounding box center [280, 445] width 18 height 18
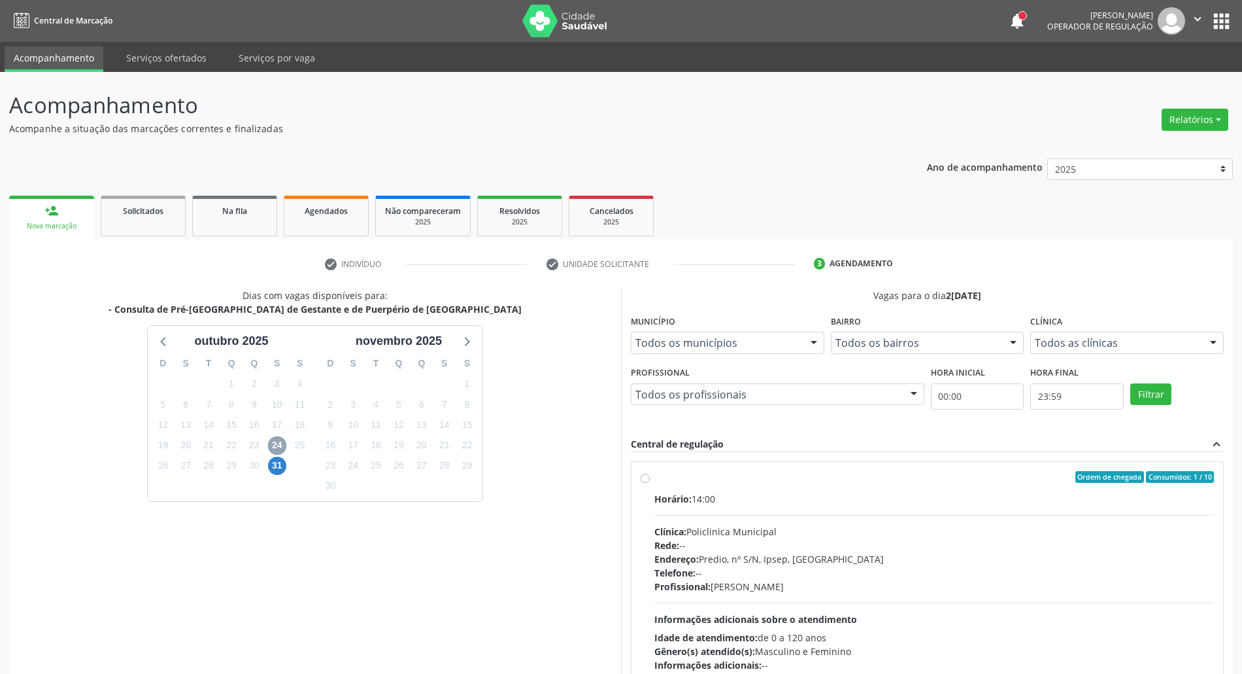
scroll to position [86, 0]
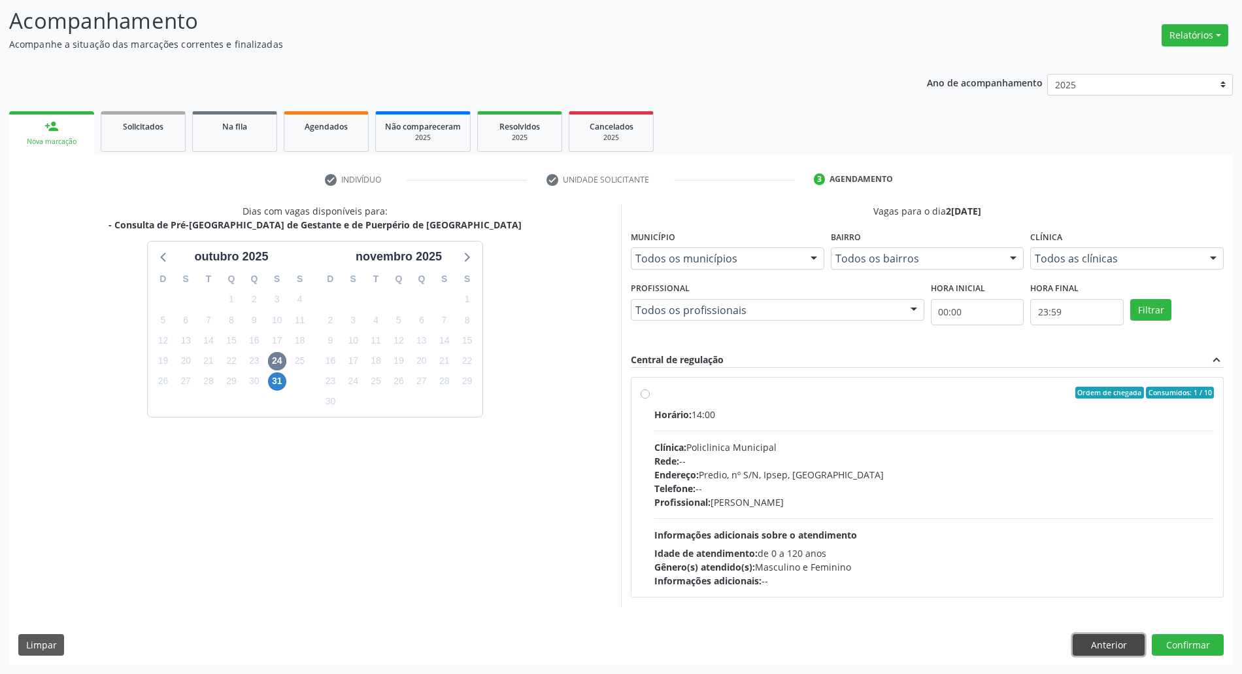
drag, startPoint x: 1082, startPoint y: 632, endPoint x: 1094, endPoint y: 644, distance: 17.6
click at [1082, 634] on button "Anterior" at bounding box center [1109, 645] width 72 height 22
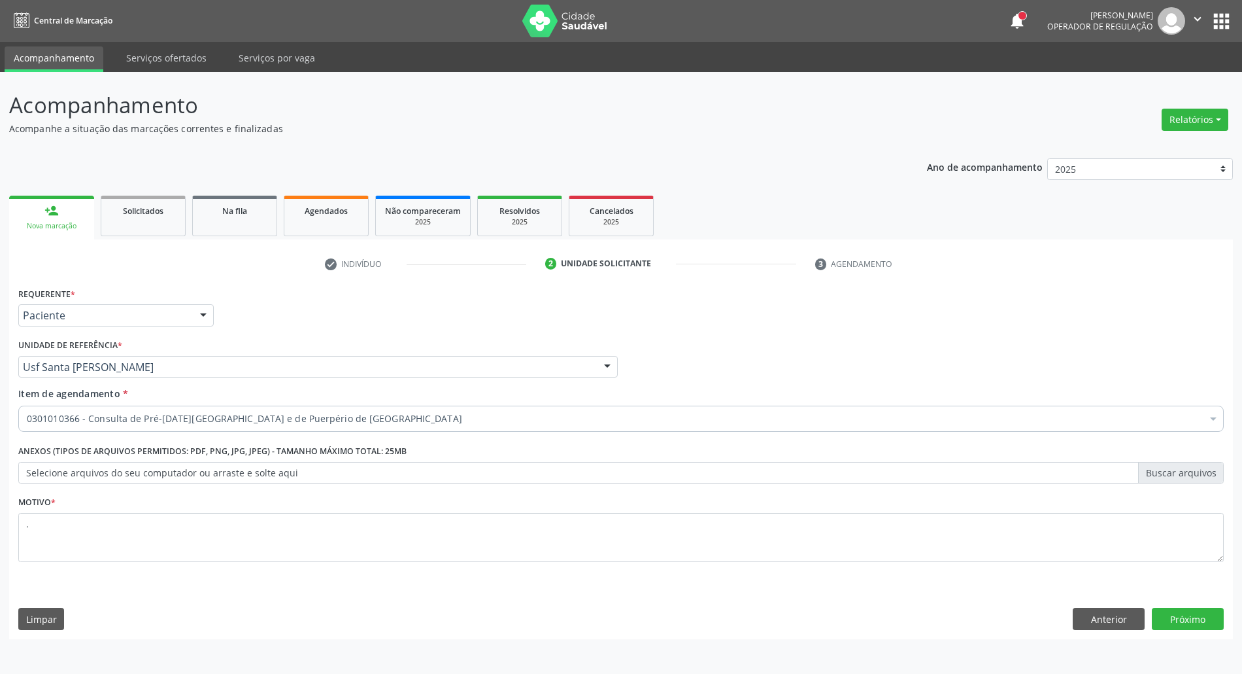
scroll to position [0, 0]
click at [1125, 615] on button "Anterior" at bounding box center [1122, 618] width 72 height 22
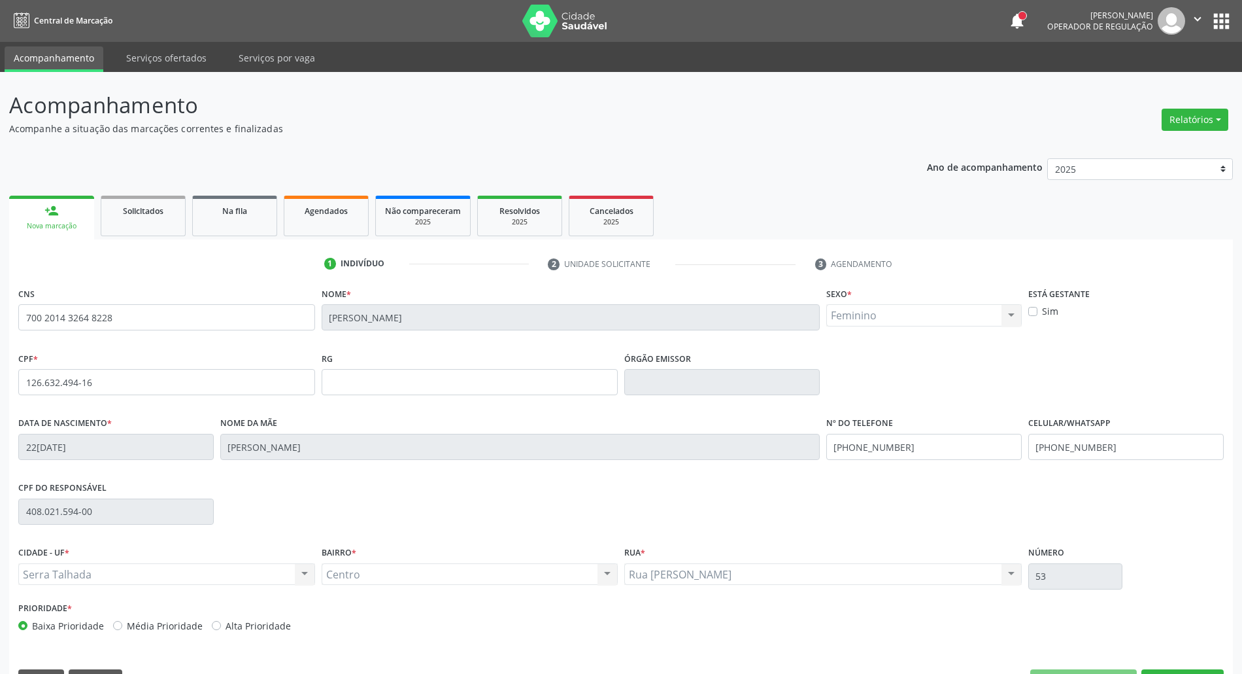
scroll to position [35, 0]
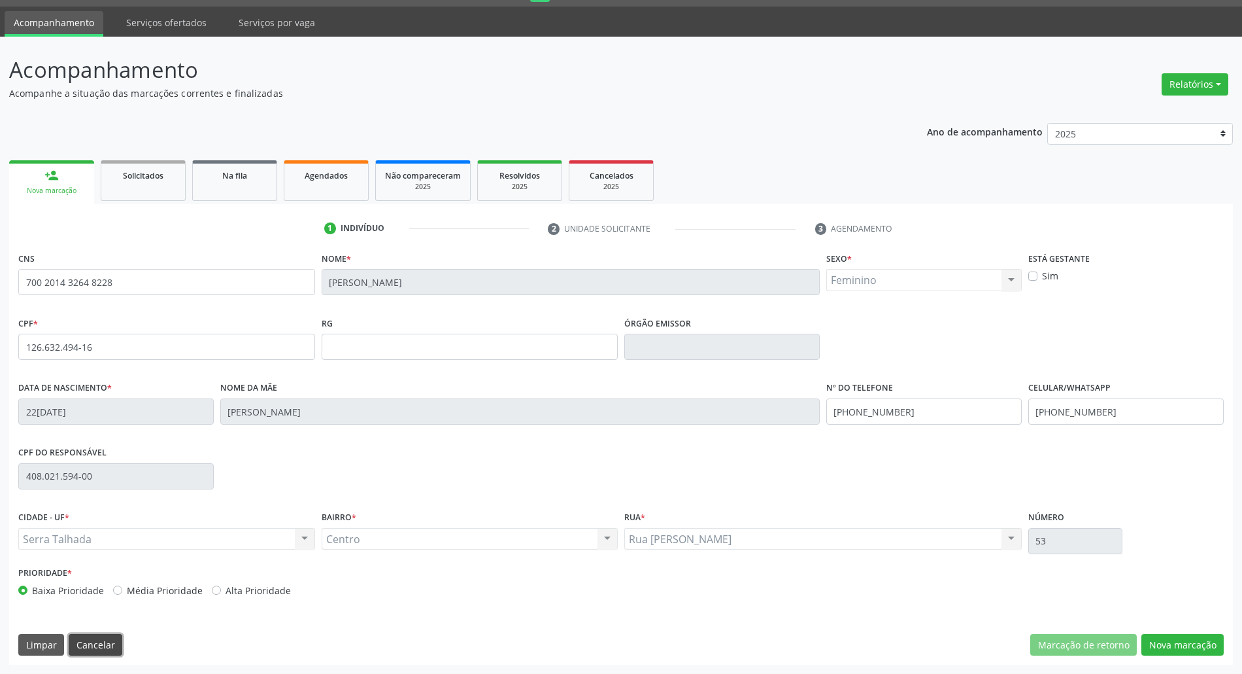
click at [99, 652] on button "Cancelar" at bounding box center [96, 645] width 54 height 22
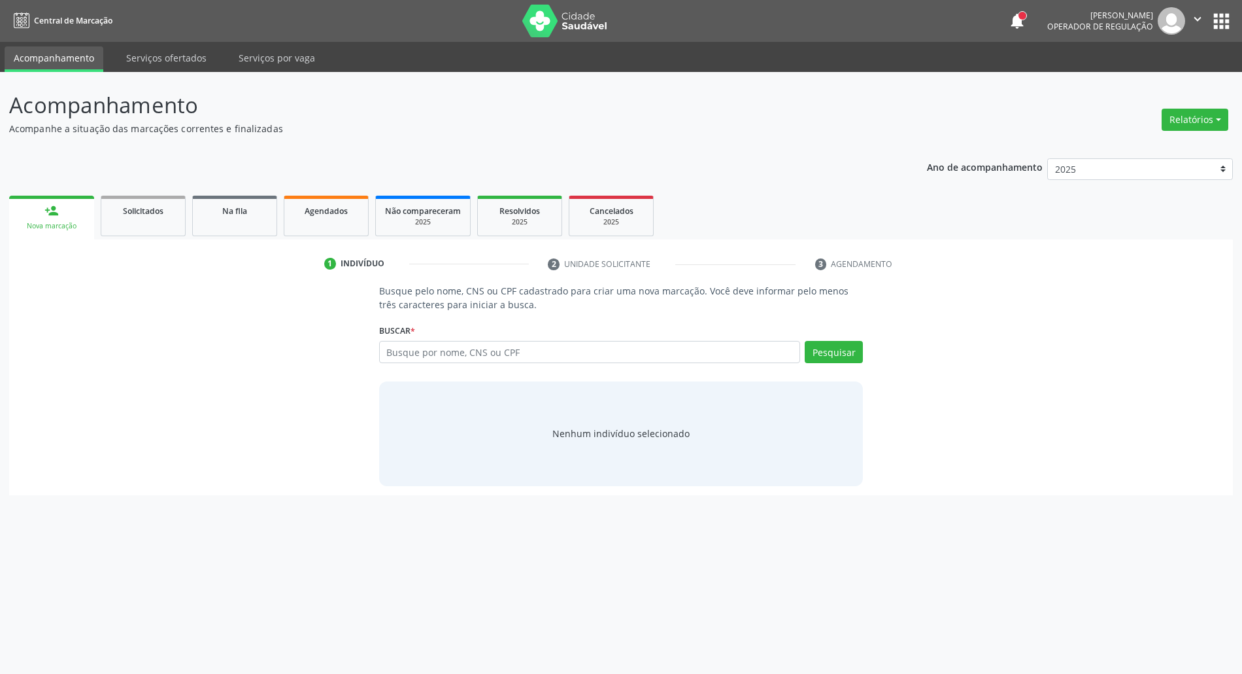
scroll to position [0, 0]
click at [107, 637] on div "Acompanhamento Acompanhe a situação das marcações correntes e finalizadas Relat…" at bounding box center [628, 373] width 1256 height 602
click at [472, 354] on input "text" at bounding box center [596, 352] width 427 height 22
type input "00927960443"
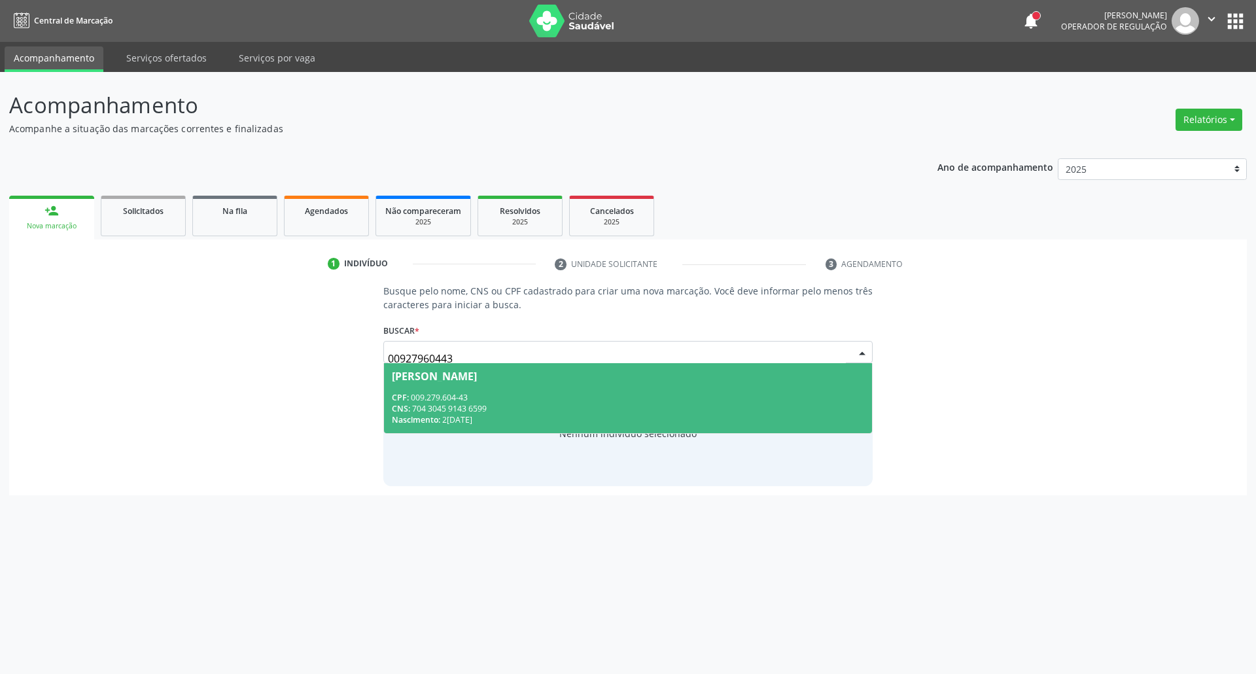
drag, startPoint x: 596, startPoint y: 405, endPoint x: 585, endPoint y: 414, distance: 14.5
click at [595, 407] on div "CNS: 704 3045 9143 6599" at bounding box center [628, 408] width 473 height 11
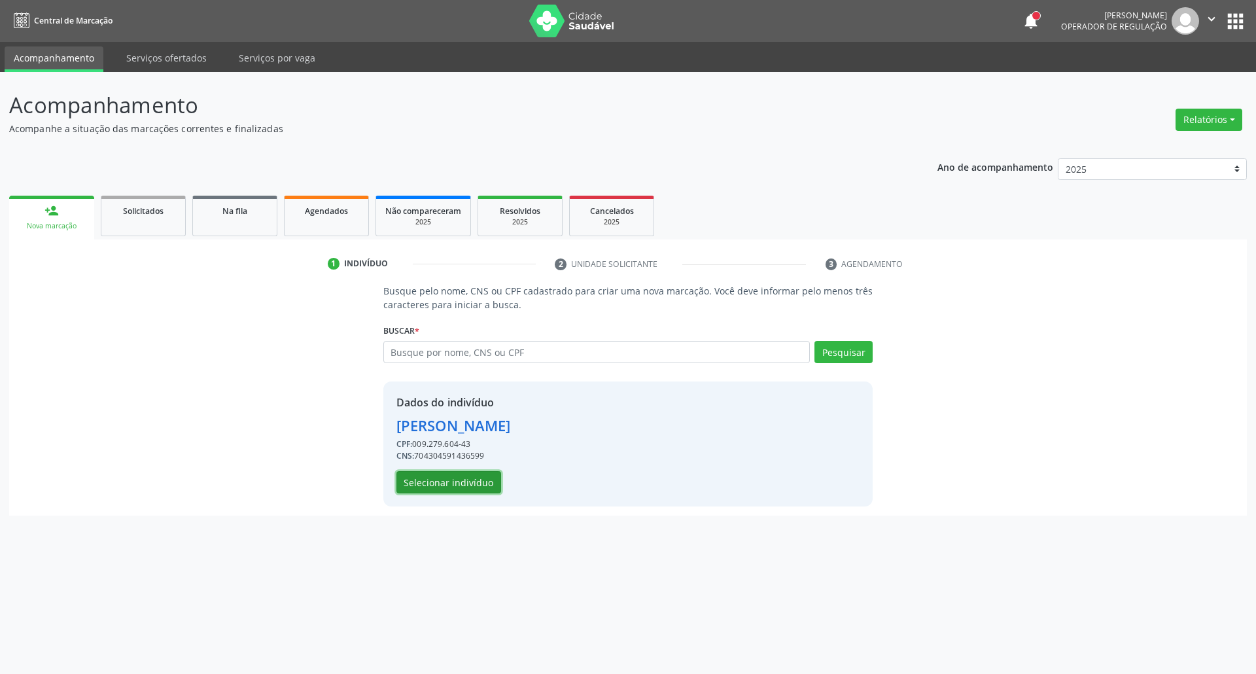
click at [446, 490] on button "Selecionar indivíduo" at bounding box center [448, 482] width 105 height 22
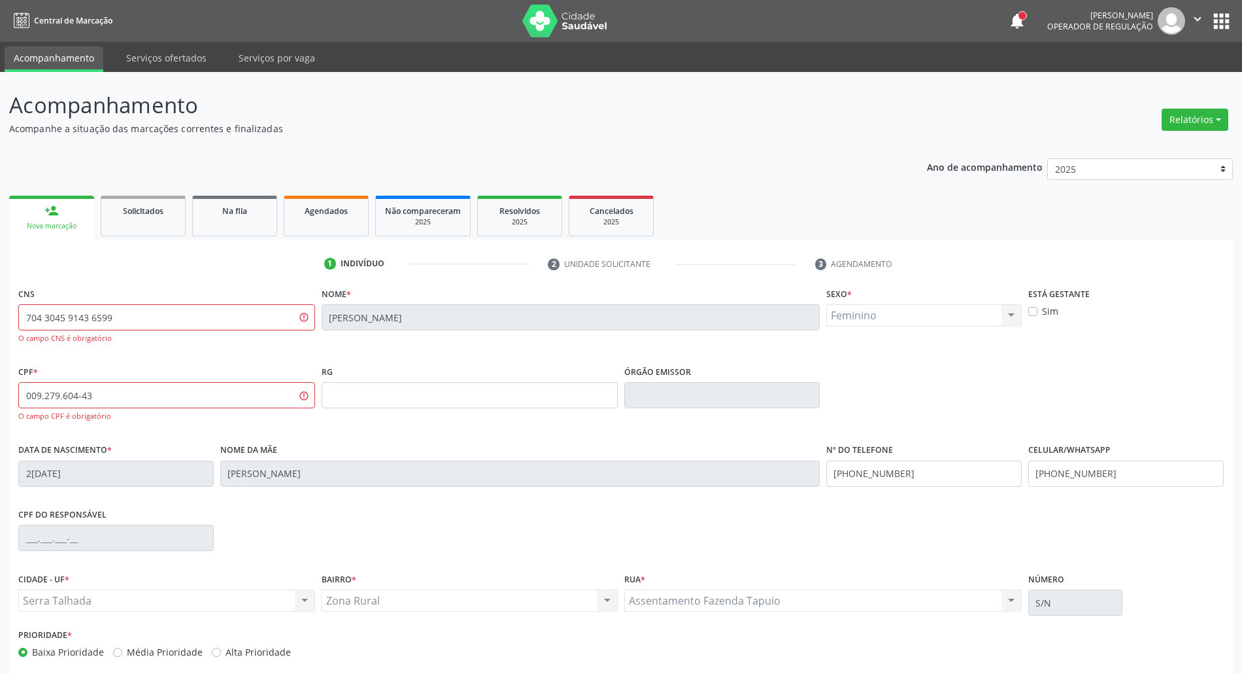
scroll to position [63, 0]
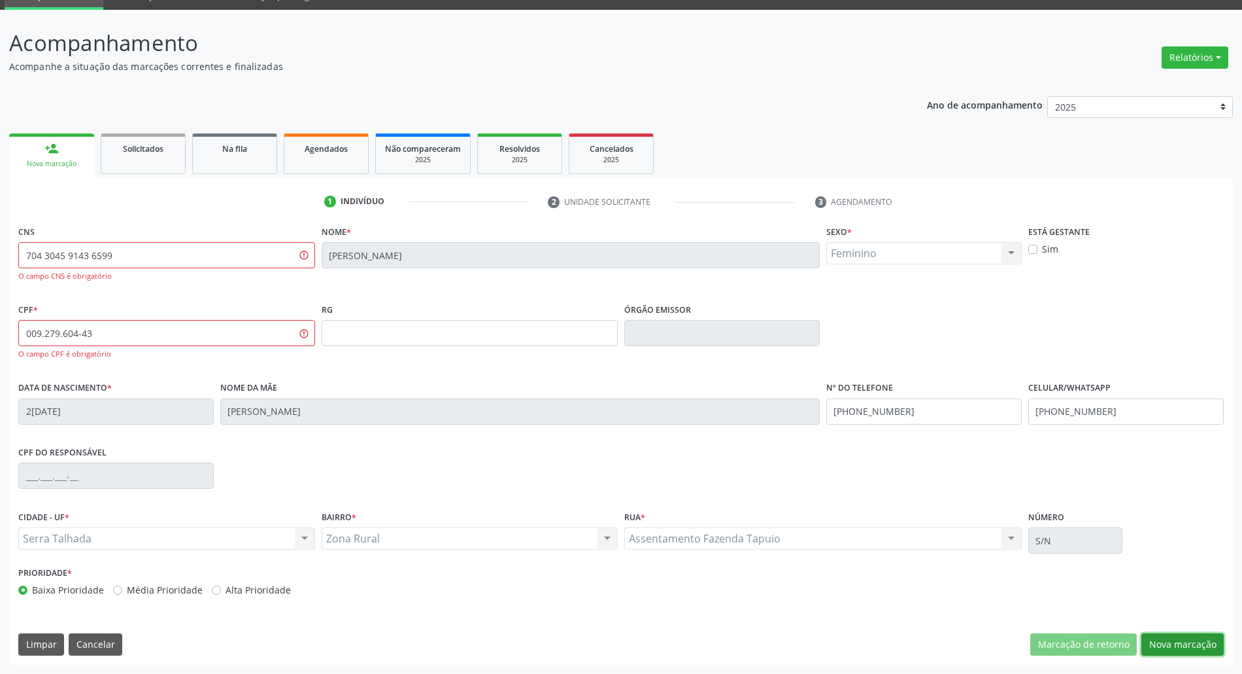
click at [1207, 636] on button "Nova marcação" at bounding box center [1183, 644] width 82 height 22
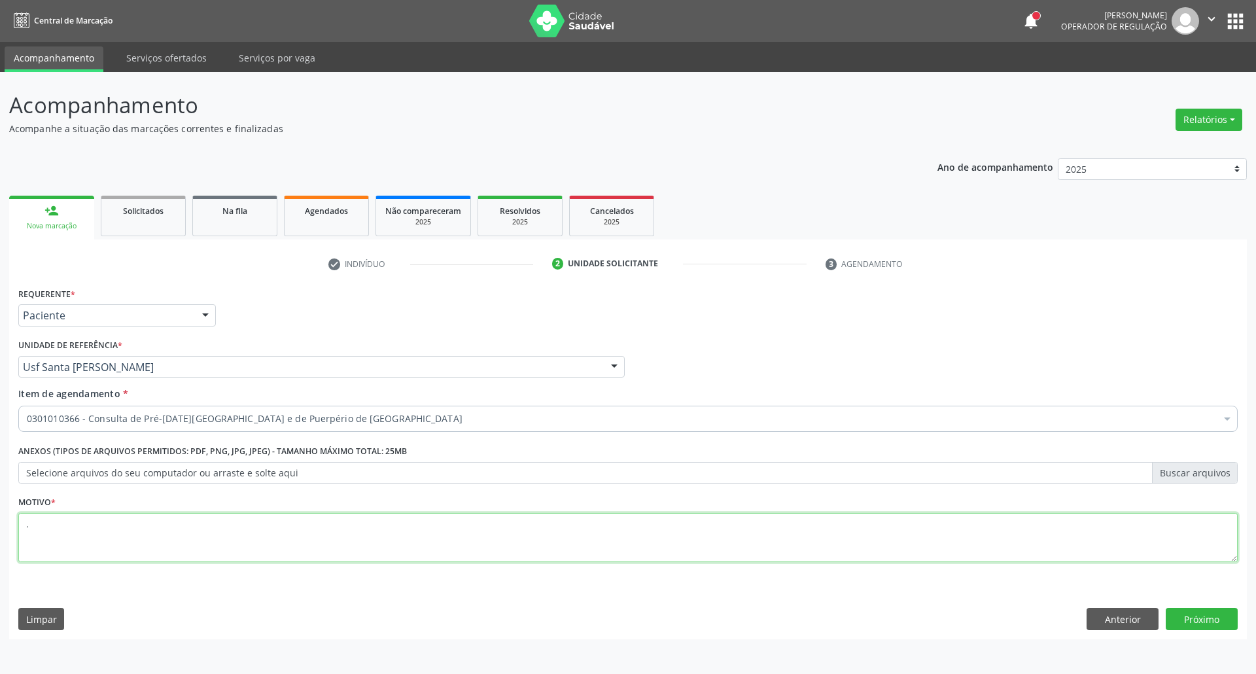
click at [147, 526] on textarea "." at bounding box center [627, 538] width 1219 height 50
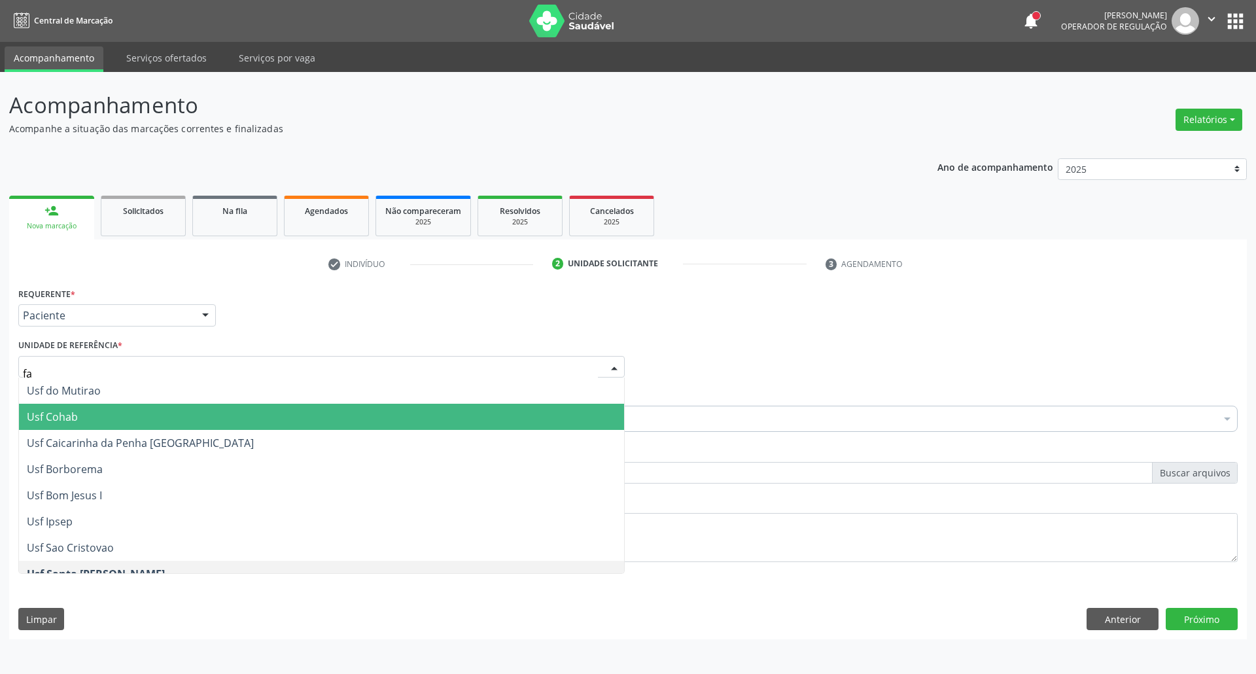
type input "faz"
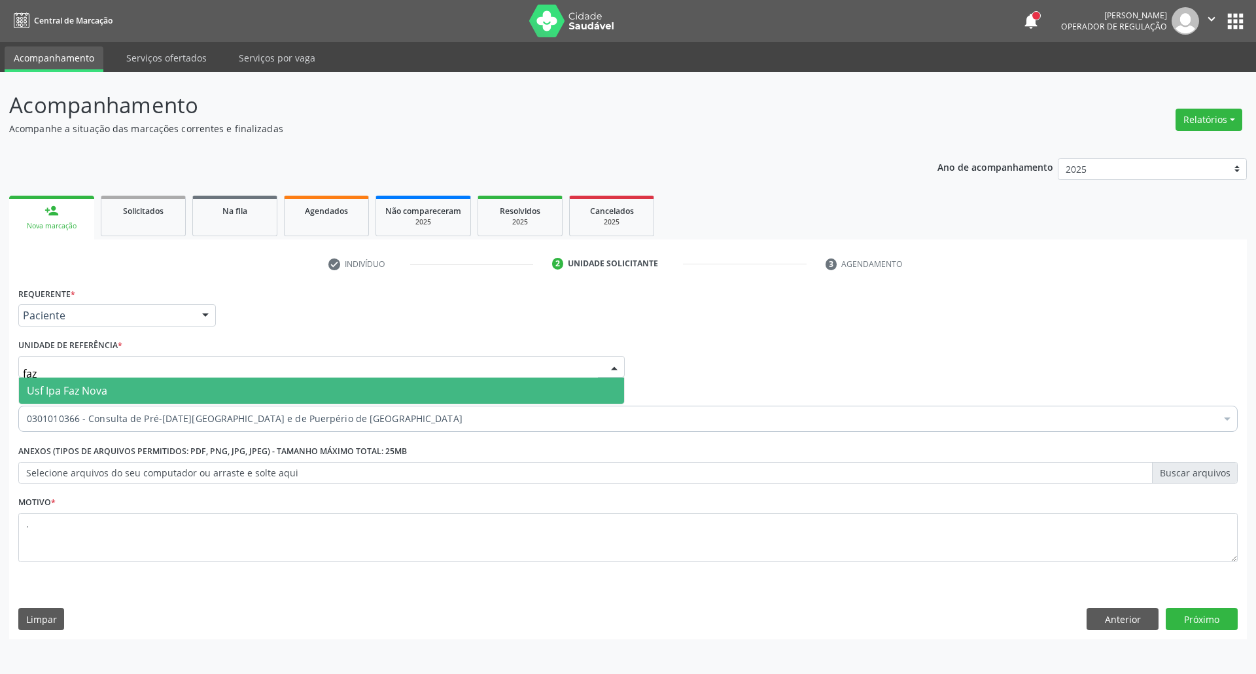
click at [43, 391] on span "Usf Ipa Faz Nova" at bounding box center [67, 390] width 80 height 14
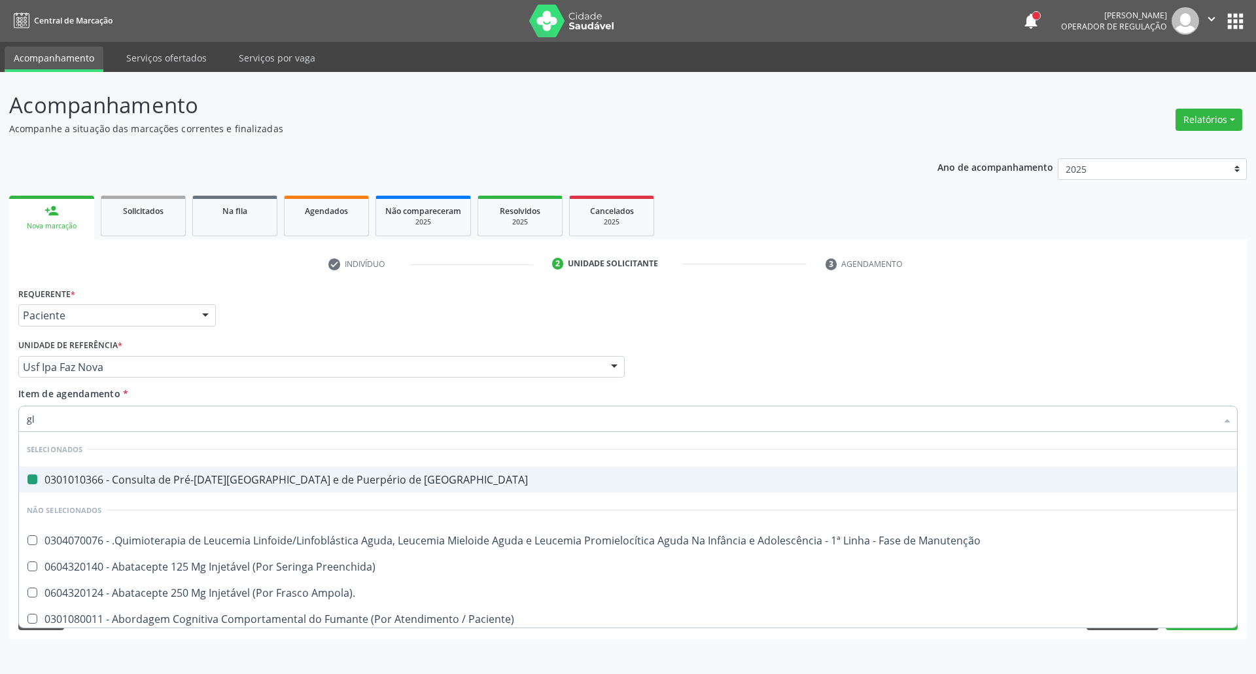
type input "gli"
checkbox Risco "false"
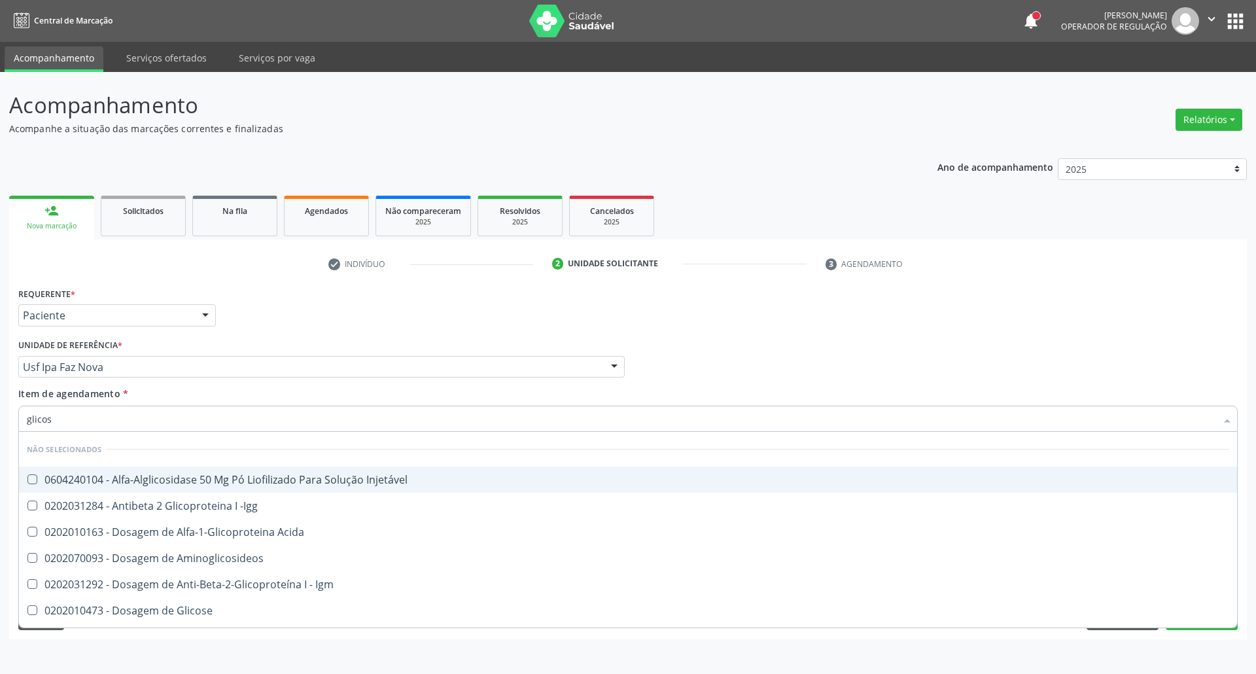
type input "glicose"
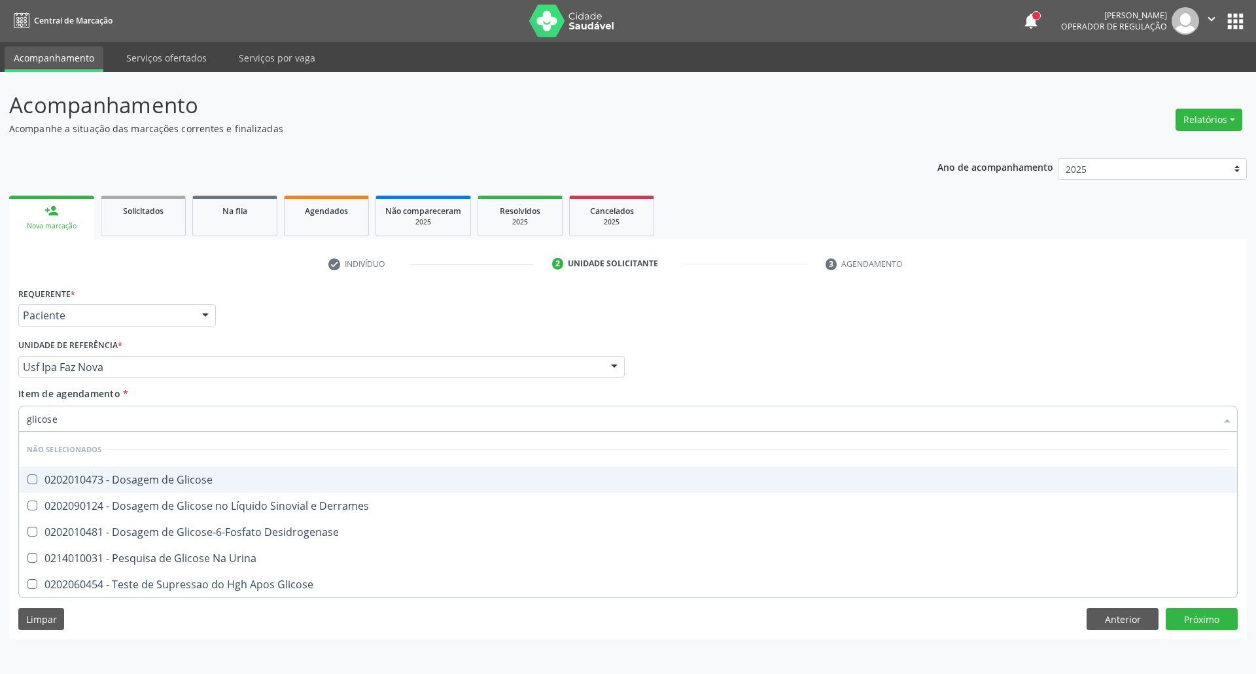
click at [77, 471] on span "0202010473 - Dosagem de Glicose" at bounding box center [628, 479] width 1218 height 26
checkbox Glicose "true"
drag, startPoint x: 44, startPoint y: 412, endPoint x: 0, endPoint y: 416, distance: 44.6
click at [0, 416] on div "Acompanhamento Acompanhe a situação das marcações correntes e finalizadas Relat…" at bounding box center [628, 373] width 1256 height 602
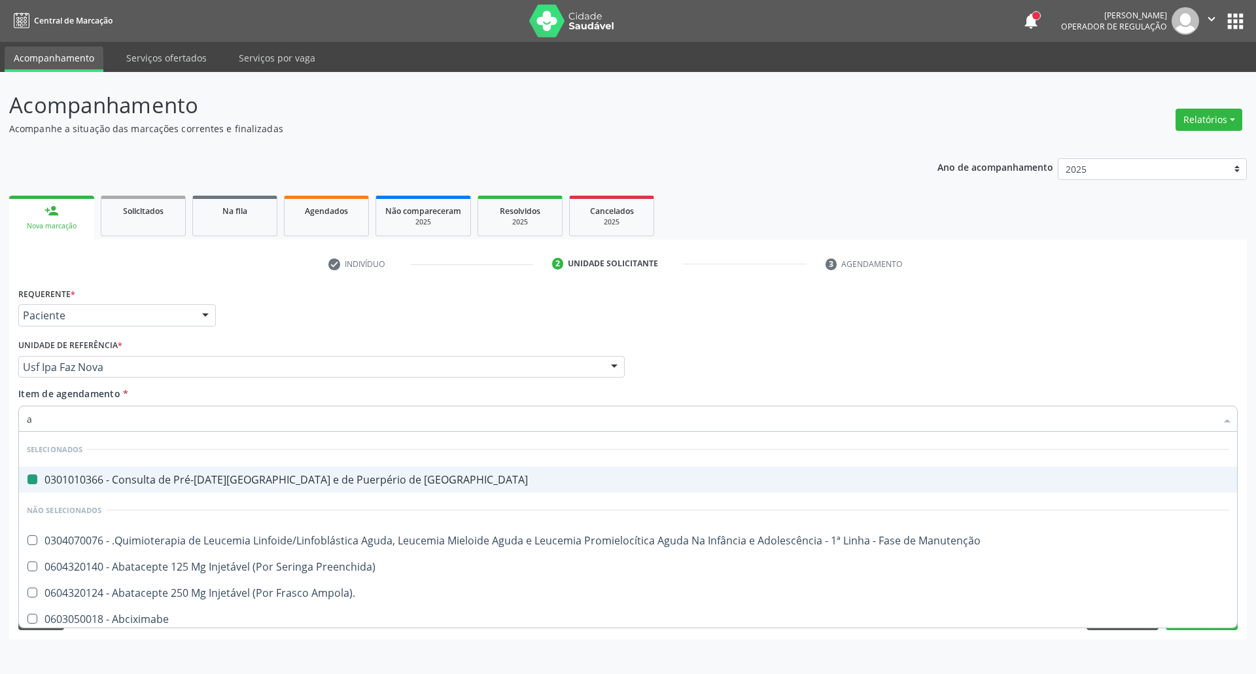
type input "ac"
checkbox Risco "false"
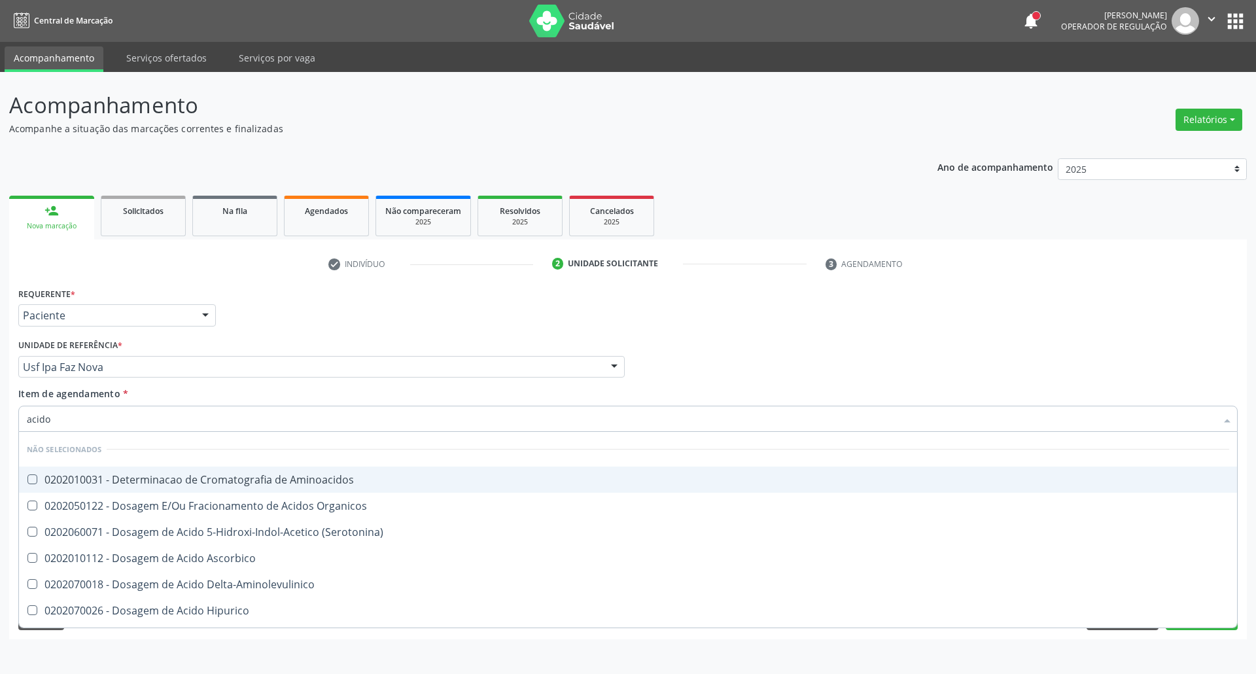
type input "acido u"
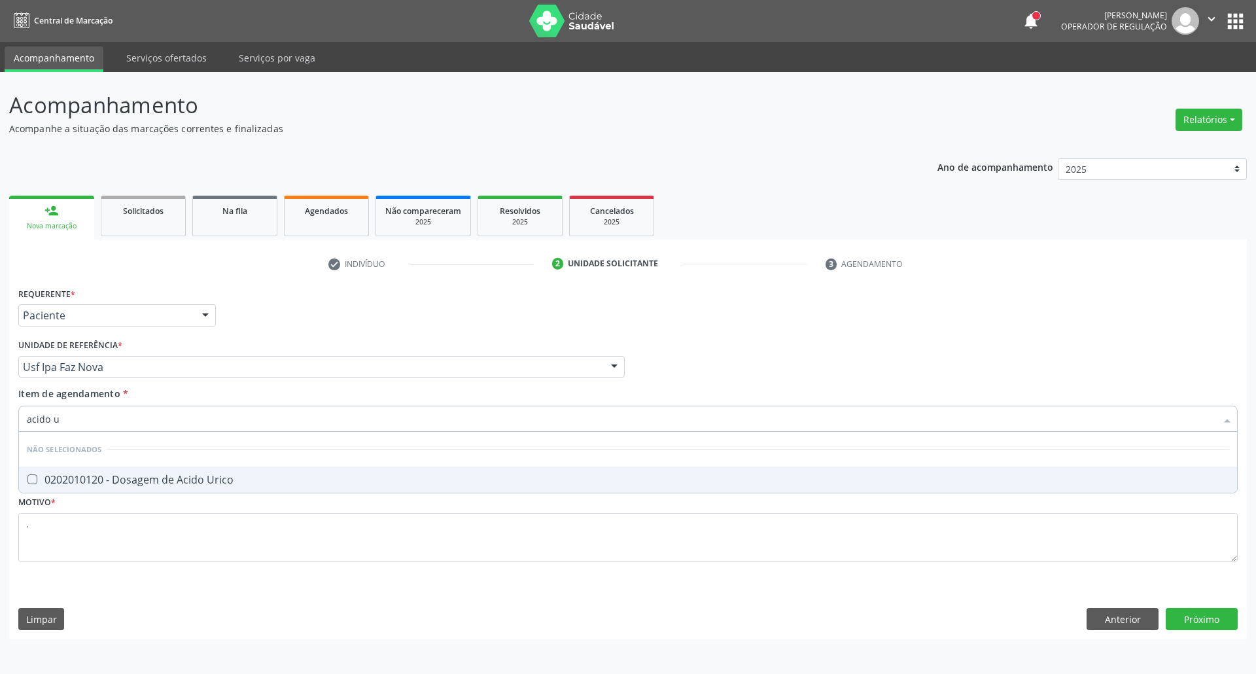
click at [58, 474] on div "0202010120 - Dosagem de Acido Urico" at bounding box center [628, 479] width 1202 height 10
checkbox Urico "true"
drag, startPoint x: 26, startPoint y: 424, endPoint x: 0, endPoint y: 422, distance: 26.3
click at [0, 422] on div "Acompanhamento Acompanhe a situação das marcações correntes e finalizadas Relat…" at bounding box center [628, 373] width 1256 height 602
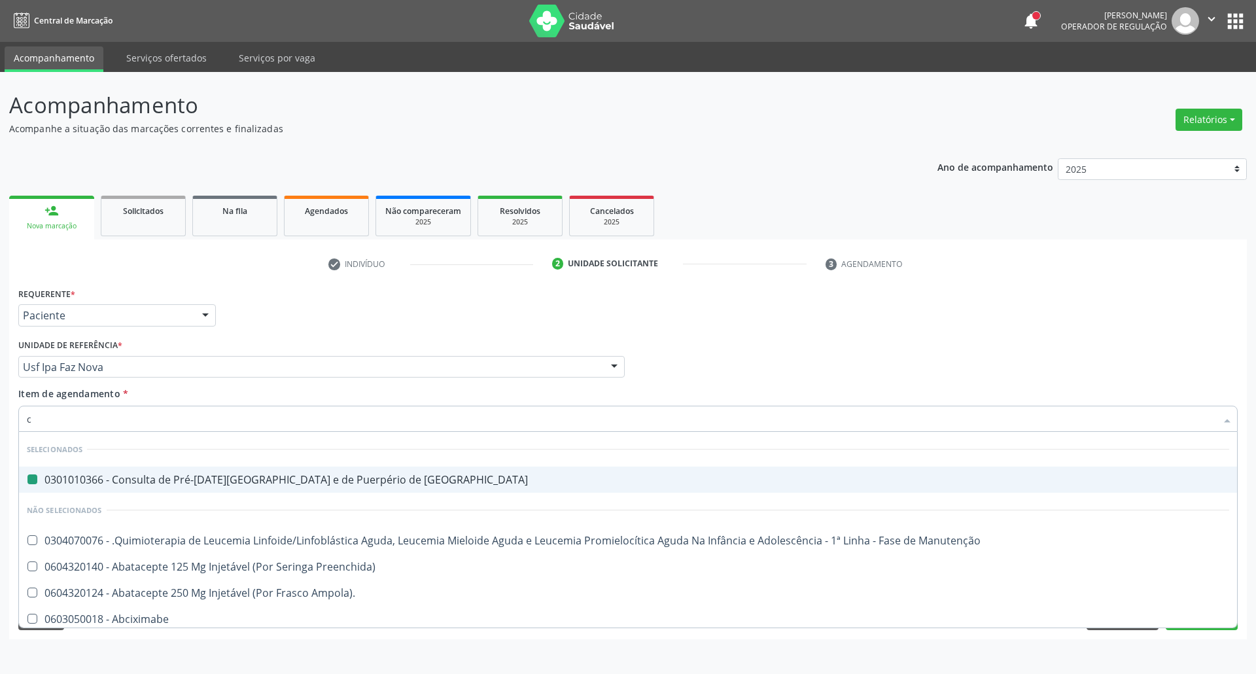
type input "cr"
checkbox Risco "false"
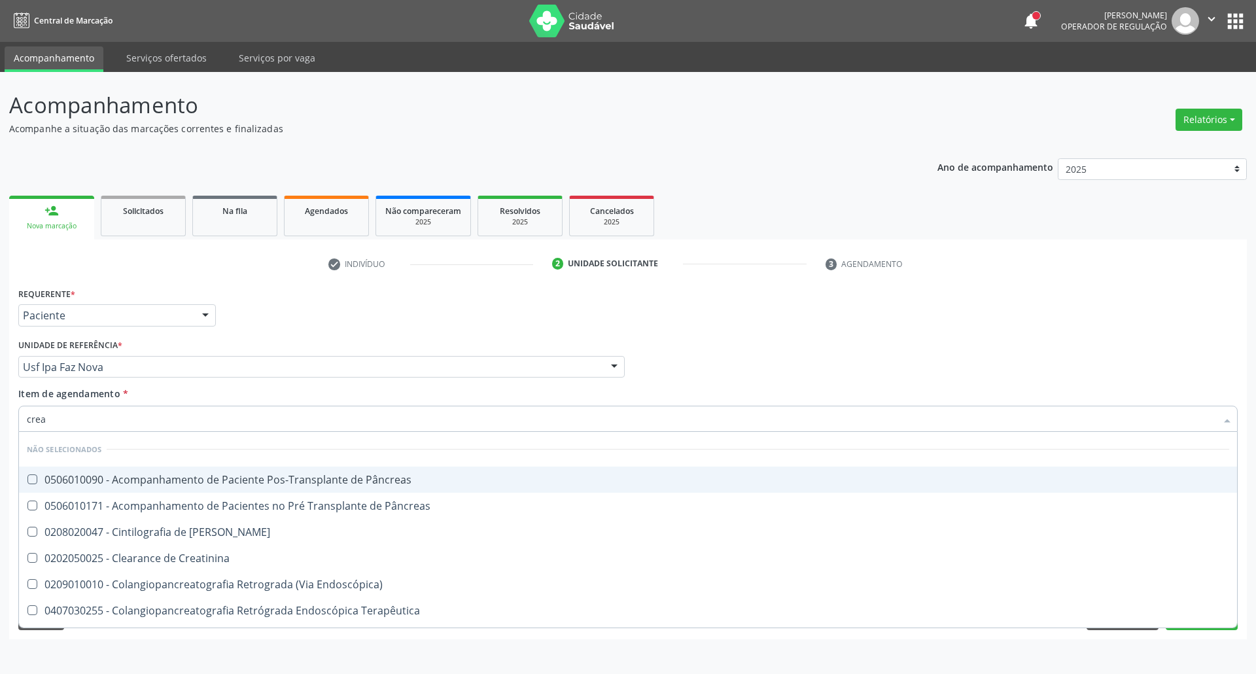
type input "creat"
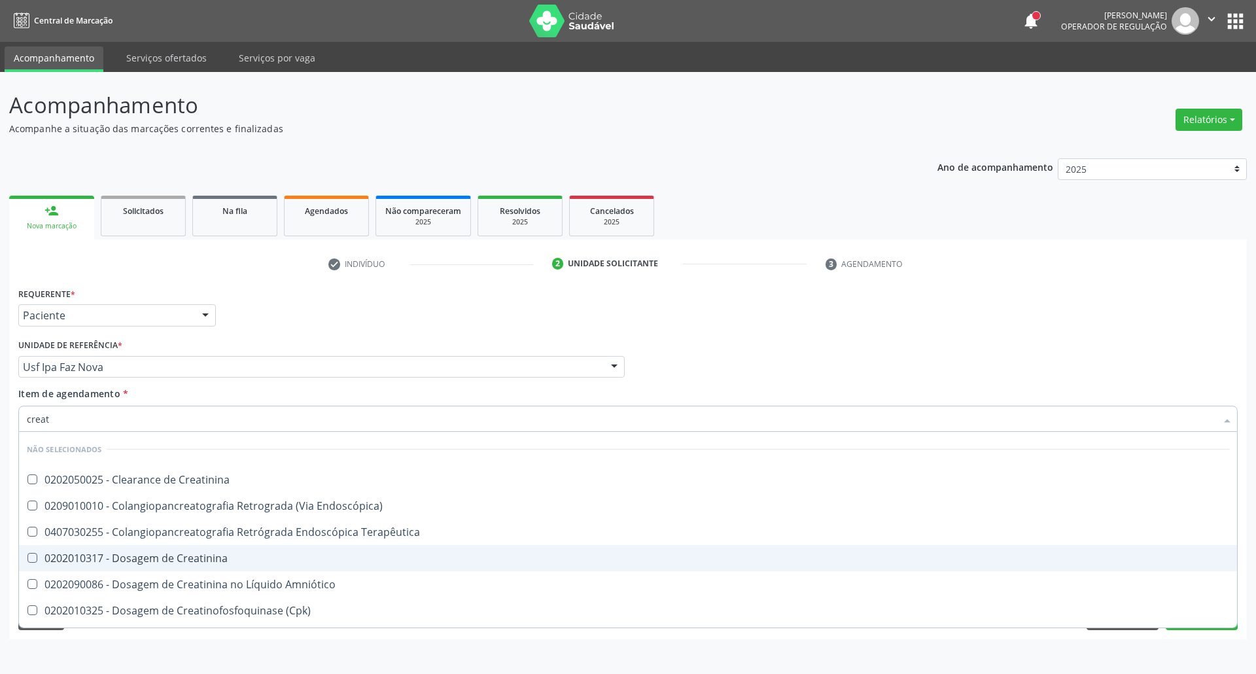
click at [82, 556] on div "0202010317 - Dosagem de Creatinina" at bounding box center [628, 558] width 1202 height 10
checkbox Creatinina "true"
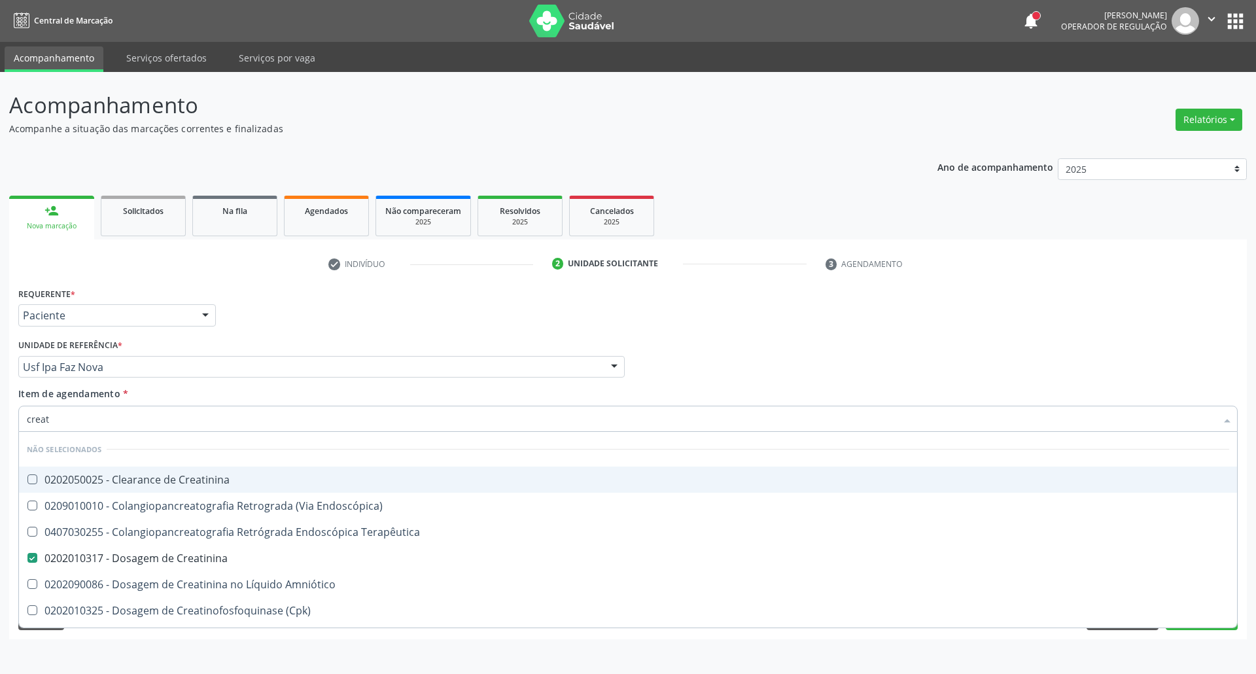
drag, startPoint x: 77, startPoint y: 422, endPoint x: 0, endPoint y: 422, distance: 77.2
click at [0, 422] on div "Acompanhamento Acompanhe a situação das marcações correntes e finalizadas Relat…" at bounding box center [628, 373] width 1256 height 602
type input "ur"
checkbox Creatinina "false"
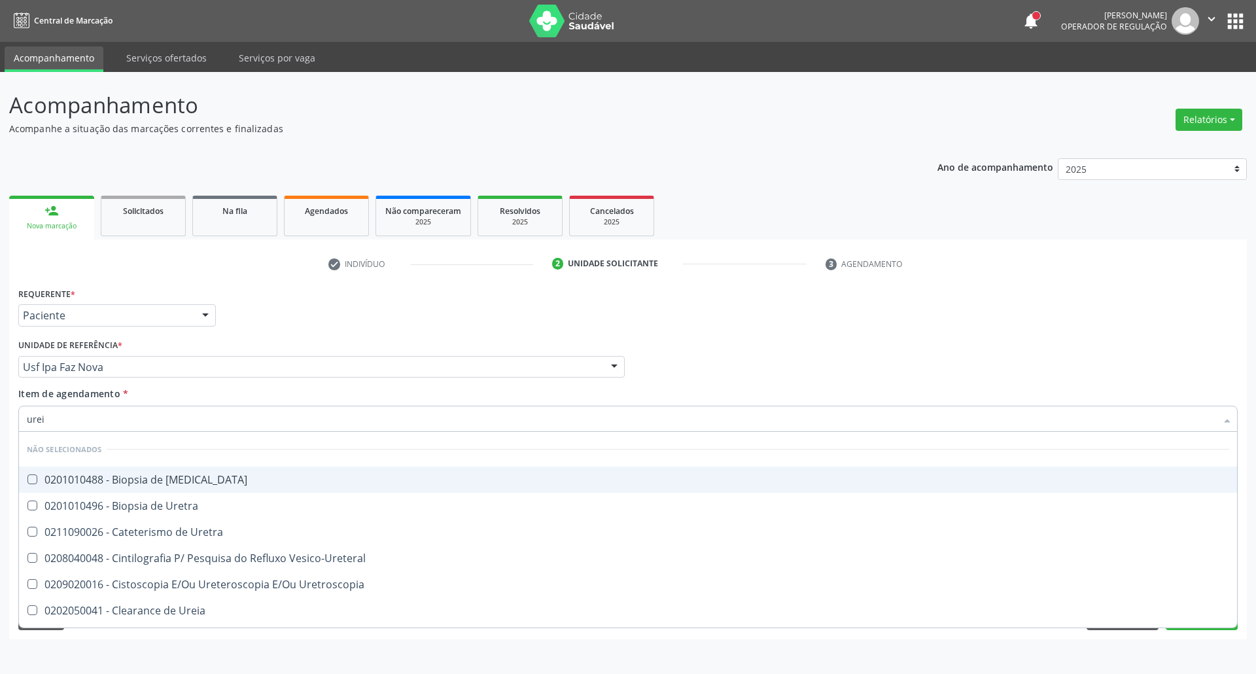
type input "ureia"
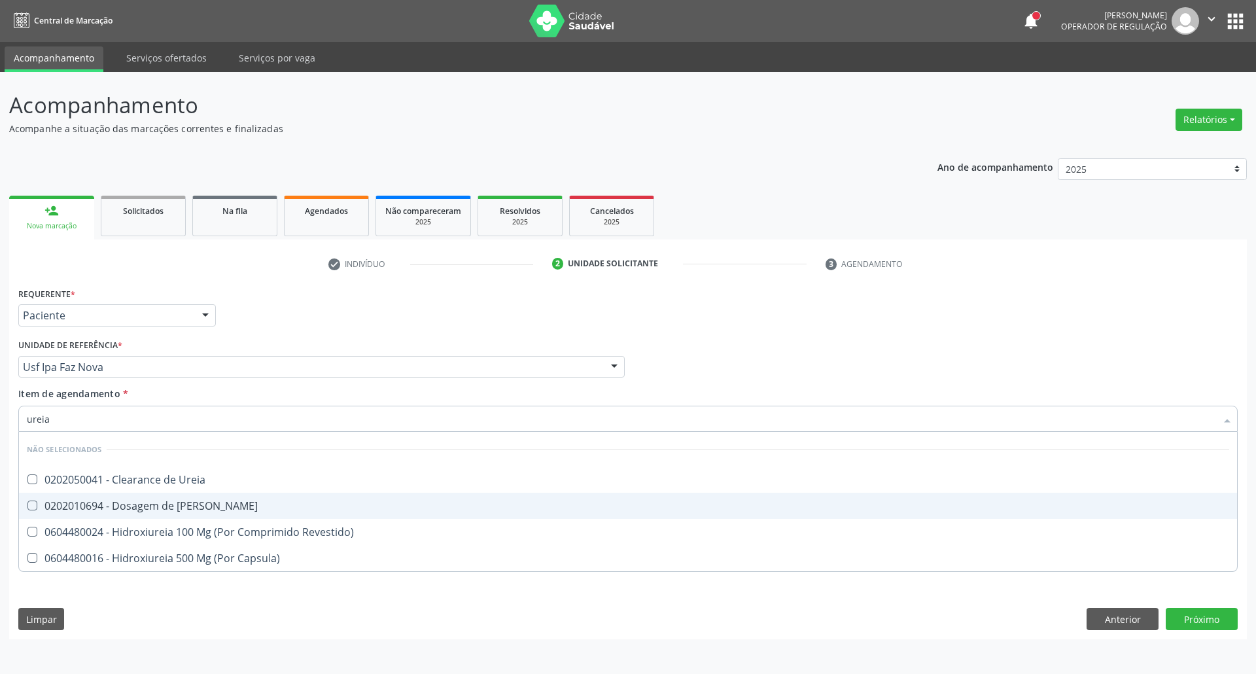
click at [54, 505] on div "0202010694 - Dosagem de Ureia" at bounding box center [628, 505] width 1202 height 10
checkbox Ureia "true"
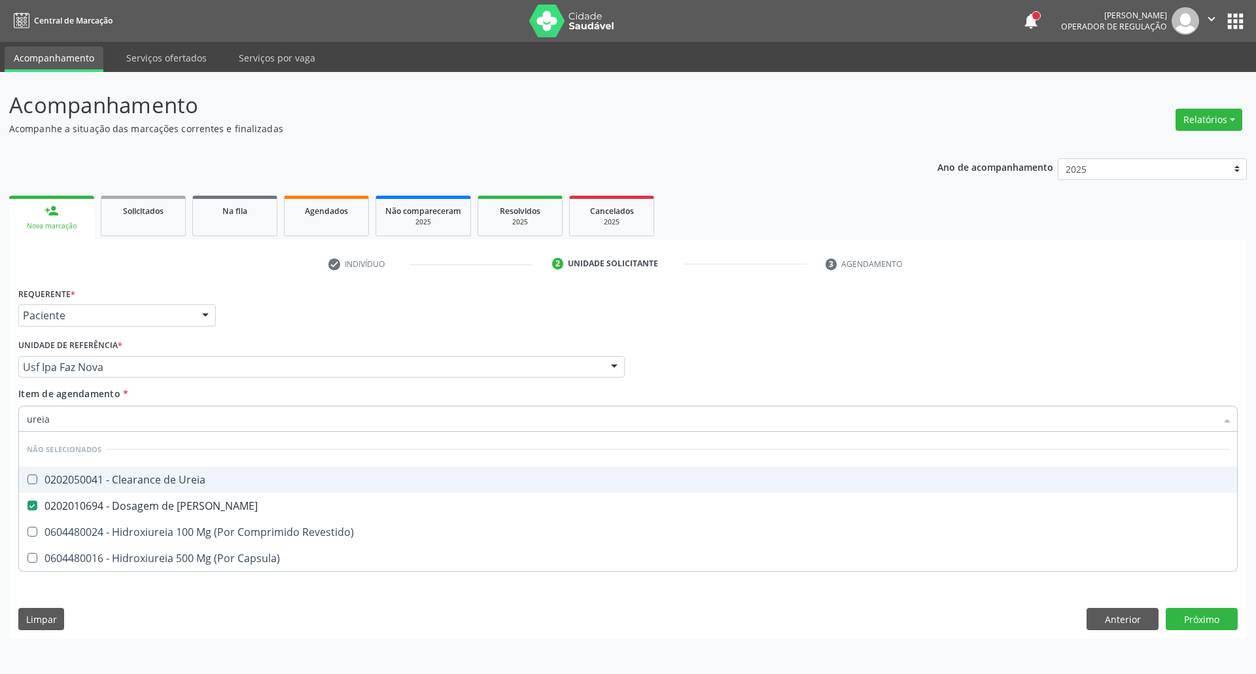
drag, startPoint x: 63, startPoint y: 419, endPoint x: 0, endPoint y: 419, distance: 63.4
click at [0, 419] on div "Acompanhamento Acompanhe a situação das marcações correntes e finalizadas Relat…" at bounding box center [628, 373] width 1256 height 602
type input "co"
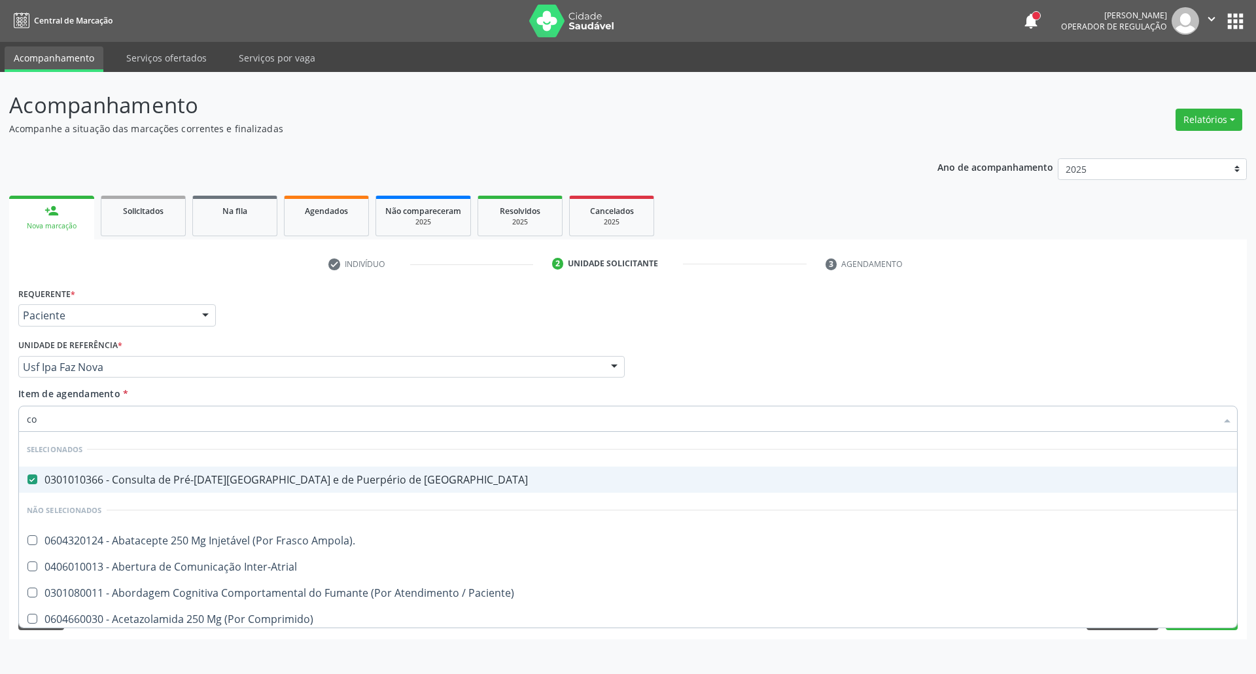
checkbox Risco "true"
type input "col"
checkbox Risco "false"
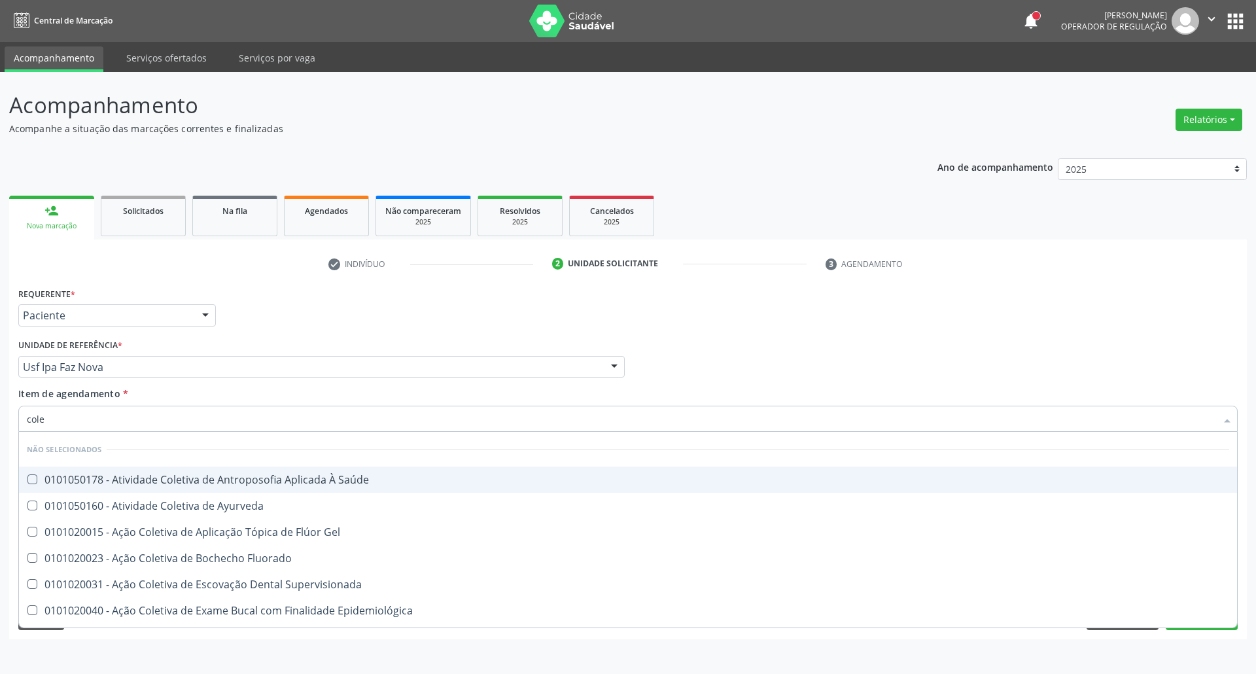
type input "coles"
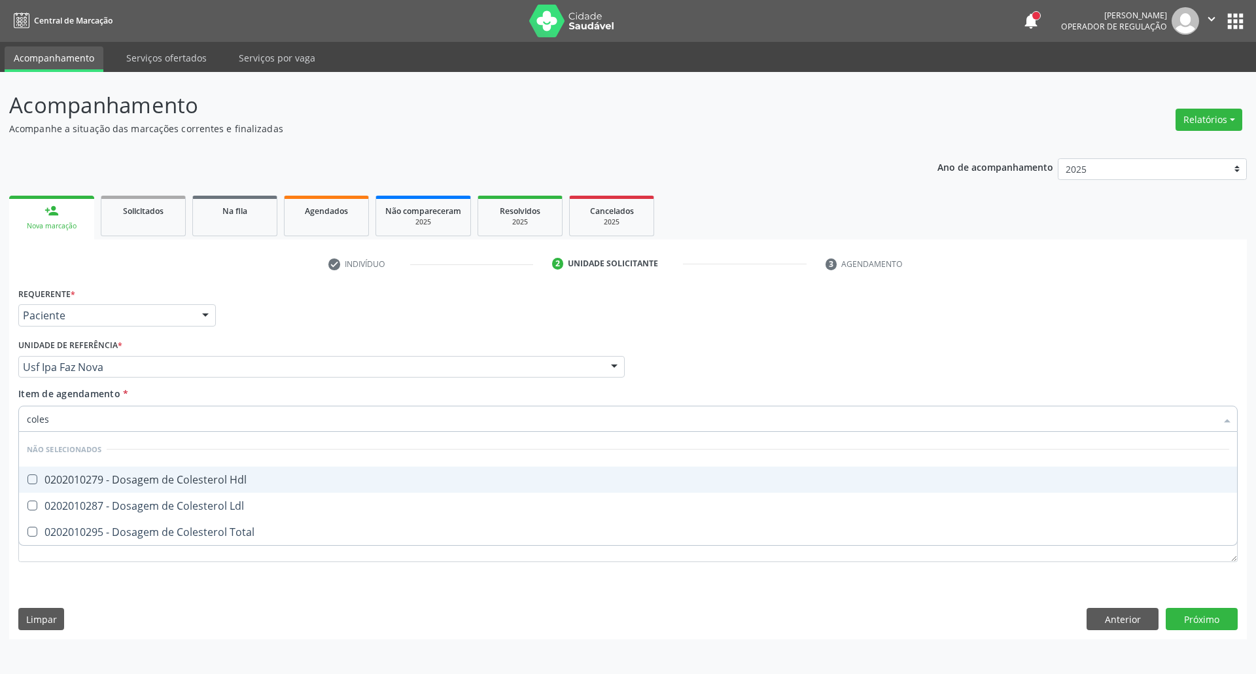
drag, startPoint x: 82, startPoint y: 471, endPoint x: 81, endPoint y: 479, distance: 8.0
click at [82, 473] on span "0202010279 - Dosagem de Colesterol Hdl" at bounding box center [628, 479] width 1218 height 26
checkbox Hdl "true"
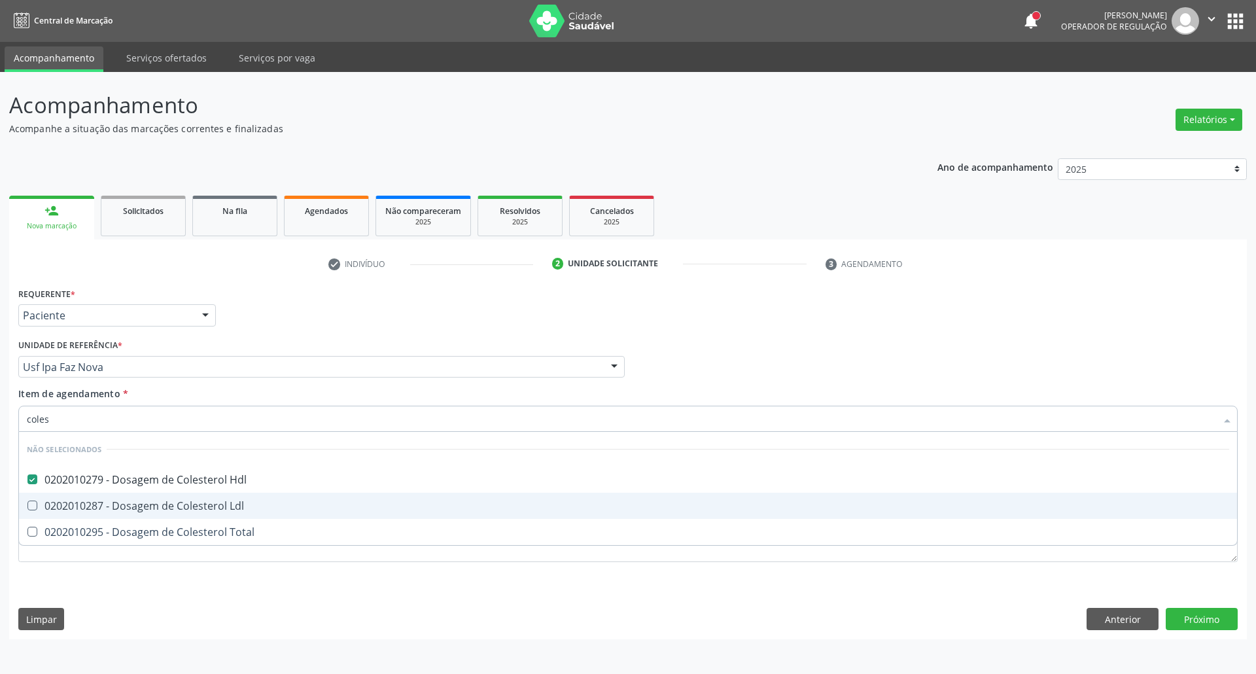
drag, startPoint x: 76, startPoint y: 506, endPoint x: 81, endPoint y: 532, distance: 26.7
click at [77, 511] on div "0202010287 - Dosagem de Colesterol Ldl" at bounding box center [628, 505] width 1202 height 10
checkbox Ldl "true"
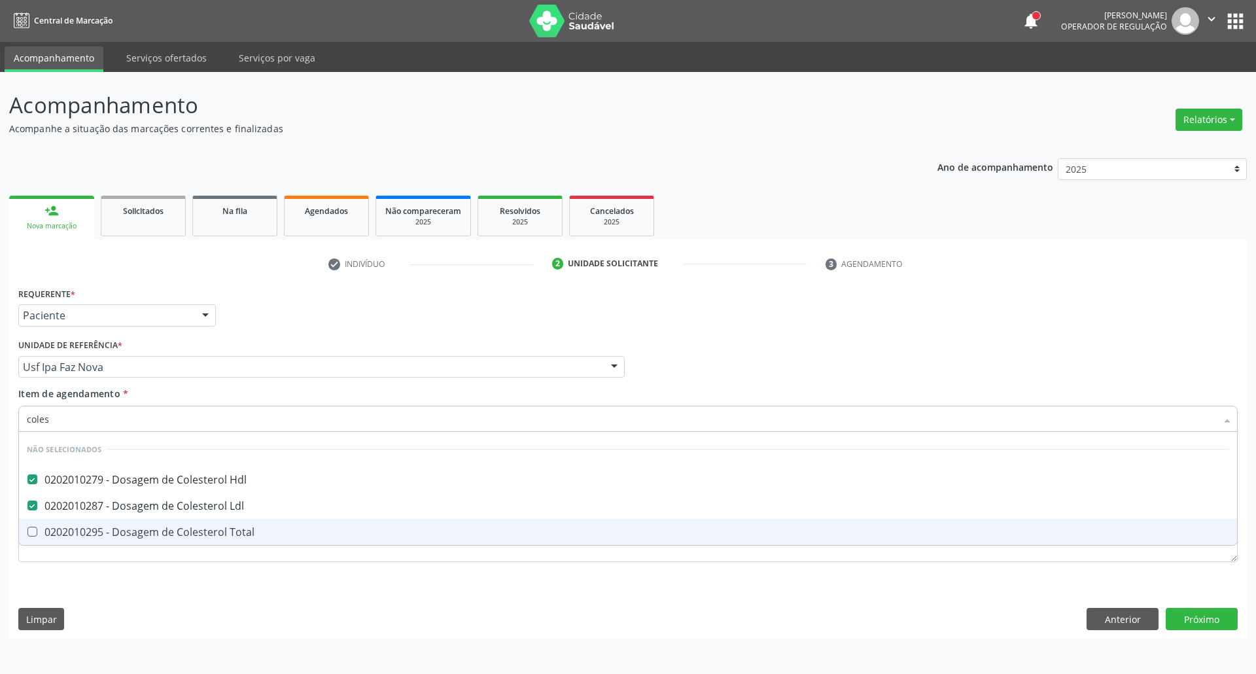
drag, startPoint x: 81, startPoint y: 534, endPoint x: 87, endPoint y: 524, distance: 12.0
click at [84, 531] on div "0202010295 - Dosagem de Colesterol Total" at bounding box center [628, 531] width 1202 height 10
checkbox Total "true"
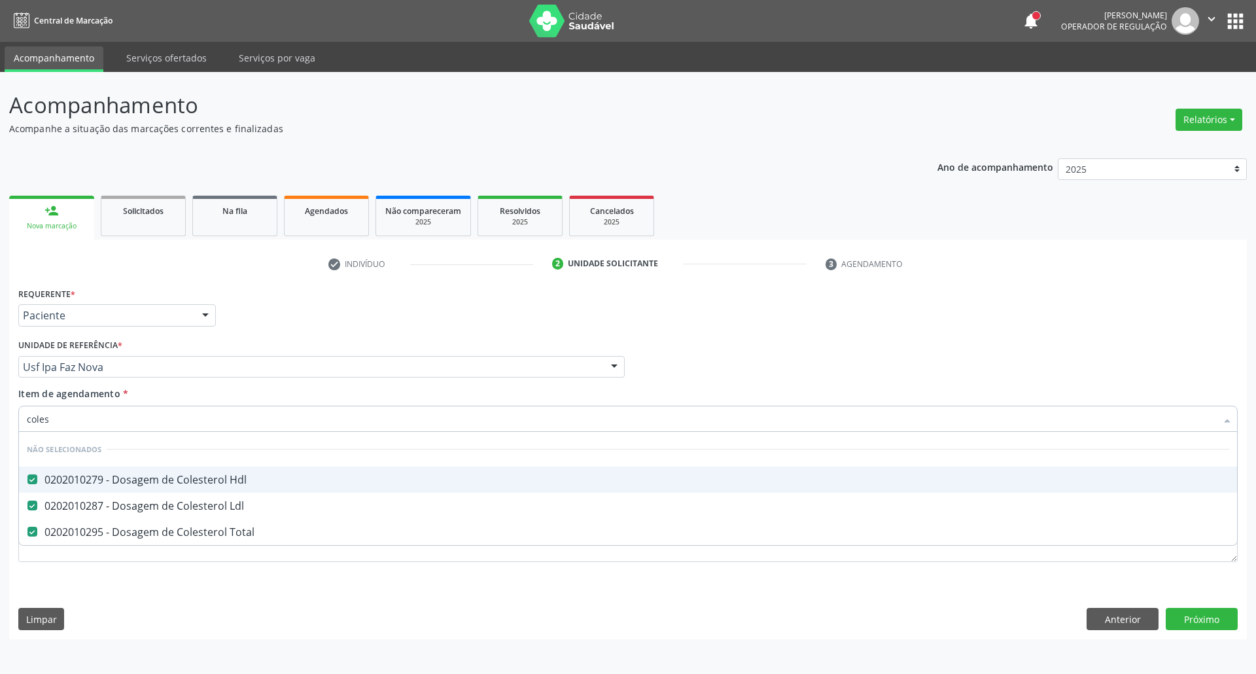
click at [0, 424] on div "Acompanhamento Acompanhe a situação das marcações correntes e finalizadas Relat…" at bounding box center [628, 373] width 1256 height 602
type input "s"
checkbox Total "false"
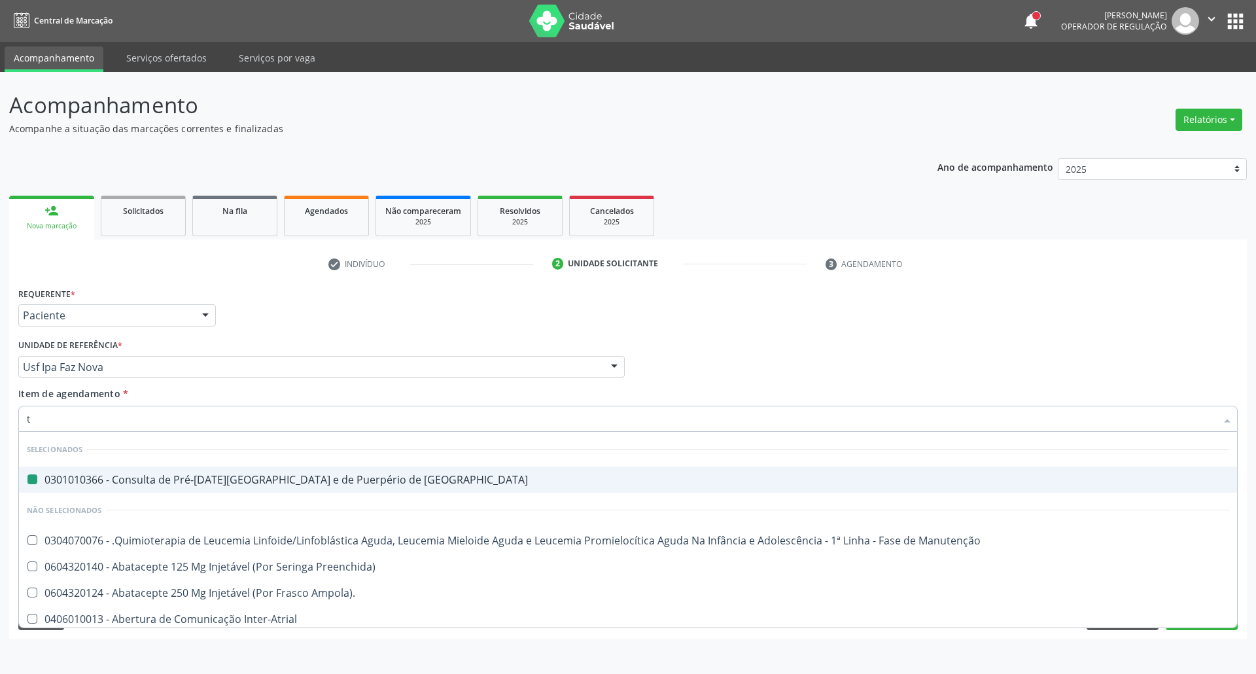
type input "tg"
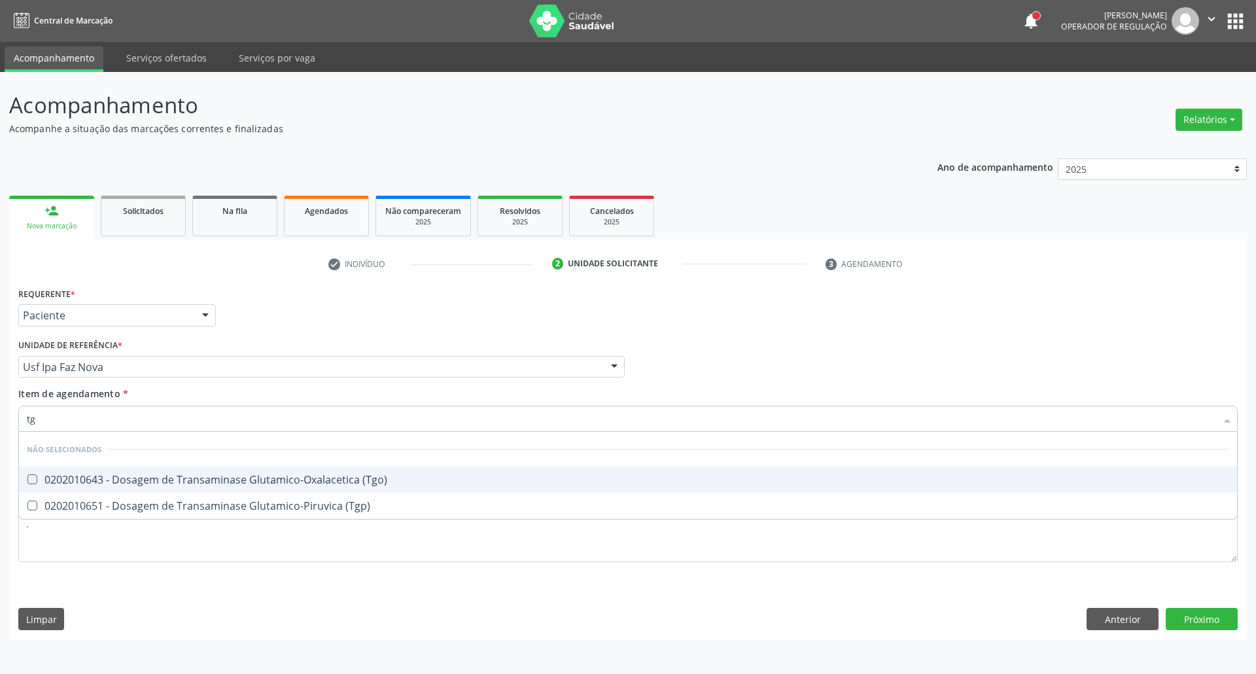
click at [131, 471] on span "0202010643 - Dosagem de Transaminase Glutamico-Oxalacetica (Tgo)" at bounding box center [628, 479] width 1218 height 26
checkbox \(Tgo\) "true"
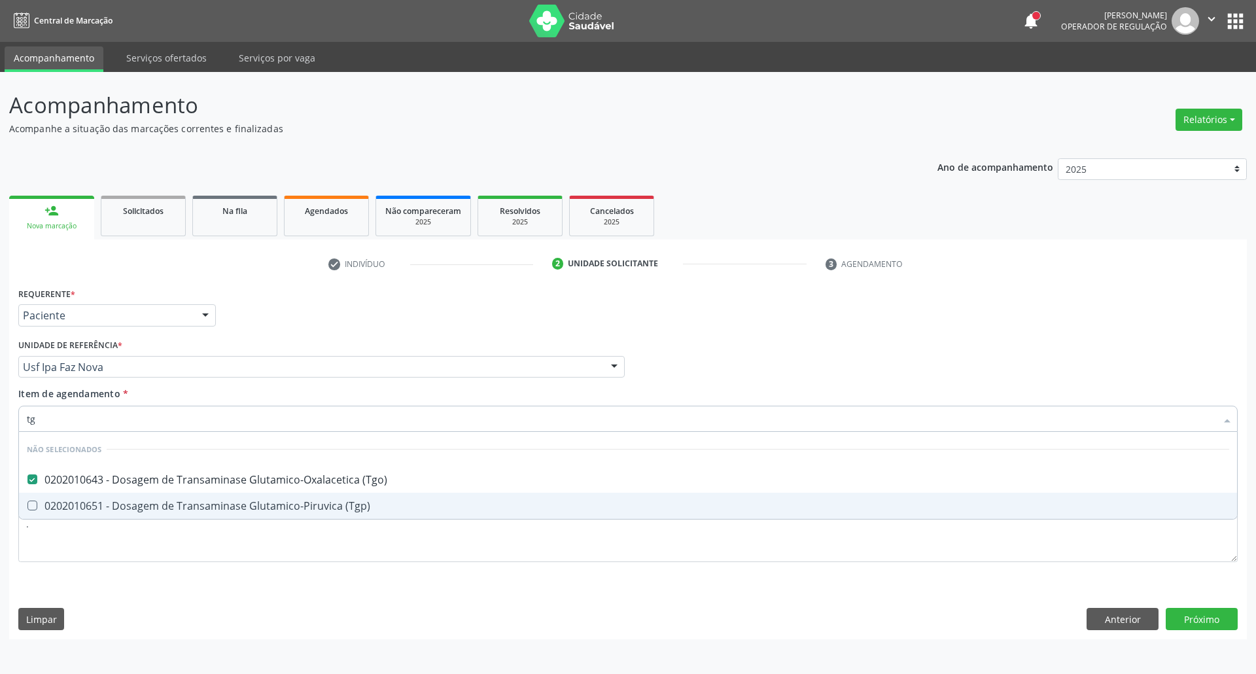
click at [129, 502] on div "0202010651 - Dosagem de Transaminase Glutamico-Piruvica (Tgp)" at bounding box center [628, 505] width 1202 height 10
checkbox \(Tgp\) "true"
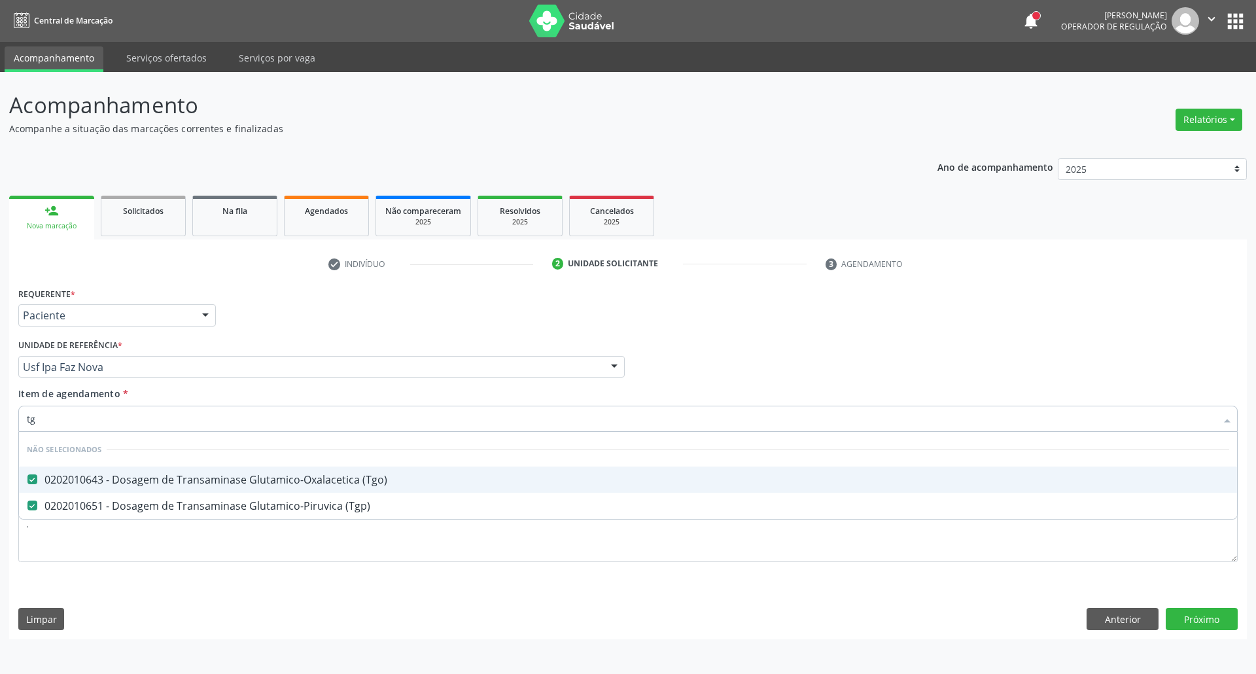
click at [0, 420] on div "Acompanhamento Acompanhe a situação das marcações correntes e finalizadas Relat…" at bounding box center [628, 373] width 1256 height 602
type input "tri"
checkbox \(Tgo\) "false"
type input "trig"
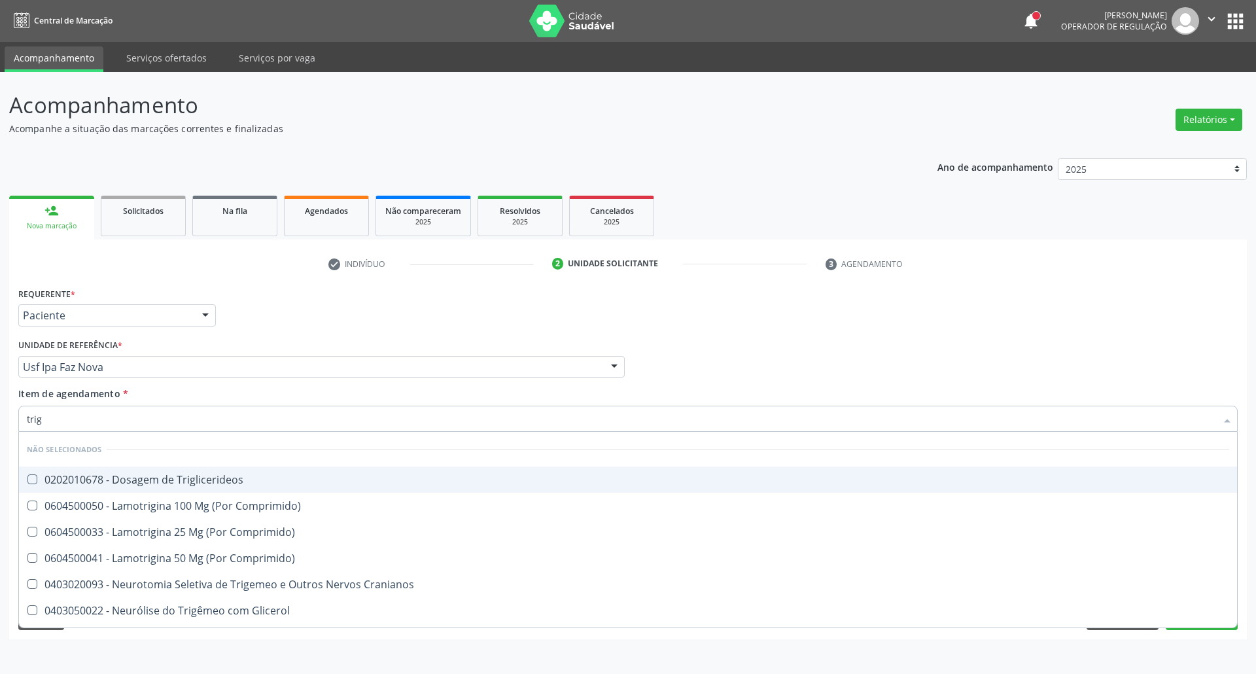
click at [52, 471] on span "0202010678 - Dosagem de Triglicerideos" at bounding box center [628, 479] width 1218 height 26
checkbox Triglicerideos "true"
drag, startPoint x: 10, startPoint y: 414, endPoint x: 0, endPoint y: 401, distance: 16.7
click at [0, 405] on div "Acompanhamento Acompanhe a situação das marcações correntes e finalizadas Relat…" at bounding box center [628, 373] width 1256 height 602
type input "he"
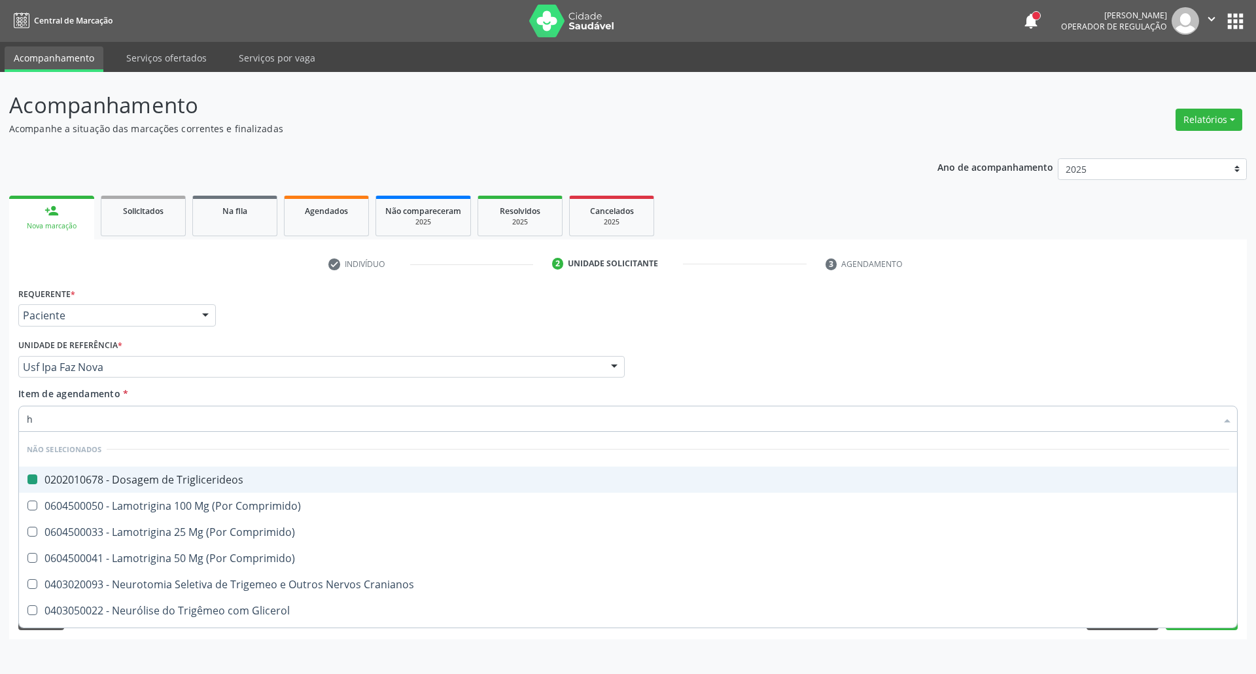
checkbox Triglicerideos "false"
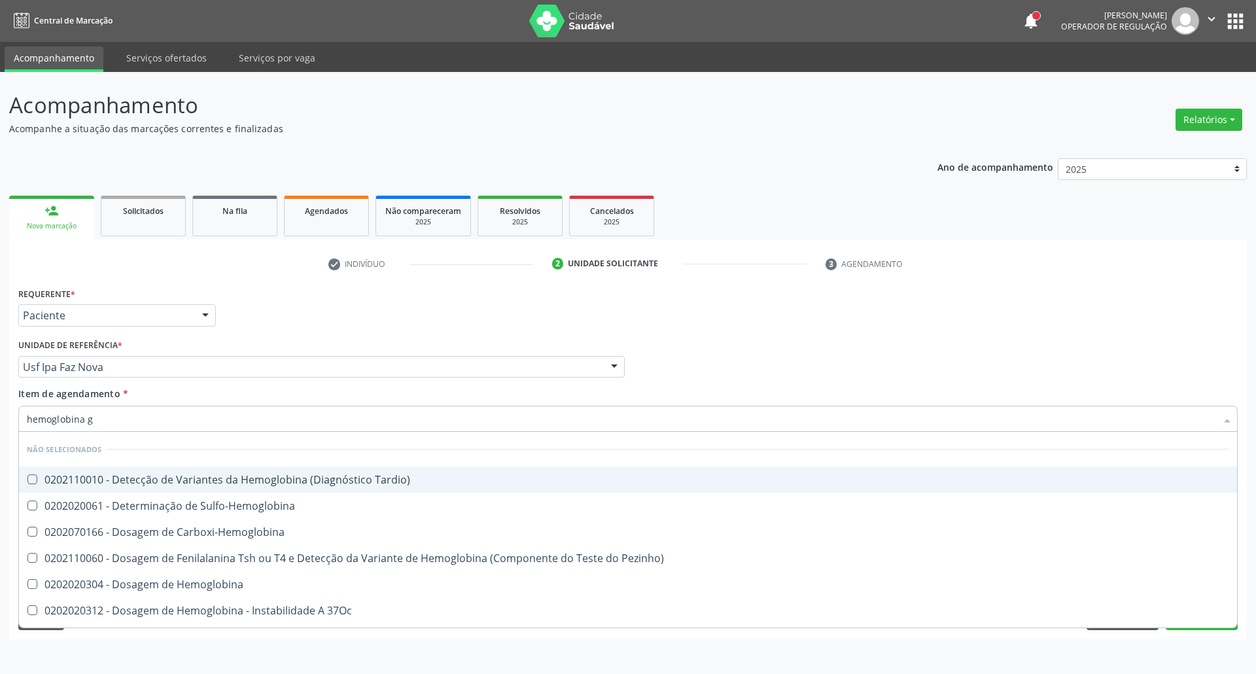
type input "hemoglobina g"
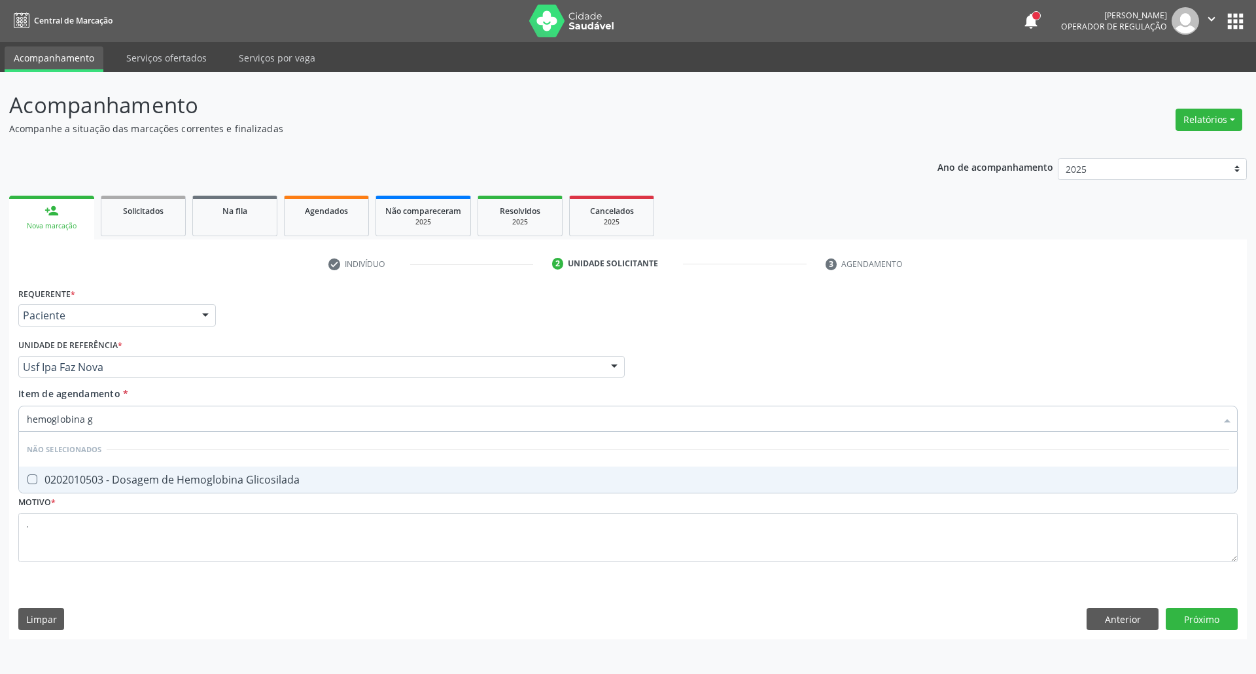
drag, startPoint x: 56, startPoint y: 483, endPoint x: 86, endPoint y: 435, distance: 56.4
click at [61, 477] on div "0202010503 - Dosagem de Hemoglobina Glicosilada" at bounding box center [628, 479] width 1202 height 10
checkbox Glicosilada "true"
drag, startPoint x: 90, startPoint y: 422, endPoint x: 0, endPoint y: 434, distance: 90.4
click at [0, 434] on div "Acompanhamento Acompanhe a situação das marcações correntes e finalizadas Relat…" at bounding box center [628, 373] width 1256 height 602
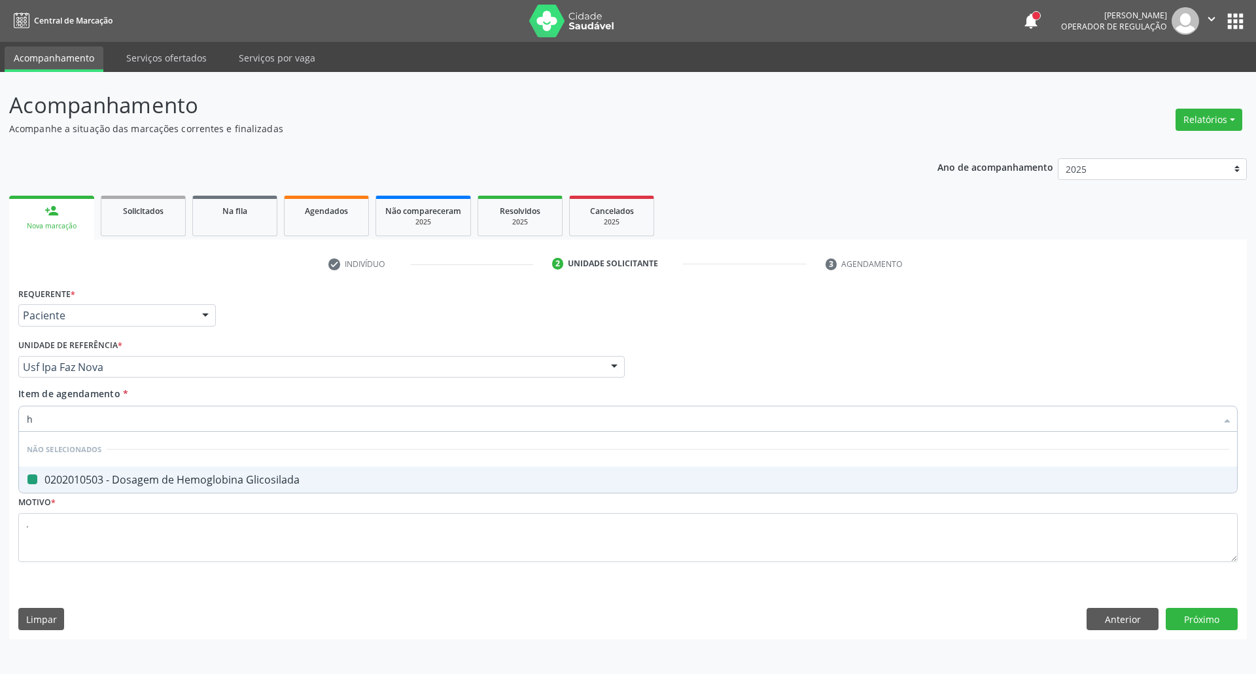
type input "he"
checkbox Glicosilada "false"
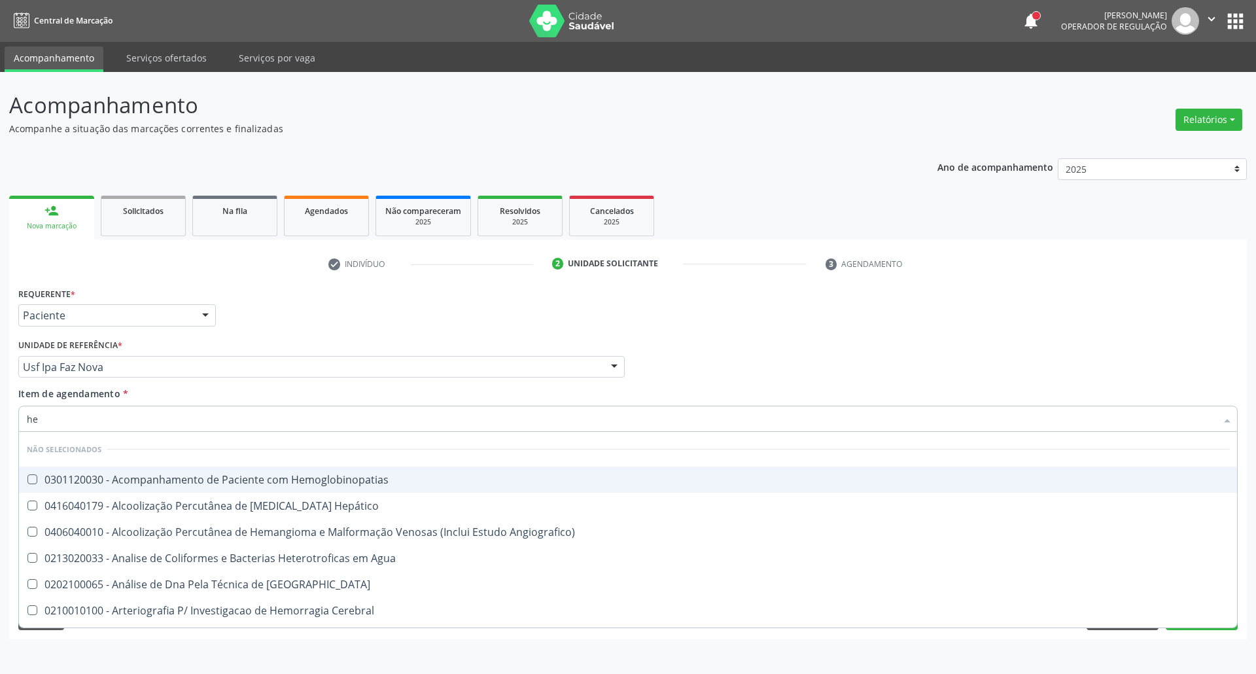
type input "hem"
checkbox \(Qualitativo\) "true"
checkbox Glicosilada "false"
type input "hemo"
checkbox Redome\) "true"
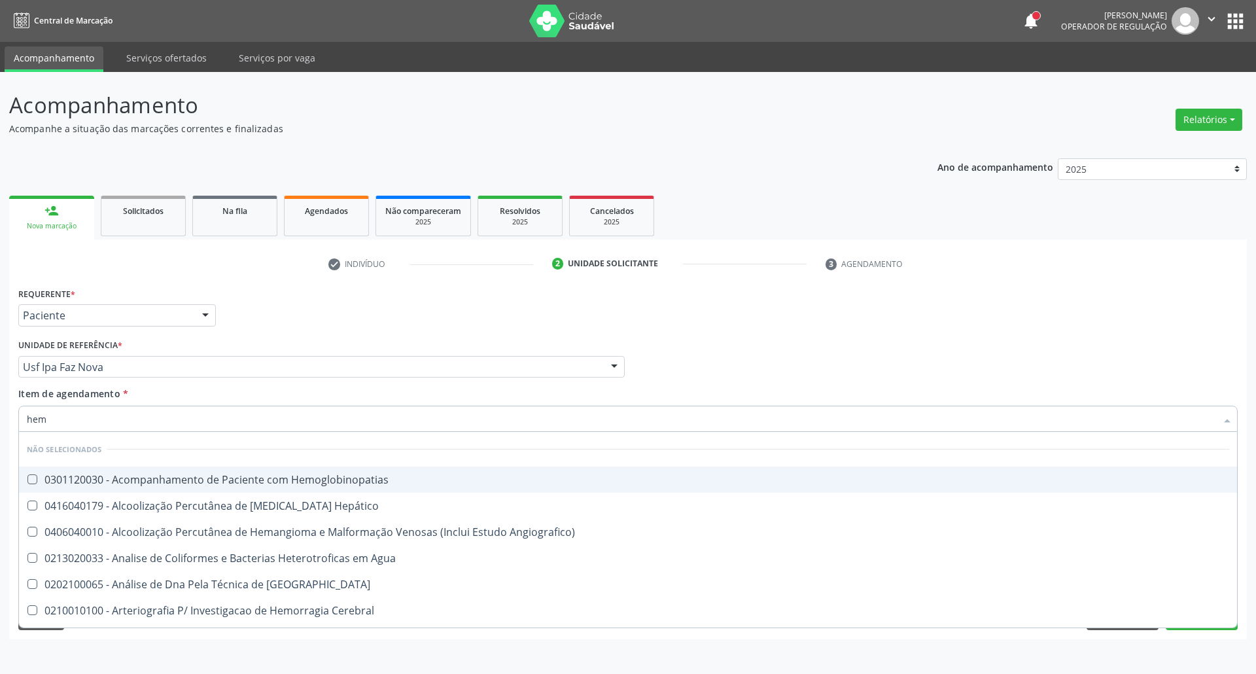
checkbox \(Qualitativo\) "false"
type input "hemog"
checkbox Tardio\) "true"
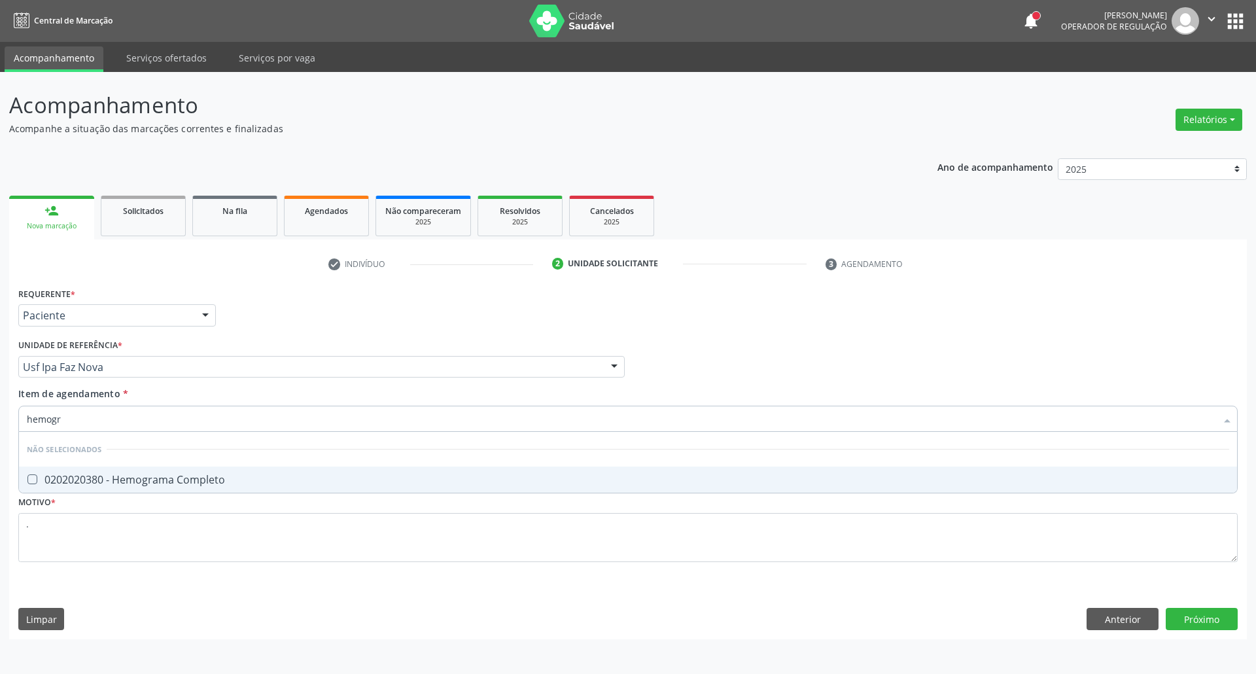
type input "hemogra"
drag, startPoint x: 60, startPoint y: 479, endPoint x: 77, endPoint y: 434, distance: 47.6
click at [61, 477] on div "0202020380 - Hemograma Completo" at bounding box center [628, 479] width 1202 height 10
checkbox Completo "true"
drag, startPoint x: 82, startPoint y: 420, endPoint x: 0, endPoint y: 416, distance: 81.8
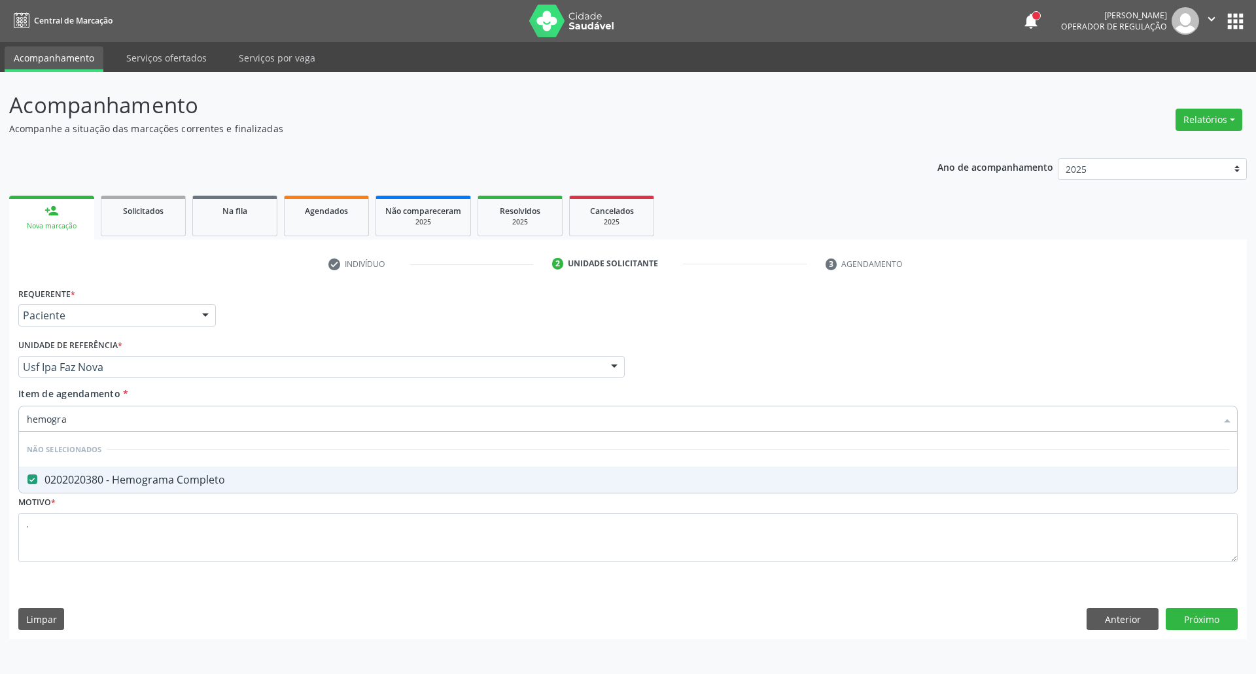
click at [0, 417] on div "Acompanhamento Acompanhe a situação das marcações correntes e finalizadas Relat…" at bounding box center [628, 373] width 1256 height 602
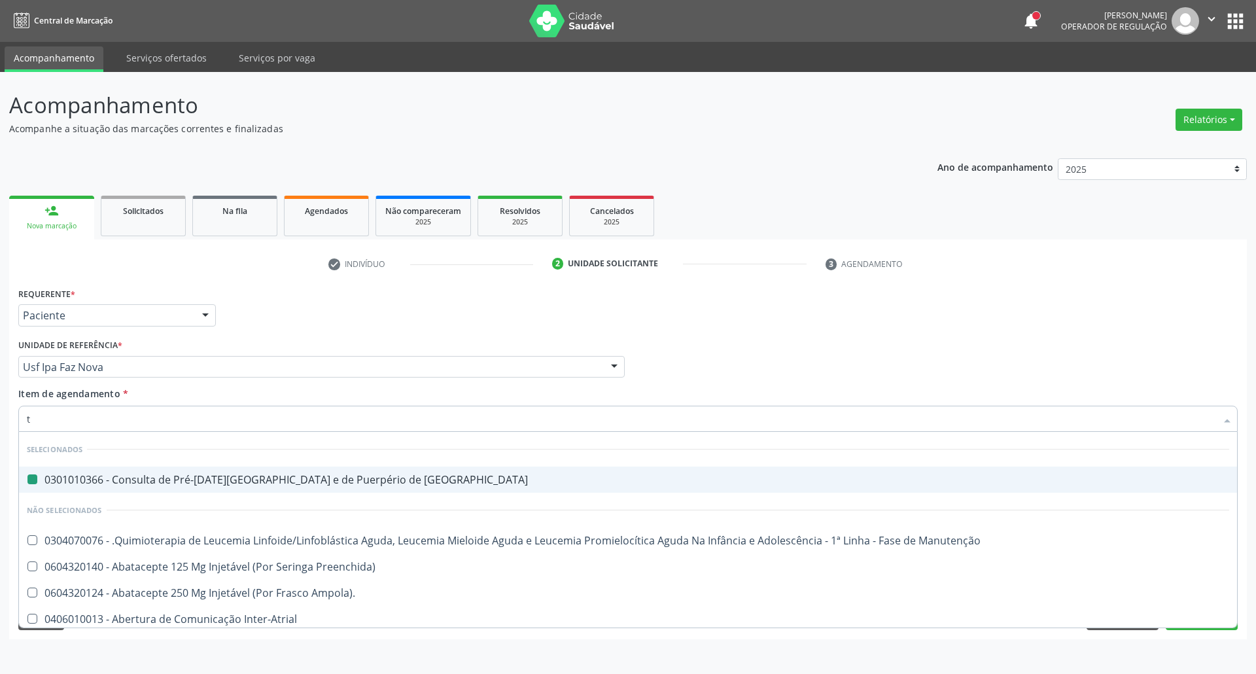
type input "t4"
checkbox Risco "false"
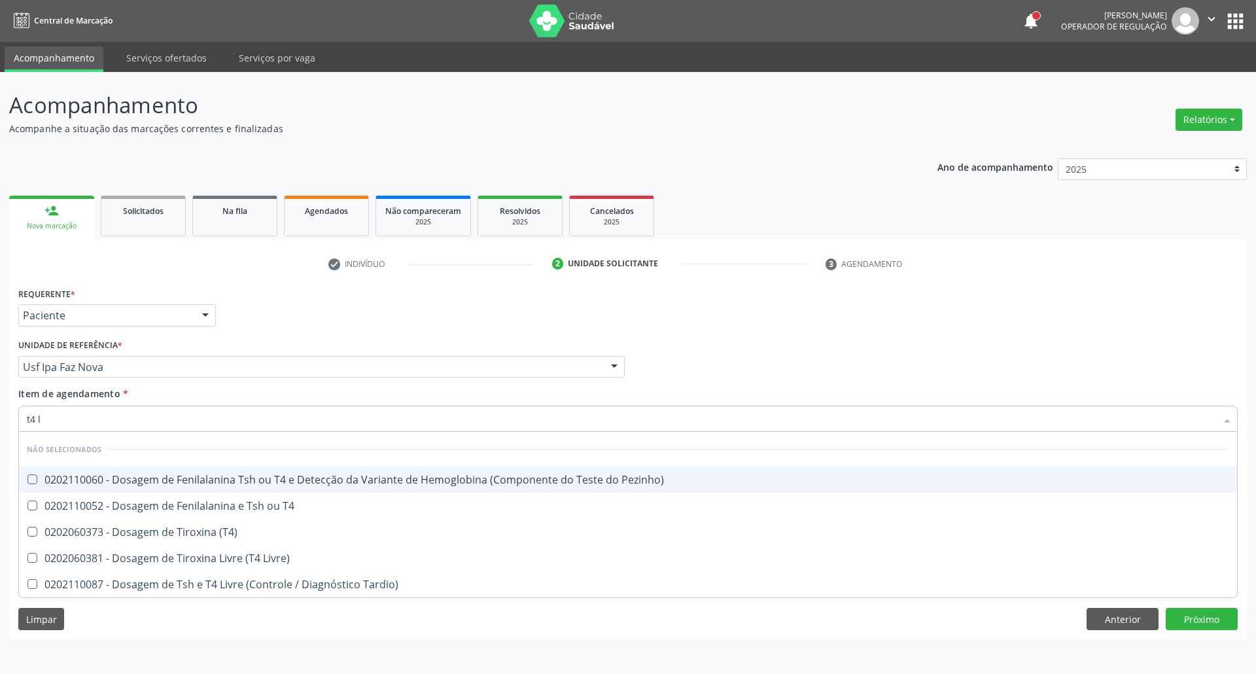
type input "t4 l"
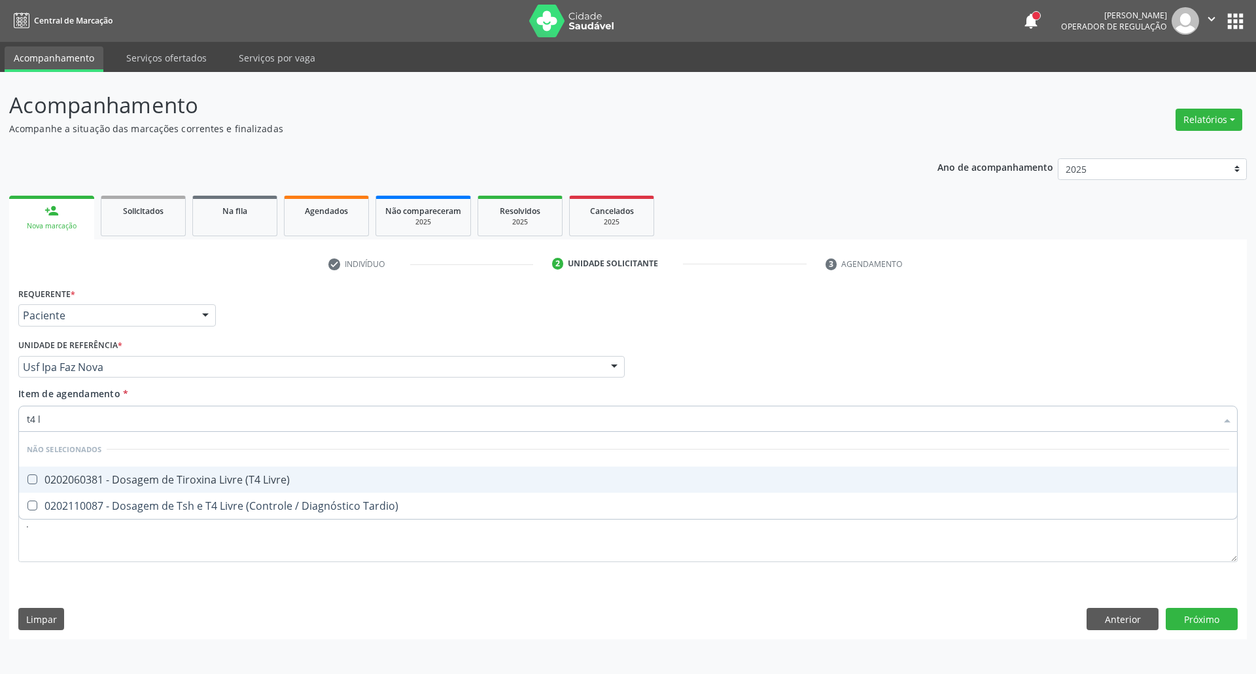
drag, startPoint x: 50, startPoint y: 485, endPoint x: 60, endPoint y: 430, distance: 55.9
click at [50, 479] on div "0202060381 - Dosagem de Tiroxina Livre (T4 Livre)" at bounding box center [628, 479] width 1202 height 10
checkbox Livre\) "true"
click at [0, 403] on div "Acompanhamento Acompanhe a situação das marcações correntes e finalizadas Relat…" at bounding box center [628, 373] width 1256 height 602
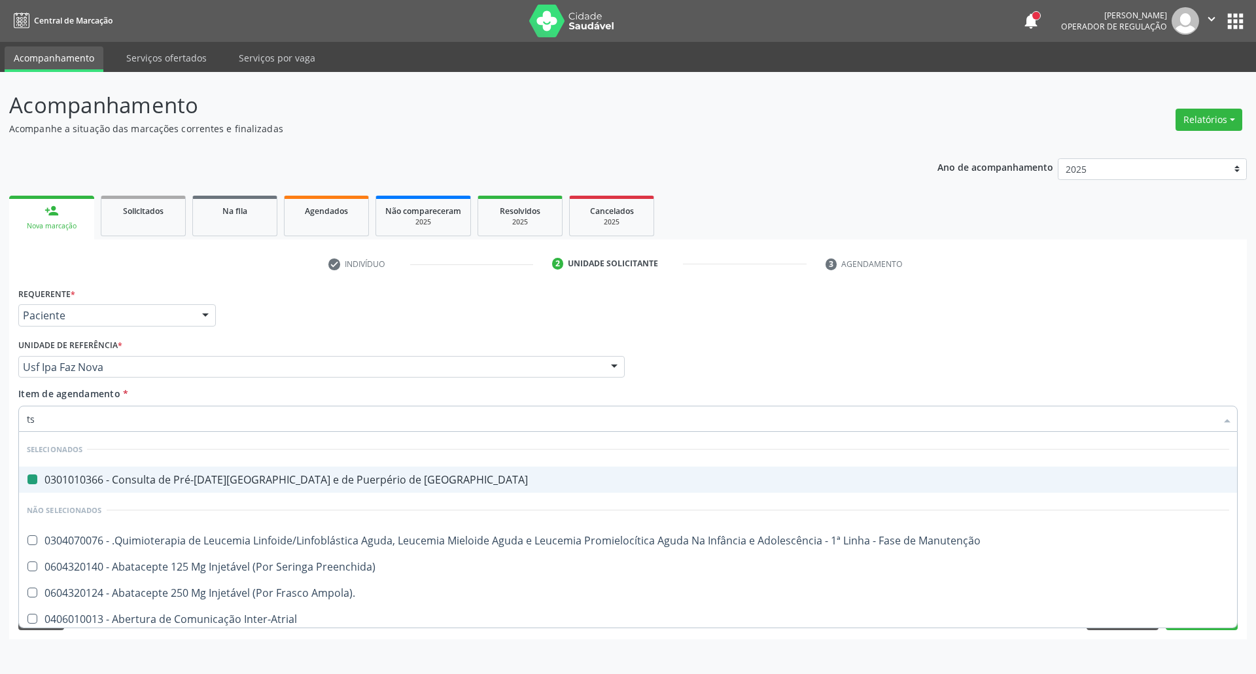
type input "tsh"
checkbox Risco "false"
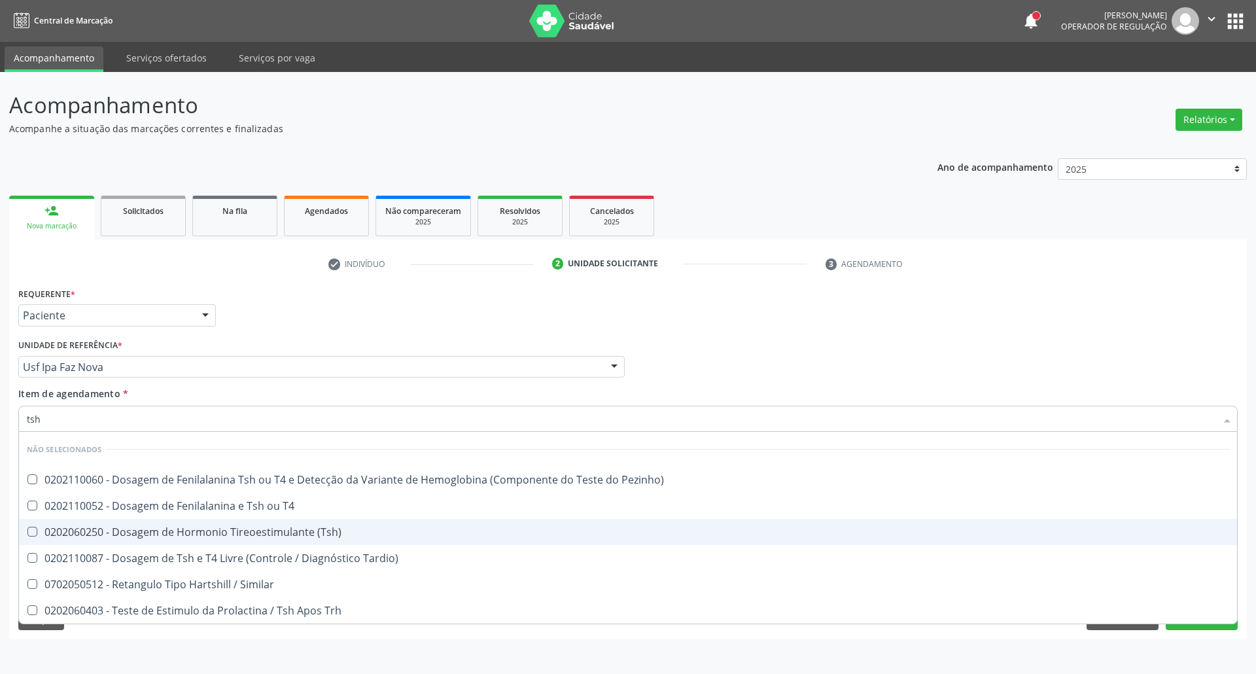
click at [146, 534] on div "0202060250 - Dosagem de Hormonio Tireoestimulante (Tsh)" at bounding box center [628, 531] width 1202 height 10
checkbox \(Tsh\) "true"
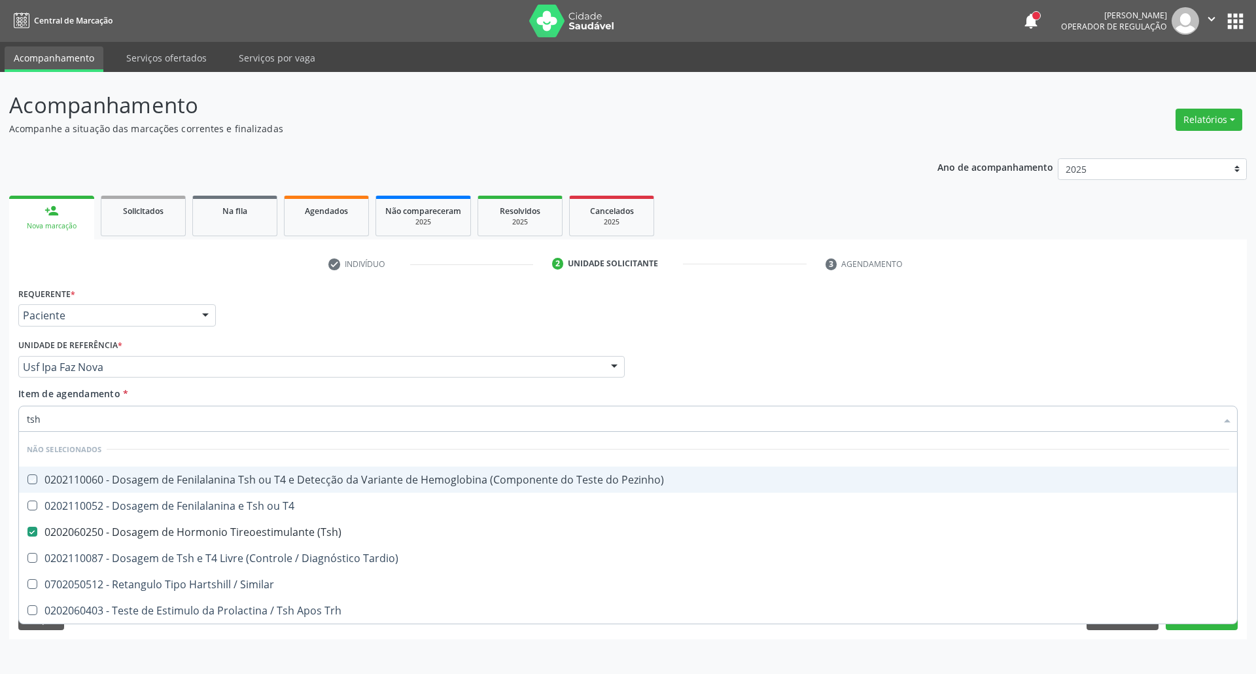
click at [835, 360] on div "Profissional Solicitante Por favor, selecione a Unidade de Atendimento primeiro…" at bounding box center [627, 360] width 1225 height 51
checkbox Pezinho\) "true"
checkbox Tardio\) "true"
checkbox Similar "true"
checkbox Trh "true"
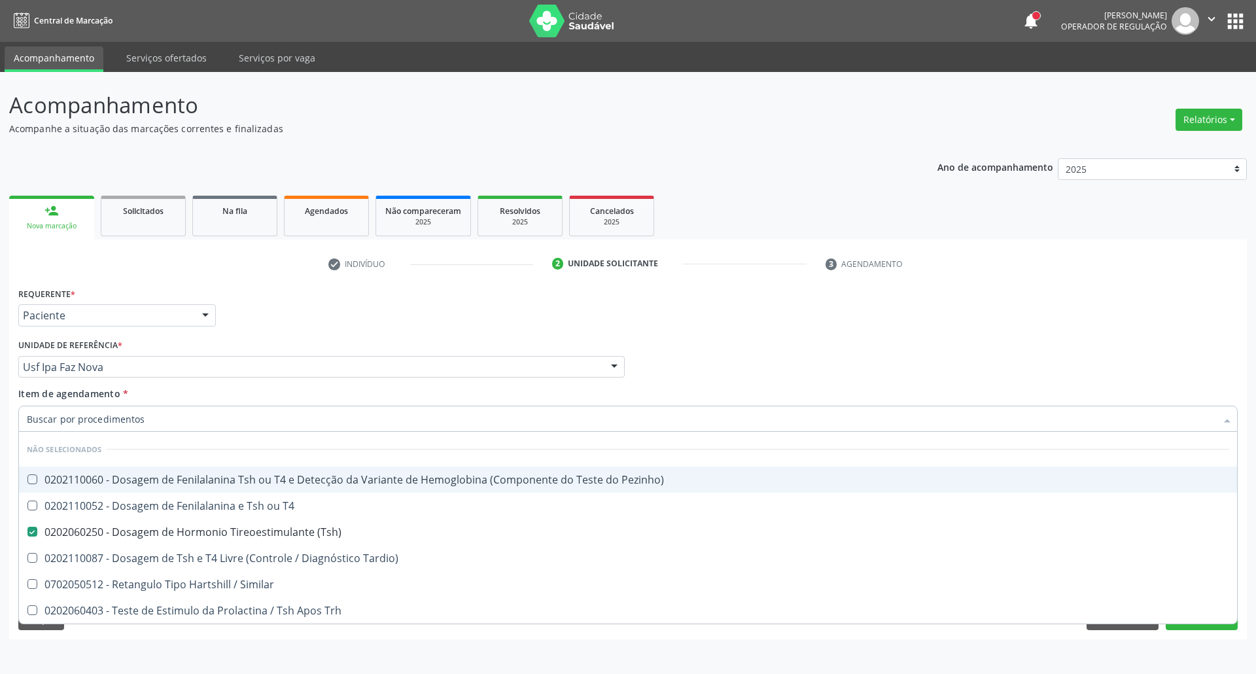
checkbox T4 "true"
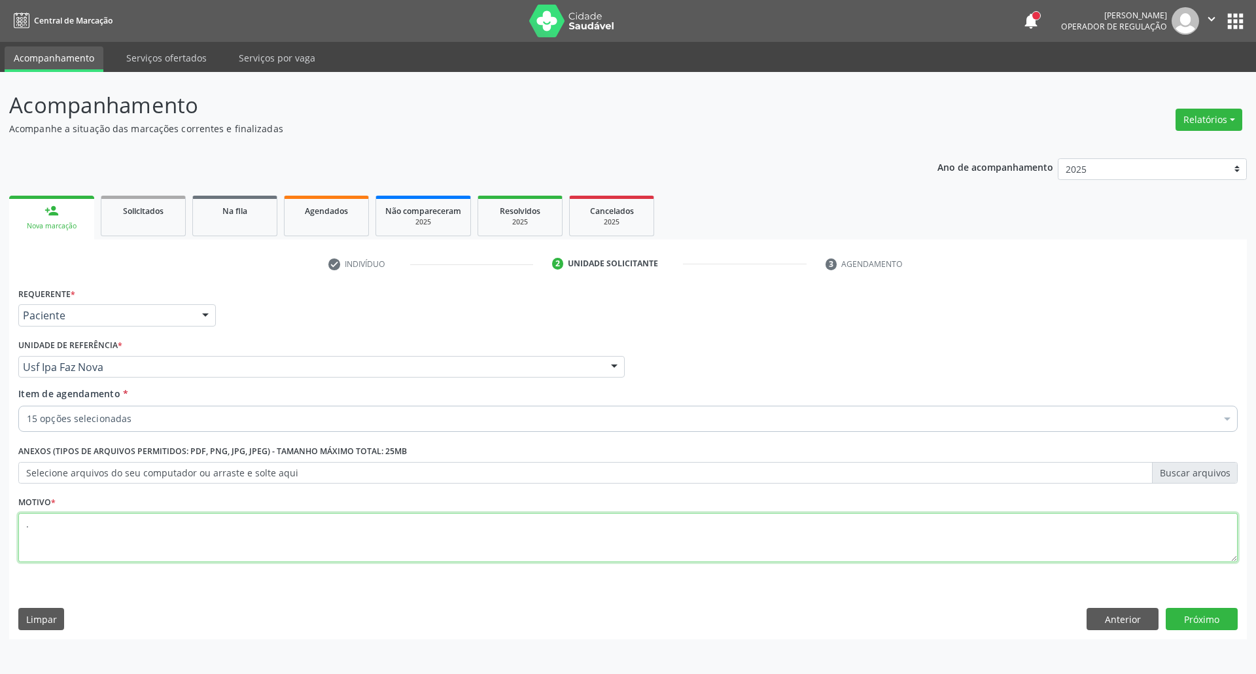
click at [247, 549] on textarea "." at bounding box center [627, 538] width 1219 height 50
type textarea "..+"
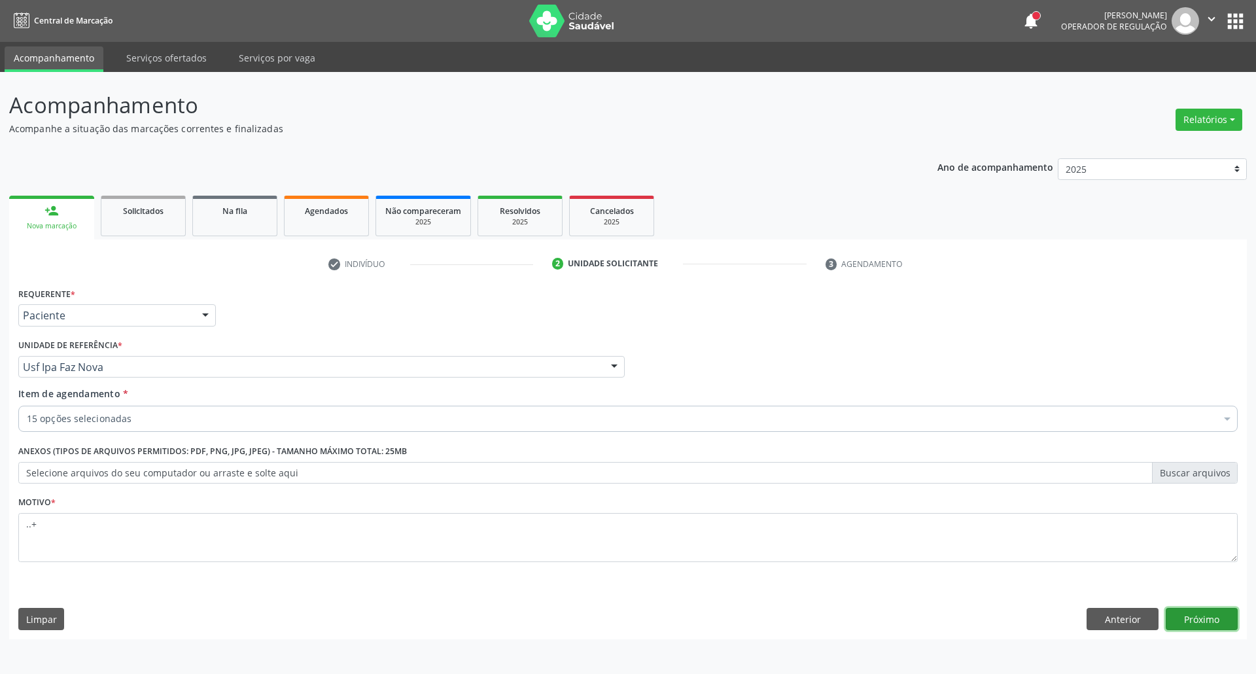
click at [1225, 625] on button "Próximo" at bounding box center [1201, 618] width 72 height 22
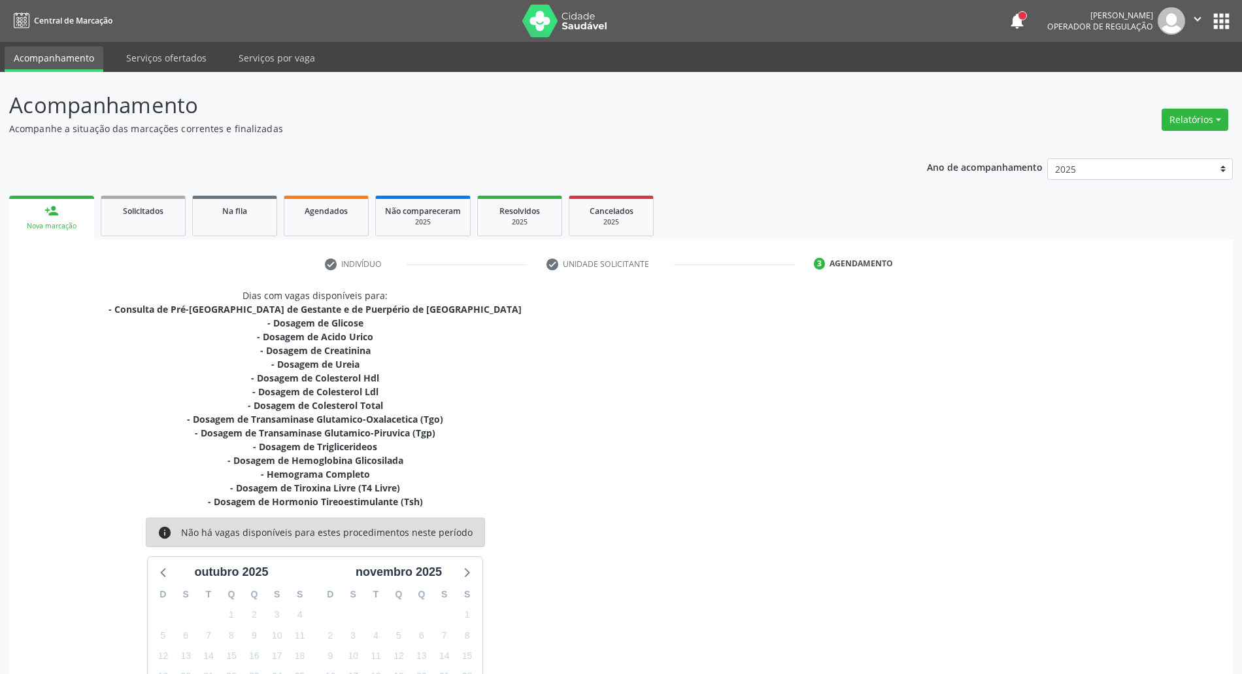
scroll to position [127, 0]
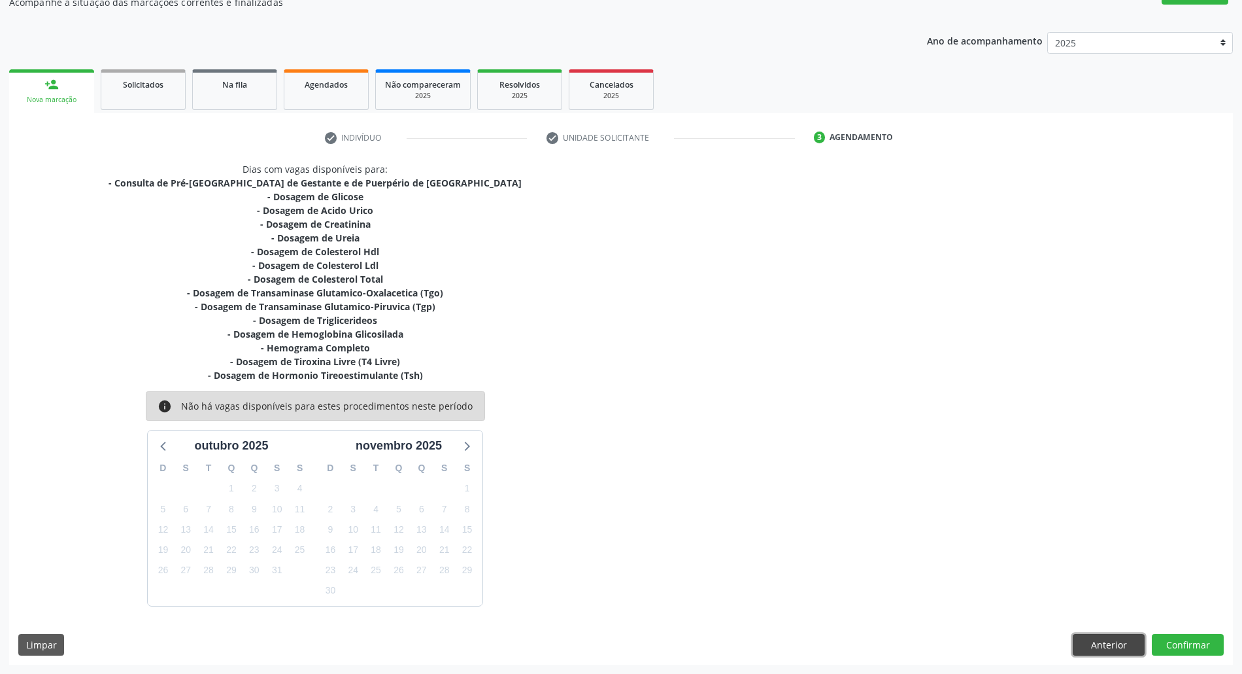
click at [1131, 642] on button "Anterior" at bounding box center [1109, 645] width 72 height 22
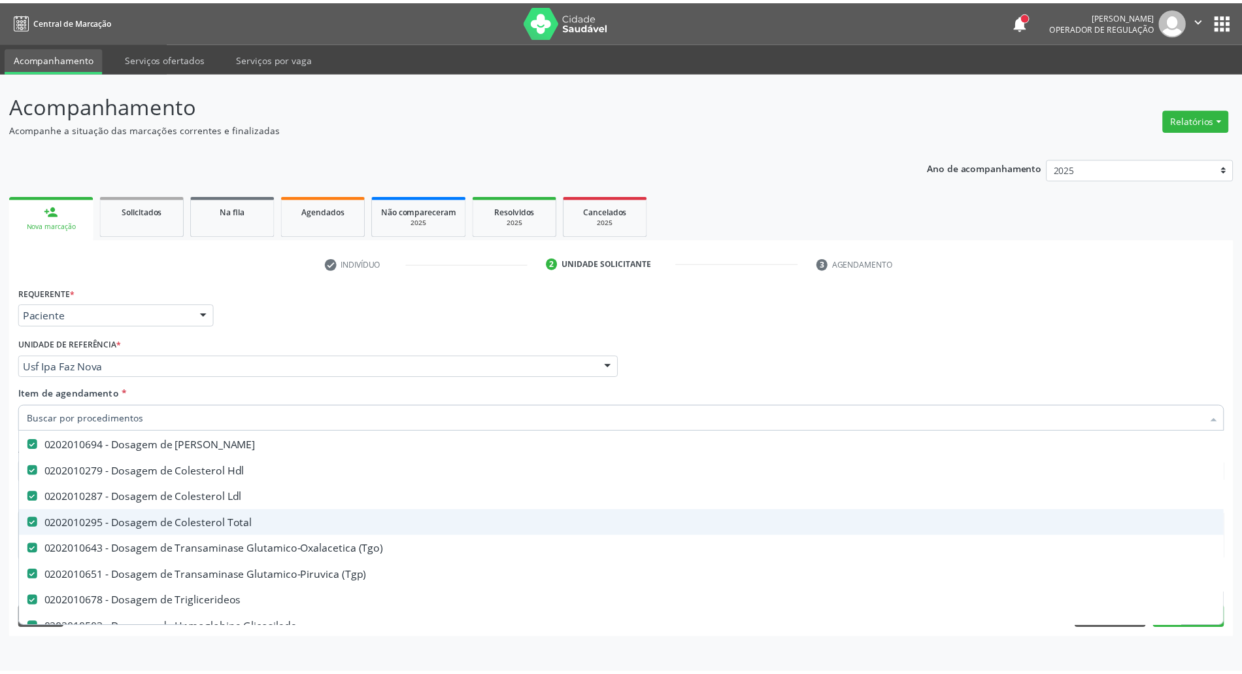
scroll to position [0, 0]
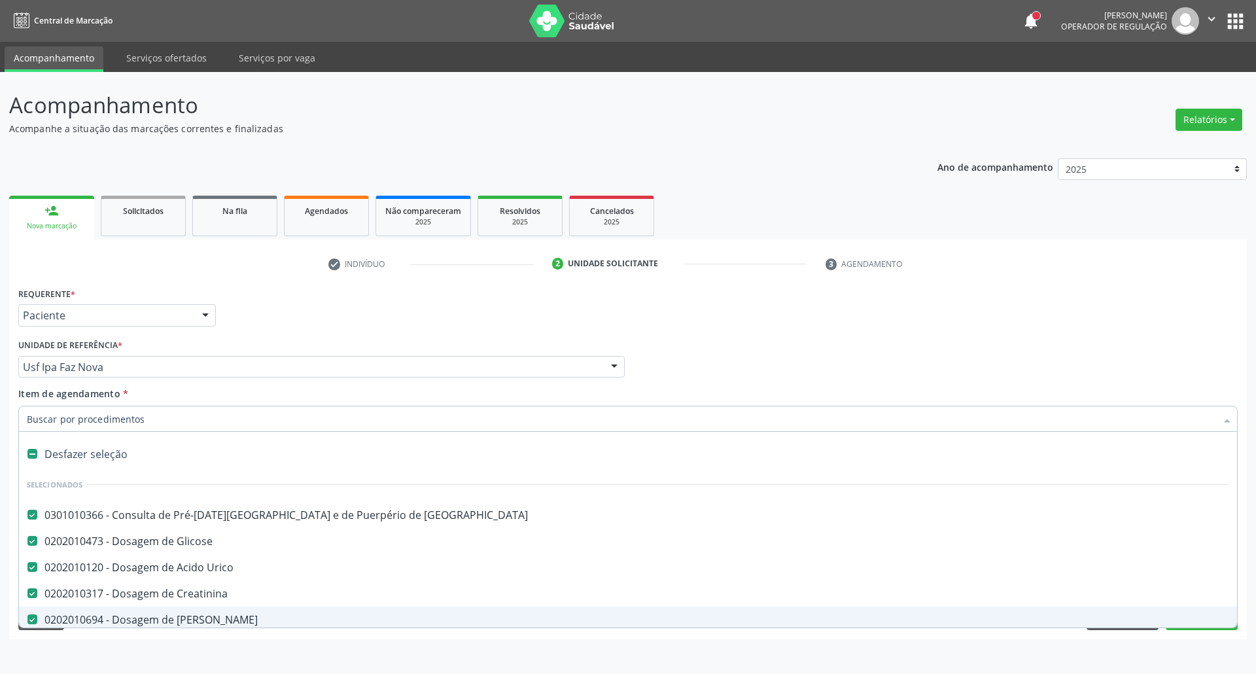
click at [239, 609] on span "0202010694 - Dosagem de Ureia" at bounding box center [628, 619] width 1218 height 26
checkbox Ureia "false"
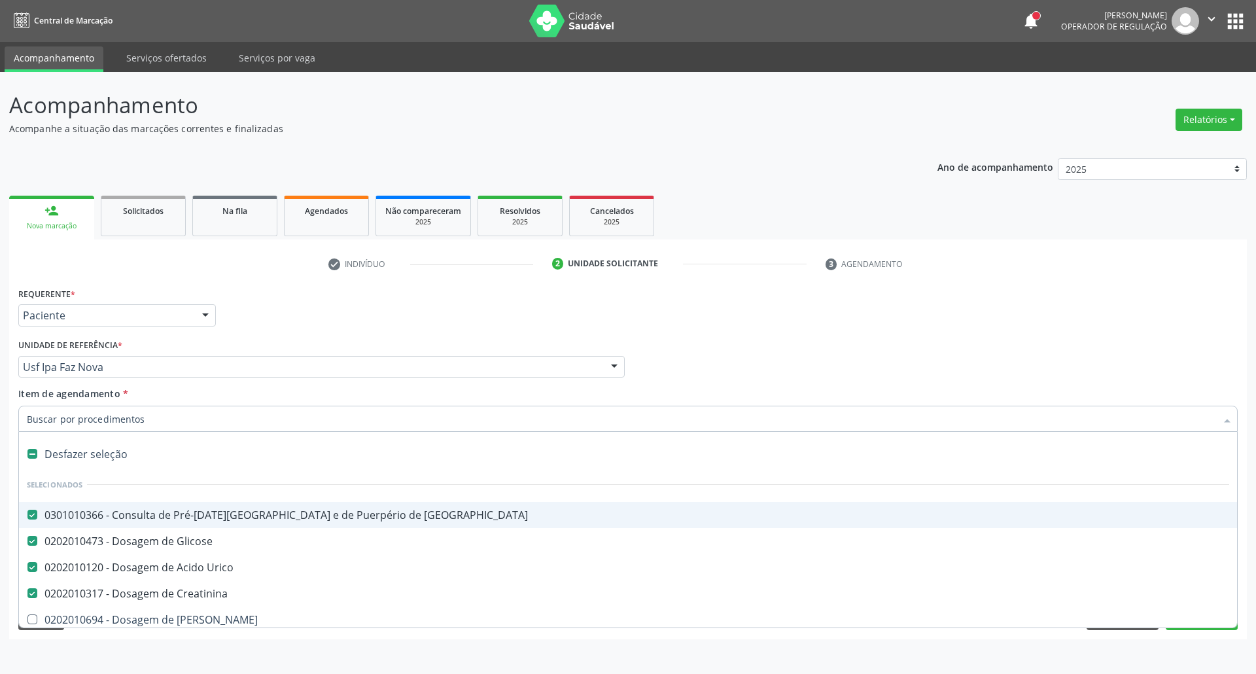
click at [399, 509] on div "0301010366 - Consulta de Pré-Natal de Gestante e de Puerpério de Alto Risco" at bounding box center [628, 514] width 1202 height 10
checkbox Risco "false"
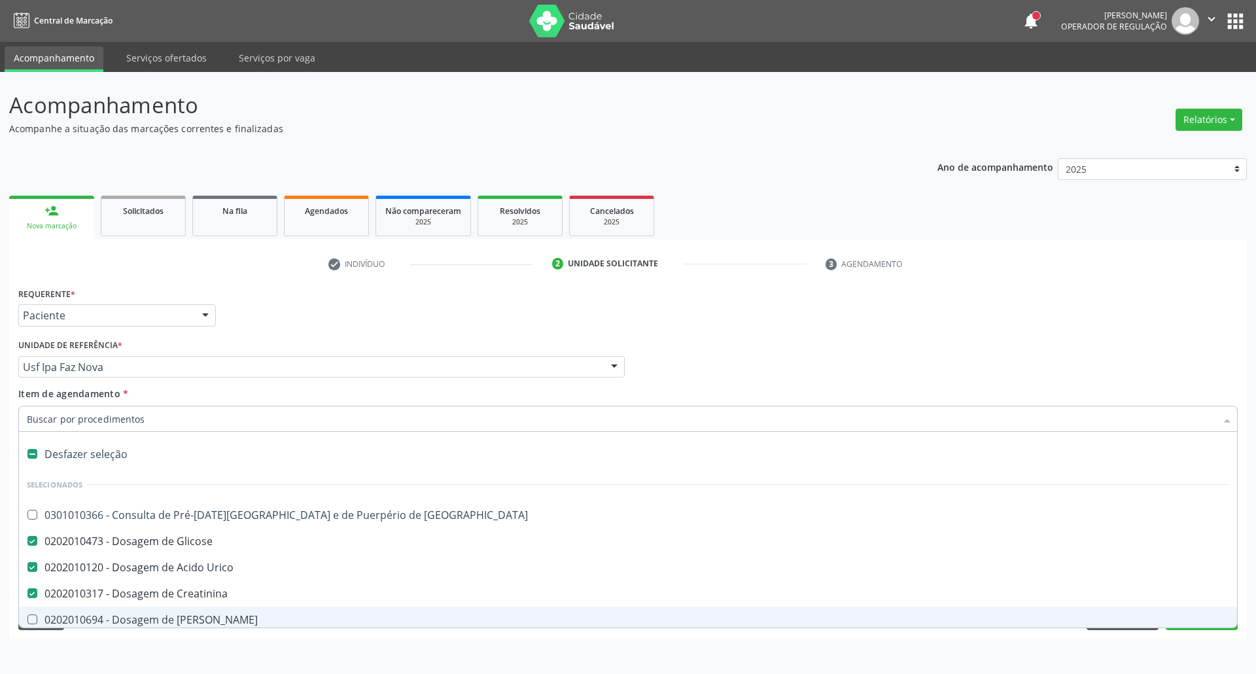
click at [194, 619] on div "0202010694 - Dosagem de Ureia" at bounding box center [628, 619] width 1202 height 10
checkbox Ureia "true"
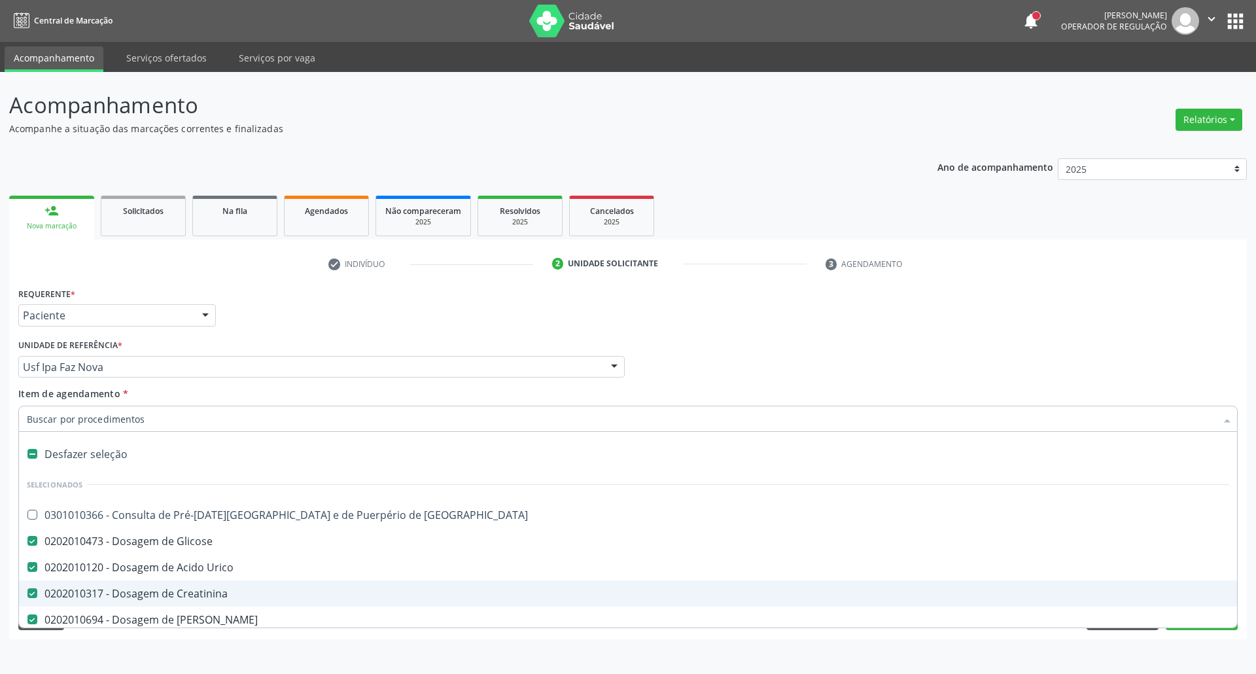
click at [1237, 366] on div "Profissional Solicitante Por favor, selecione a Unidade de Atendimento primeiro…" at bounding box center [627, 360] width 1225 height 51
checkbox Risco "true"
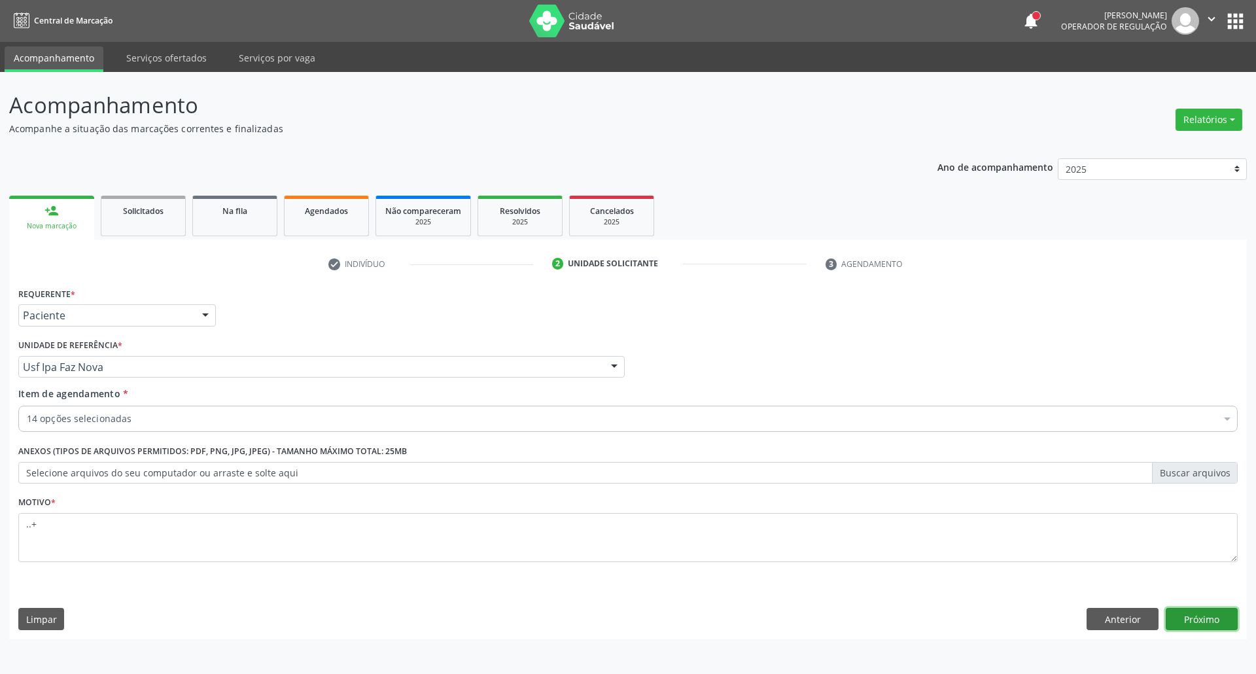
click at [1203, 628] on button "Próximo" at bounding box center [1201, 618] width 72 height 22
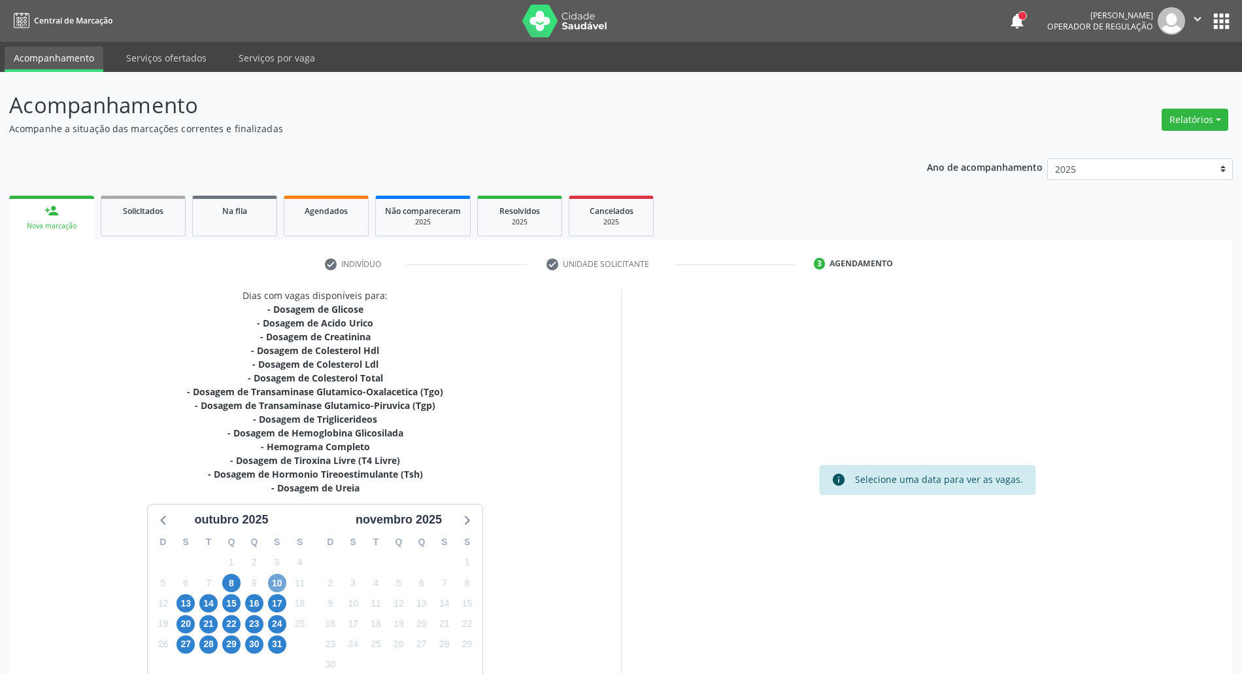
click at [275, 582] on span "10" at bounding box center [277, 582] width 18 height 18
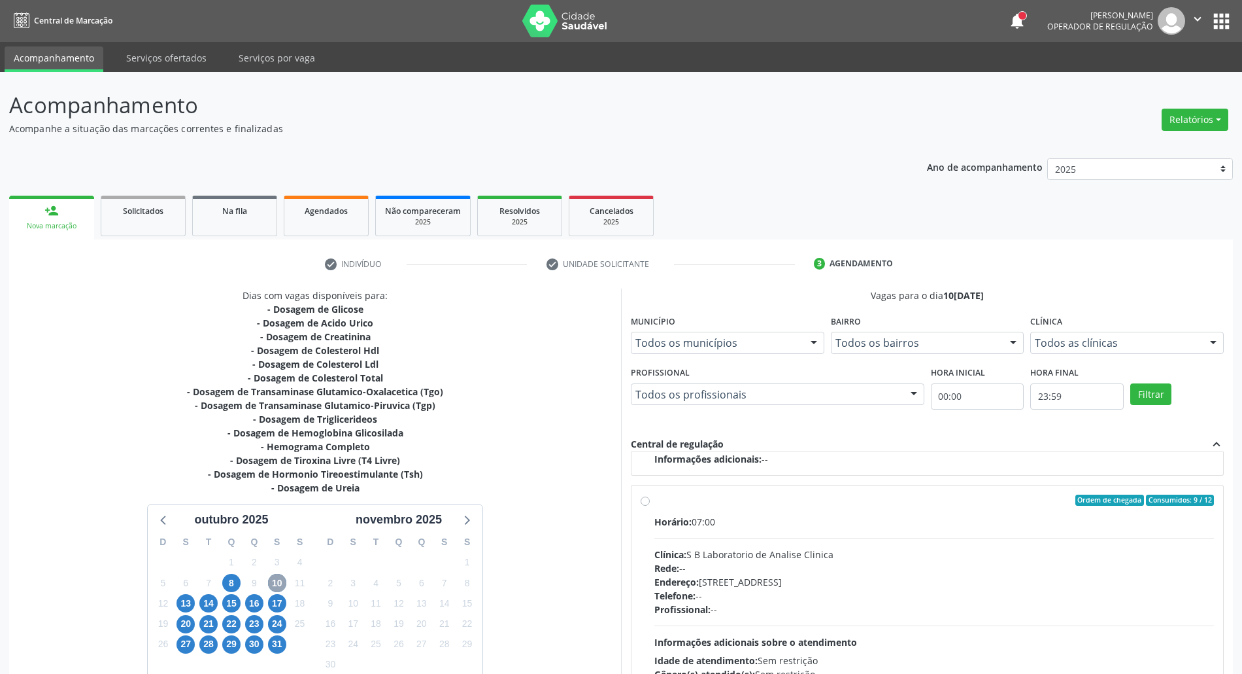
scroll to position [108, 0]
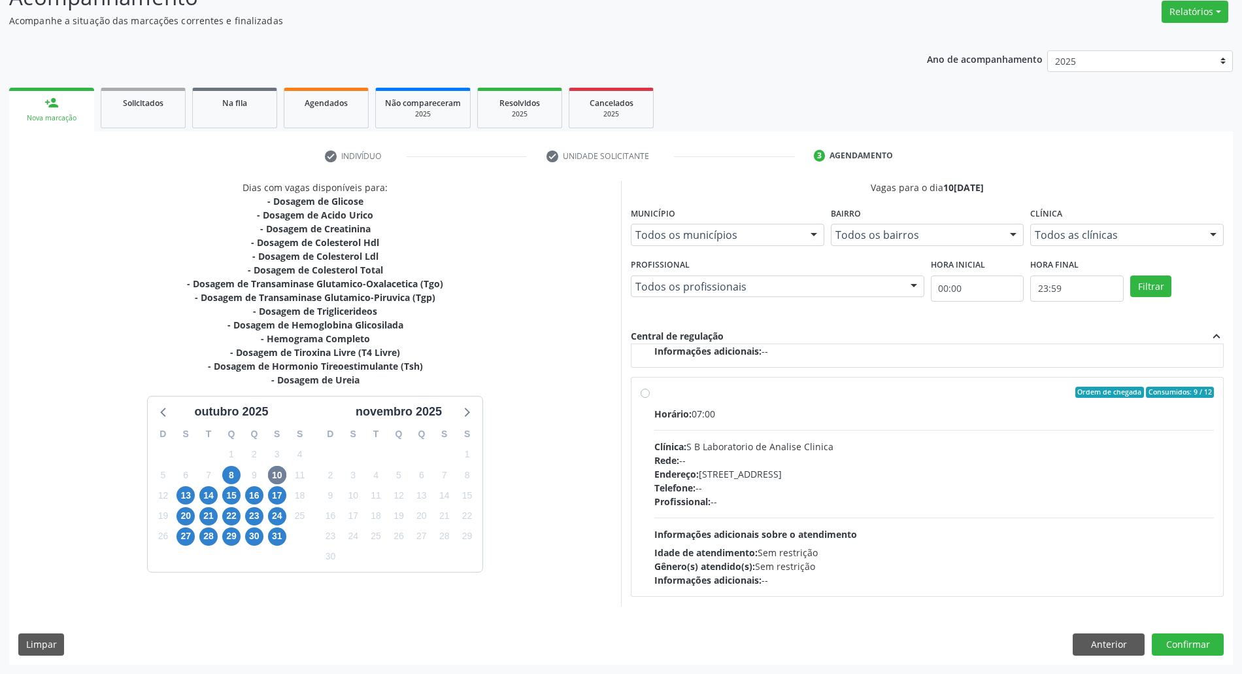
click at [795, 516] on div "Horário: 07:00 Clínica: S B Laboratorio de Analise Clinica Rede: -- Endereço: C…" at bounding box center [935, 497] width 560 height 180
click at [650, 398] on input "Ordem de chegada Consumidos: 9 / 12 Horário: 07:00 Clínica: S B Laboratorio de …" at bounding box center [645, 392] width 9 height 12
radio input "true"
click at [1193, 646] on button "Confirmar" at bounding box center [1188, 644] width 72 height 22
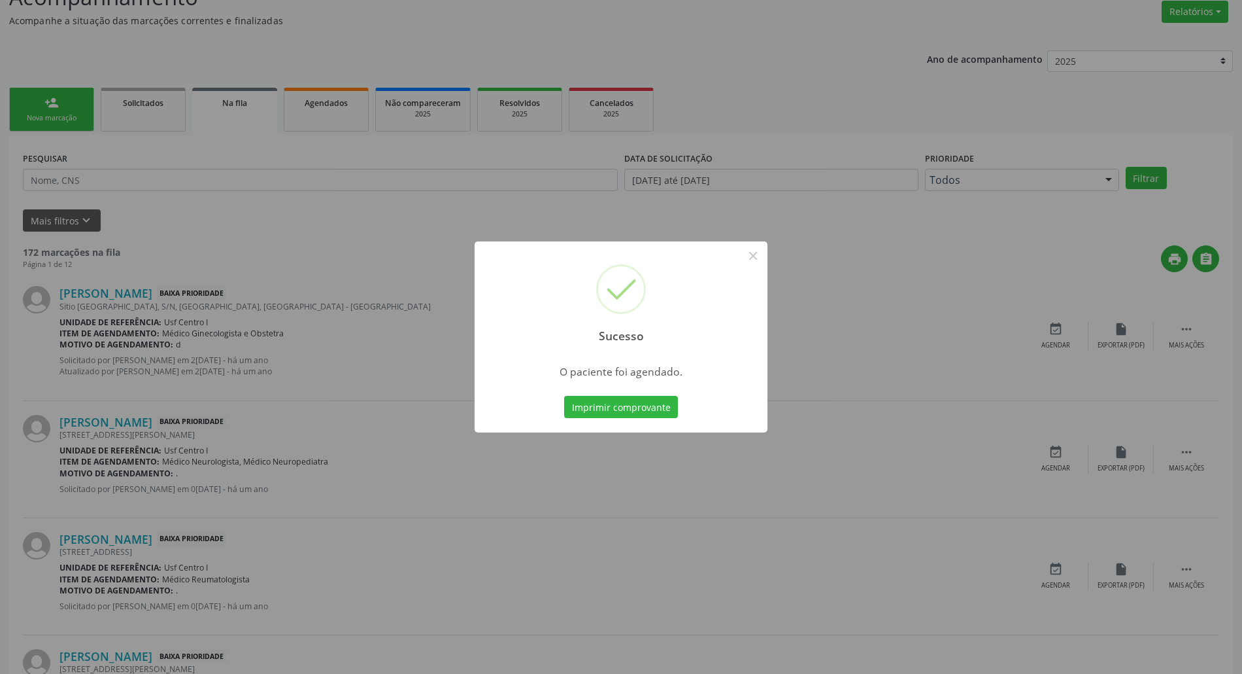
scroll to position [0, 0]
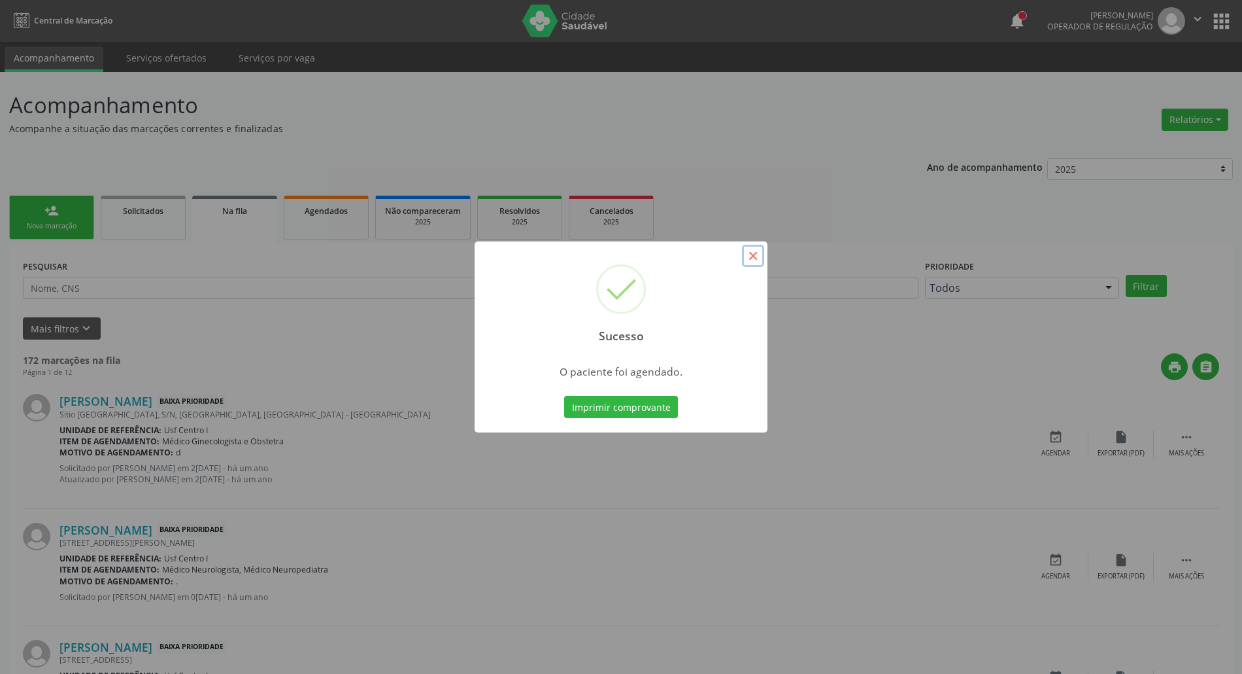
click at [753, 262] on button "×" at bounding box center [753, 256] width 22 height 22
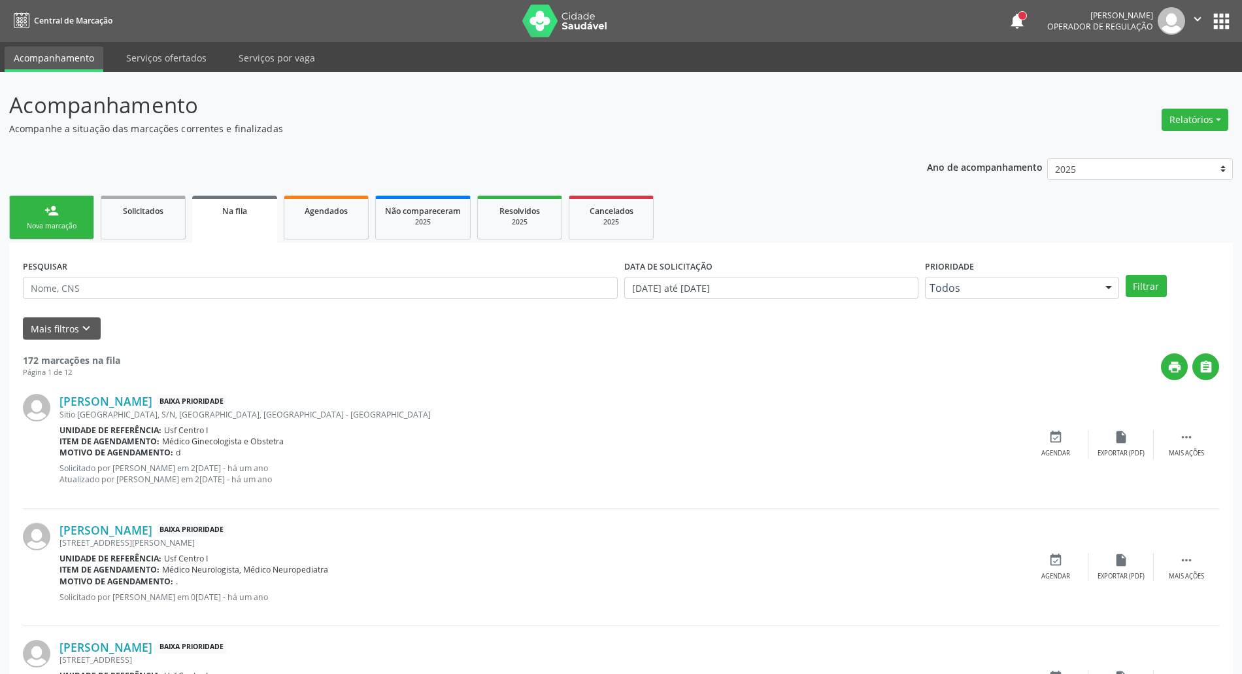
click at [38, 221] on div "Nova marcação" at bounding box center [51, 226] width 65 height 10
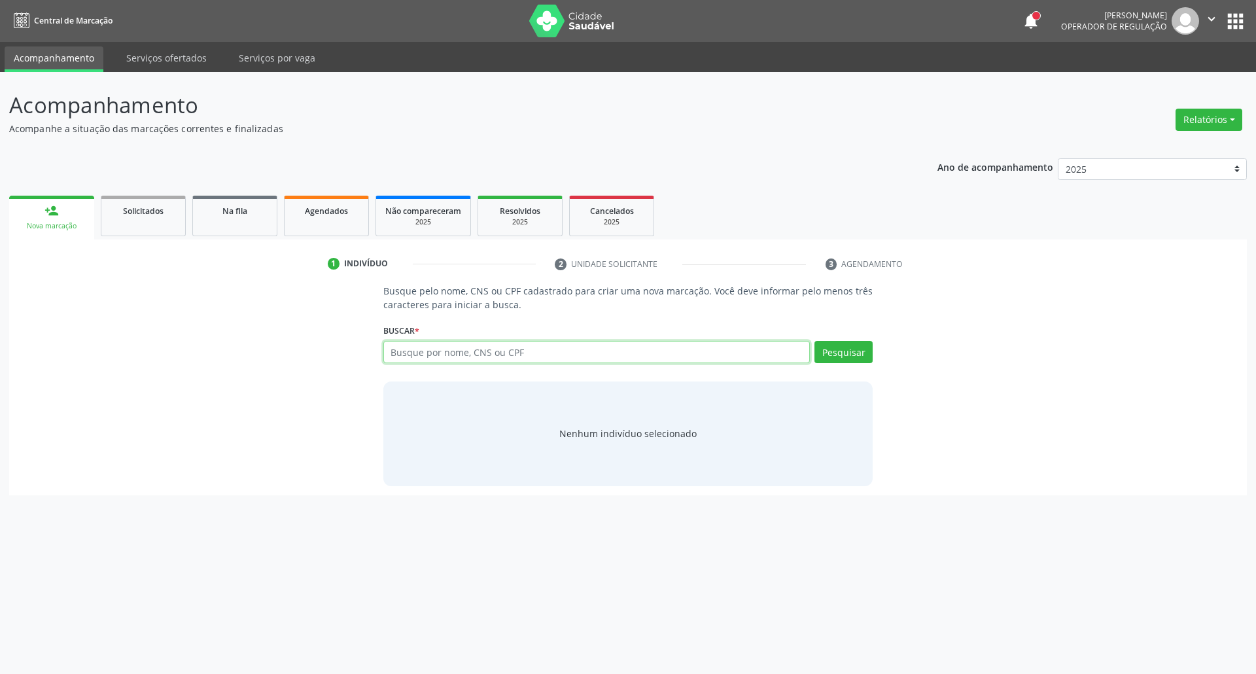
click at [396, 346] on input "text" at bounding box center [596, 352] width 427 height 22
click at [421, 359] on input "text" at bounding box center [596, 352] width 427 height 22
type input "702506279896540"
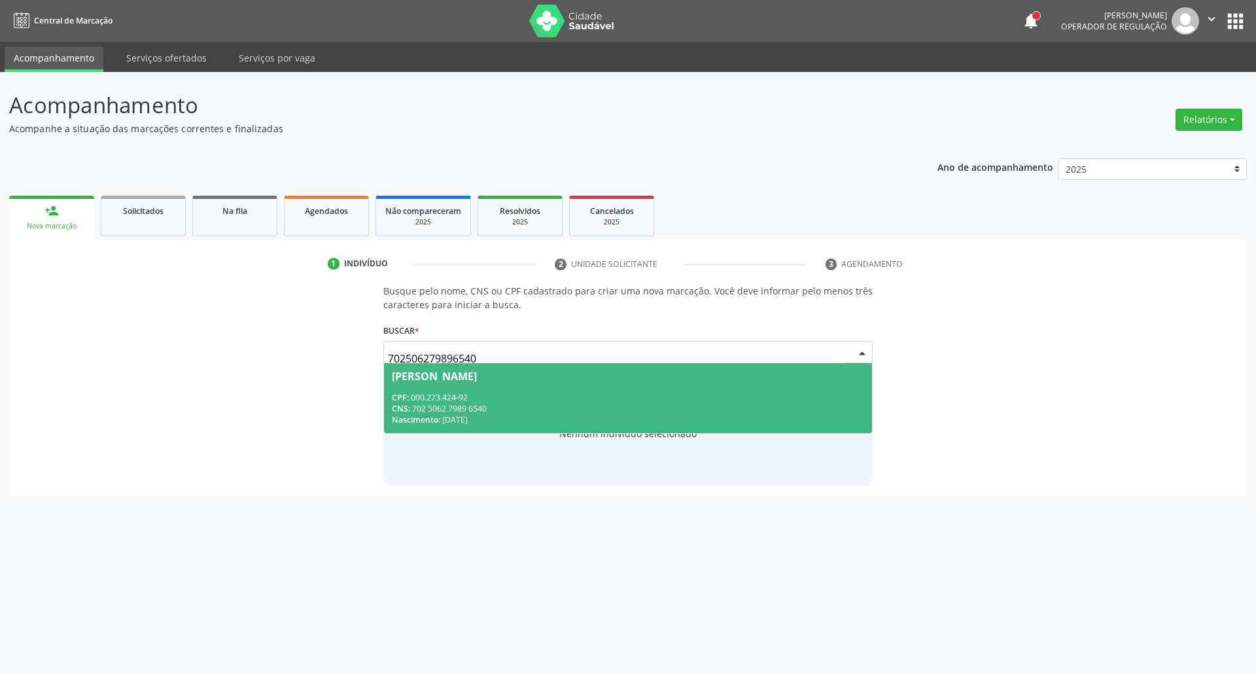
click at [540, 390] on span "Maria Helena Alves dos Santos CPF: 000.273.424-92 CNS: 702 5062 7989 6540 Nasci…" at bounding box center [628, 398] width 488 height 70
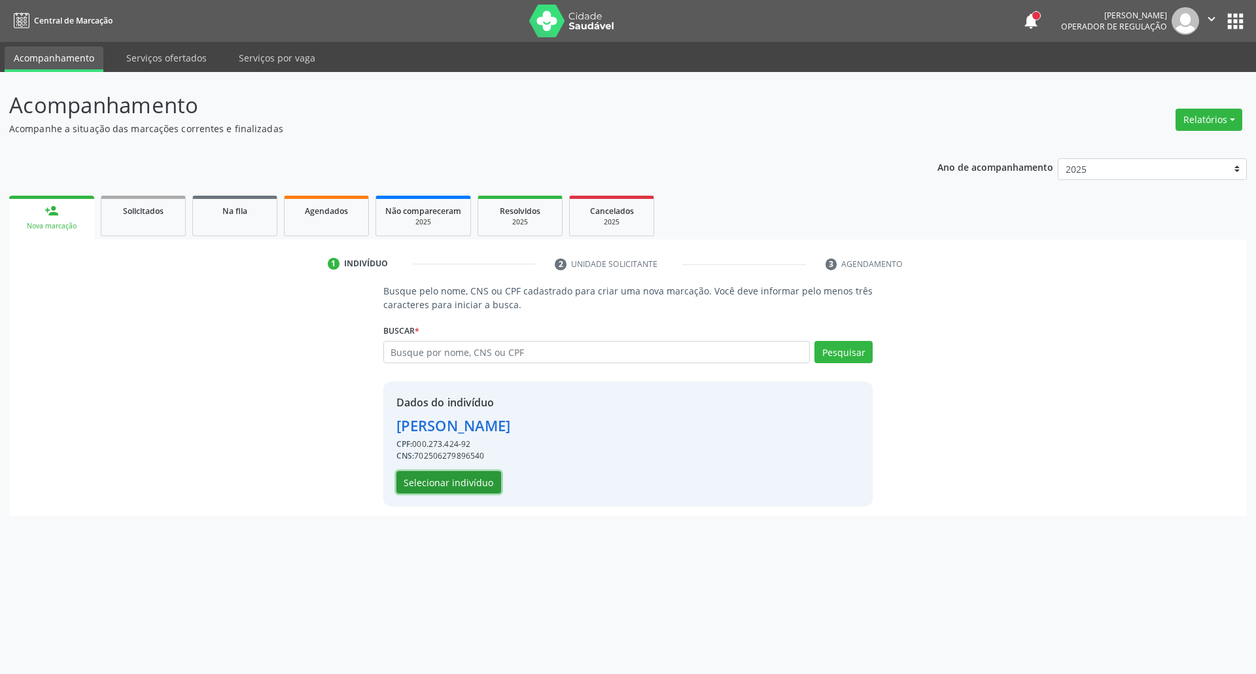
click at [479, 479] on button "Selecionar indivíduo" at bounding box center [448, 482] width 105 height 22
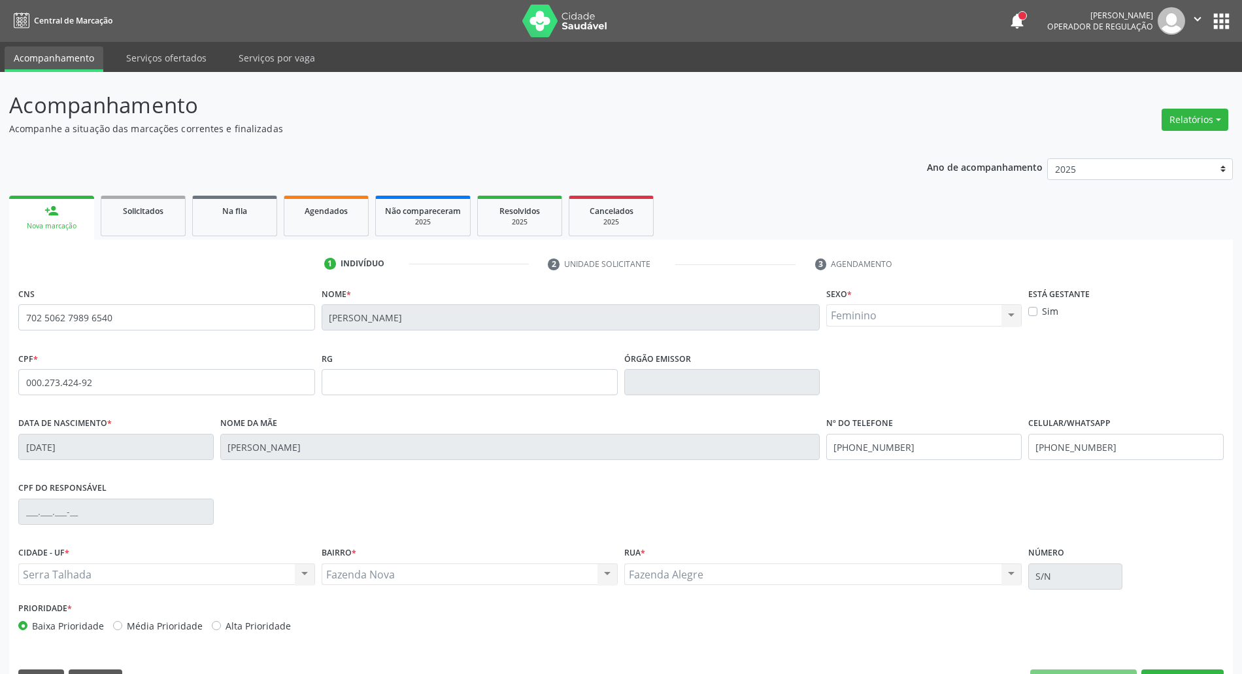
scroll to position [35, 0]
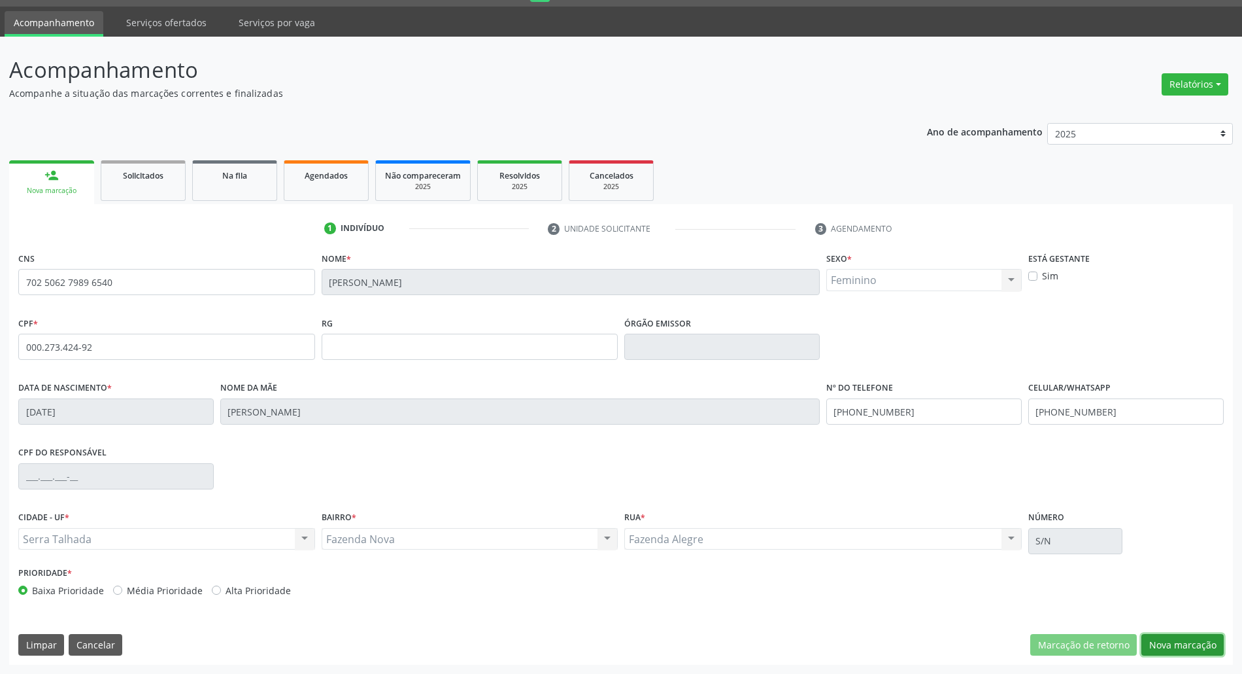
click at [1189, 640] on button "Nova marcação" at bounding box center [1183, 645] width 82 height 22
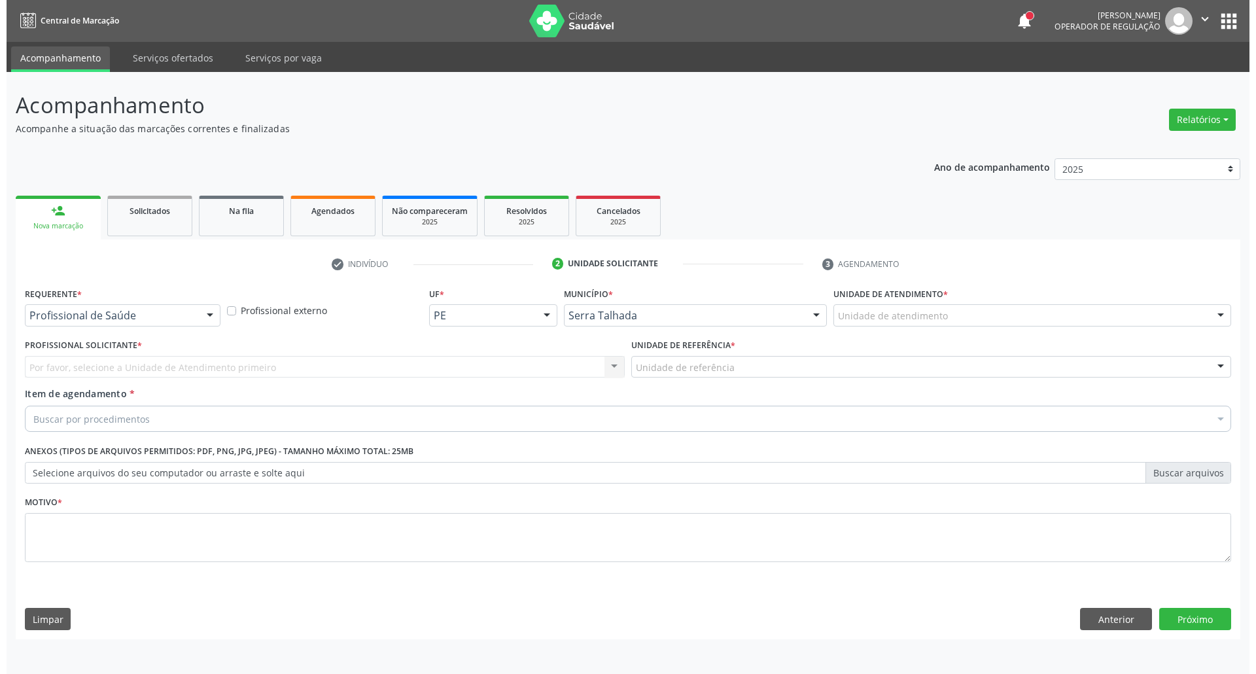
scroll to position [0, 0]
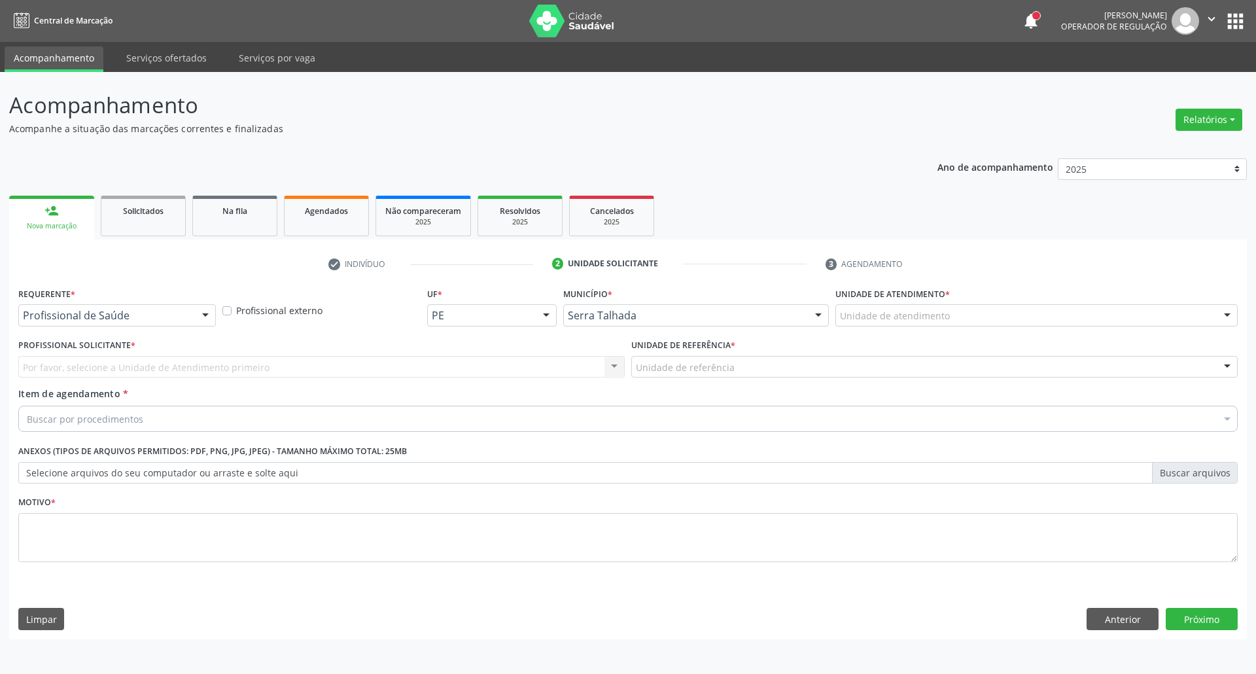
click at [54, 324] on div "Profissional de Saúde" at bounding box center [116, 315] width 197 height 22
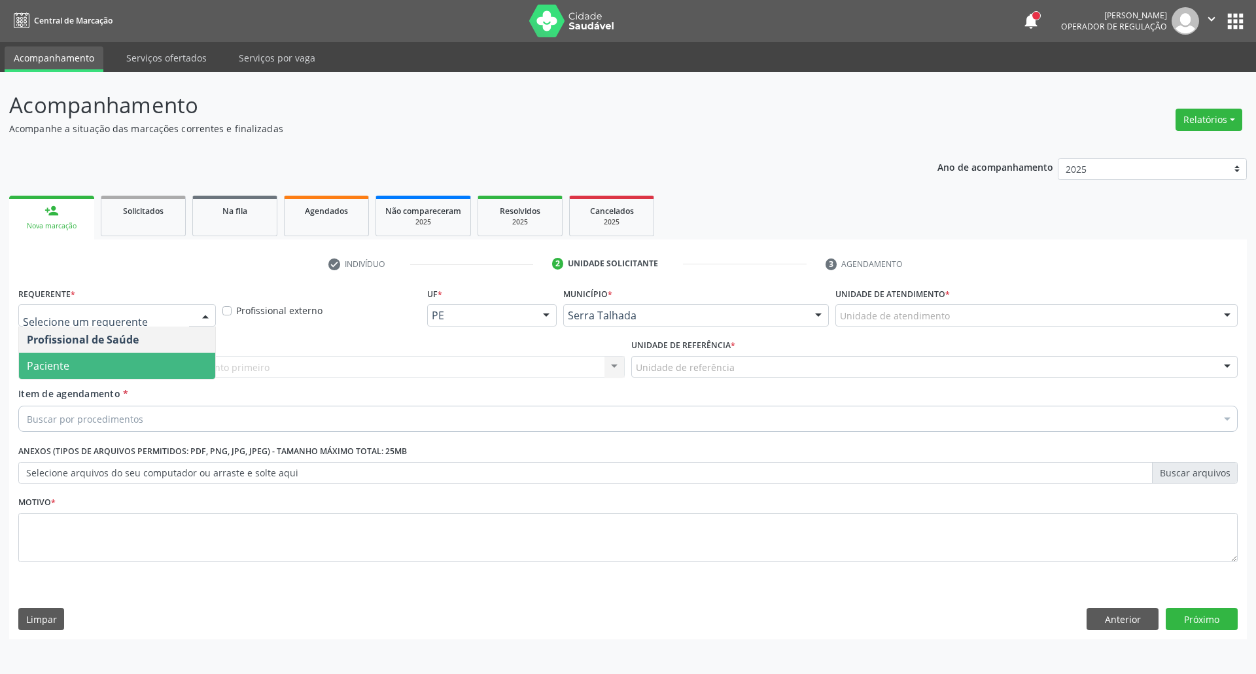
click at [67, 375] on span "Paciente" at bounding box center [117, 365] width 196 height 26
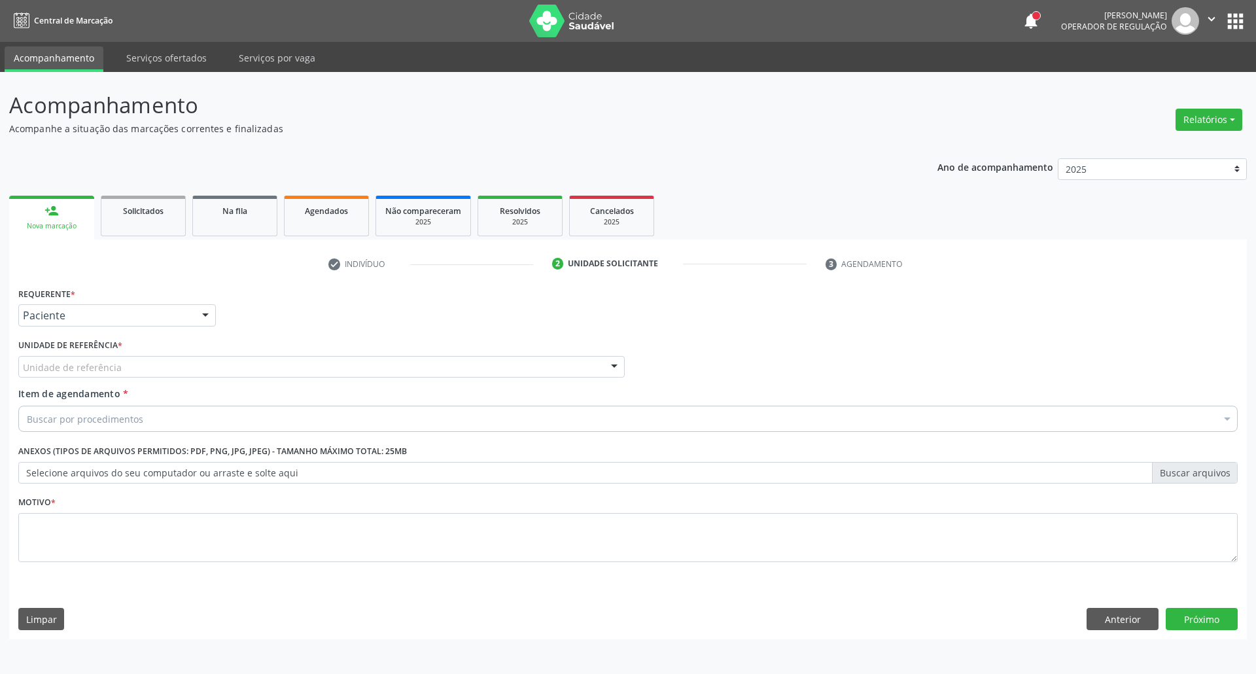
click at [69, 362] on div "Requerente * Paciente Profissional de Saúde Paciente Nenhum resultado encontrad…" at bounding box center [627, 432] width 1219 height 296
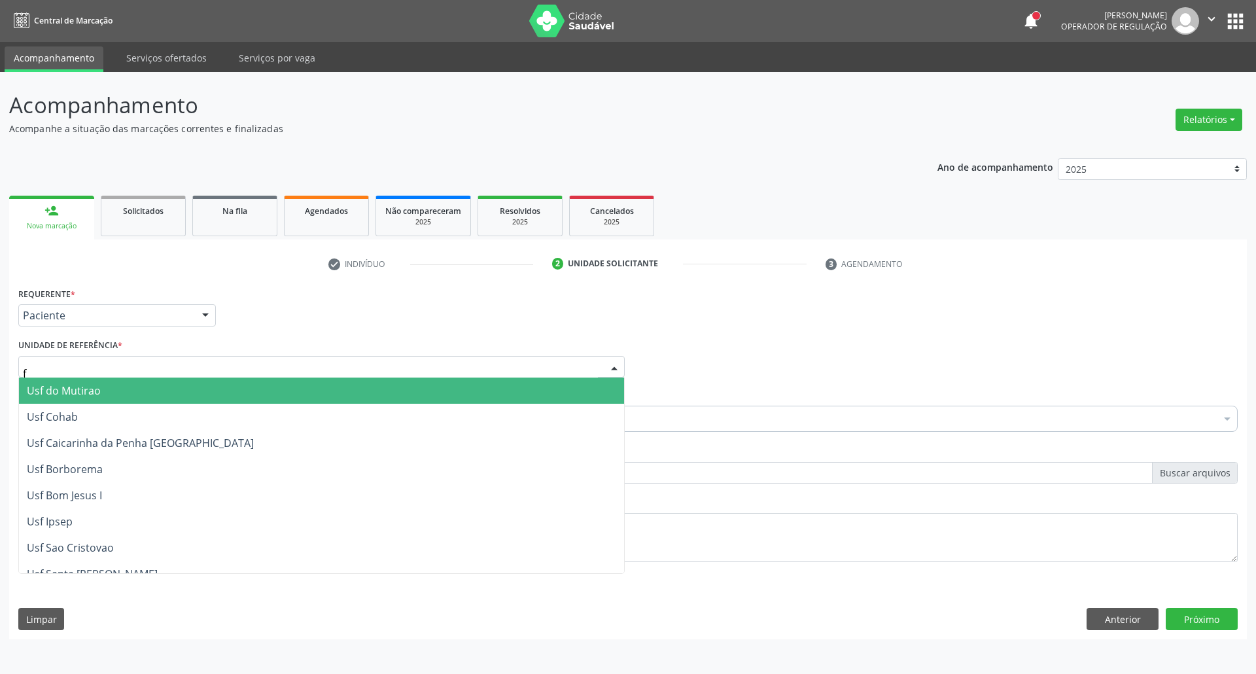
type input "fa"
click at [122, 383] on span "Usf Ipa Faz Nova" at bounding box center [321, 390] width 605 height 26
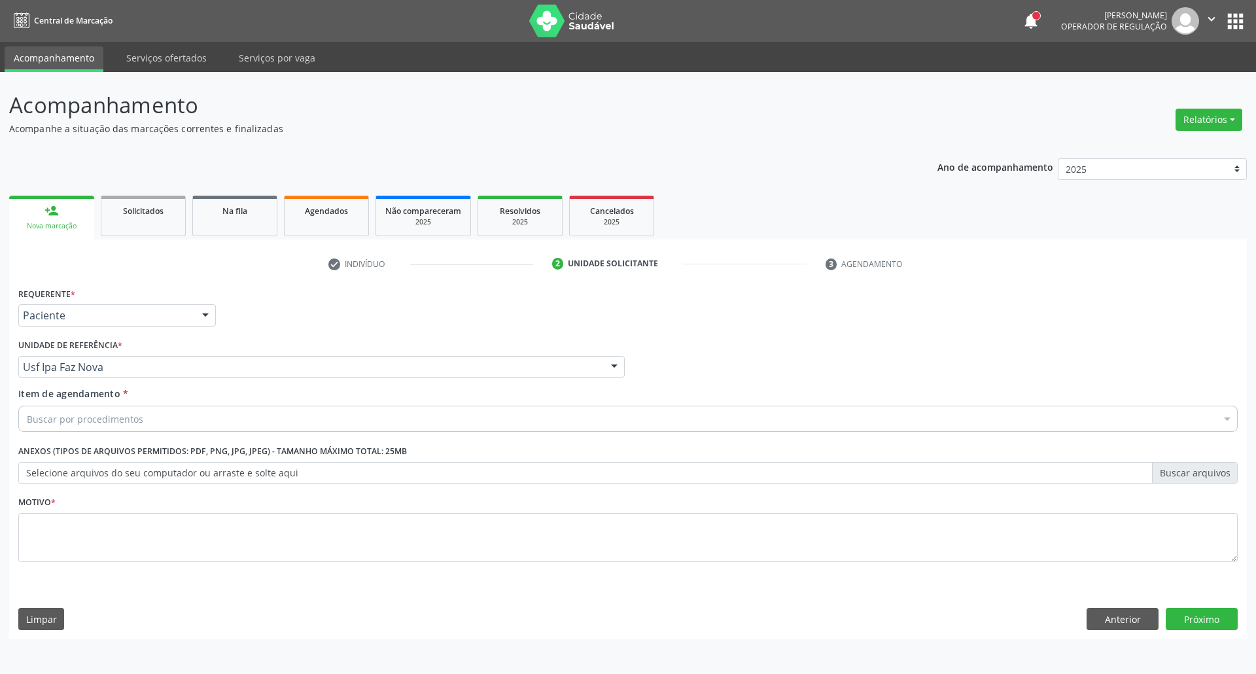
click at [116, 426] on div "Buscar por procedimentos" at bounding box center [627, 418] width 1219 height 26
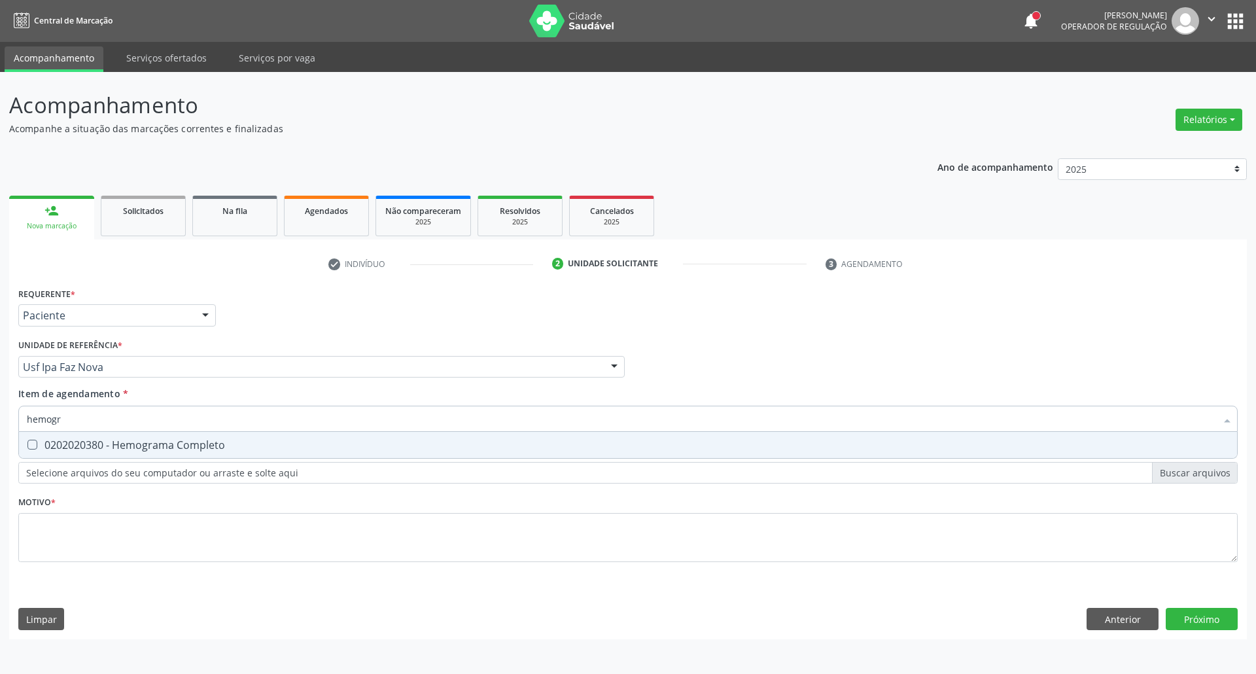
type input "hemogra"
drag, startPoint x: 48, startPoint y: 445, endPoint x: 86, endPoint y: 422, distance: 44.3
click at [53, 440] on div "0202020380 - Hemograma Completo" at bounding box center [628, 444] width 1202 height 10
checkbox Completo "true"
drag, startPoint x: 100, startPoint y: 415, endPoint x: 0, endPoint y: 416, distance: 100.1
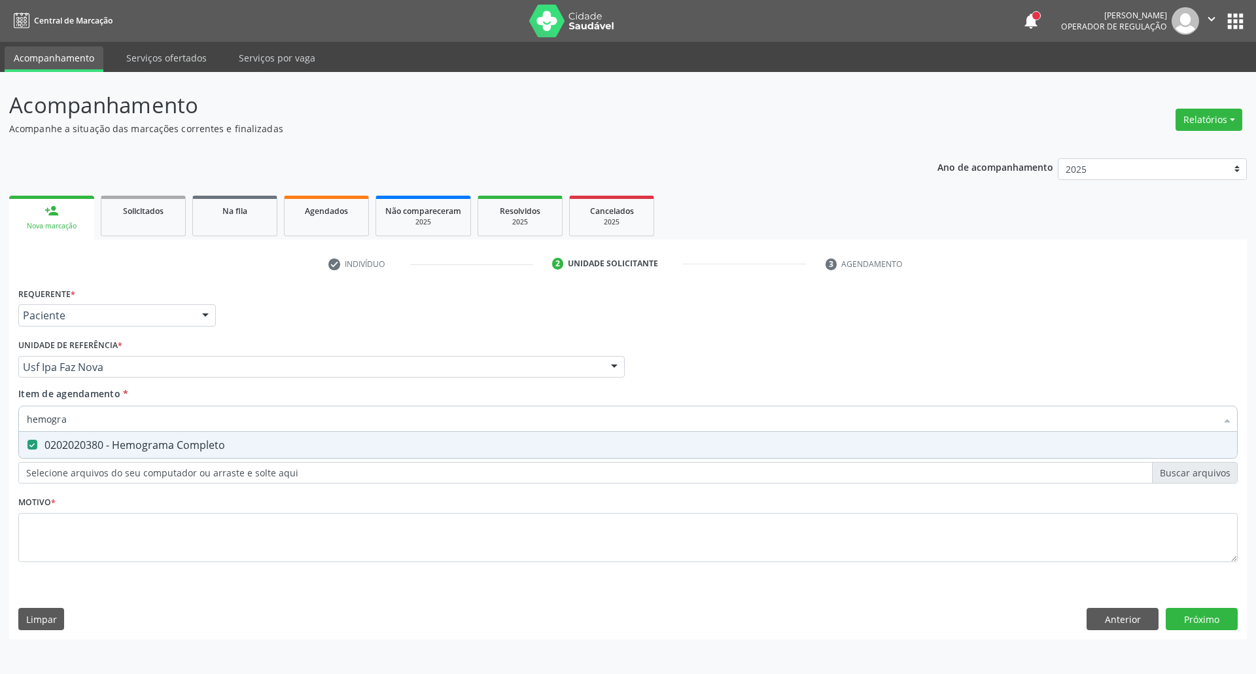
click at [0, 417] on div "Acompanhamento Acompanhe a situação das marcações correntes e finalizadas Relat…" at bounding box center [628, 373] width 1256 height 602
type input "co"
checkbox Completo "false"
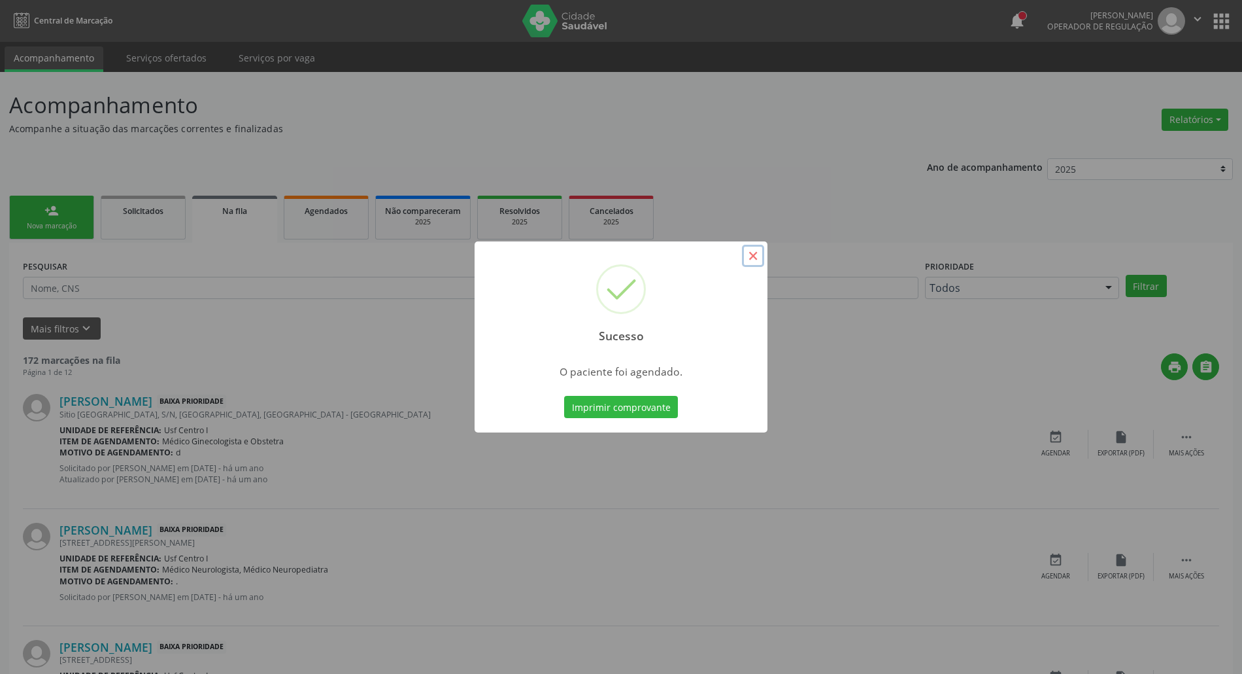
click at [759, 260] on button "×" at bounding box center [753, 256] width 22 height 22
